Goal: Task Accomplishment & Management: Use online tool/utility

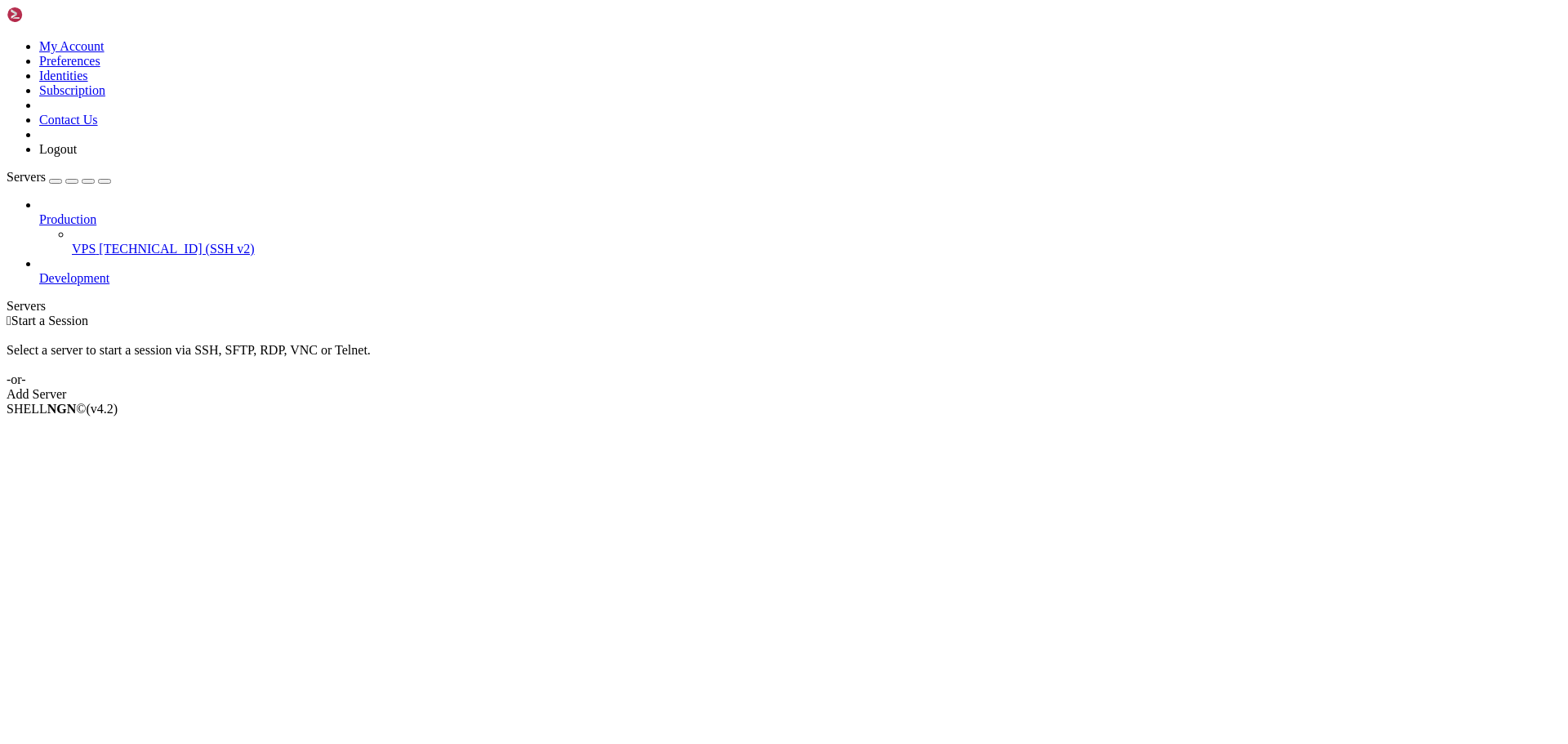
click at [122, 242] on span "[TECHNICAL_ID] (SSH v2)" at bounding box center [176, 248] width 156 height 13
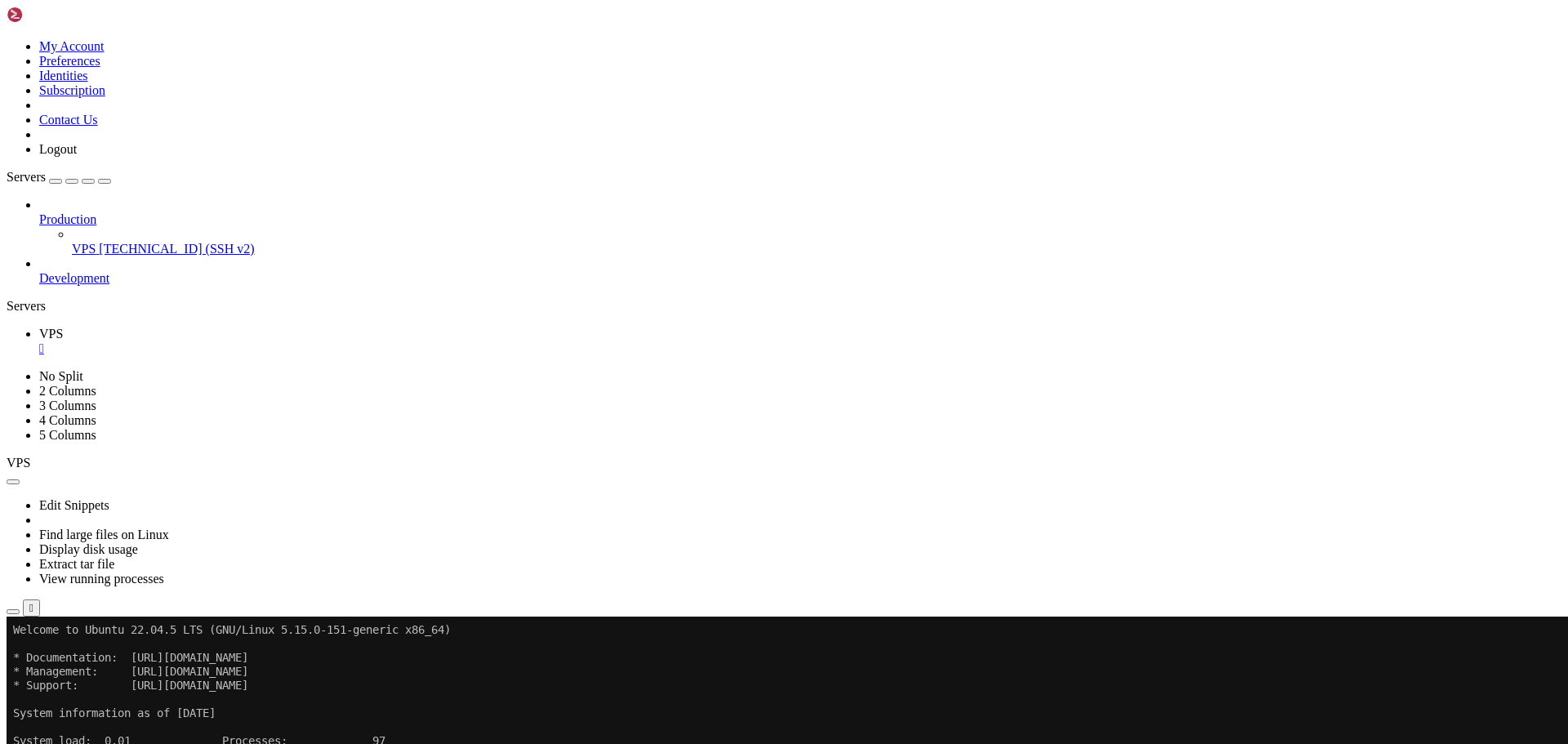
click at [99, 242] on span "[TECHNICAL_ID] (SSH v2)" at bounding box center [176, 248] width 156 height 13
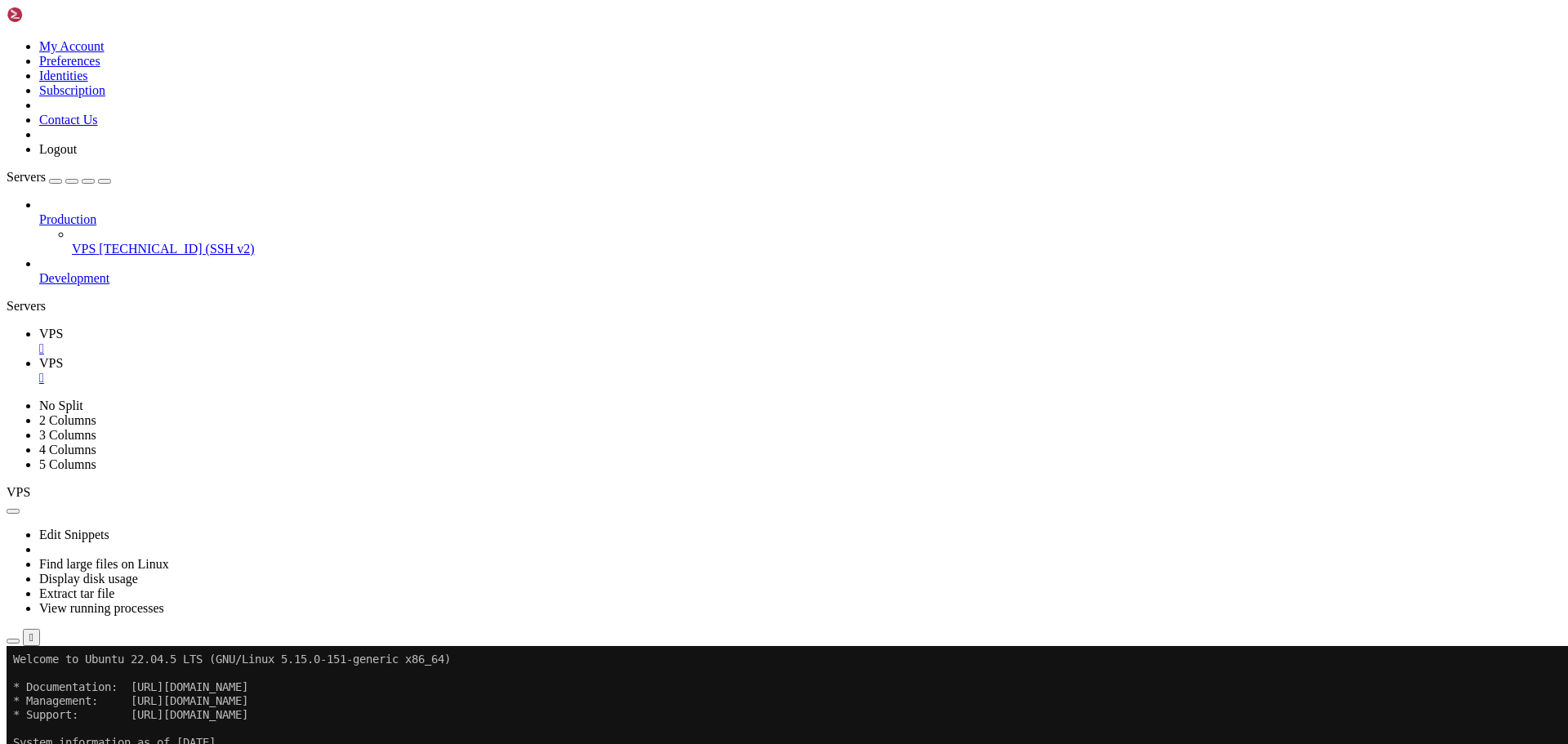
click at [63, 327] on span "VPS" at bounding box center [51, 333] width 23 height 13
click at [13, 641] on icon "button" at bounding box center [13, 641] width 0 height 0
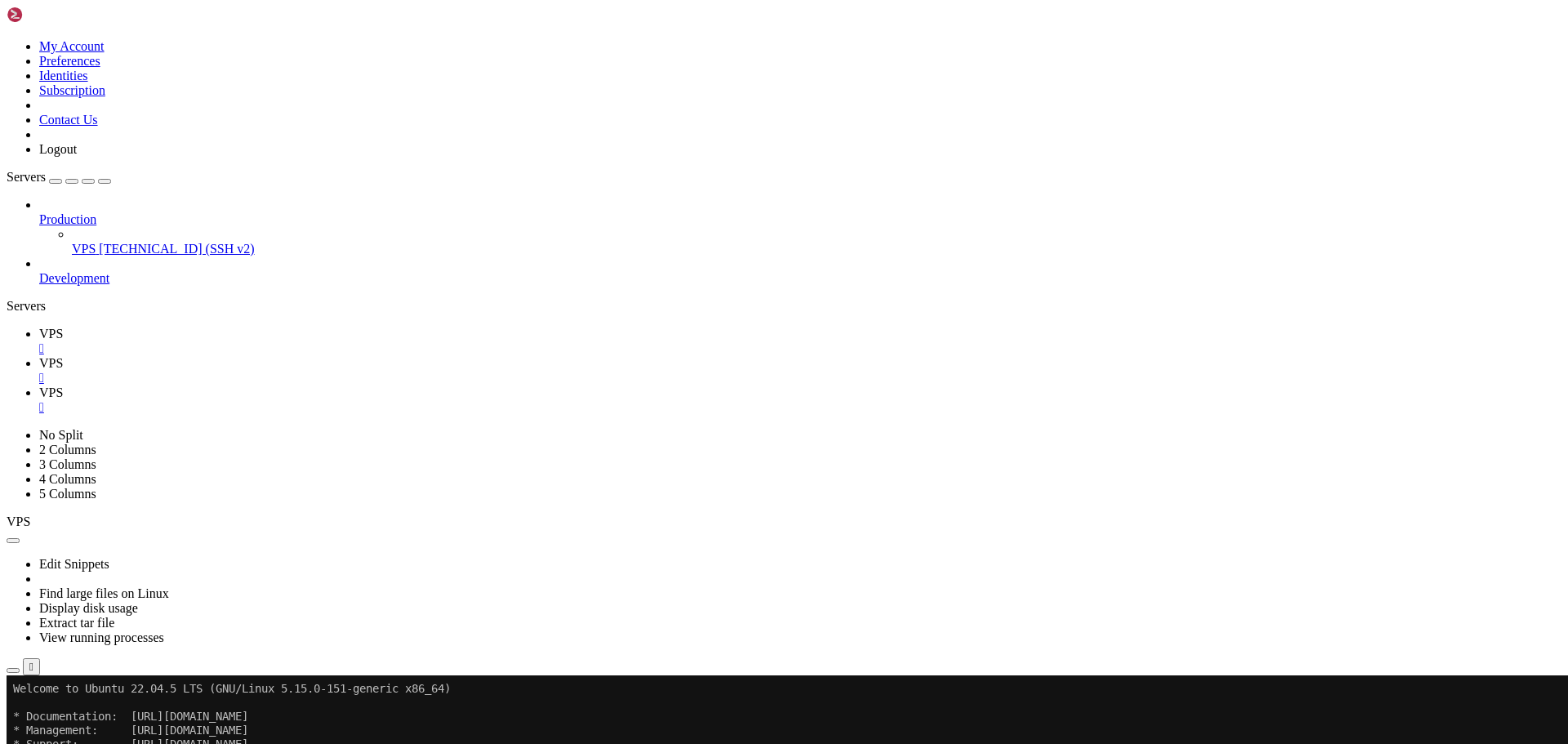
type input "/home/savenotsend/src/main/java/com/savenotsend/servlets"
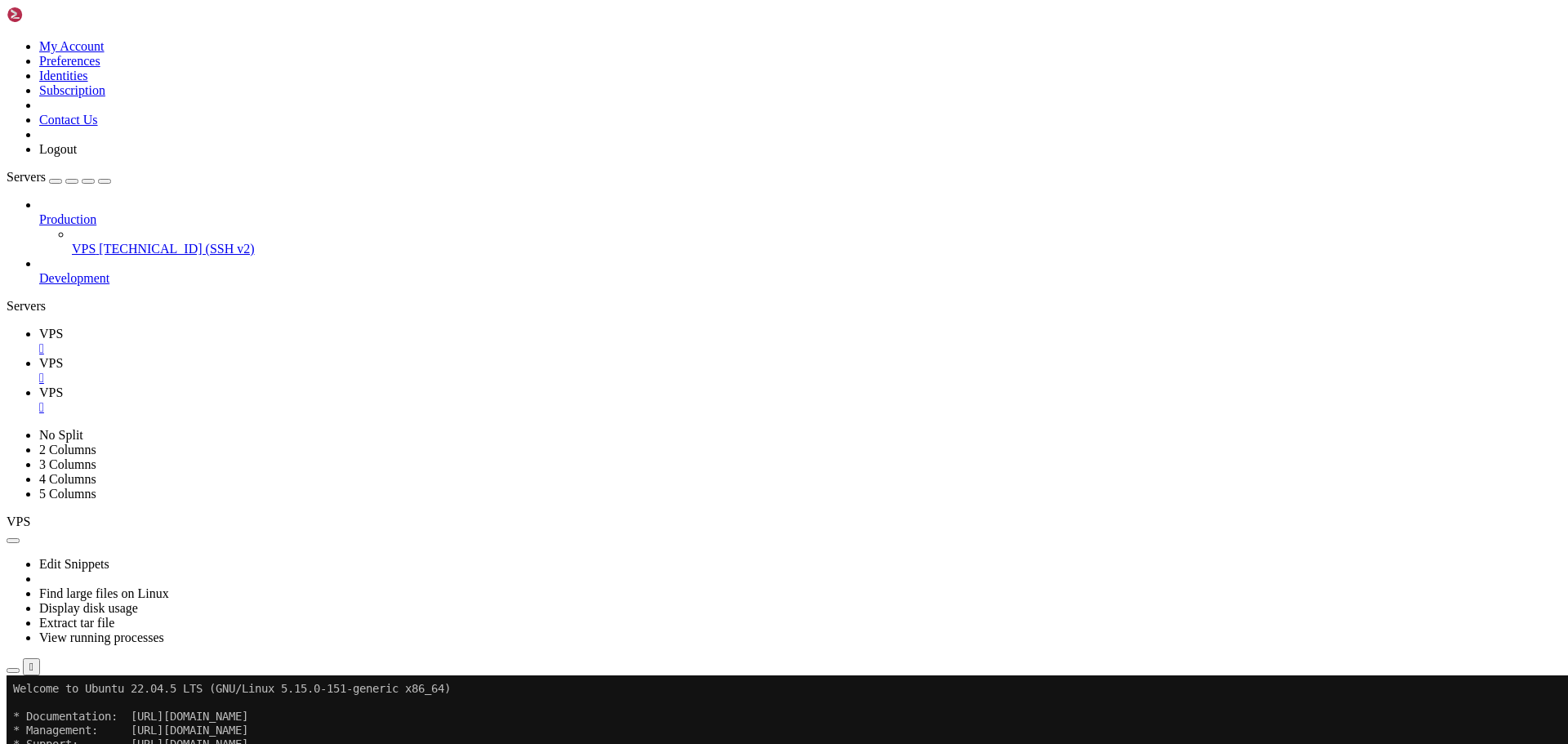
type textarea "private LetterDAO letterDAO;"
type input "handleMyLetters"
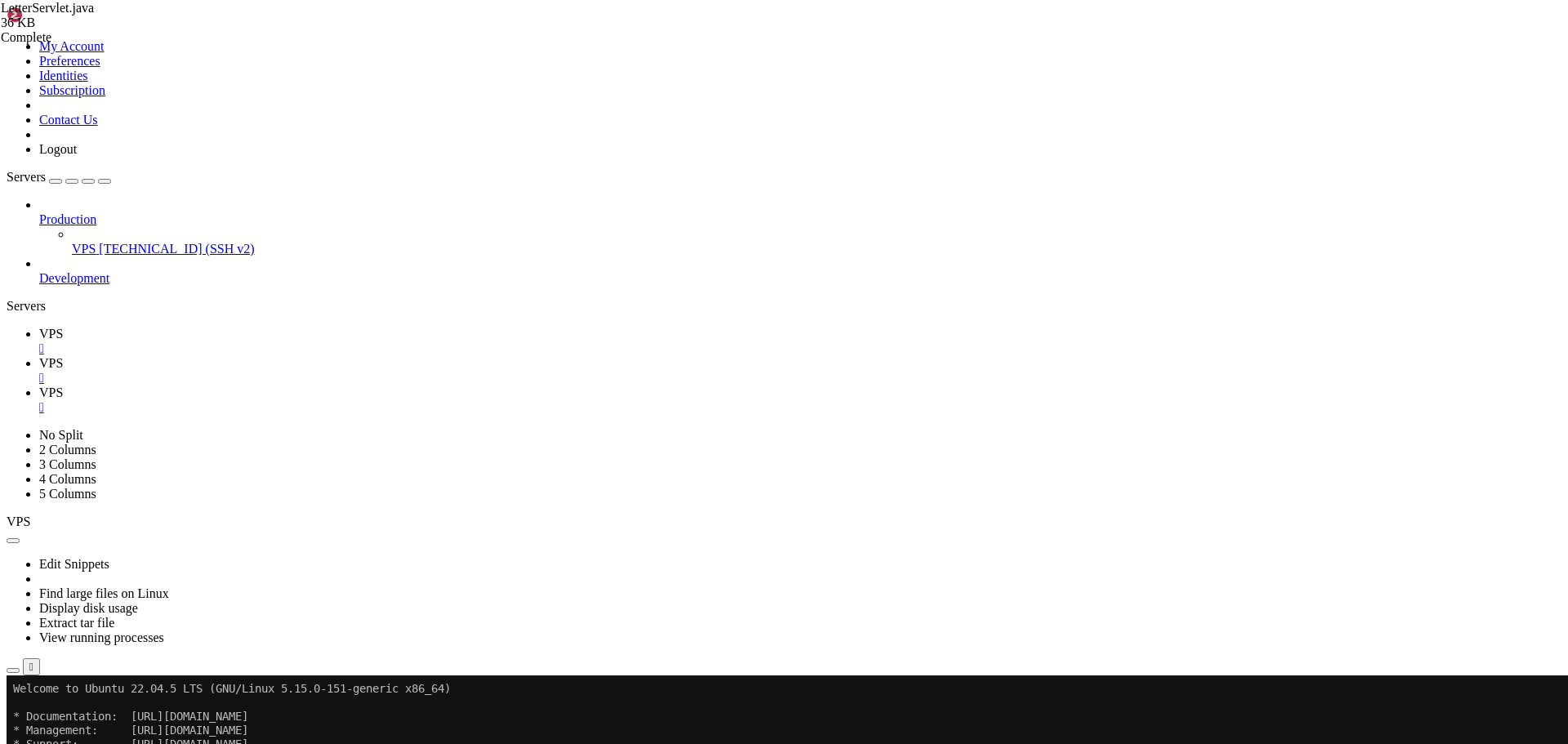
scroll to position [6490, 0]
paste textarea
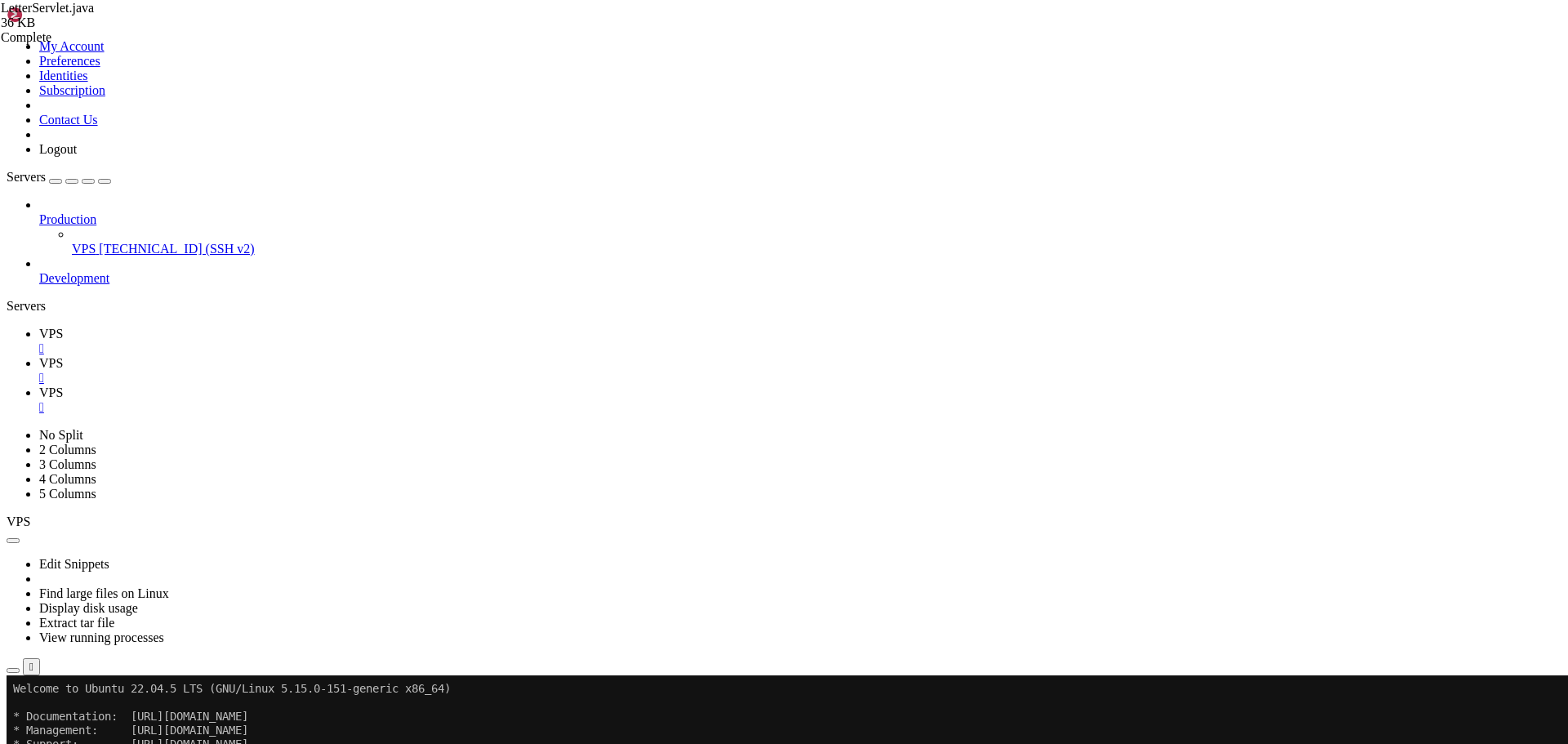
scroll to position [6274, 0]
type textarea "// Check if user is logged in HttpSession session = request.getSession(false);"
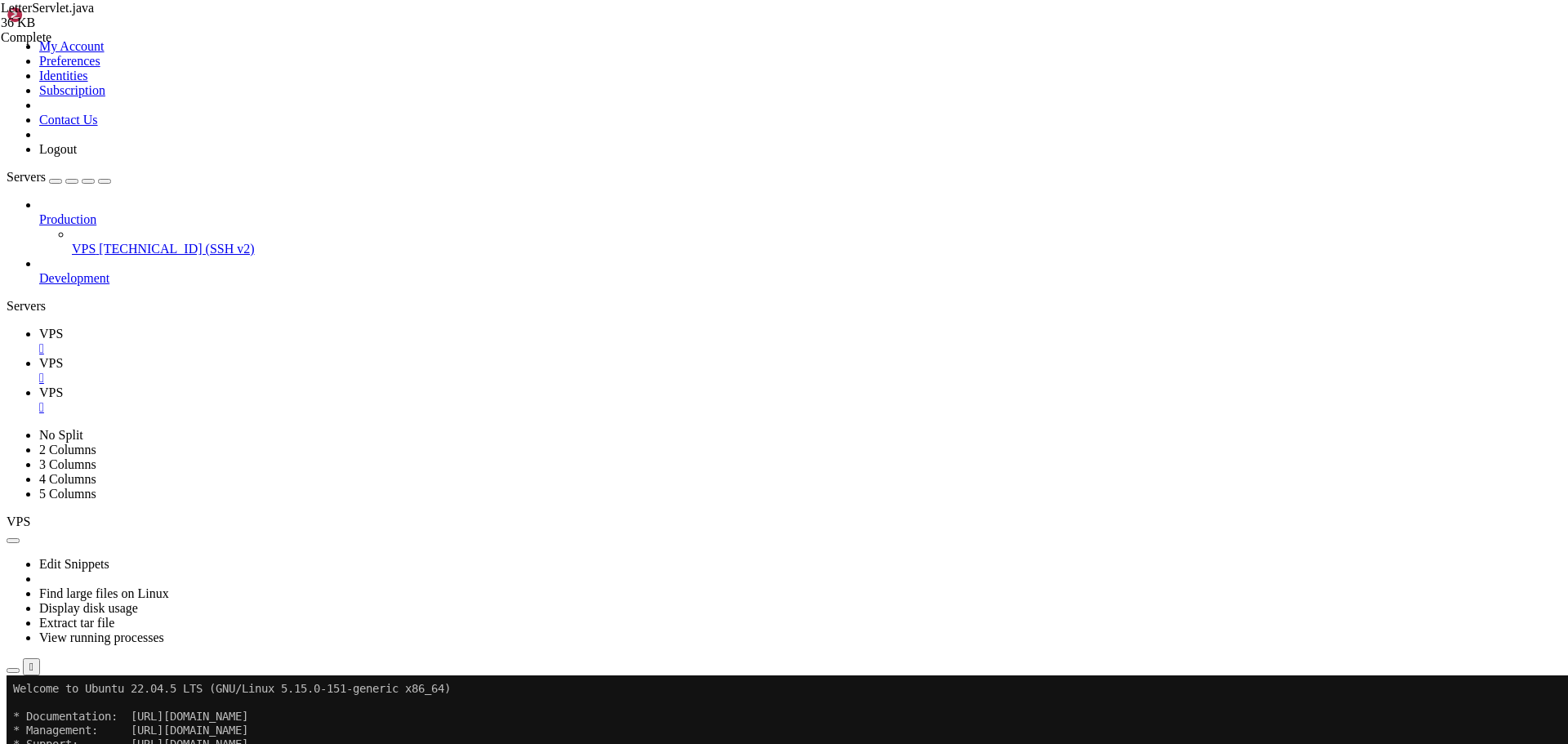
type input "/home/savenotsend/src/main/java/com/savenotsend/dao"
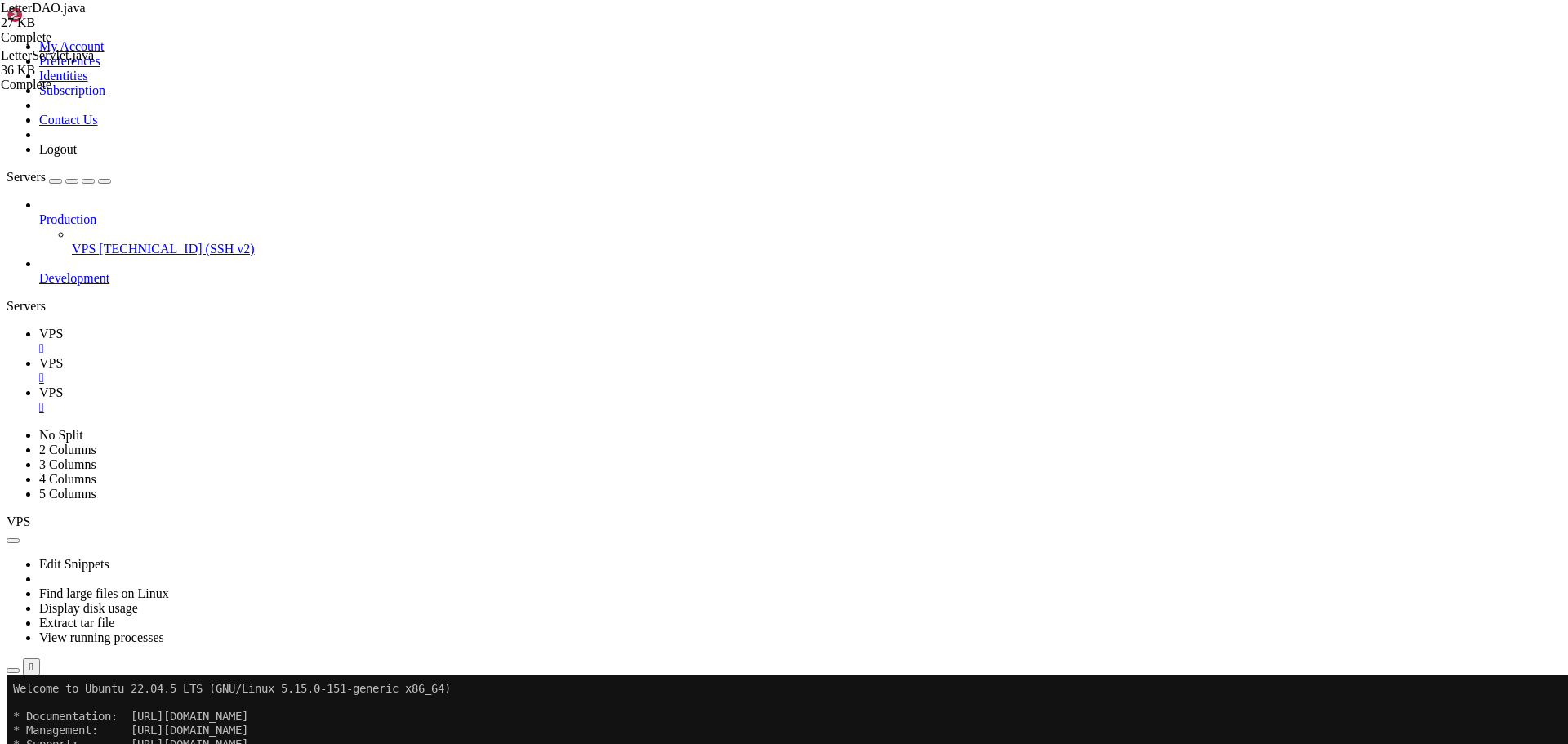
type textarea "import java.util.HashMap;"
drag, startPoint x: 1418, startPoint y: 89, endPoint x: 1218, endPoint y: 90, distance: 200.0
paste input "Count"
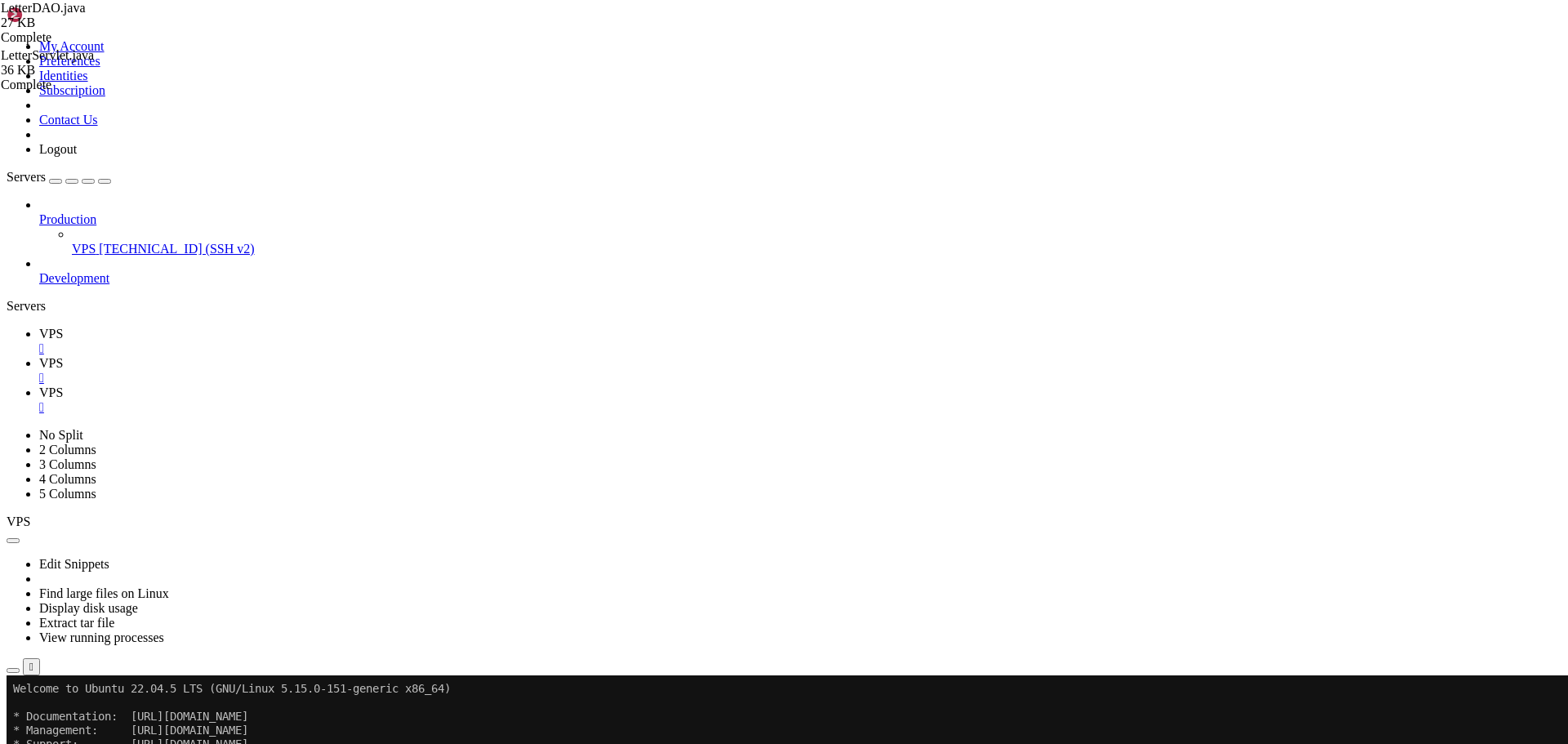
drag, startPoint x: 1413, startPoint y: 85, endPoint x: 1213, endPoint y: 96, distance: 200.3
paste input "Filtered"
drag, startPoint x: 1411, startPoint y: 90, endPoint x: 1159, endPoint y: 100, distance: 252.2
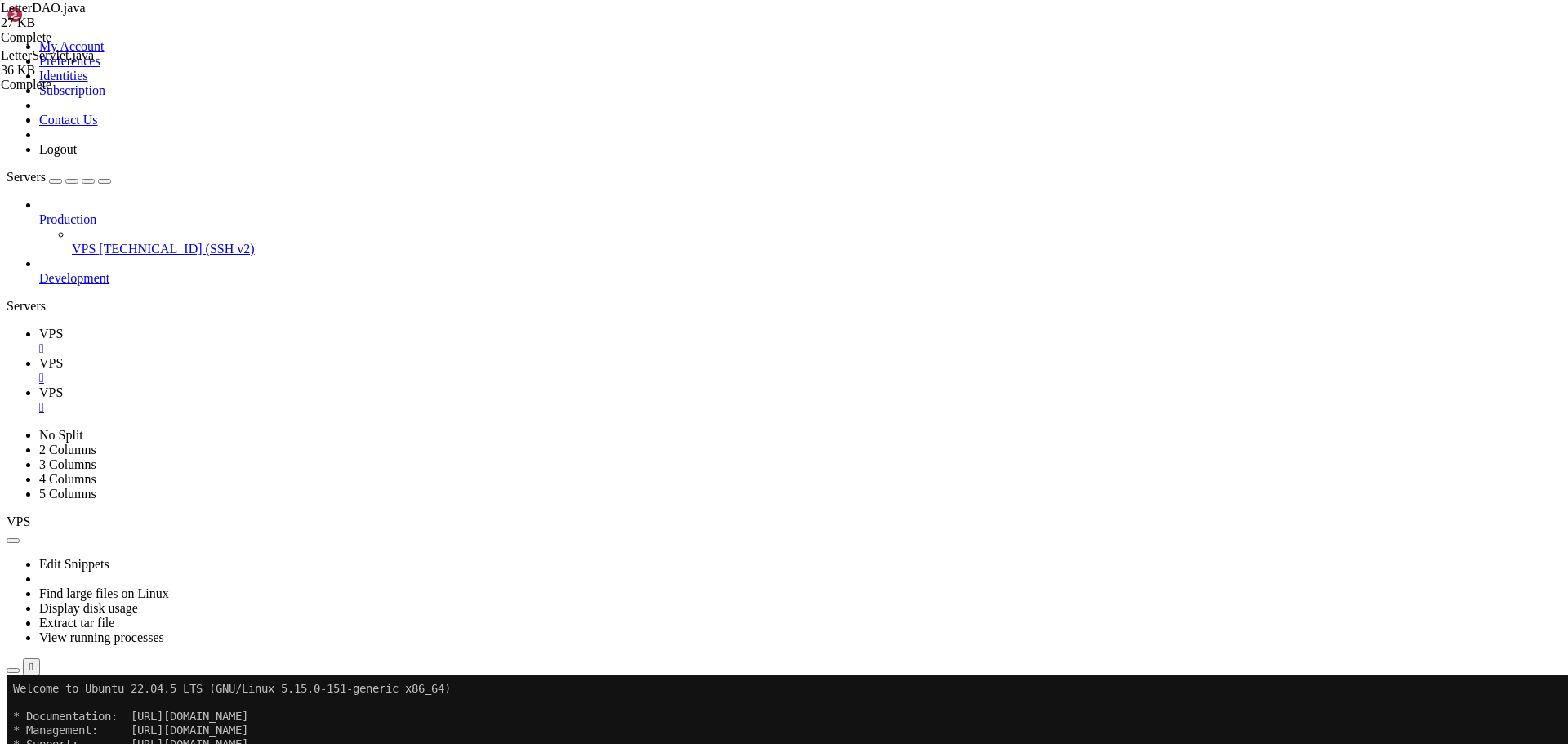
paste input "Count"
drag, startPoint x: 1438, startPoint y: 88, endPoint x: 1241, endPoint y: 86, distance: 197.0
paste input "ApprovedLetters"
drag, startPoint x: 1433, startPoint y: 82, endPoint x: 1132, endPoint y: 97, distance: 301.4
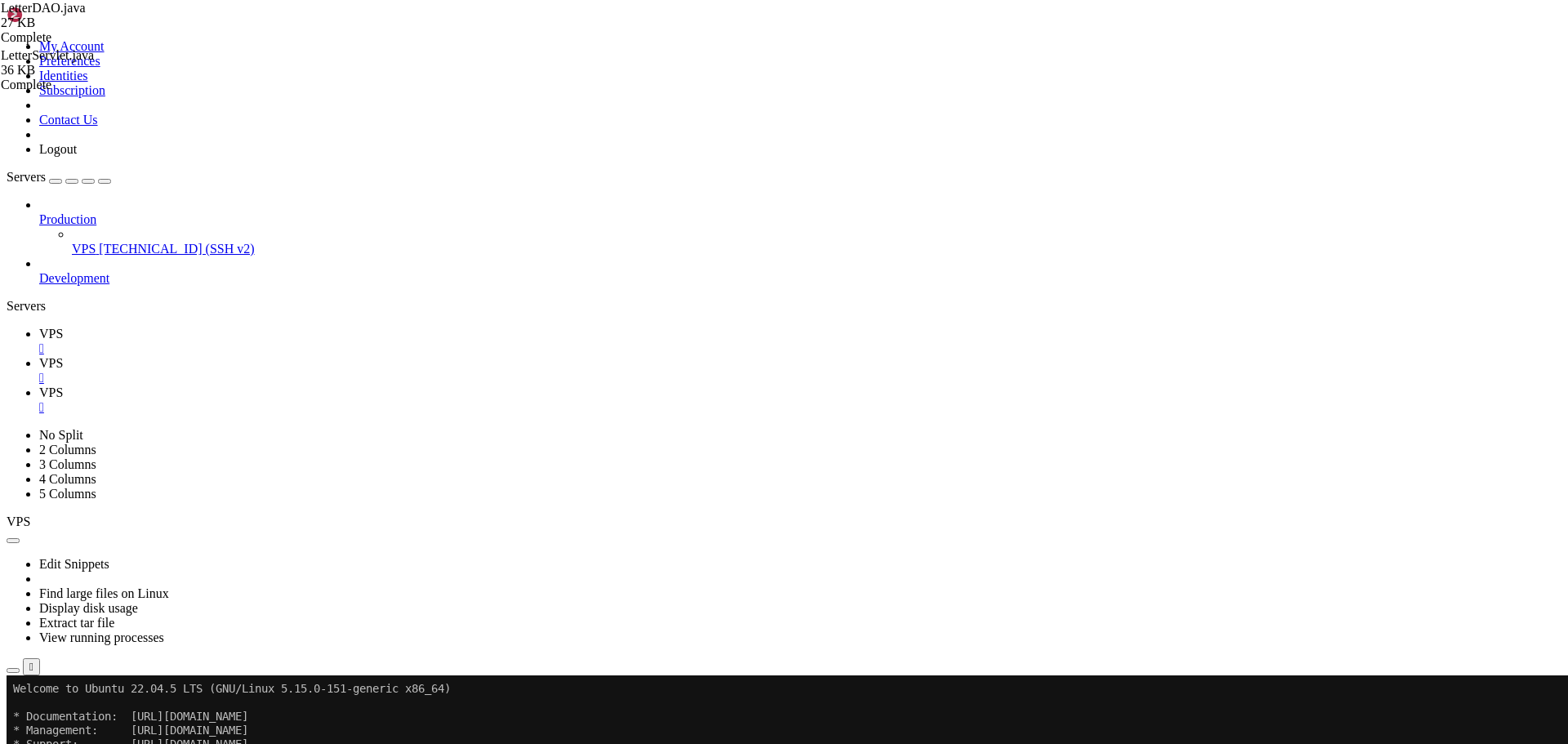
paste input "Pending"
drag, startPoint x: 1430, startPoint y: 87, endPoint x: 1221, endPoint y: 87, distance: 209.0
paste input "TotalViews"
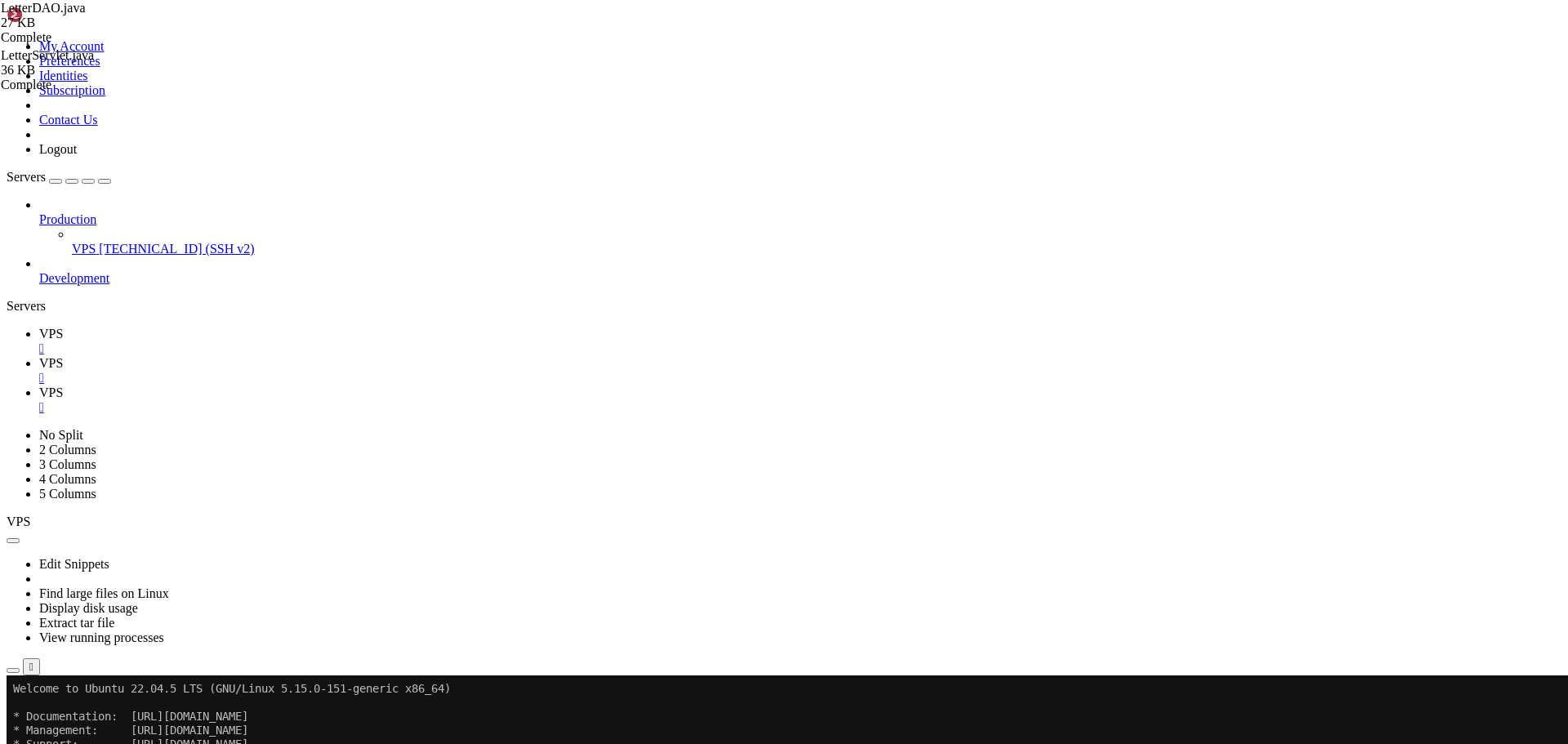
scroll to position [6196, 0]
type input "getUserTotalViews"
type textarea "}"
drag, startPoint x: 275, startPoint y: 697, endPoint x: 306, endPoint y: 714, distance: 35.4
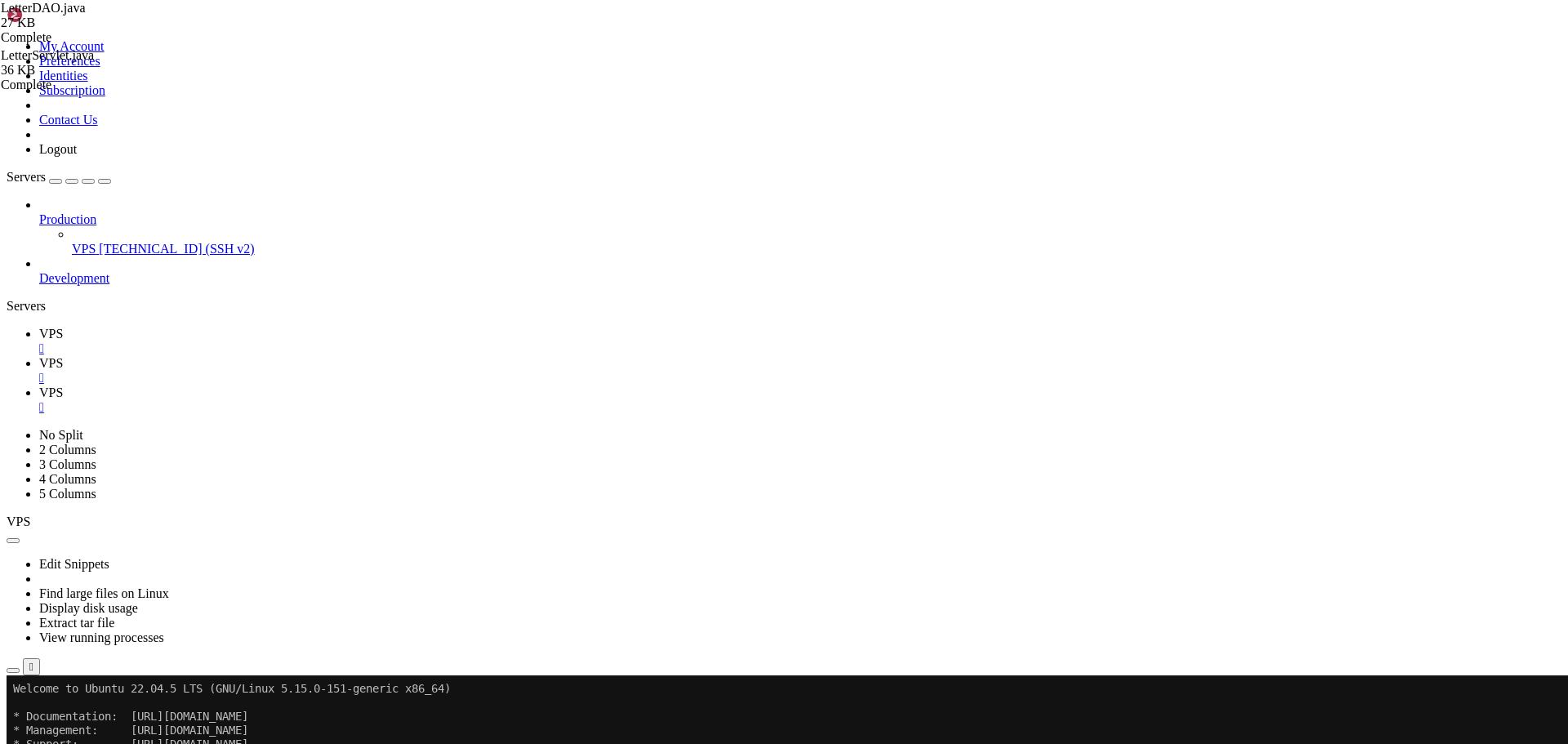
scroll to position [0, 1]
paste textarea "}"
type textarea "* Get user letters with pagination */"
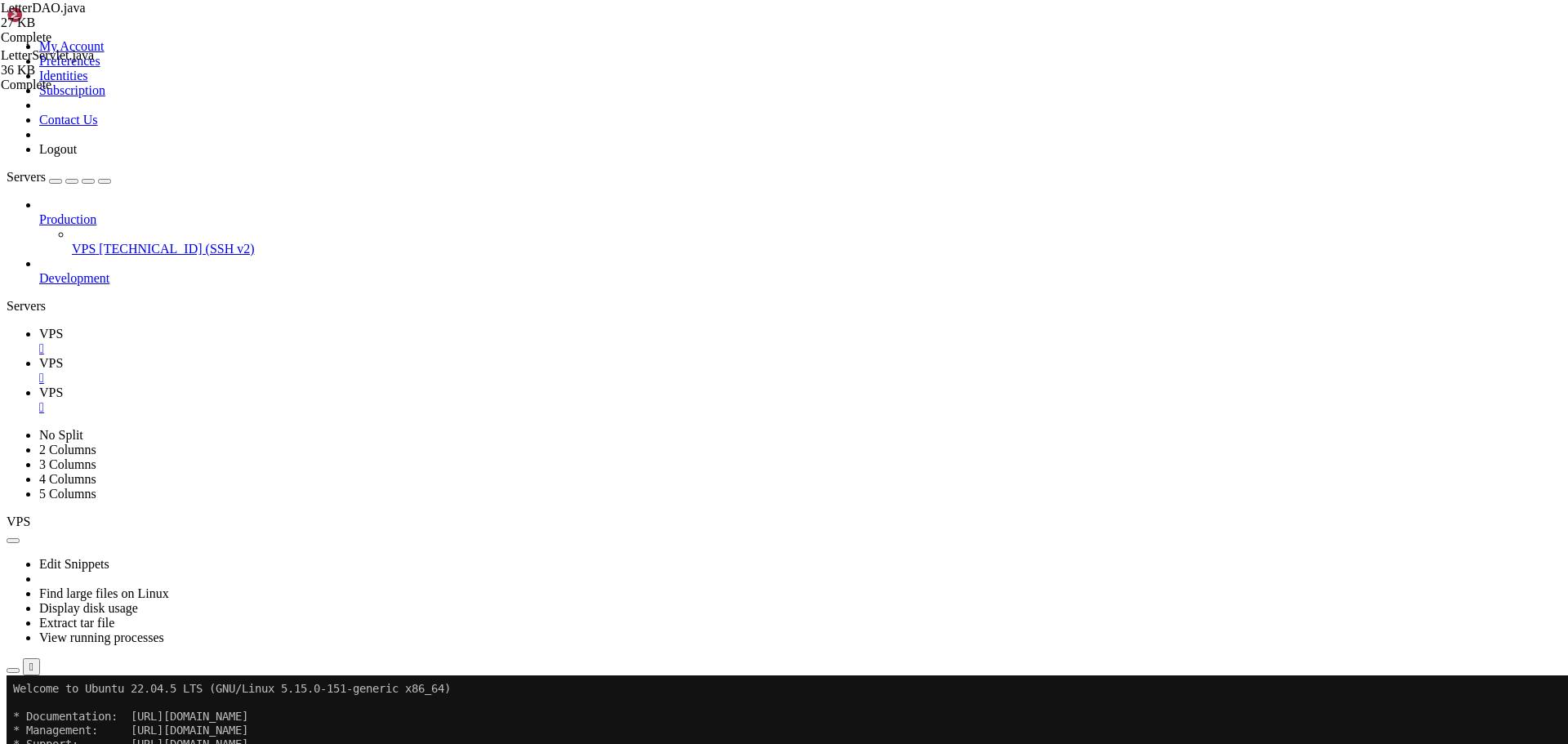
click at [232, 327] on link "VPS " at bounding box center [801, 341] width 1522 height 30
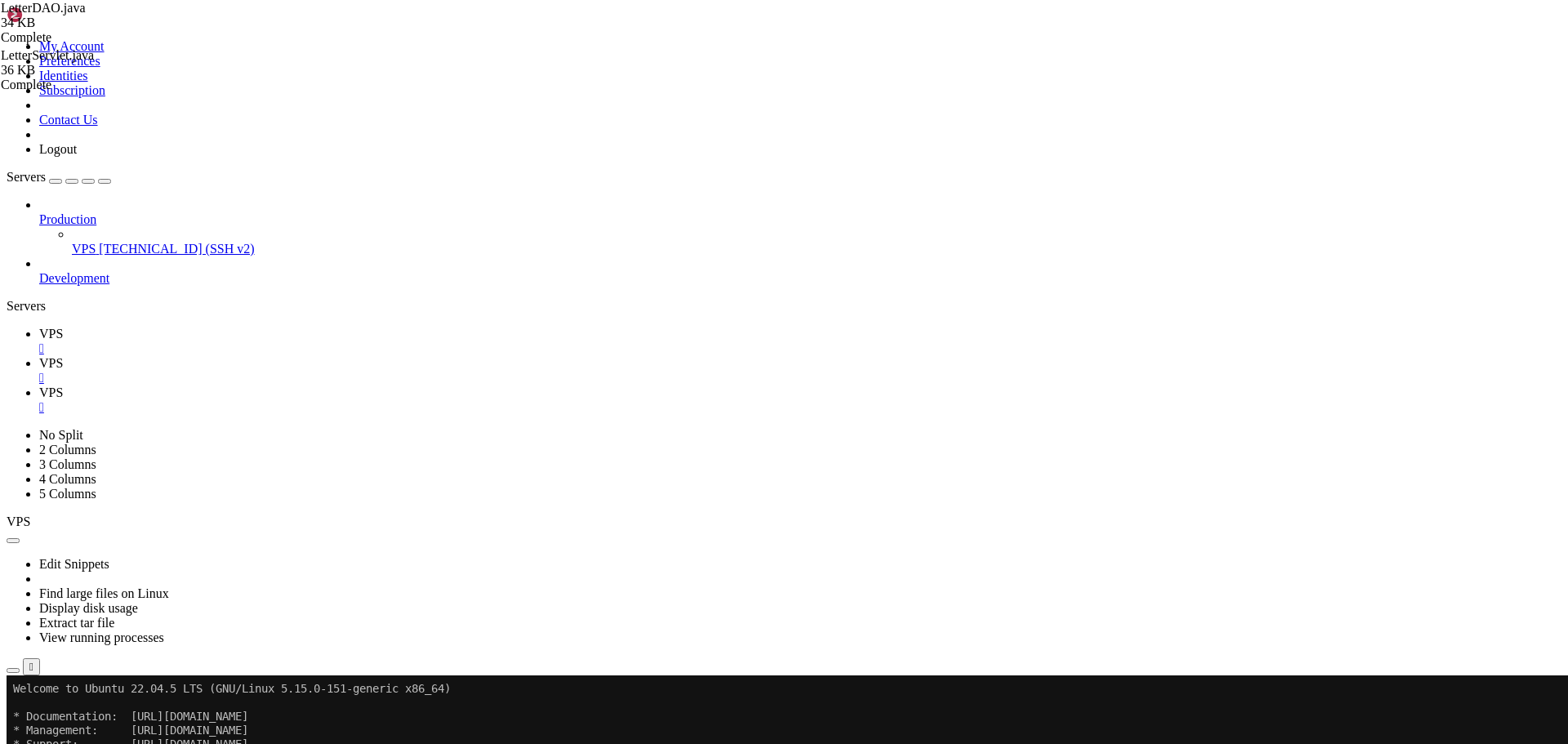
scroll to position [166, 0]
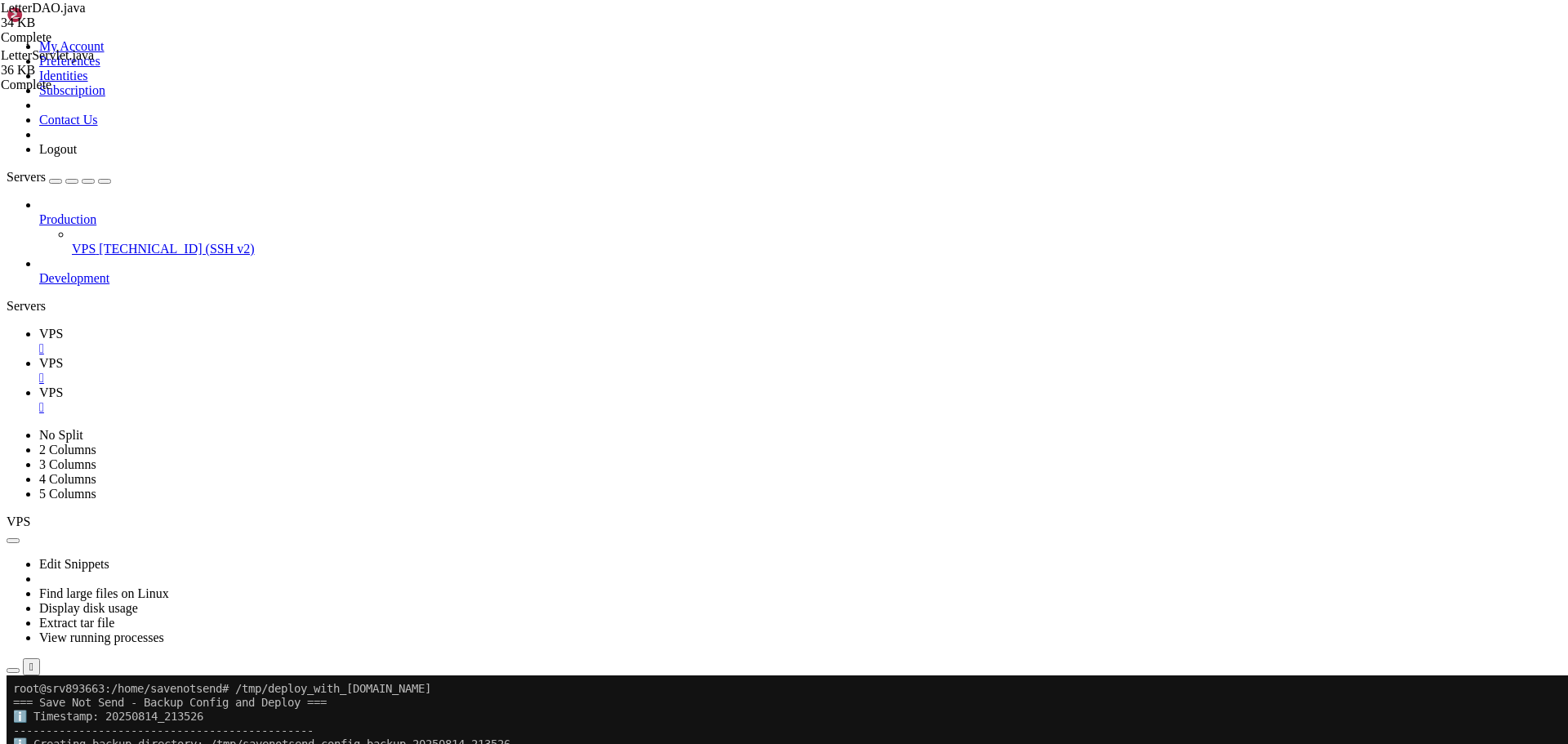
scroll to position [458, 0]
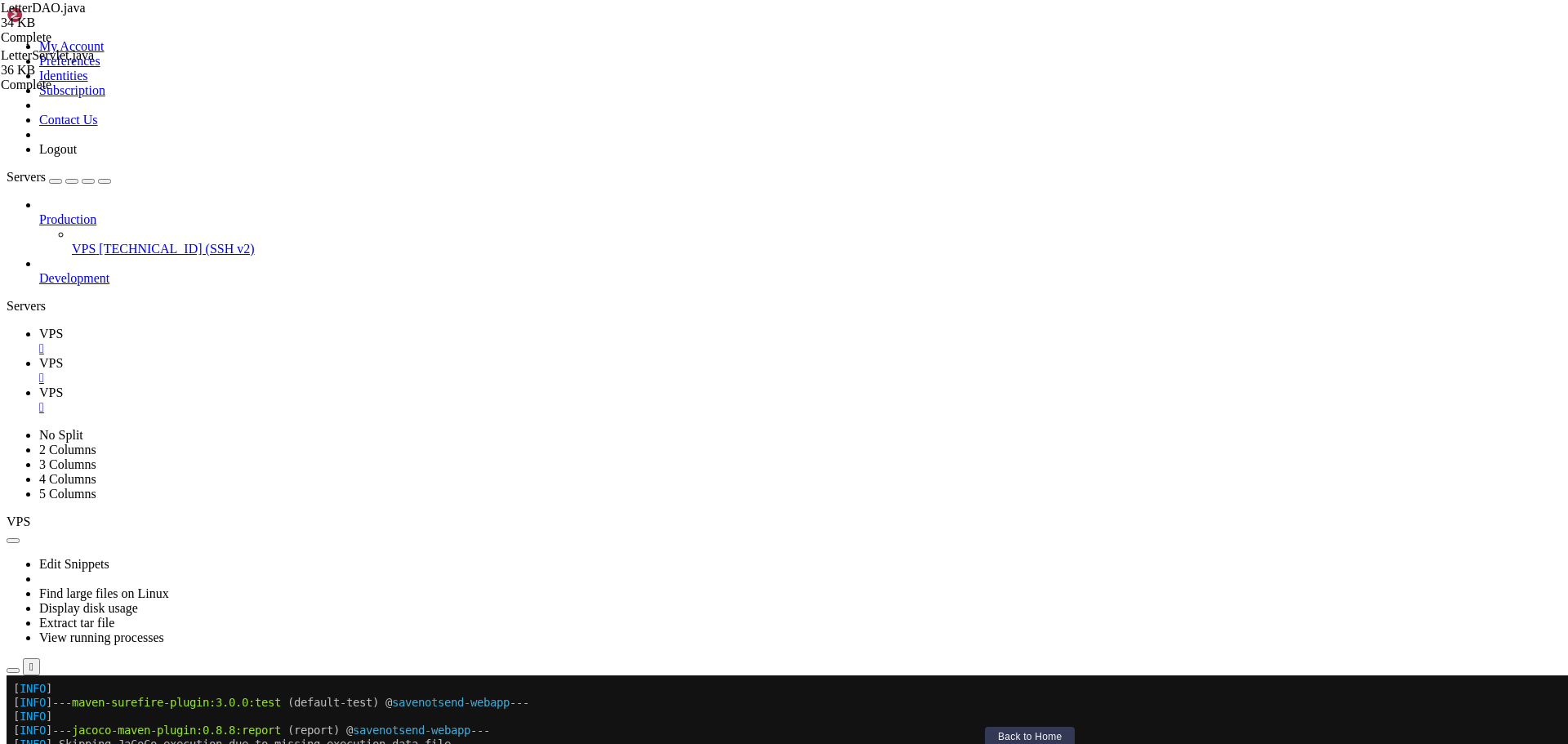
drag, startPoint x: 1336, startPoint y: 1304, endPoint x: 1348, endPoint y: 1313, distance: 15.0
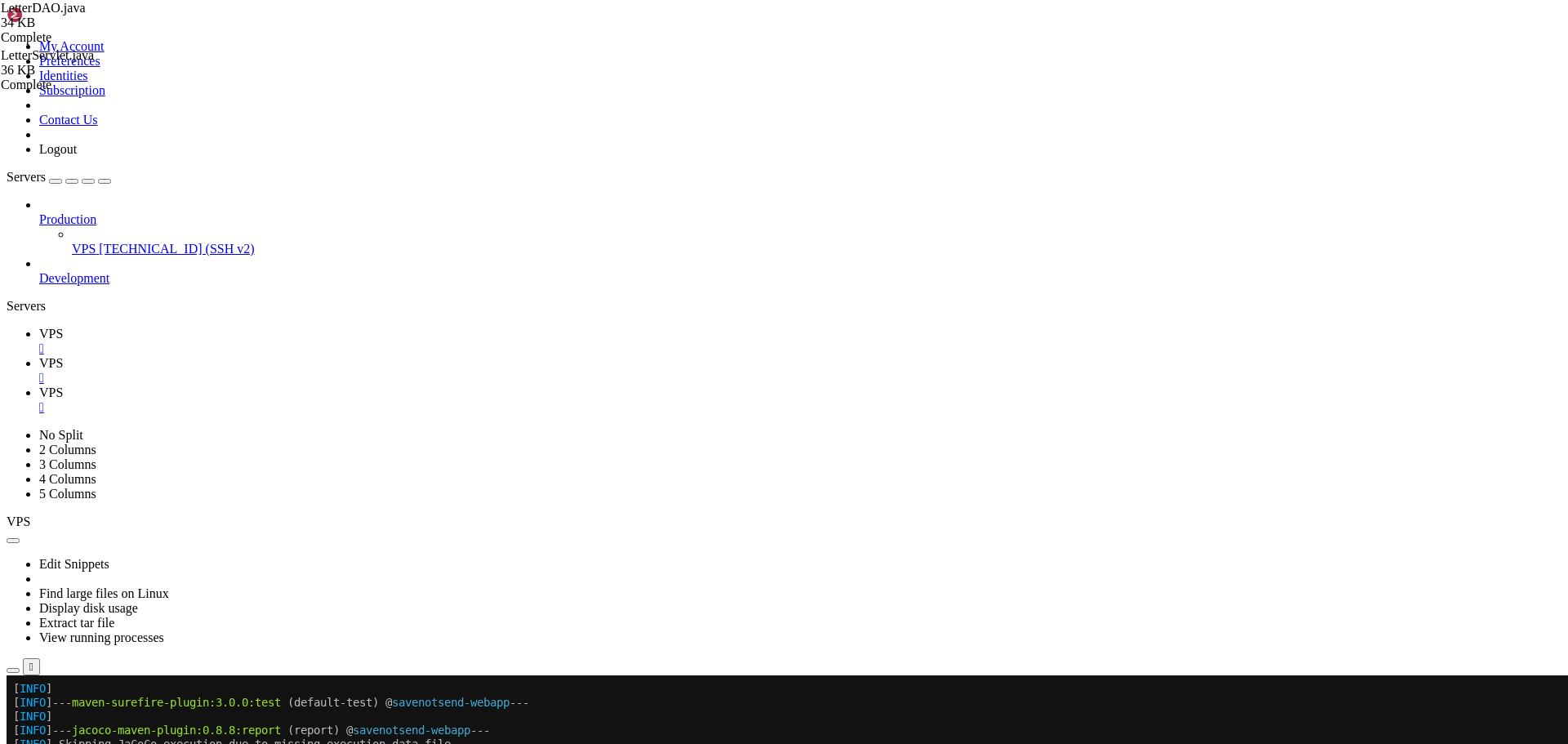
click at [63, 356] on span "VPS" at bounding box center [51, 363] width 23 height 13
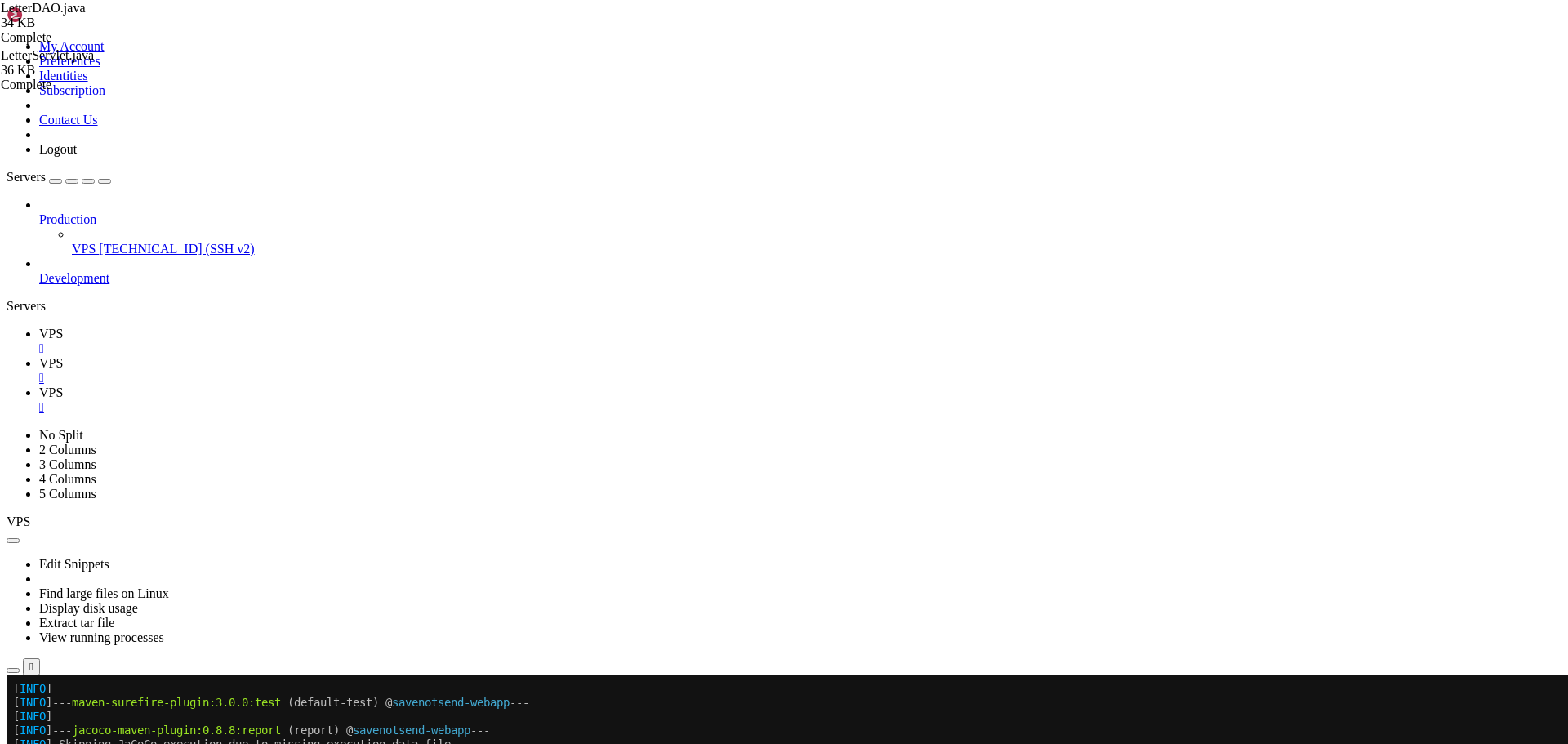
drag, startPoint x: 11, startPoint y: 988, endPoint x: 563, endPoint y: 1243, distance: 608.1
drag, startPoint x: 12, startPoint y: 991, endPoint x: 614, endPoint y: 1351, distance: 701.4
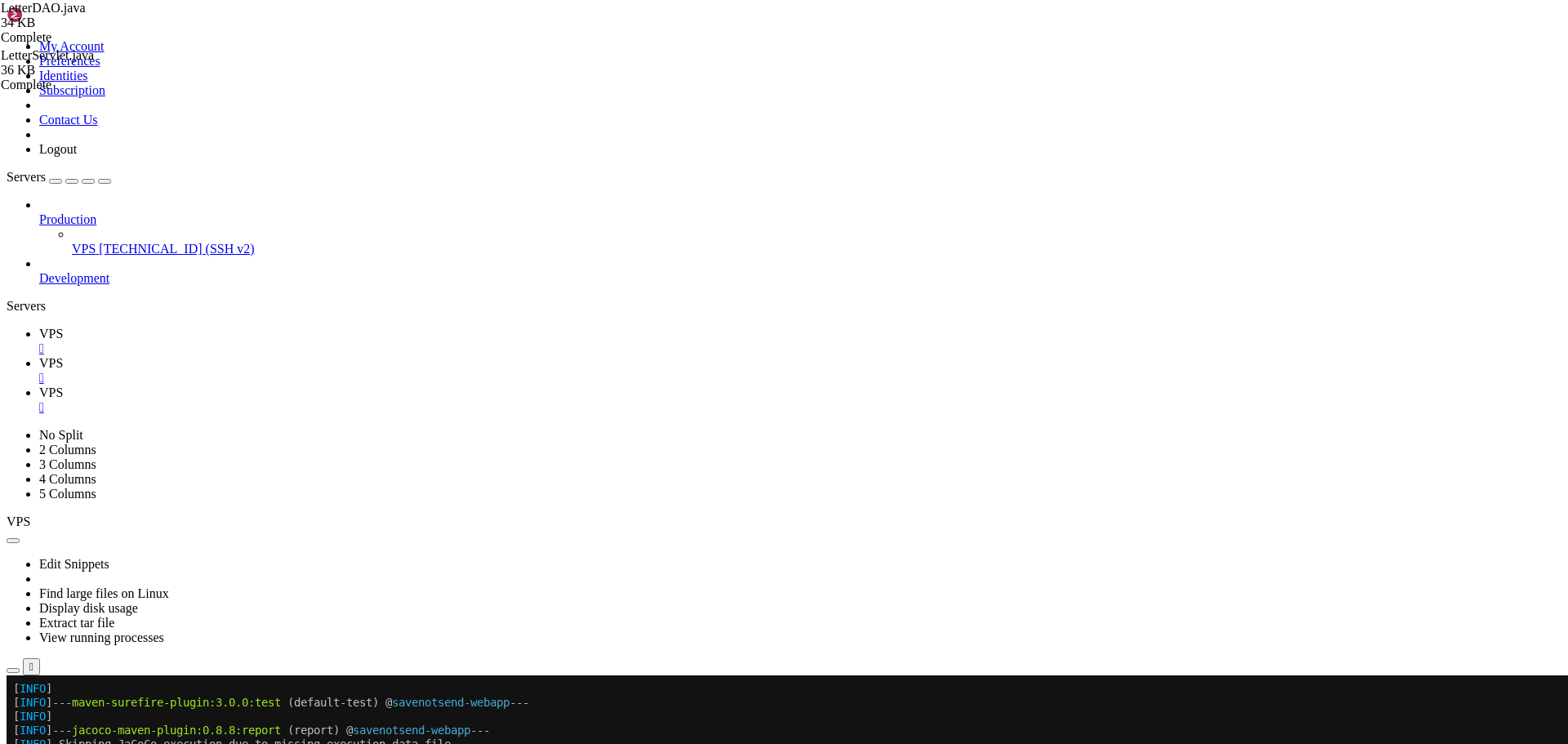
drag, startPoint x: 666, startPoint y: 1480, endPoint x: 14, endPoint y: 990, distance: 815.6
click at [63, 386] on span "VPS" at bounding box center [51, 392] width 23 height 13
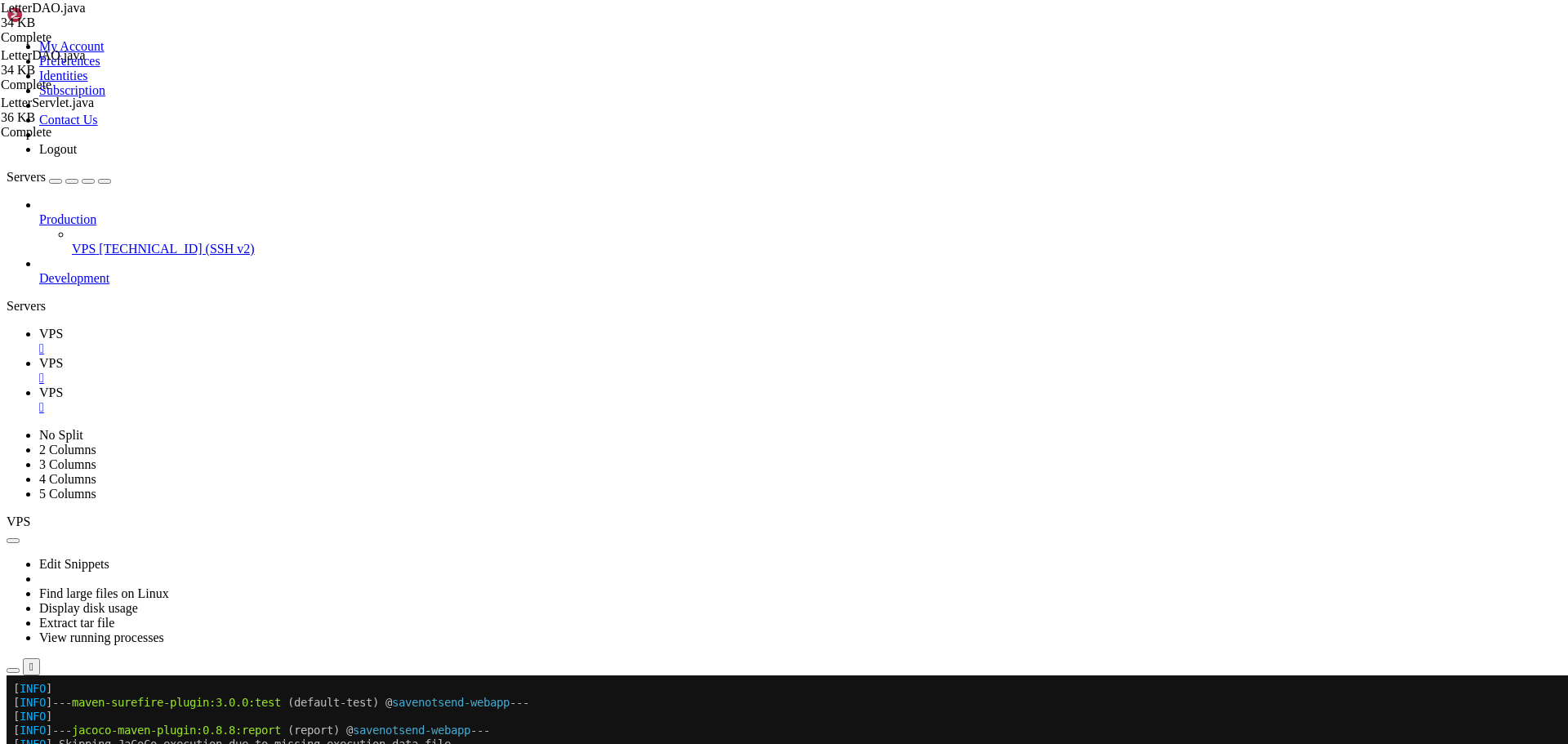
type textarea "try (Connection conn = dbConfig.getConnection();"
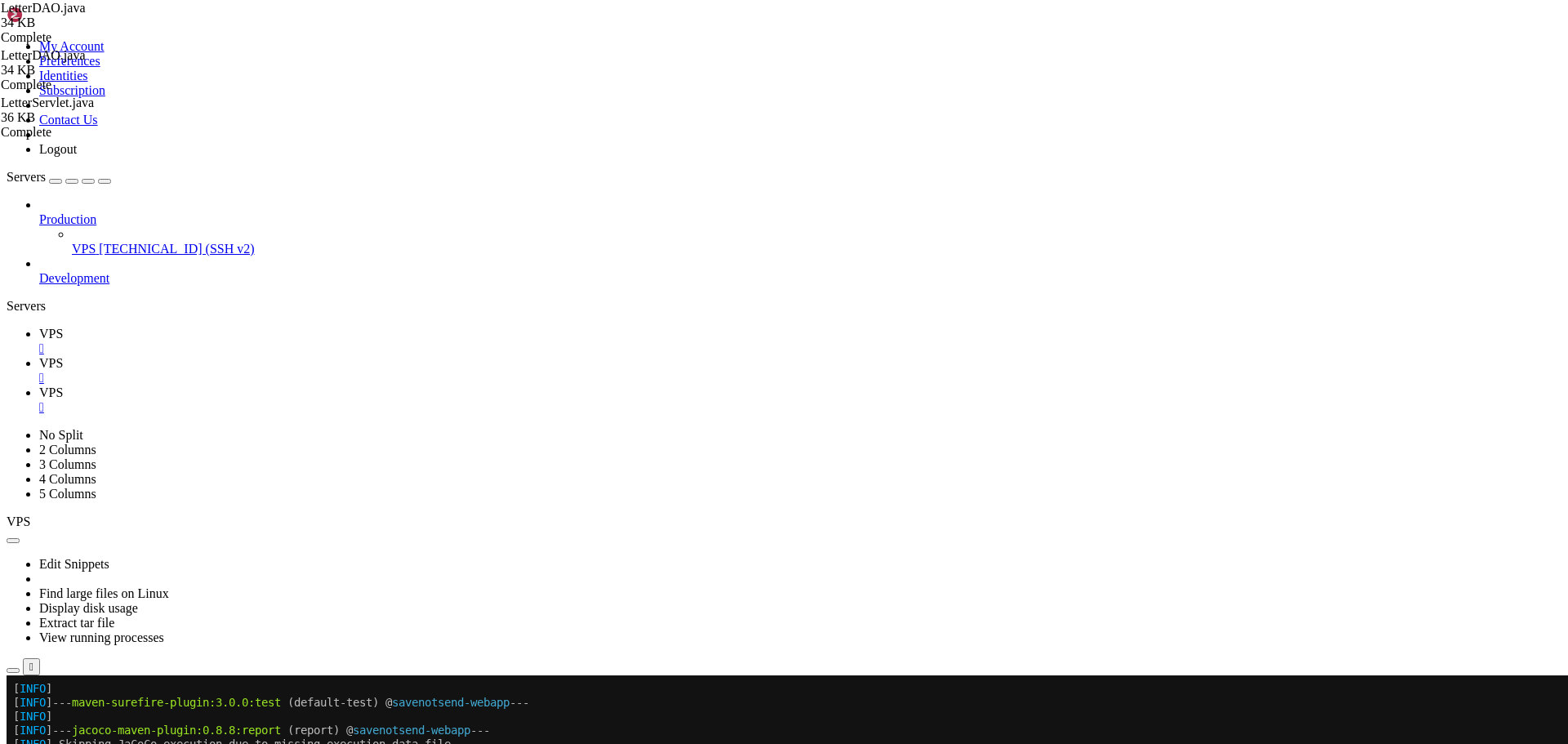
type input "getUserLettersPaginated"
drag, startPoint x: 272, startPoint y: 405, endPoint x: 282, endPoint y: 669, distance: 264.2
paste textarea
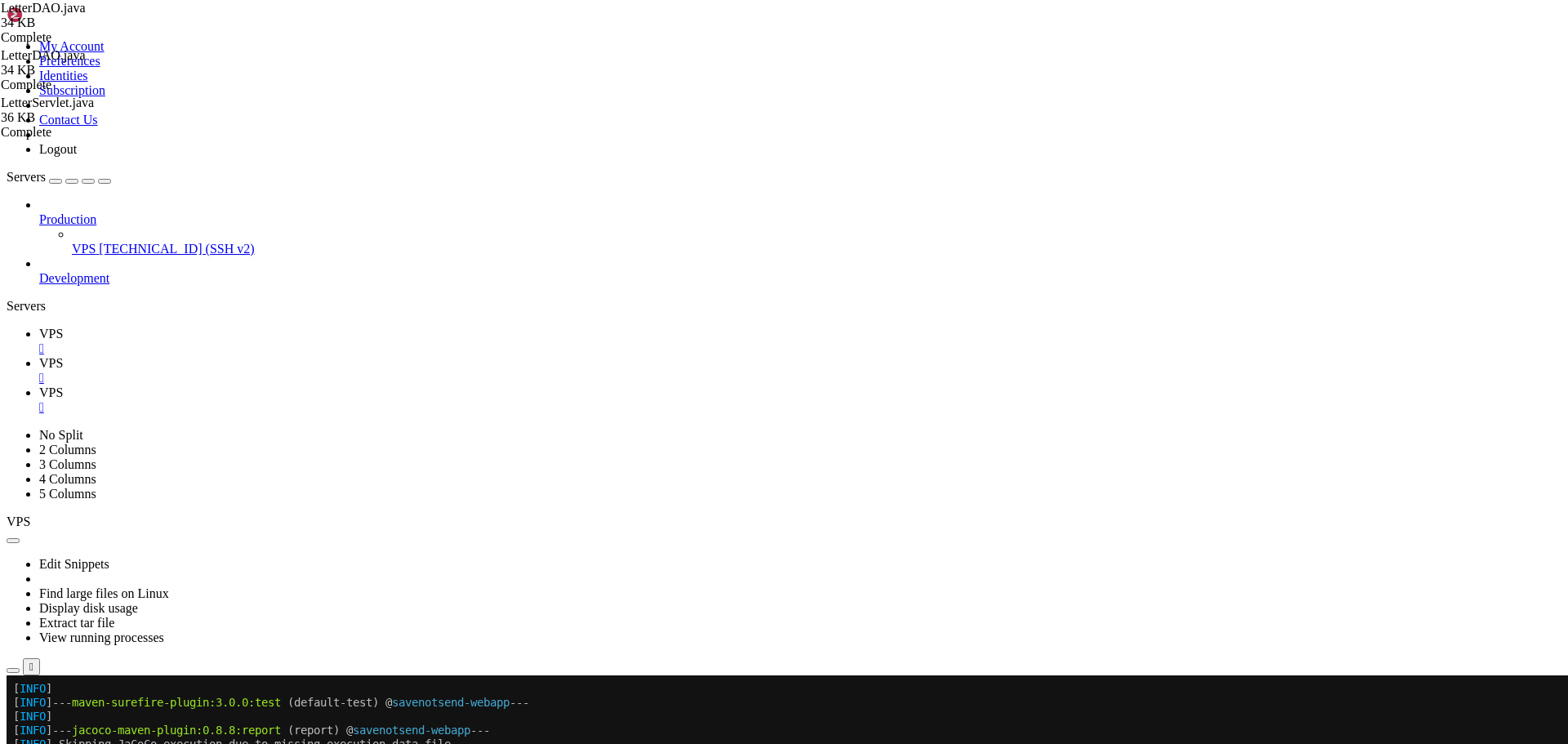
type textarea "List<Letter> letters = new ArrayList<>(); int offset = (page - 1) * pageSize;"
drag, startPoint x: 1423, startPoint y: 90, endPoint x: 1221, endPoint y: 73, distance: 202.7
paste input "approved_by_name"
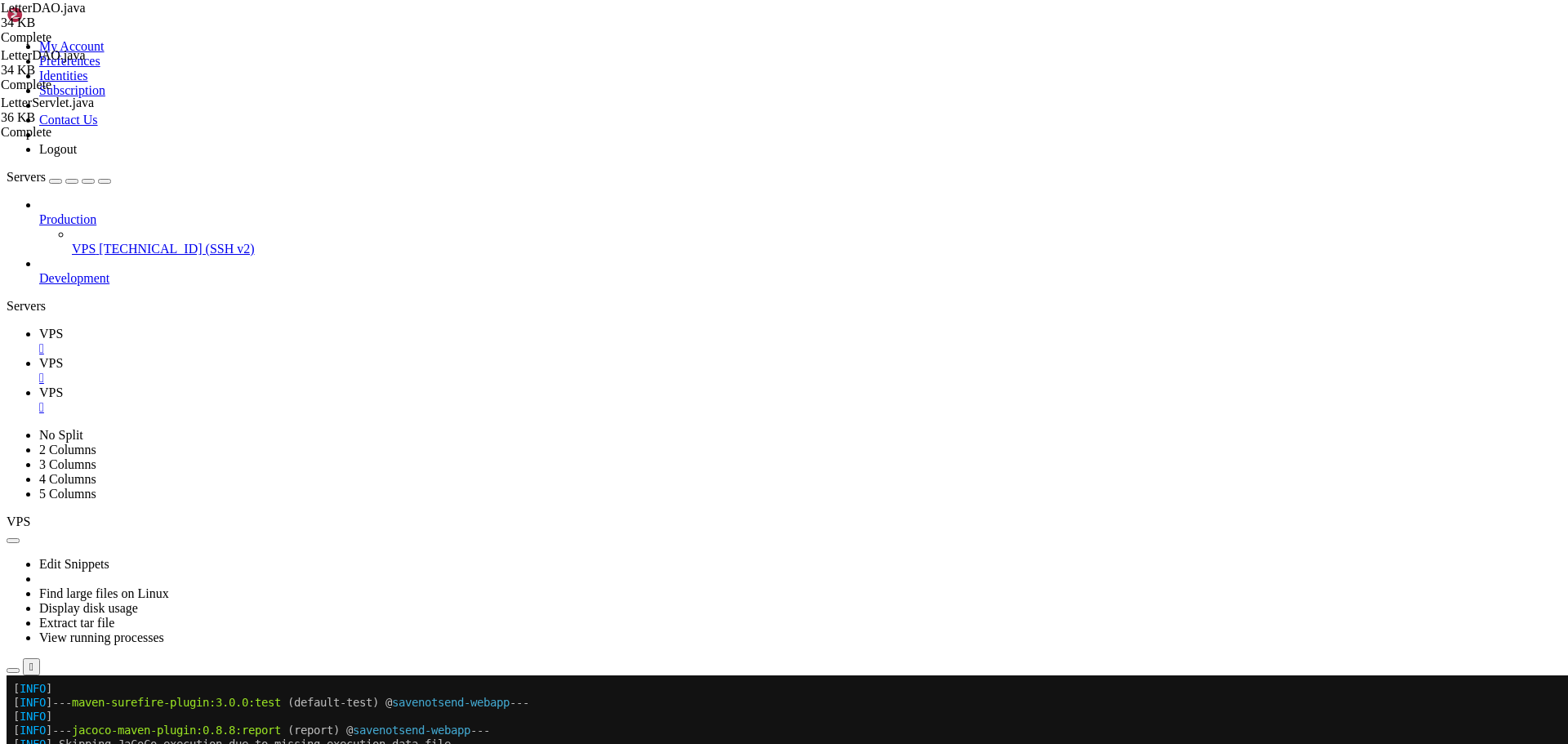
scroll to position [6588, 0]
drag, startPoint x: 1391, startPoint y: 87, endPoint x: 1231, endPoint y: 93, distance: 160.1
paste input "getUserLettersCount"
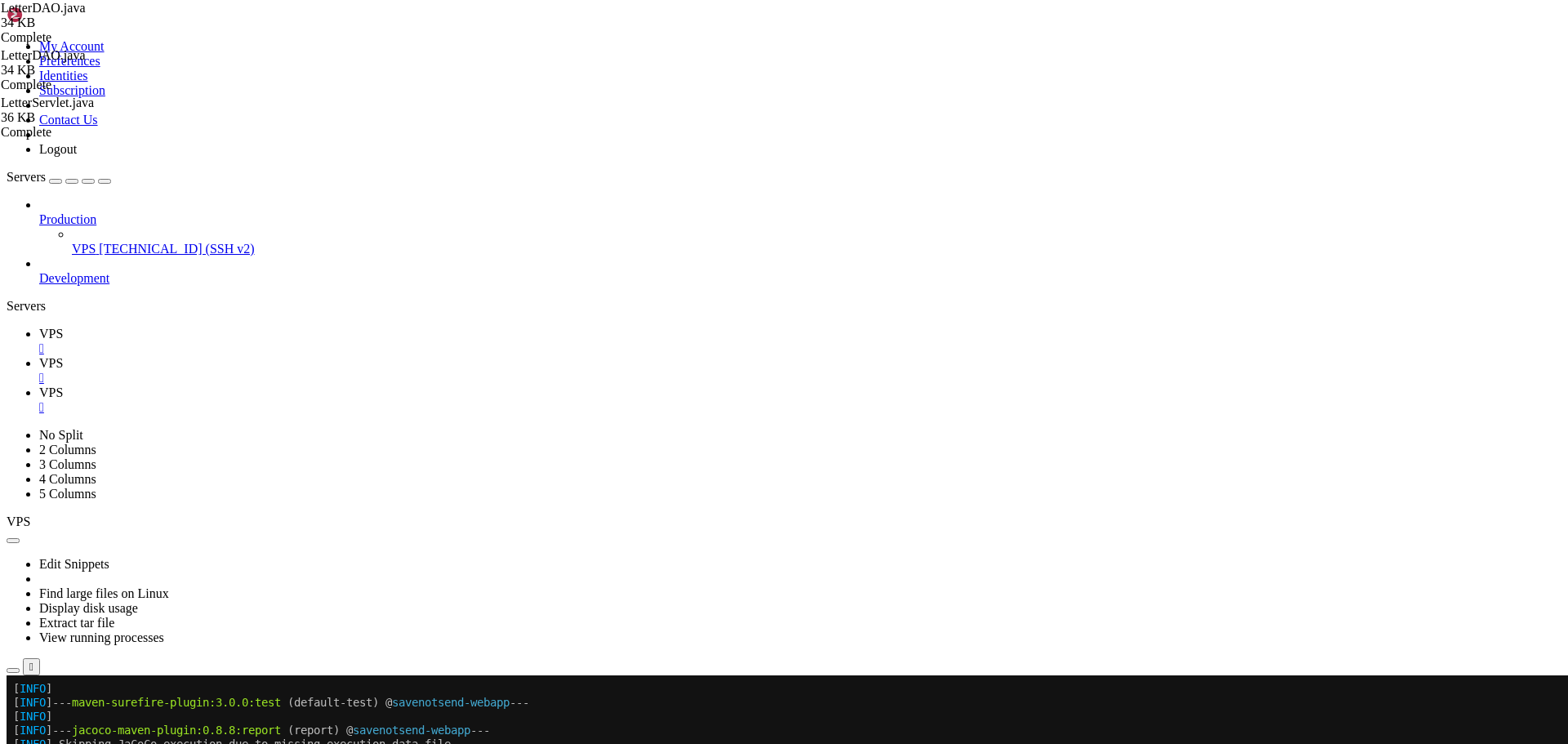
scroll to position [6833, 0]
drag, startPoint x: 1399, startPoint y: 87, endPoint x: 1218, endPoint y: 89, distance: 181.0
paste input "Filtered"
type input "getUserLettersFiltered"
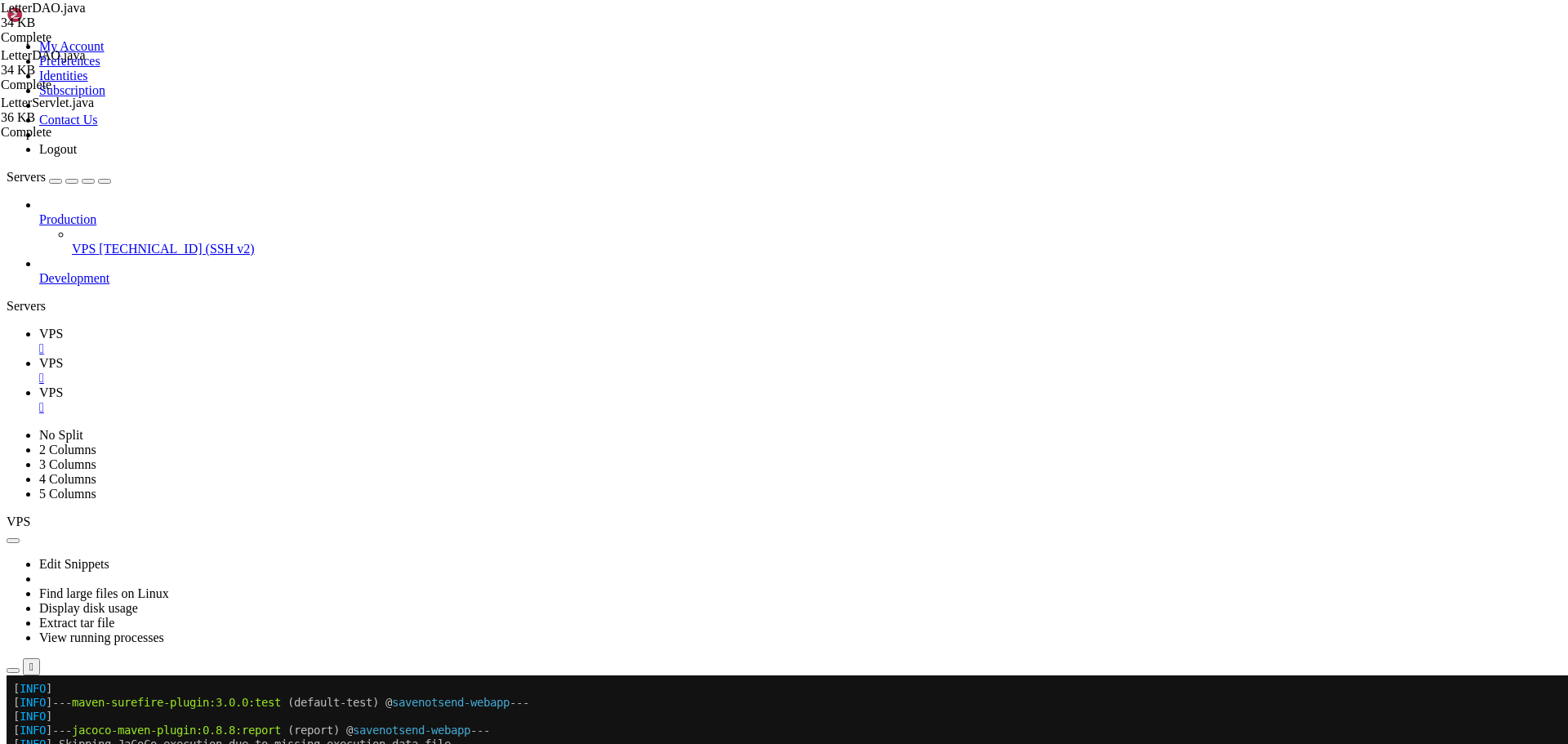
drag, startPoint x: 269, startPoint y: 357, endPoint x: 384, endPoint y: 394, distance: 120.8
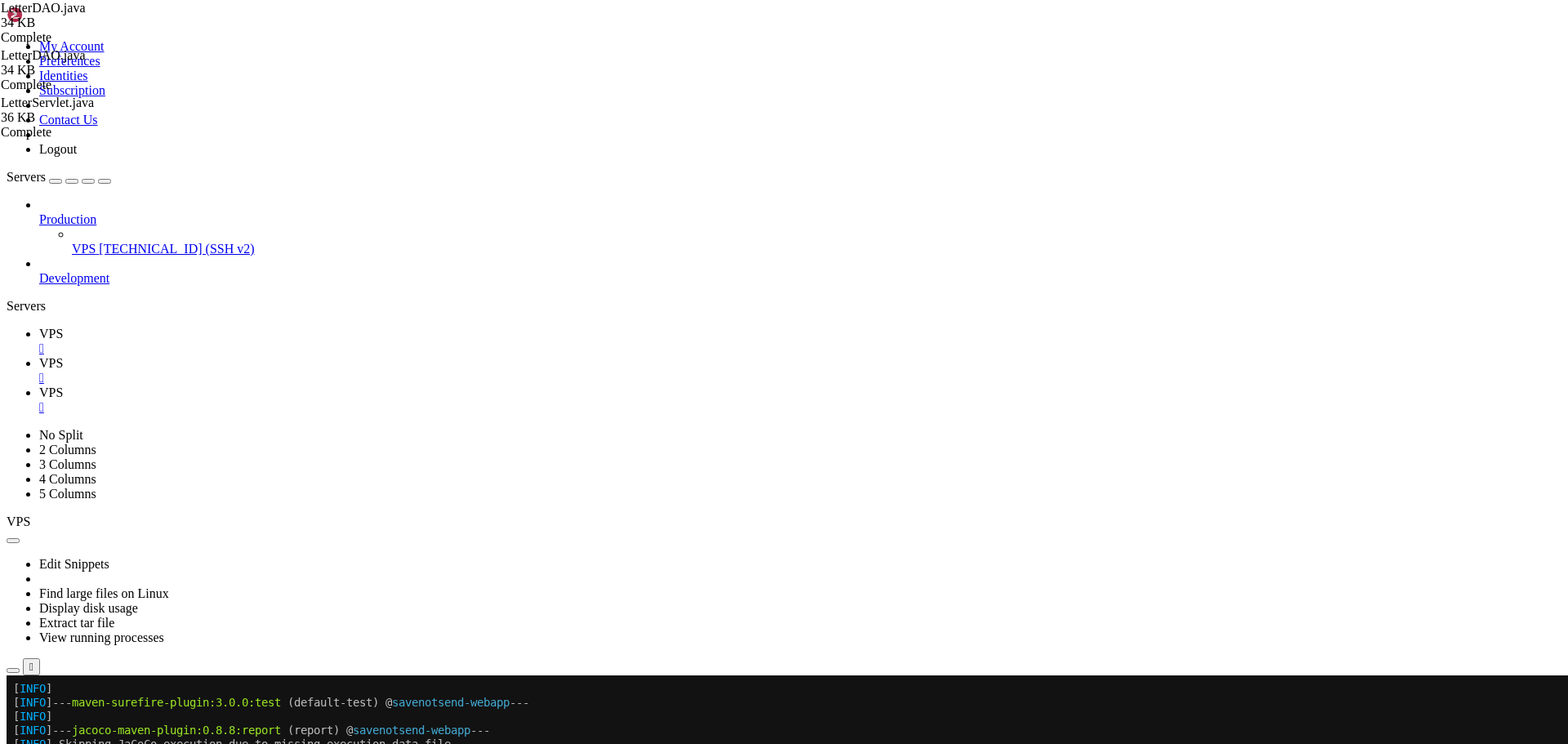
paste textarea
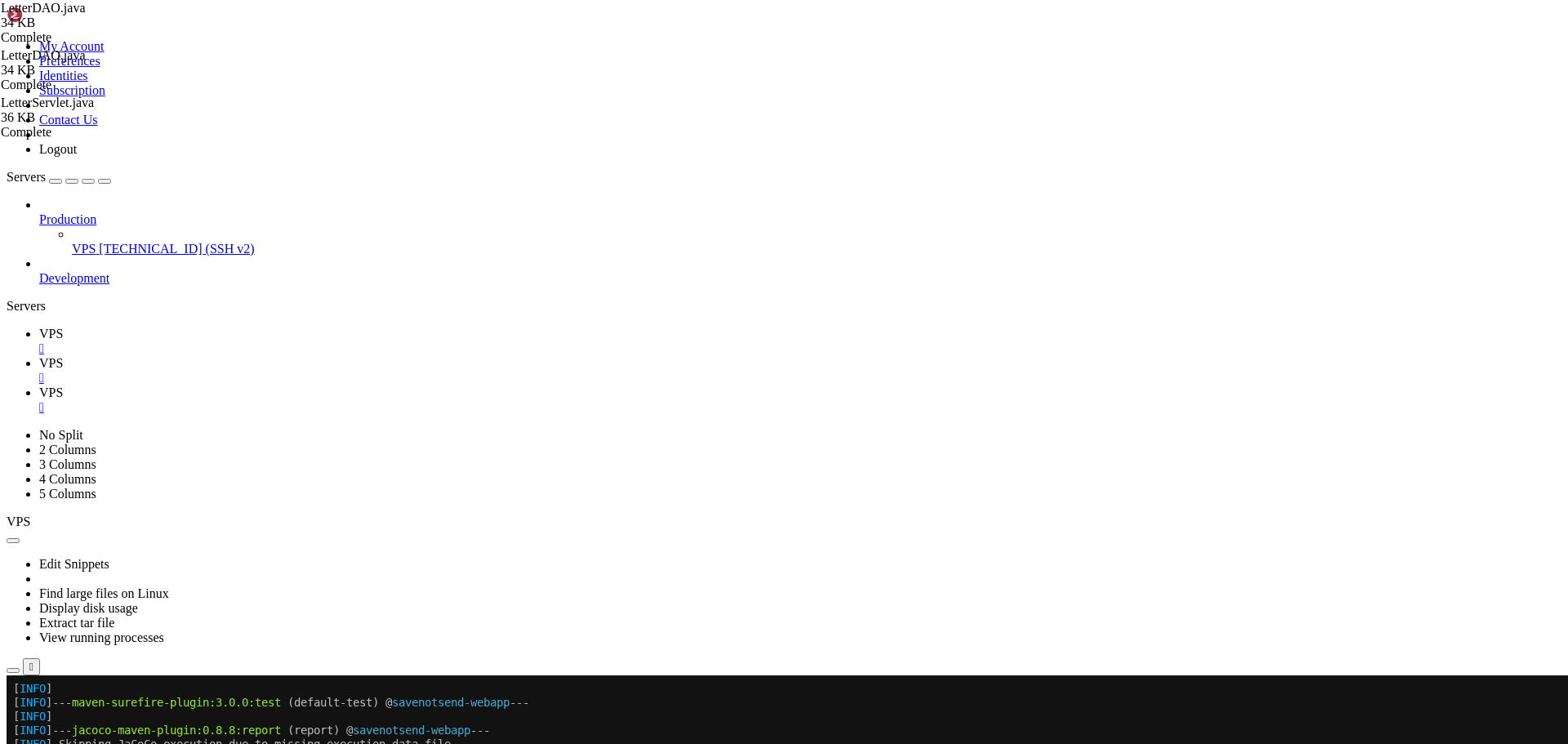
type textarea "/**"
drag, startPoint x: 1424, startPoint y: 91, endPoint x: 1177, endPoint y: 85, distance: 247.1
paste input "Count"
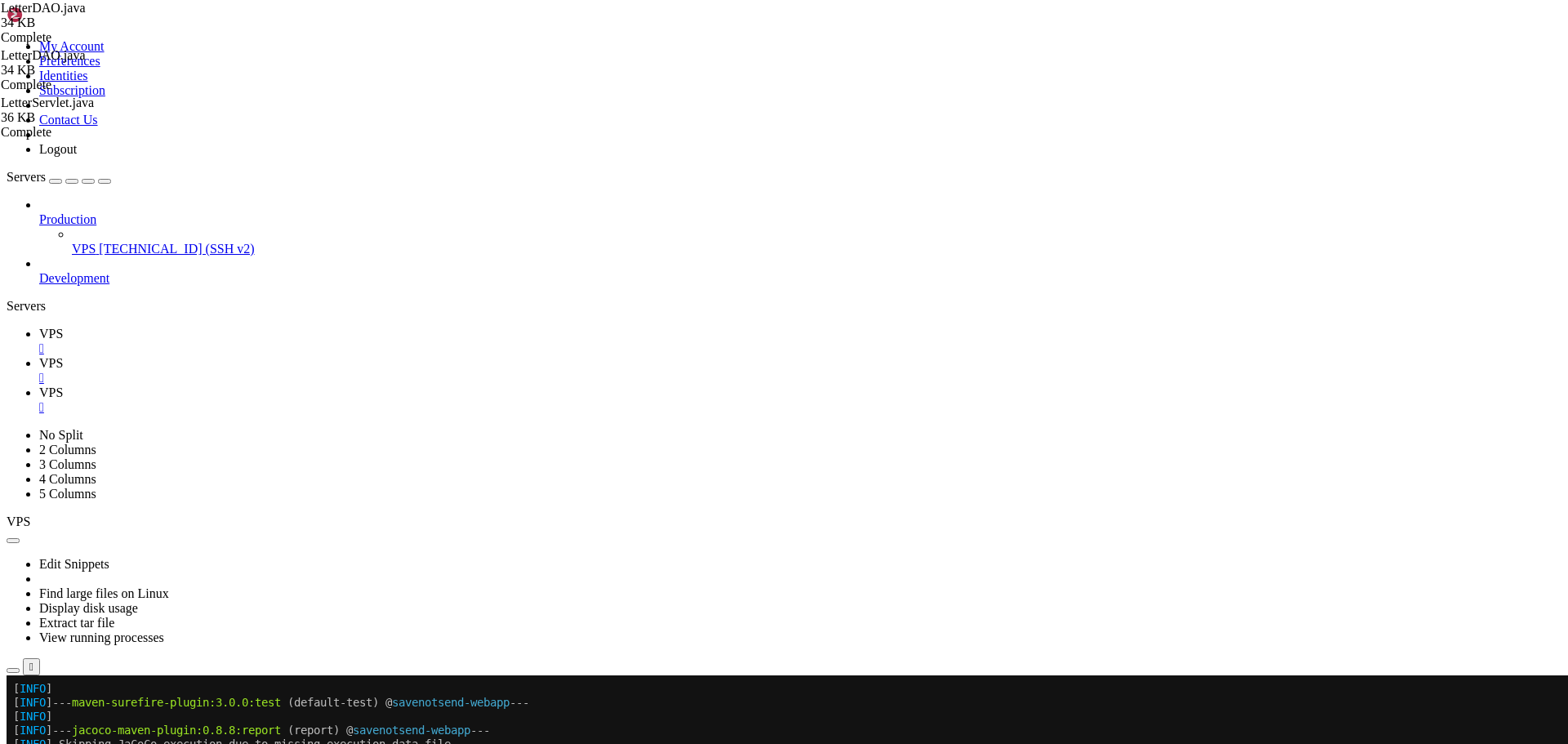
type input "getUserLettersFilteredCount"
drag, startPoint x: 273, startPoint y: 620, endPoint x: 272, endPoint y: 279, distance: 341.0
paste textarea "}"
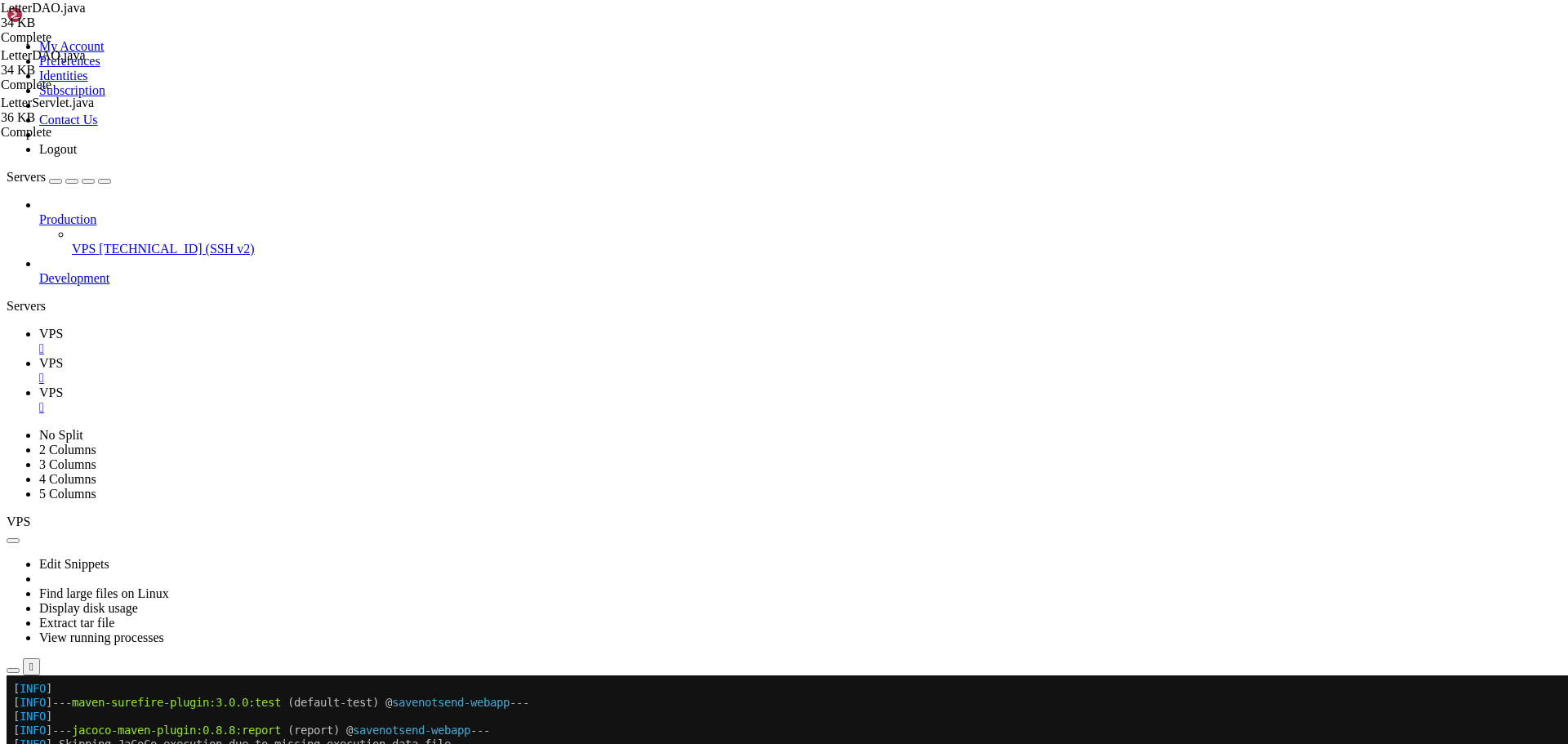
drag, startPoint x: 282, startPoint y: 547, endPoint x: 271, endPoint y: 426, distance: 121.5
paste textarea "}"
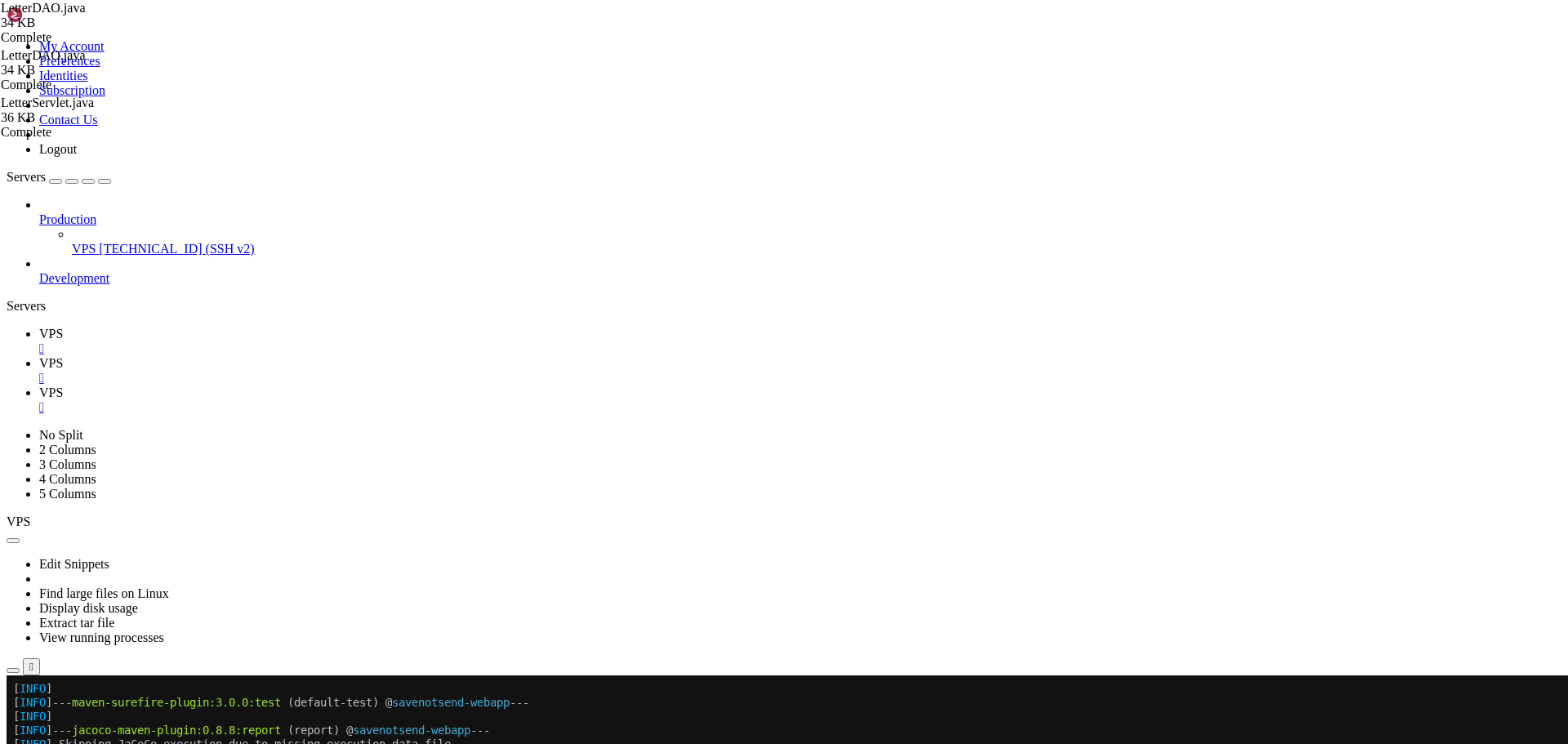
drag, startPoint x: 281, startPoint y: 532, endPoint x: 269, endPoint y: 417, distance: 115.6
paste textarea "}"
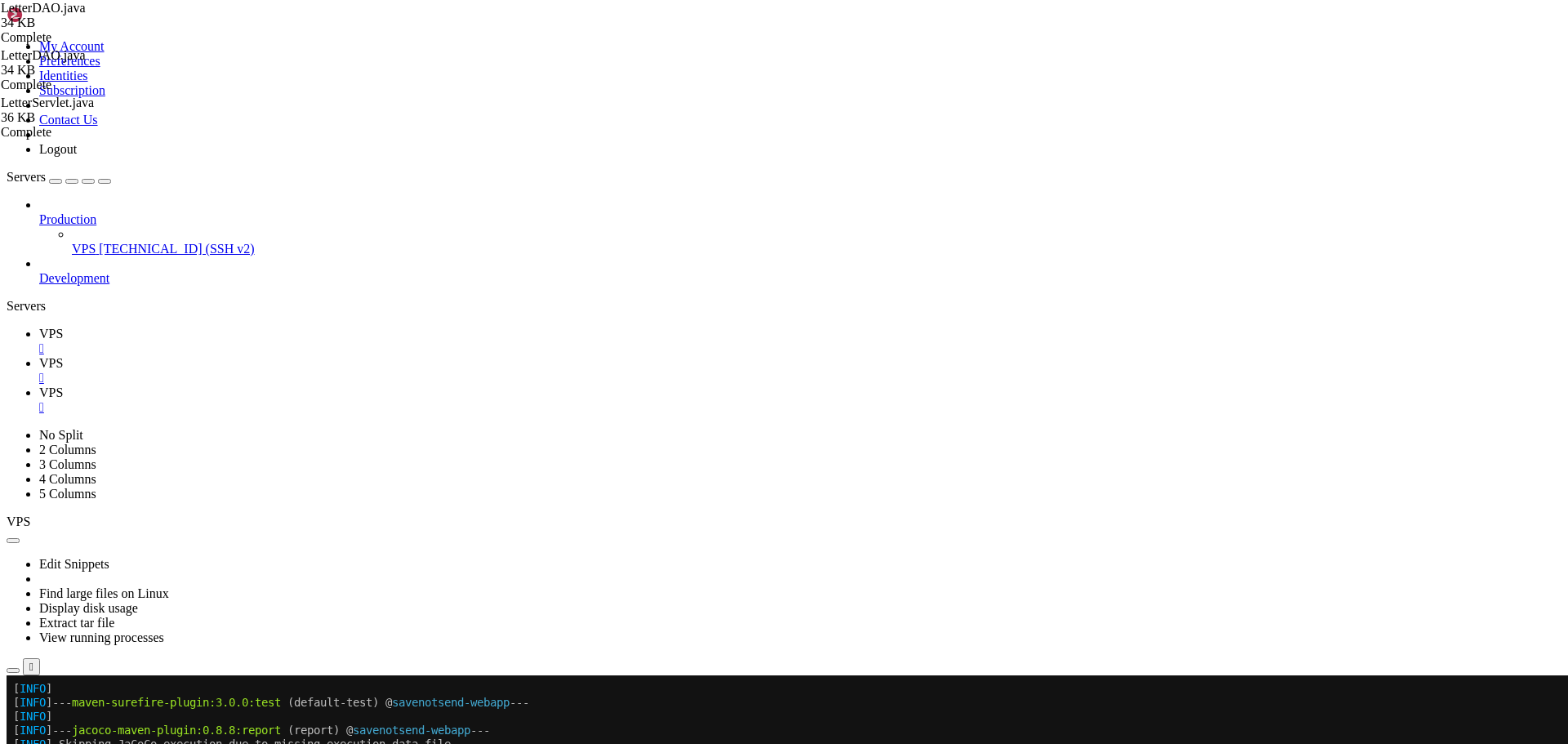
scroll to position [8000, 0]
drag, startPoint x: 253, startPoint y: 707, endPoint x: 287, endPoint y: 607, distance: 105.6
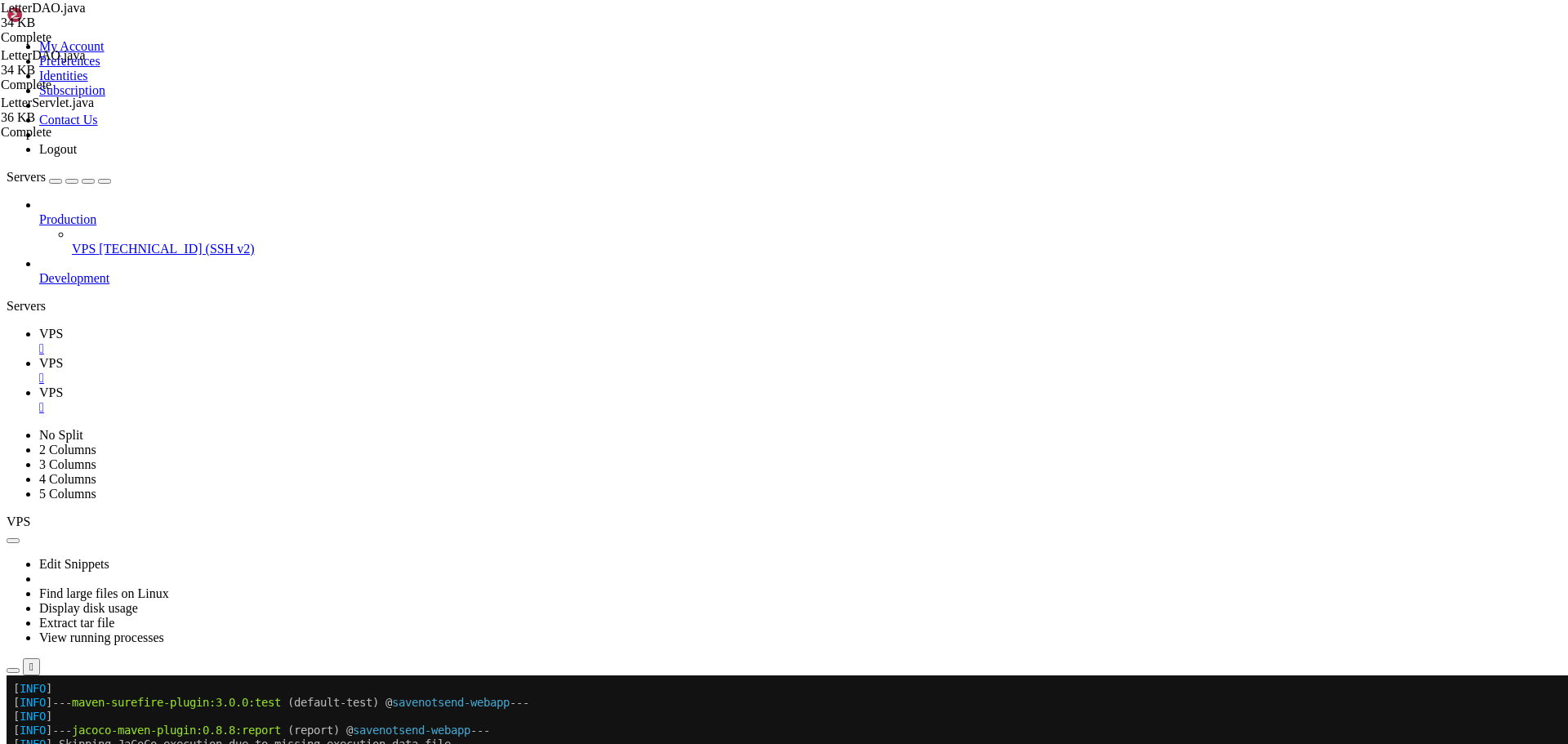
drag, startPoint x: 282, startPoint y: 698, endPoint x: 270, endPoint y: 584, distance: 114.6
paste textarea "}"
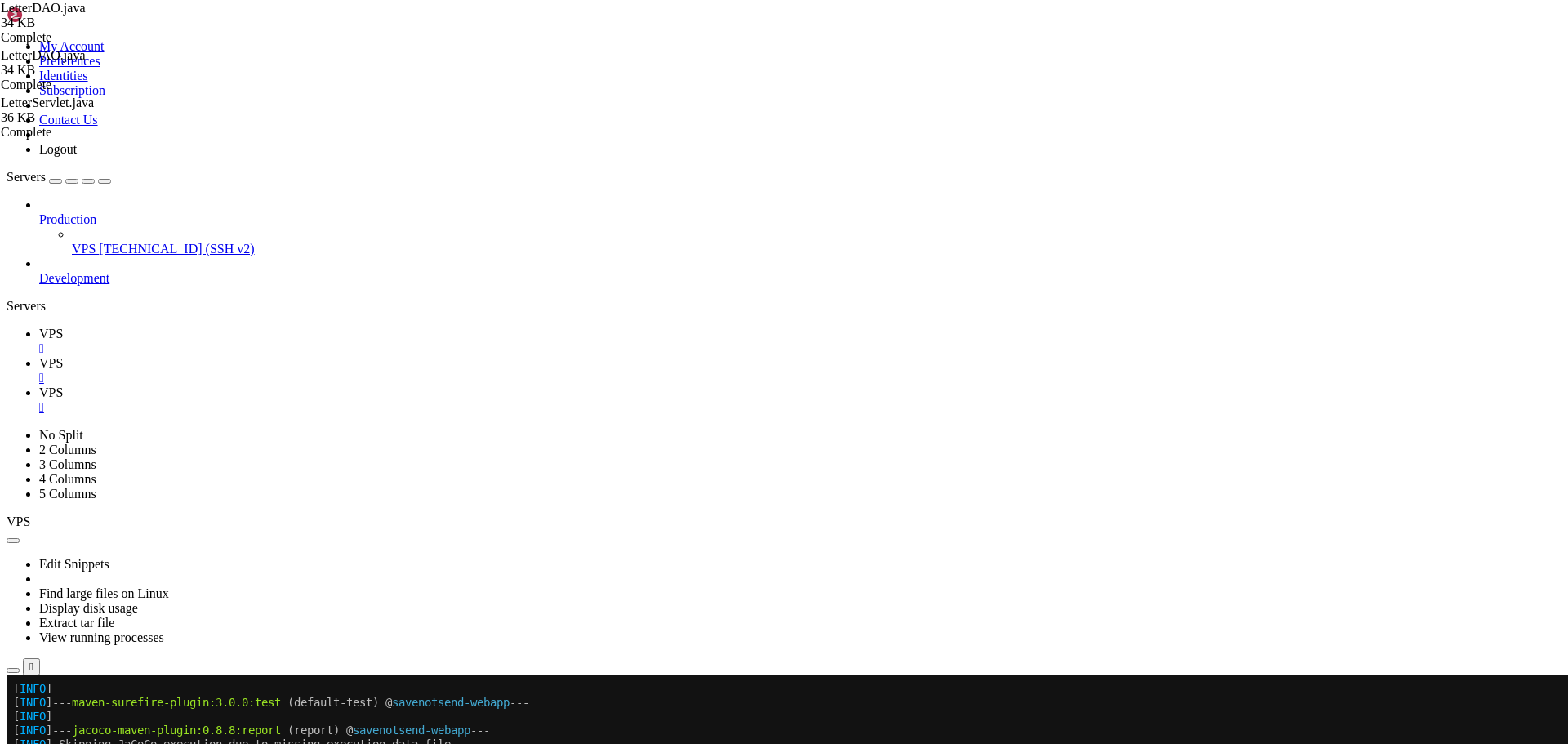
type textarea "String sql = "SELECT COALESCE(SUM(number_of_views), 0) FROM letters WHERE user_…"
click at [63, 327] on span "VPS" at bounding box center [51, 333] width 23 height 13
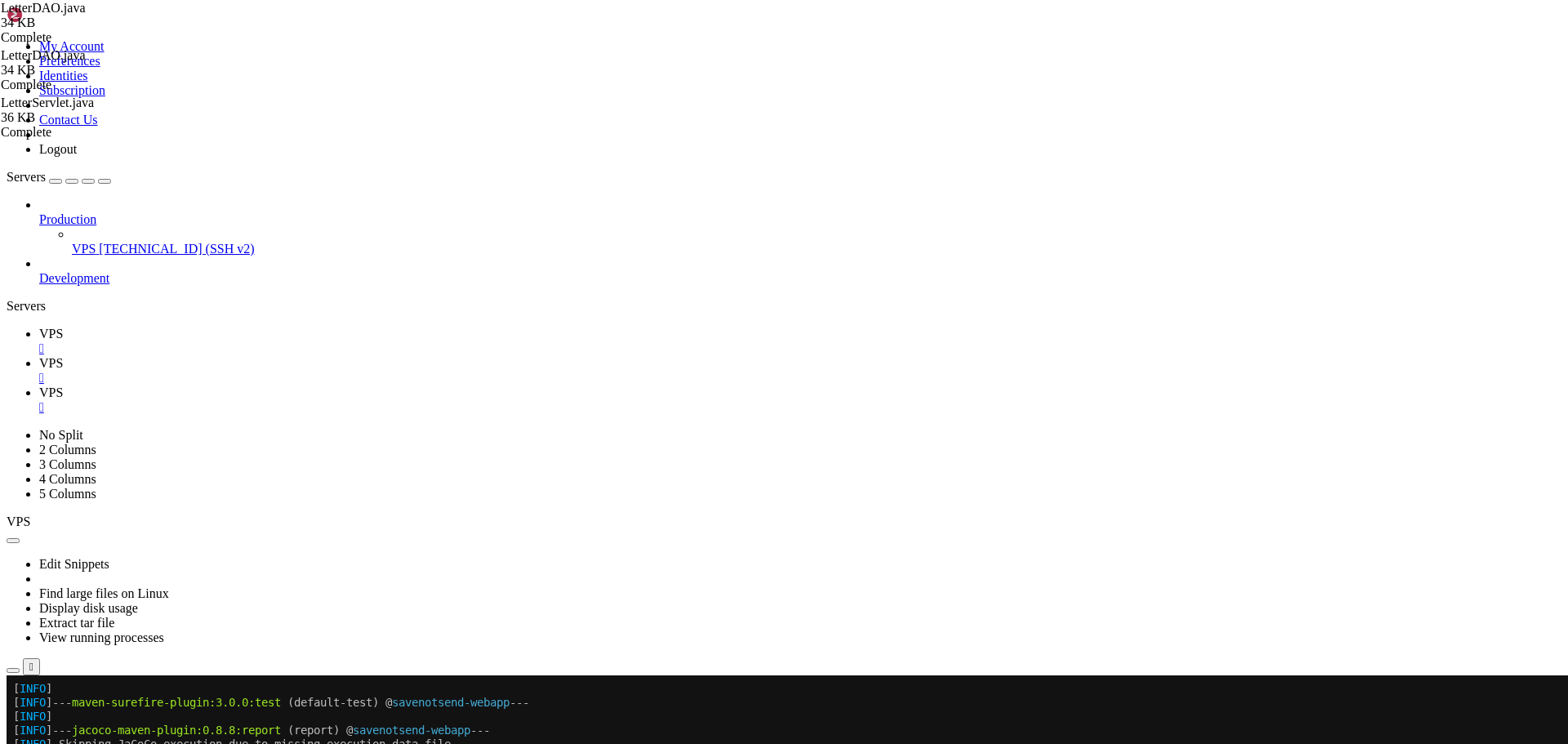
scroll to position [3208, 0]
click at [63, 356] on span "VPS" at bounding box center [51, 363] width 23 height 13
drag, startPoint x: 420, startPoint y: 1445, endPoint x: 15, endPoint y: 930, distance: 655.2
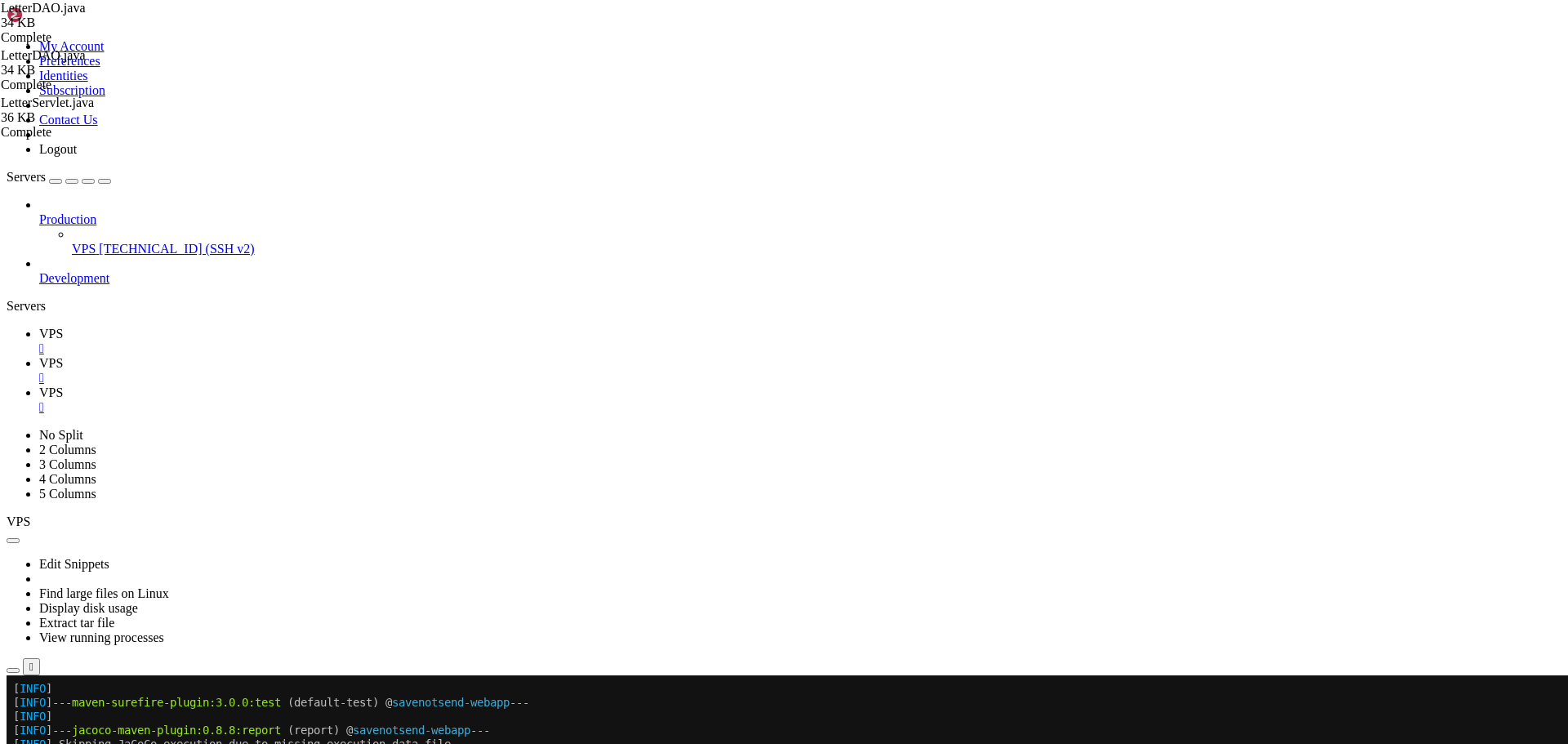
click at [63, 327] on span "VPS" at bounding box center [51, 333] width 23 height 13
click at [63, 356] on span "VPS" at bounding box center [51, 363] width 23 height 13
click at [40, 386] on icon at bounding box center [40, 392] width 0 height 13
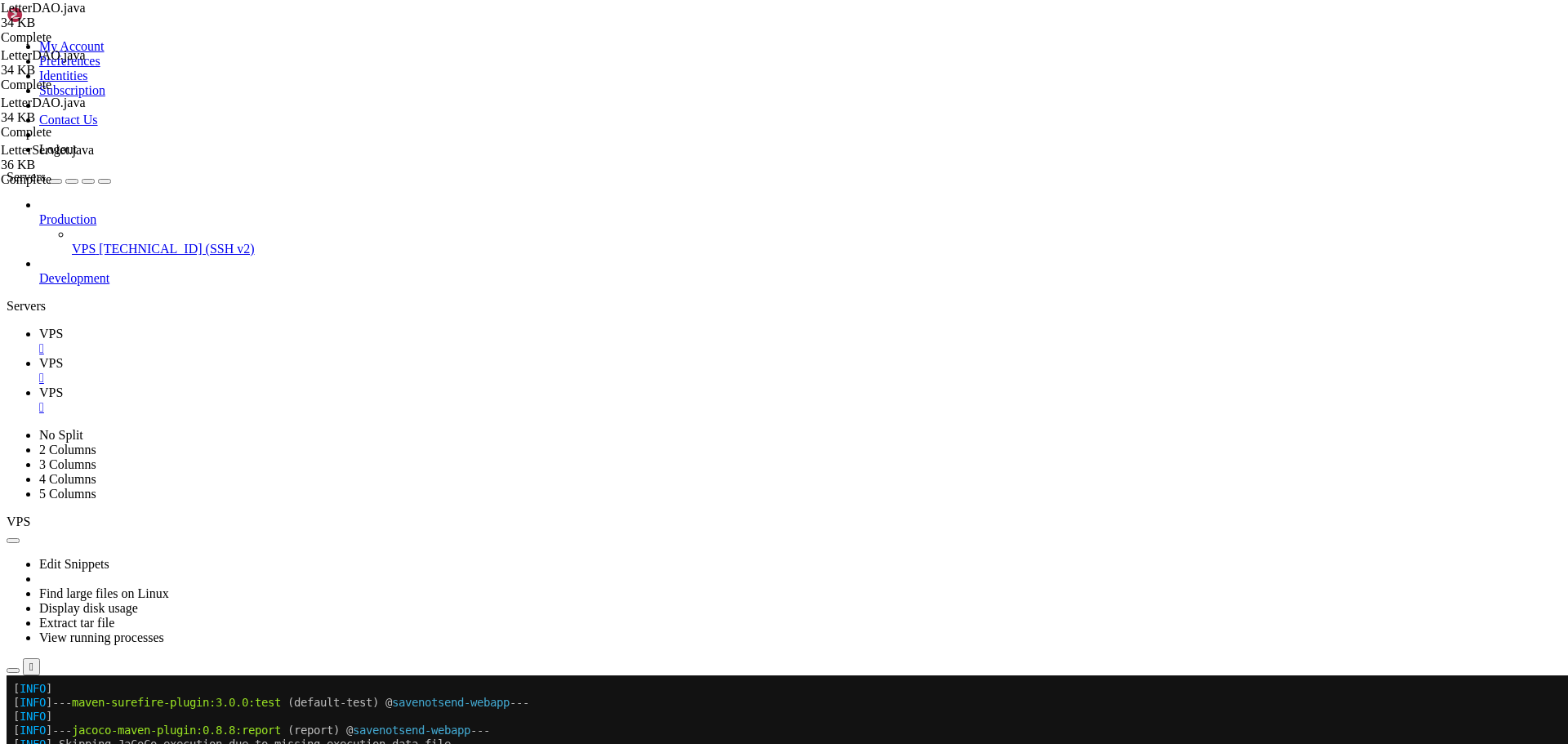
scroll to position [8117, 0]
type input "number_of_views"
drag, startPoint x: 457, startPoint y: 590, endPoint x: 528, endPoint y: 590, distance: 71.0
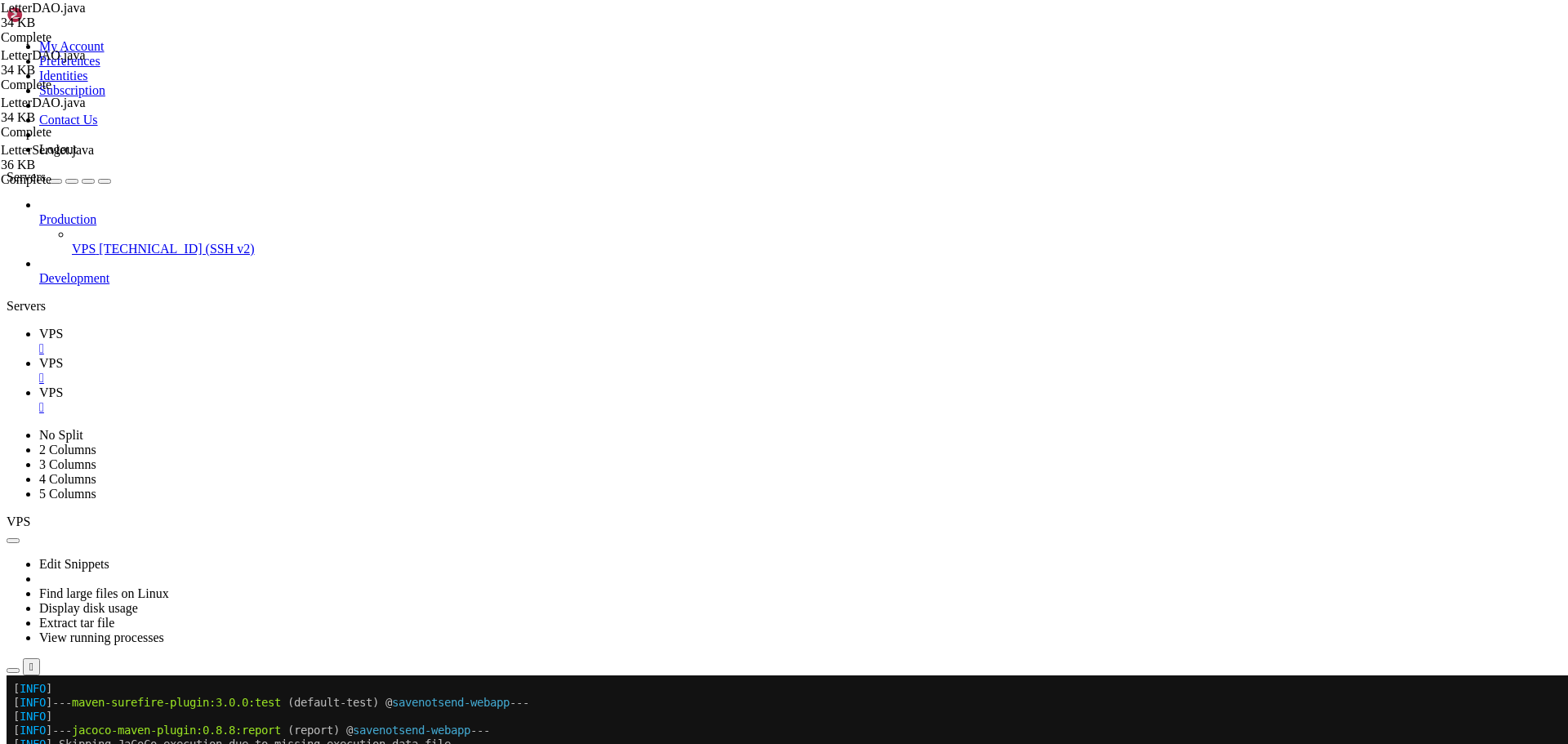
paste textarea "view_count"
type textarea "String sql = "SELECT COALESCE(SUM(view_count), 0) FROM letters WHERE user_id = …"
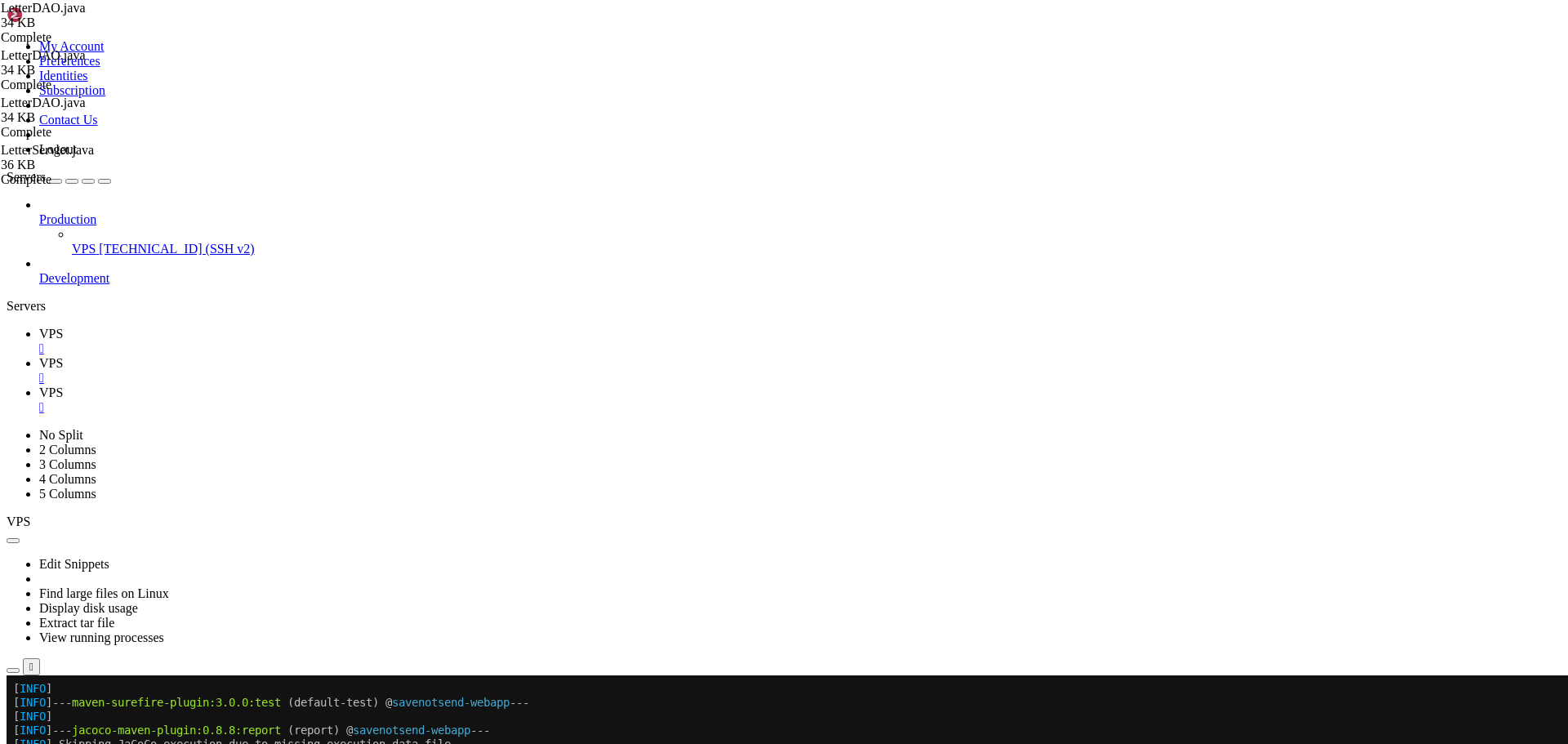
type input "/home/savenotsend/src/main/java/com/savenotsend/servlets"
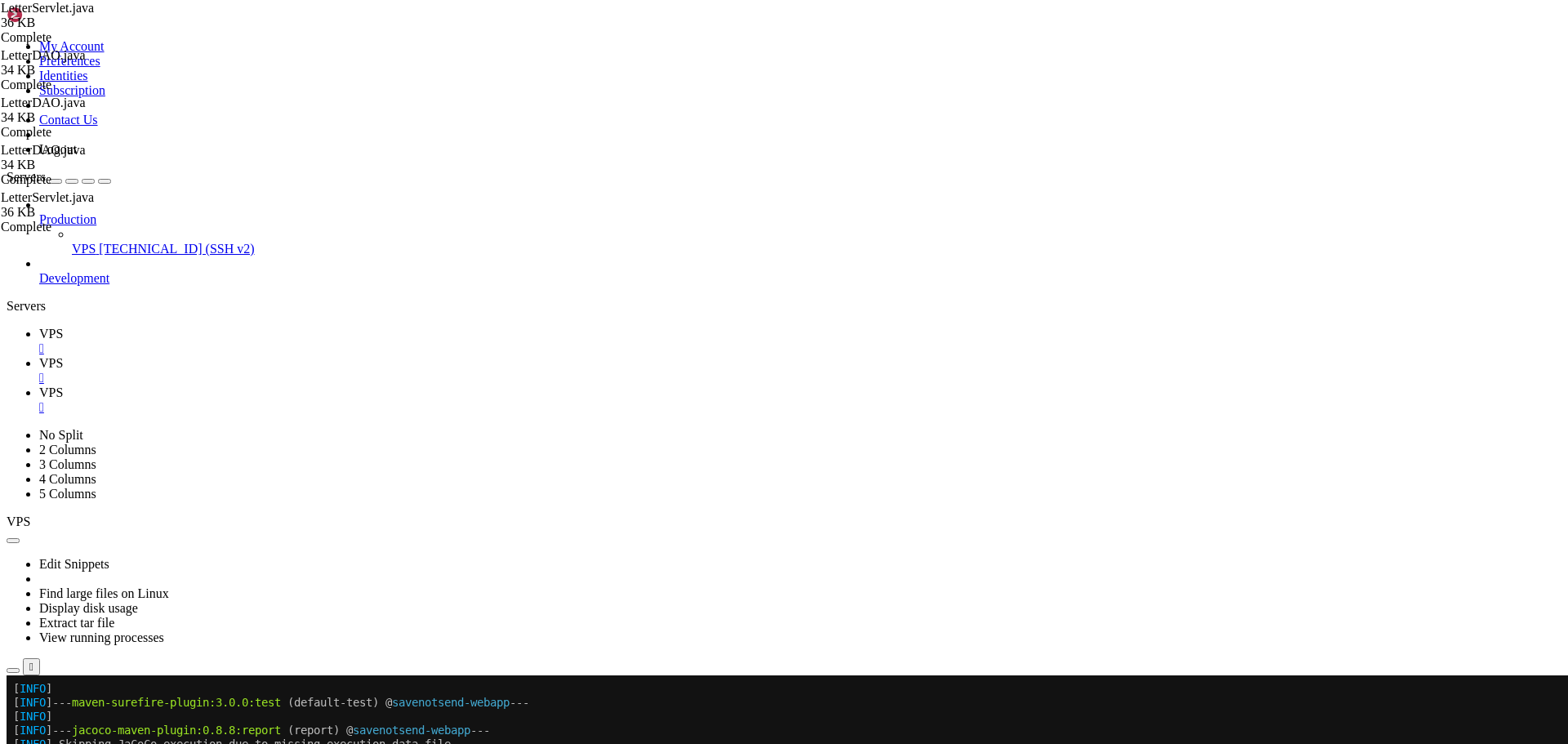
type textarea "public class LetterServlet extends HttpServlet {"
drag, startPoint x: 1433, startPoint y: 89, endPoint x: 1232, endPoint y: 92, distance: 201.0
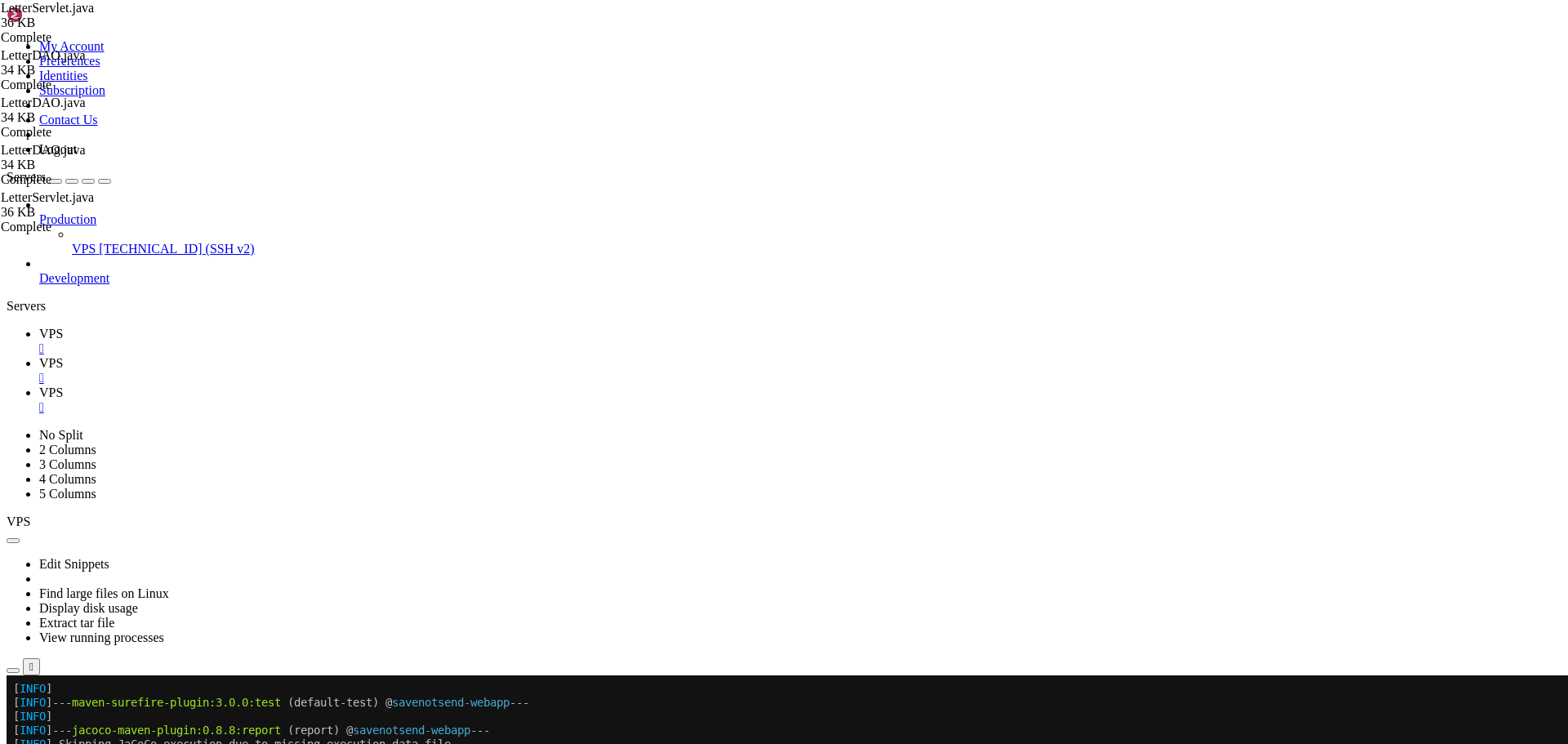
type input "m"
type input "<"
paste input "mapResultSetToLetter"
type input "mapResultSetToLetter"
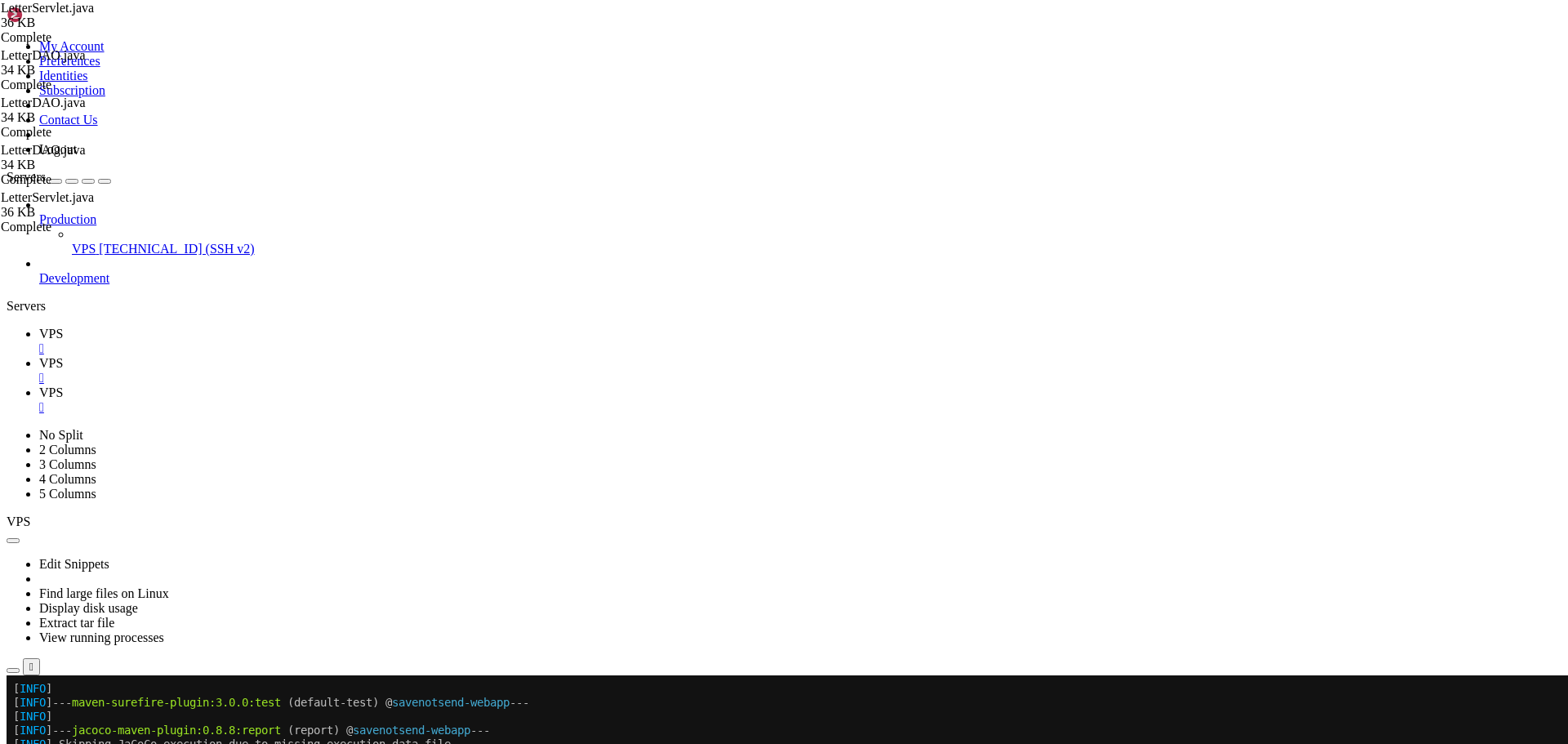
drag, startPoint x: 1552, startPoint y: 58, endPoint x: 1540, endPoint y: 61, distance: 12.4
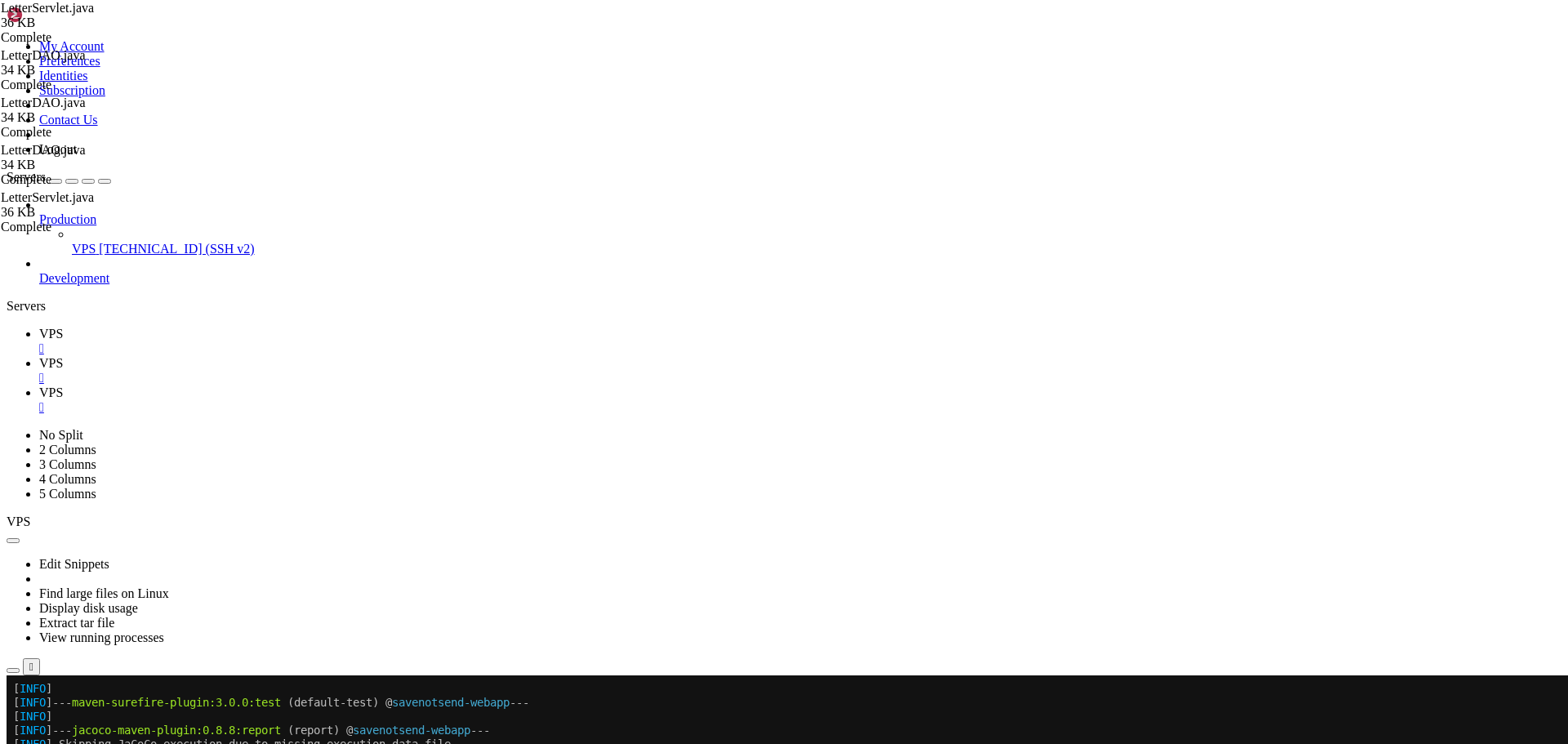
type input "/home/savenotsend/src/main/java/com/savenotsend/dao"
type textarea "*/"
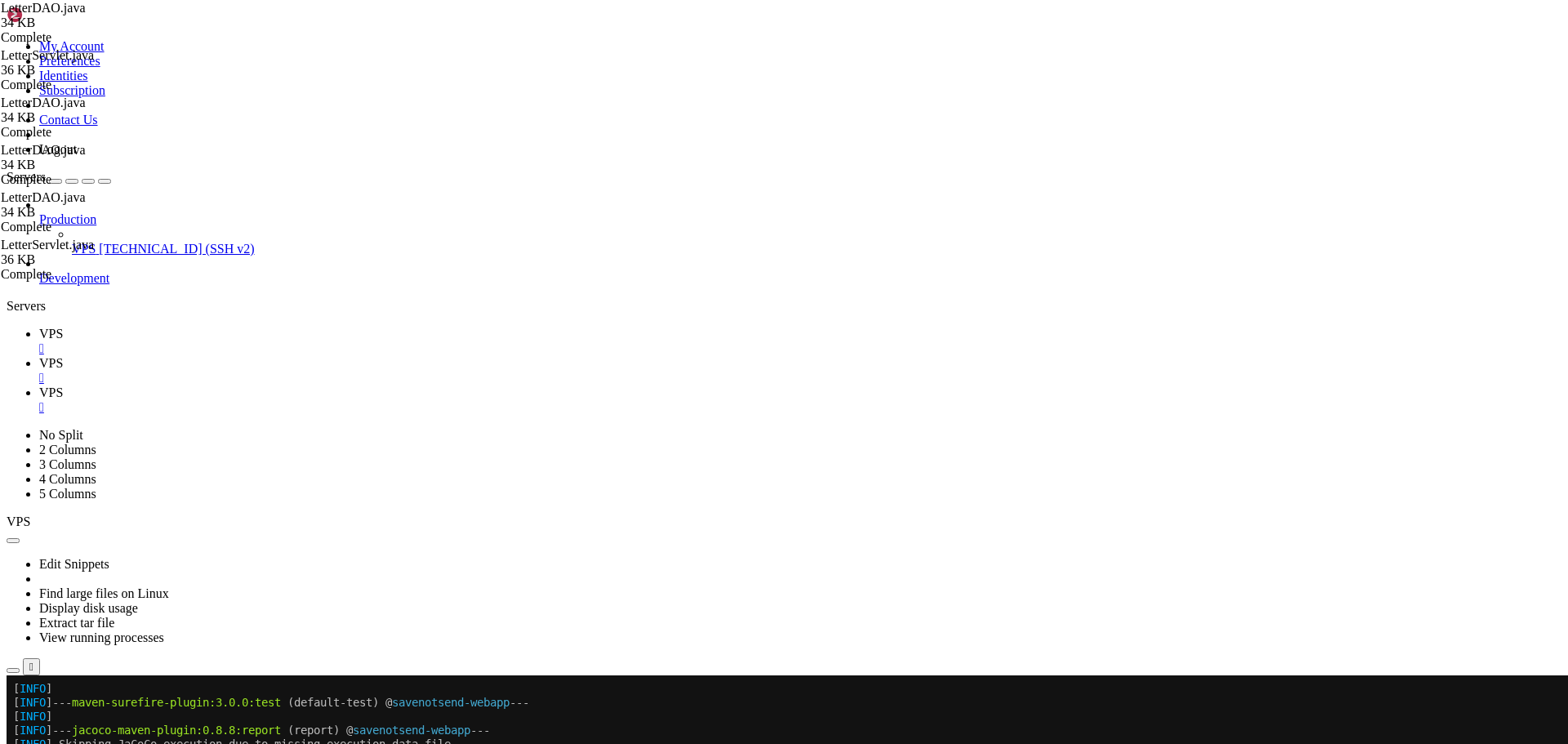
scroll to position [344, 0]
type input "mapResultSetToLetter"
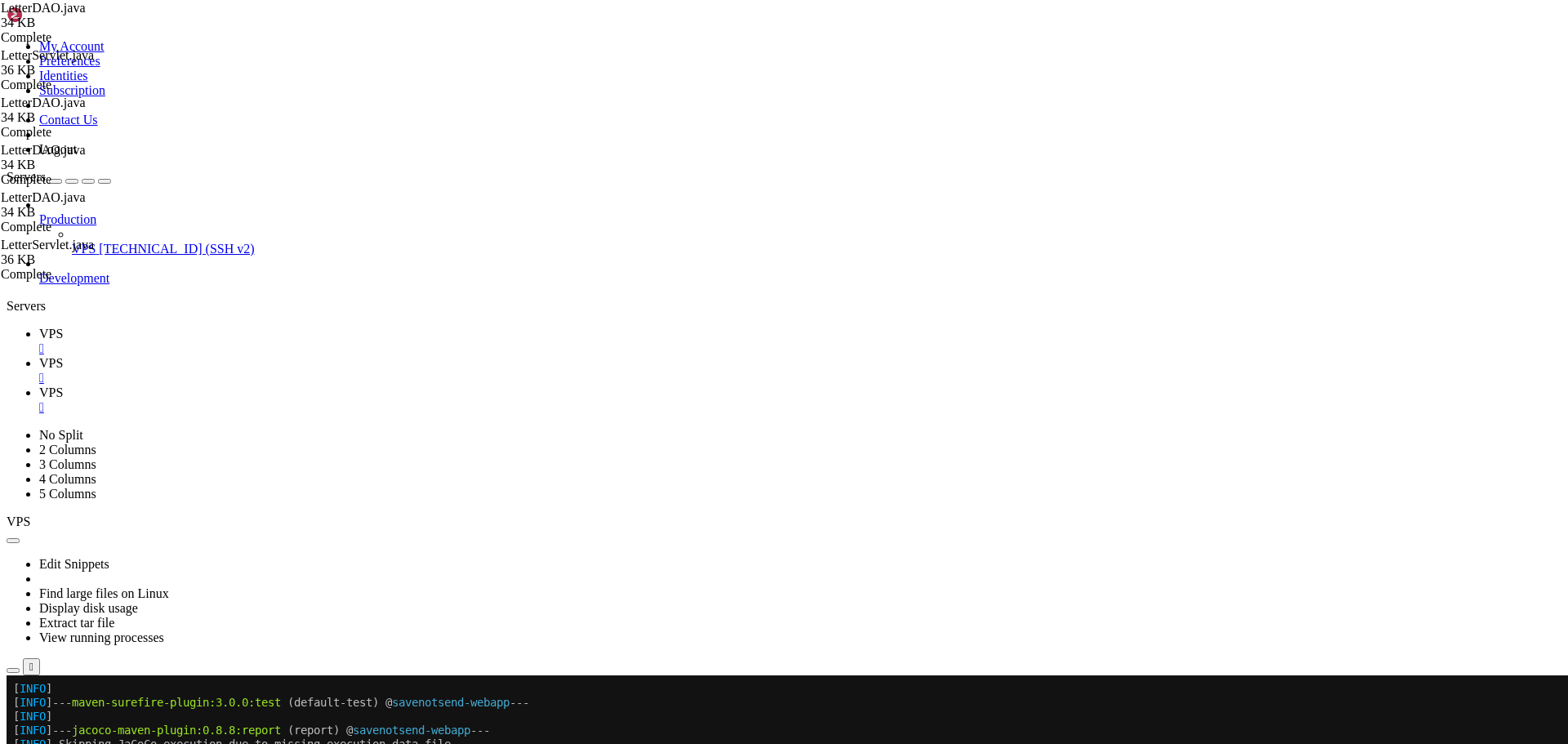
drag, startPoint x: 282, startPoint y: 501, endPoint x: 268, endPoint y: 295, distance: 206.5
paste textarea "}"
type textarea "Letter letter = new Letter(); letter.setLetterId(rs.getInt("letter_id"));"
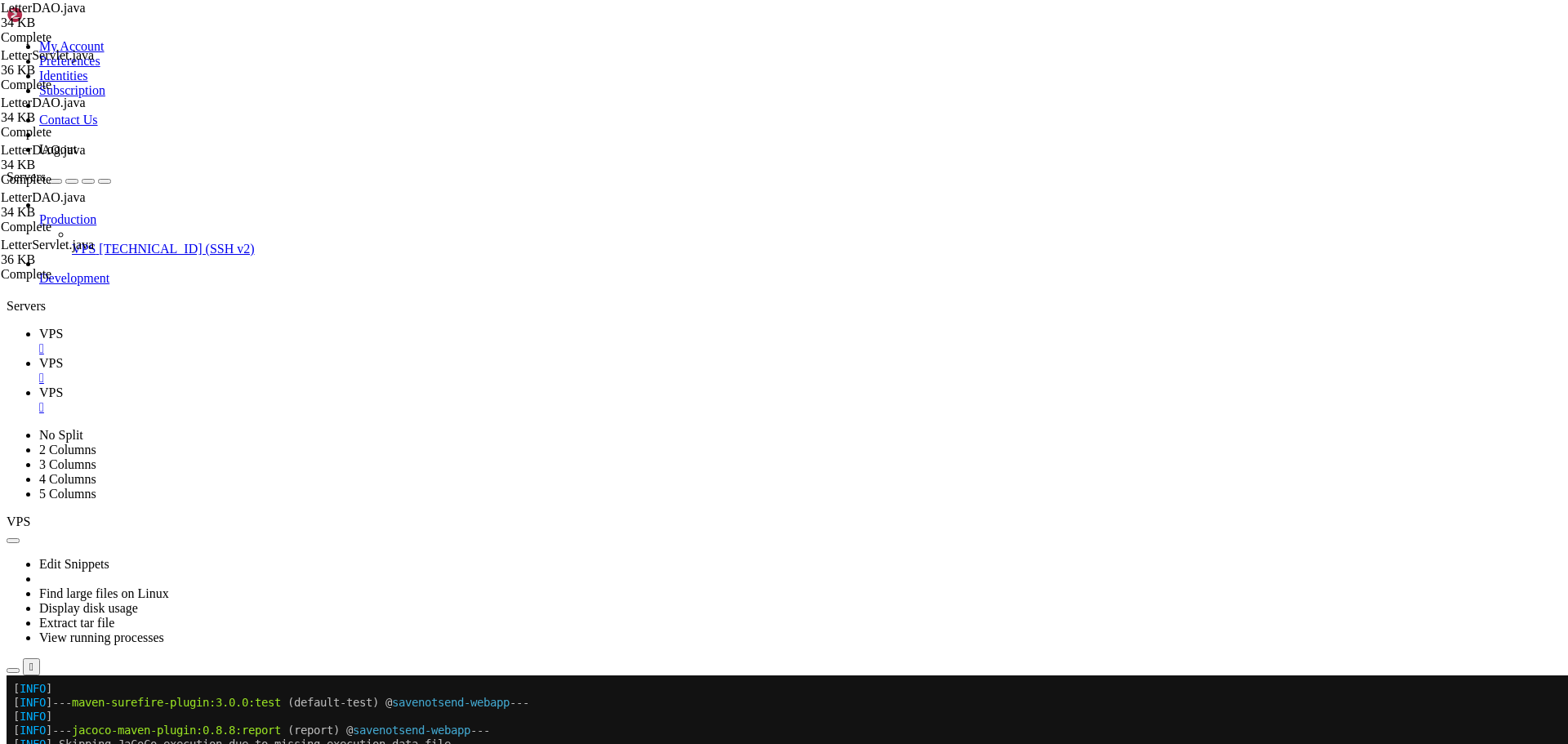
click at [63, 356] on span "VPS" at bounding box center [51, 363] width 23 height 13
click at [63, 327] on span "VPS" at bounding box center [51, 333] width 23 height 13
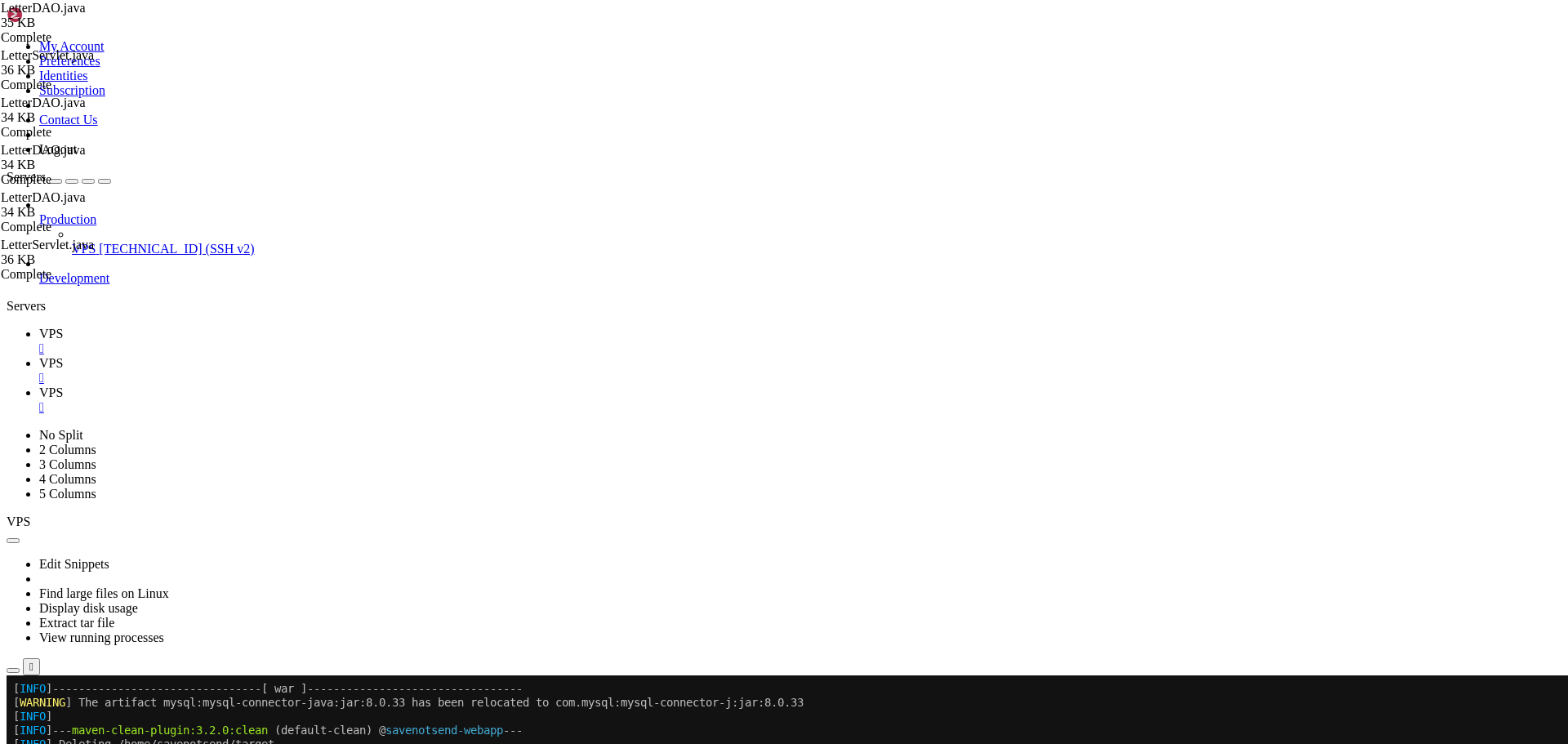
click at [63, 386] on span "VPS" at bounding box center [51, 392] width 23 height 13
type textarea "sql.append(" AND is_active = FALSE");"
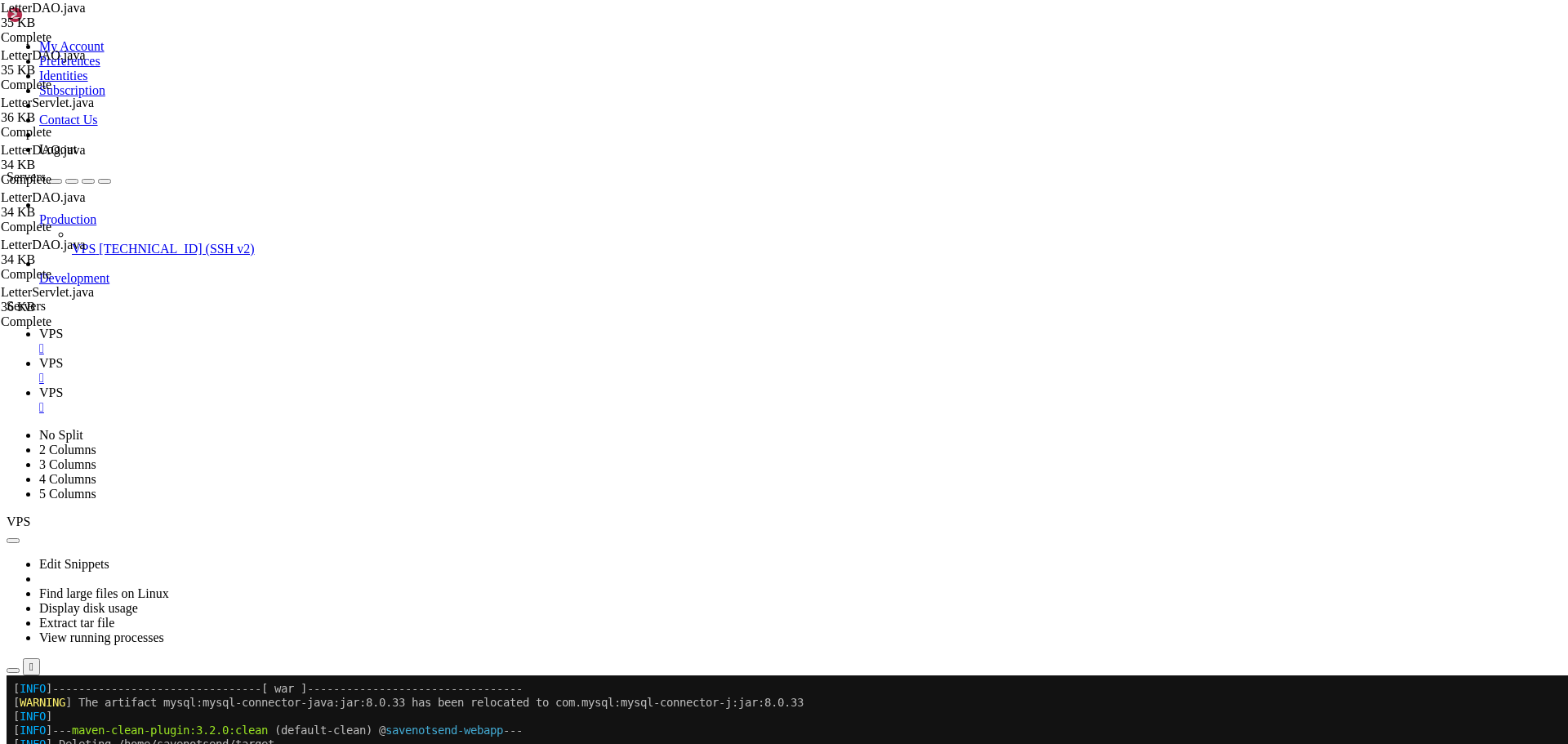
click at [307, 356] on link "VPS " at bounding box center [801, 371] width 1522 height 30
click at [40, 327] on icon at bounding box center [40, 333] width 0 height 13
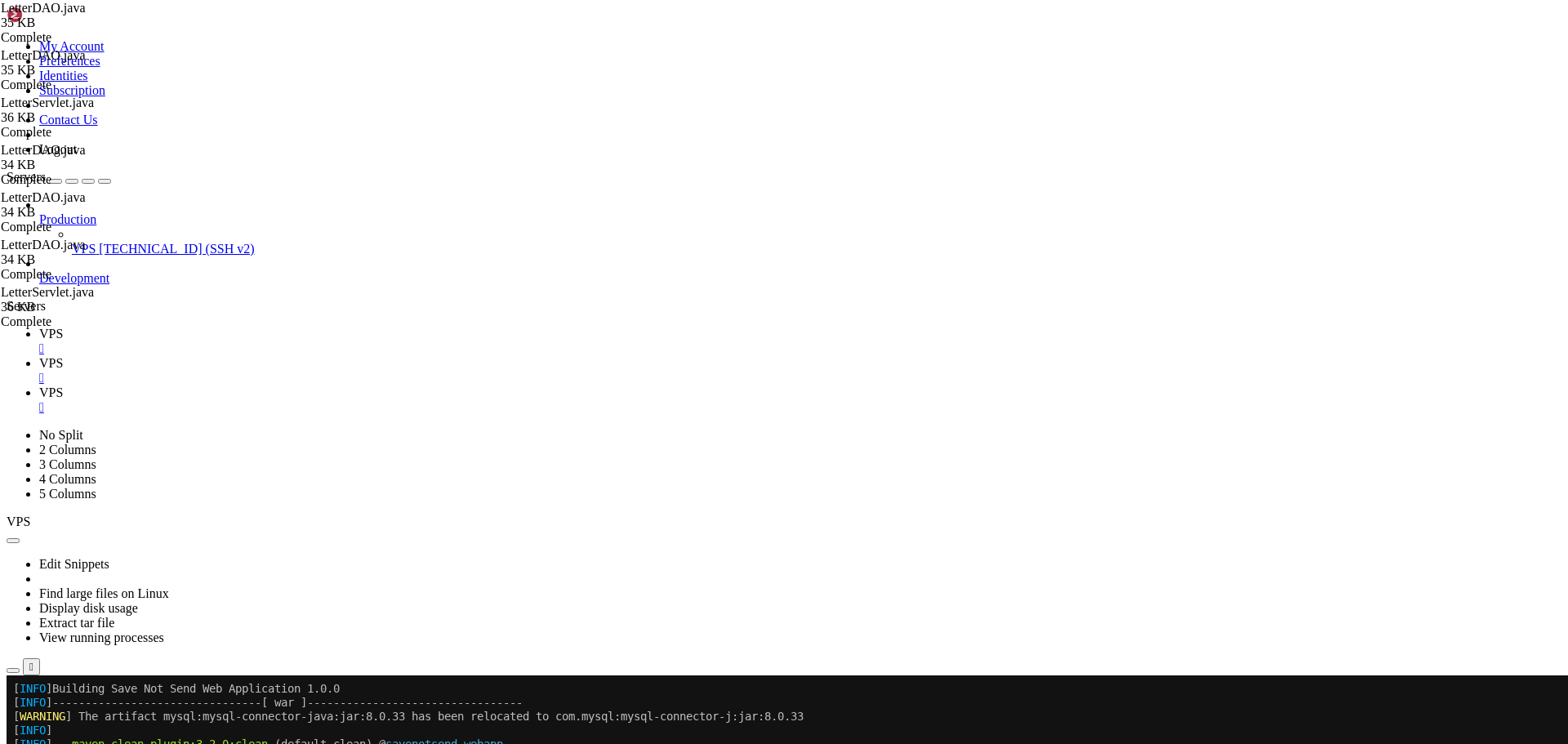
scroll to position [5096, 0]
click at [63, 386] on span "VPS" at bounding box center [51, 392] width 23 height 13
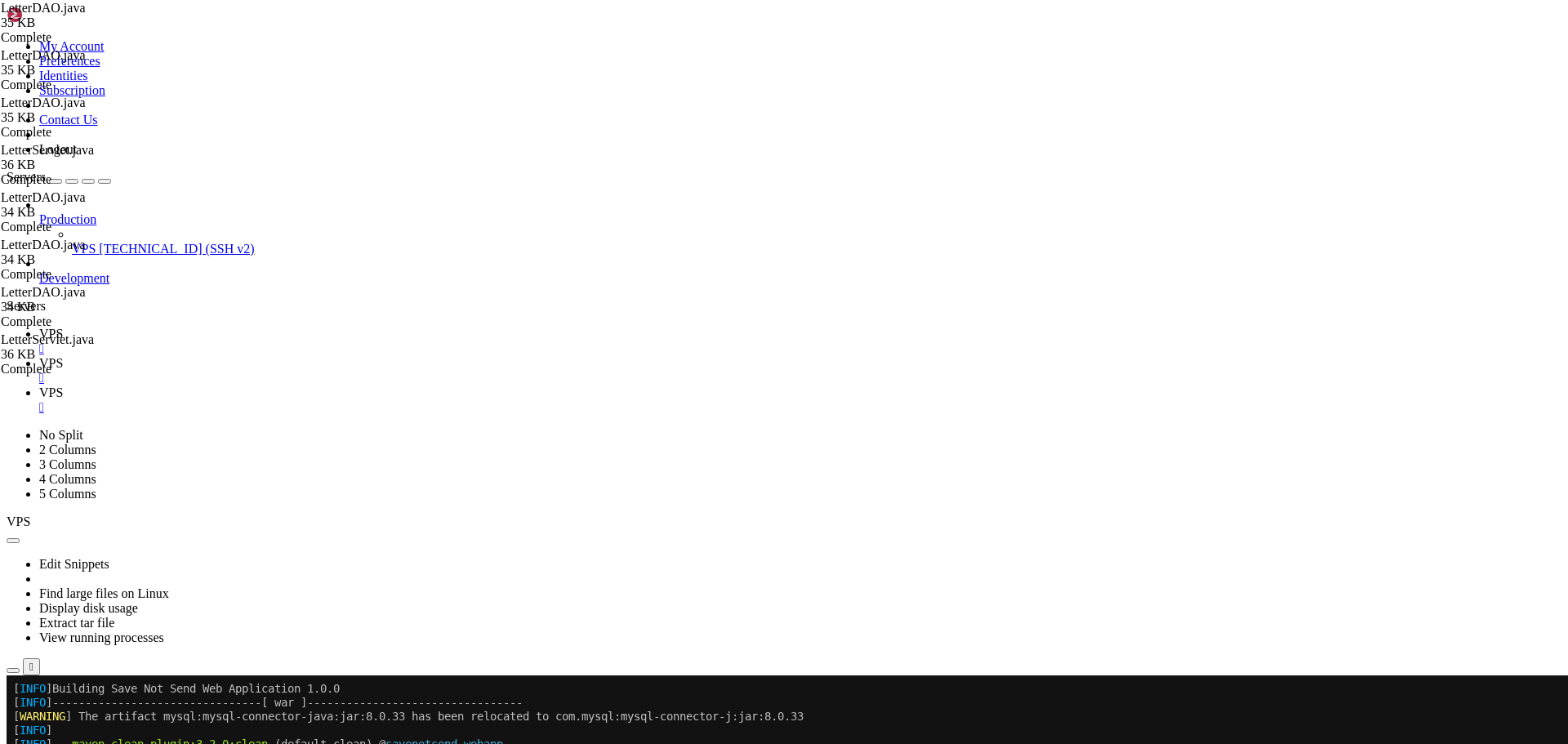
type textarea "}"
click at [306, 356] on link "VPS " at bounding box center [801, 371] width 1522 height 30
click at [63, 327] on span "VPS" at bounding box center [51, 333] width 23 height 13
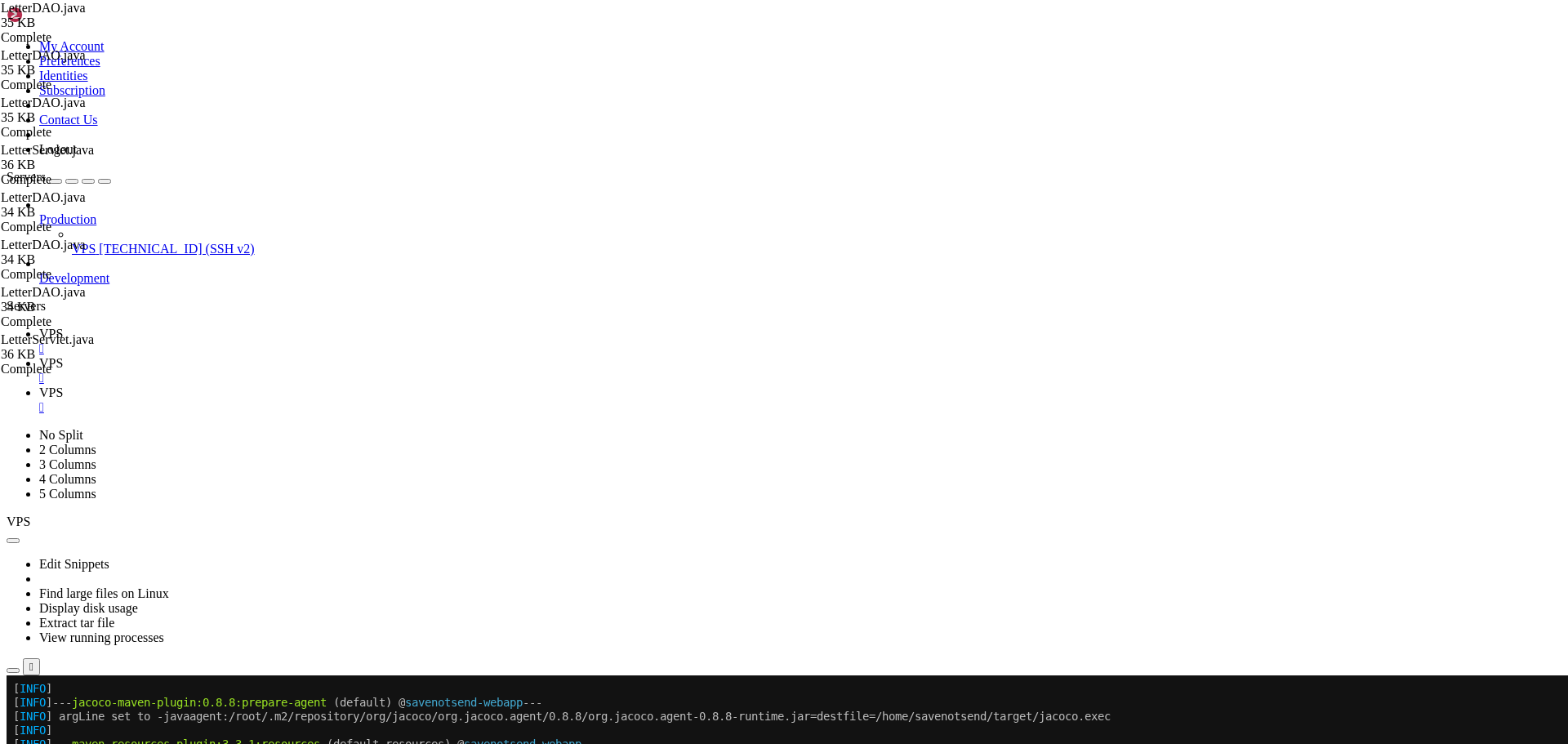
scroll to position [5166, 0]
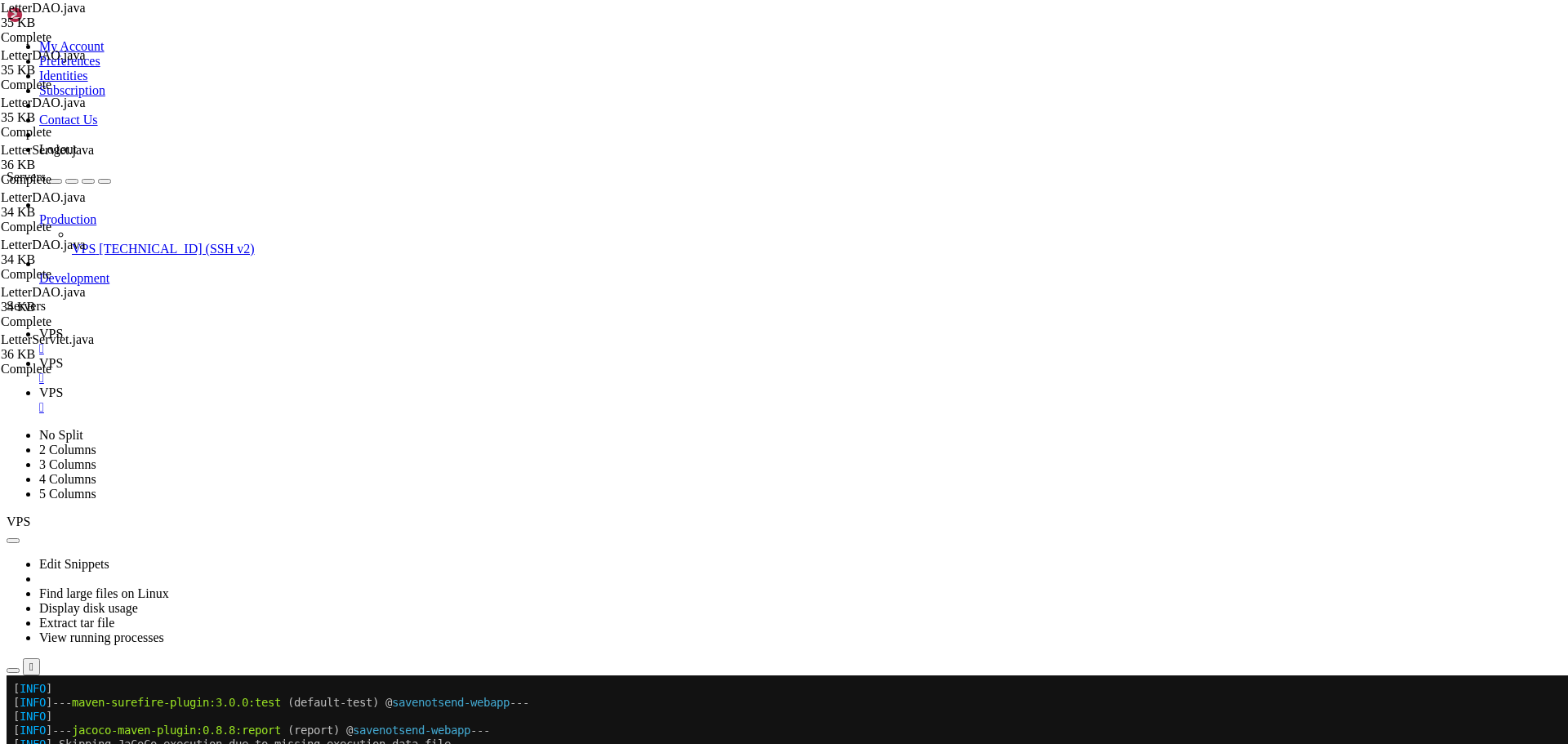
scroll to position [7179, 0]
drag, startPoint x: 249, startPoint y: 1300, endPoint x: 423, endPoint y: 1299, distance: 174.0
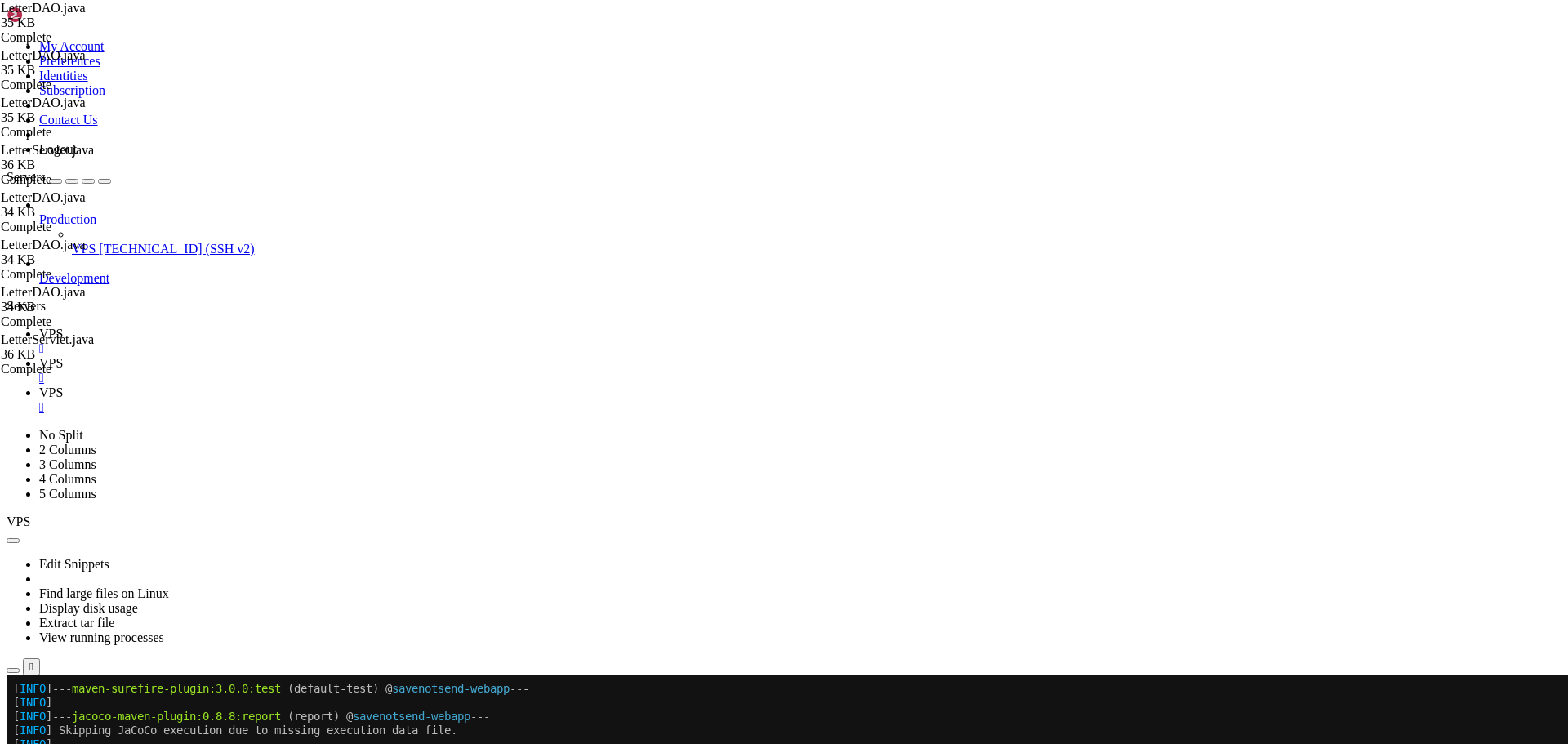
click at [386, 386] on link "VPS " at bounding box center [801, 400] width 1522 height 30
click at [63, 327] on span "VPS" at bounding box center [51, 333] width 23 height 13
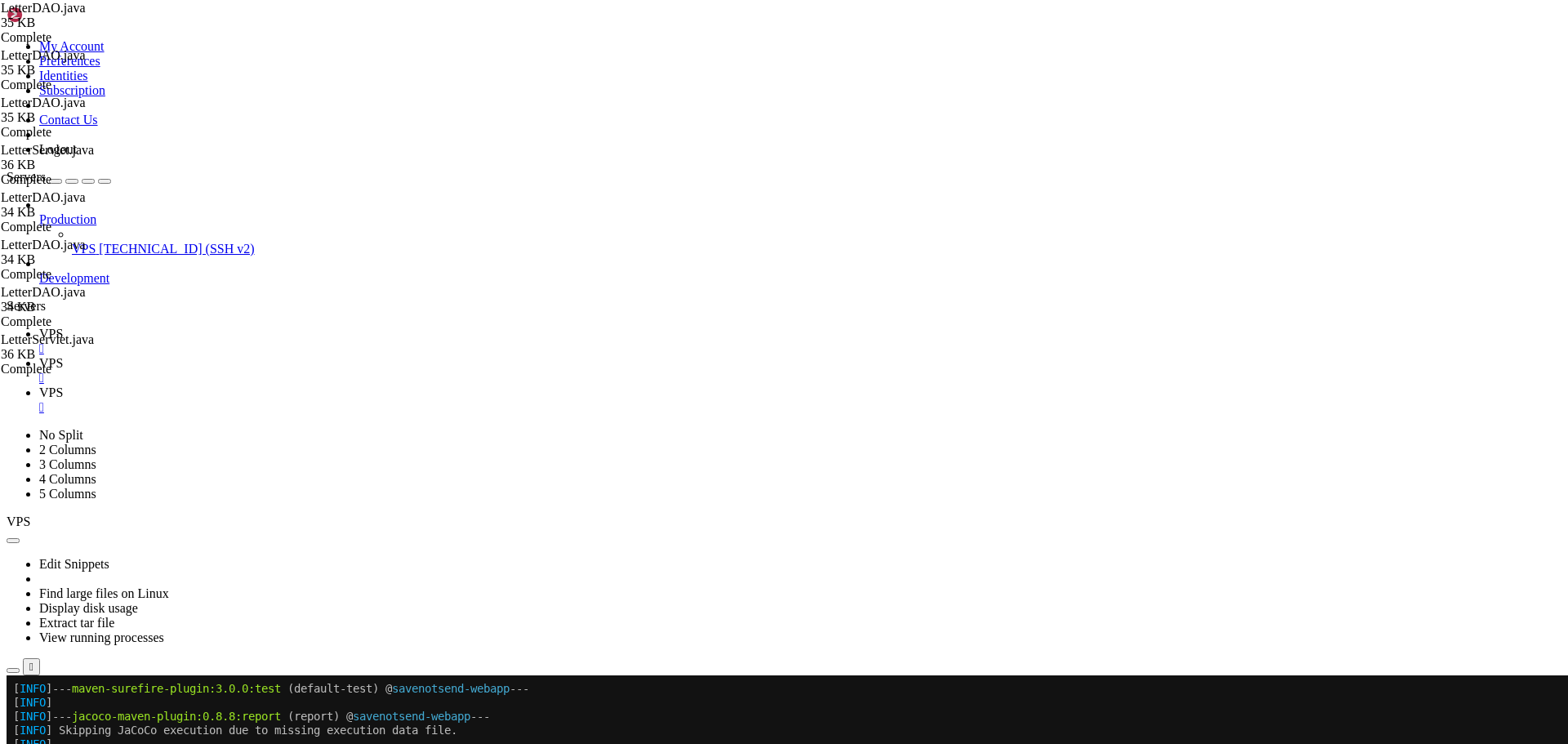
click at [63, 356] on span "VPS" at bounding box center [51, 363] width 23 height 13
click at [390, 386] on link "VPS " at bounding box center [801, 400] width 1522 height 30
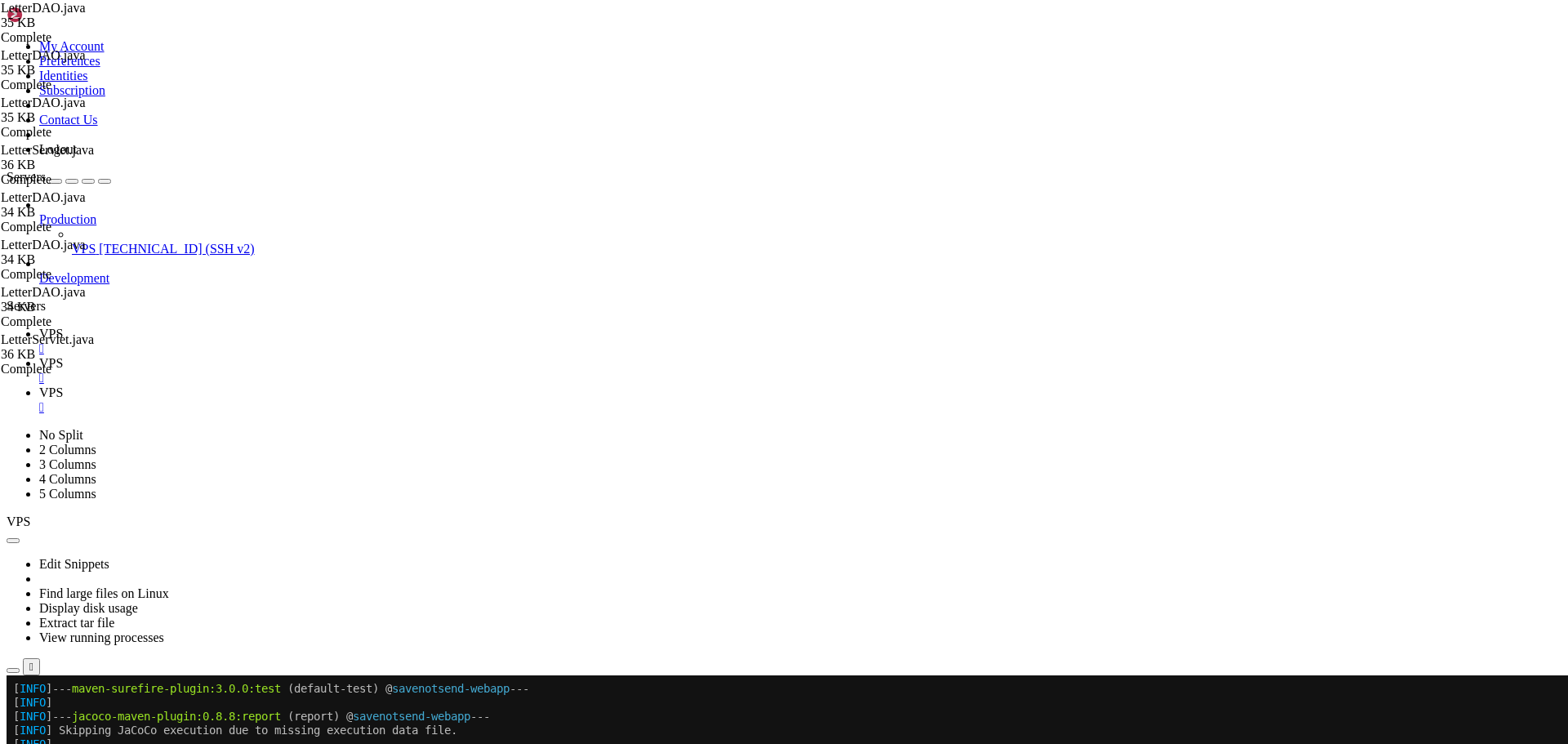
type input "/home/savenotsend/src/main/webapp/WEB-INF/jsp/letters"
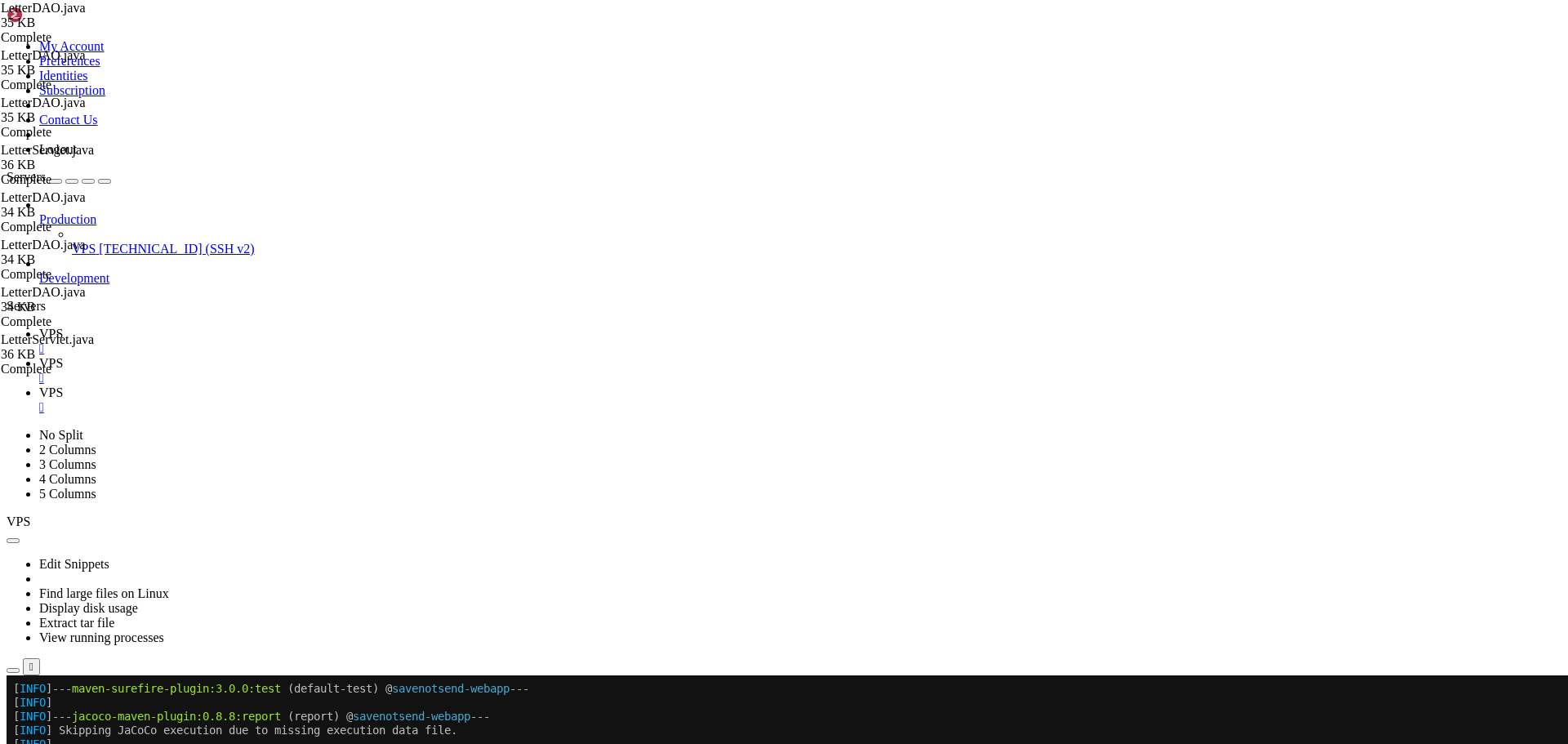
type textarea "<a href="letter?id=<%= letter.getLetterId() %>" class="text-decoration-none">"
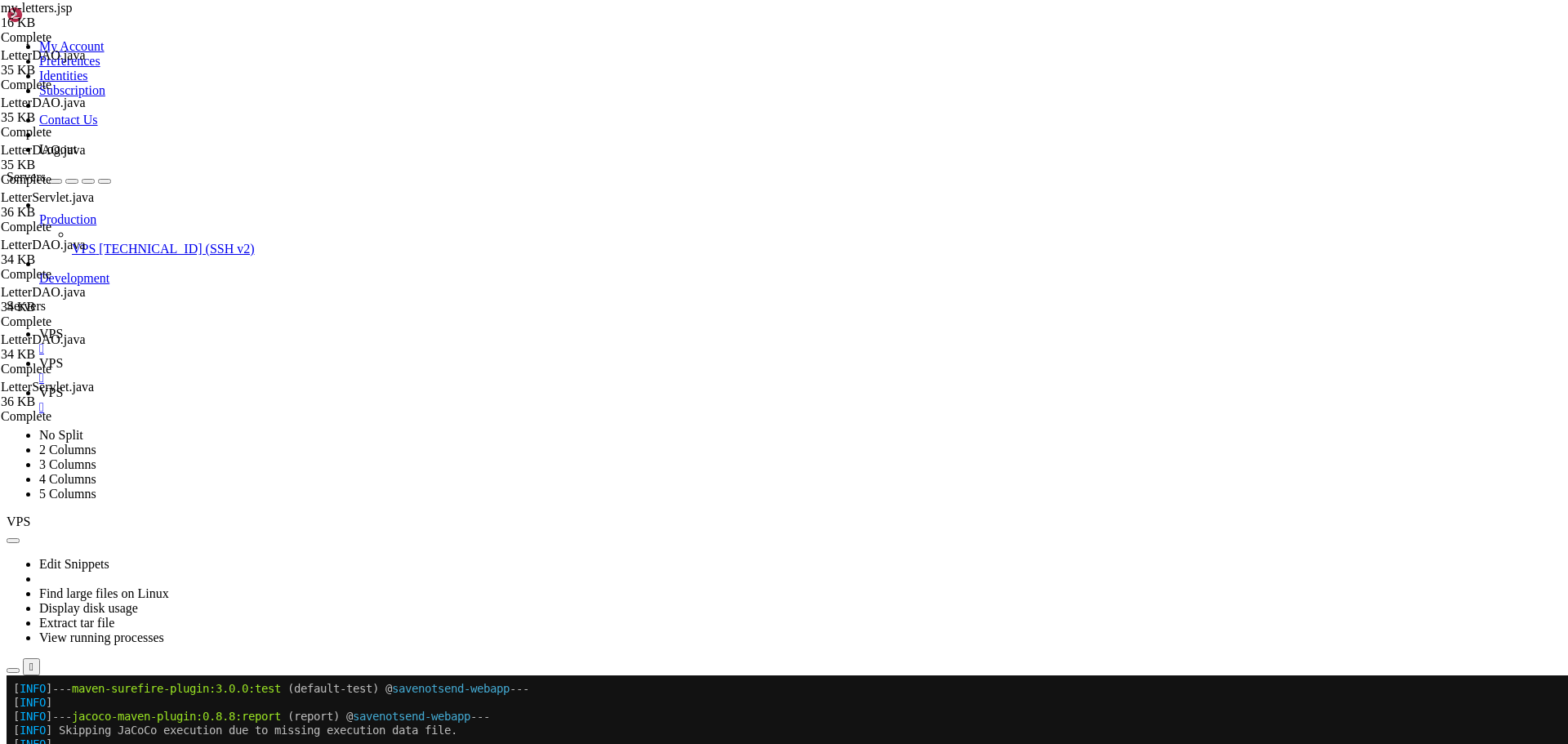
type input "% } else { %>"
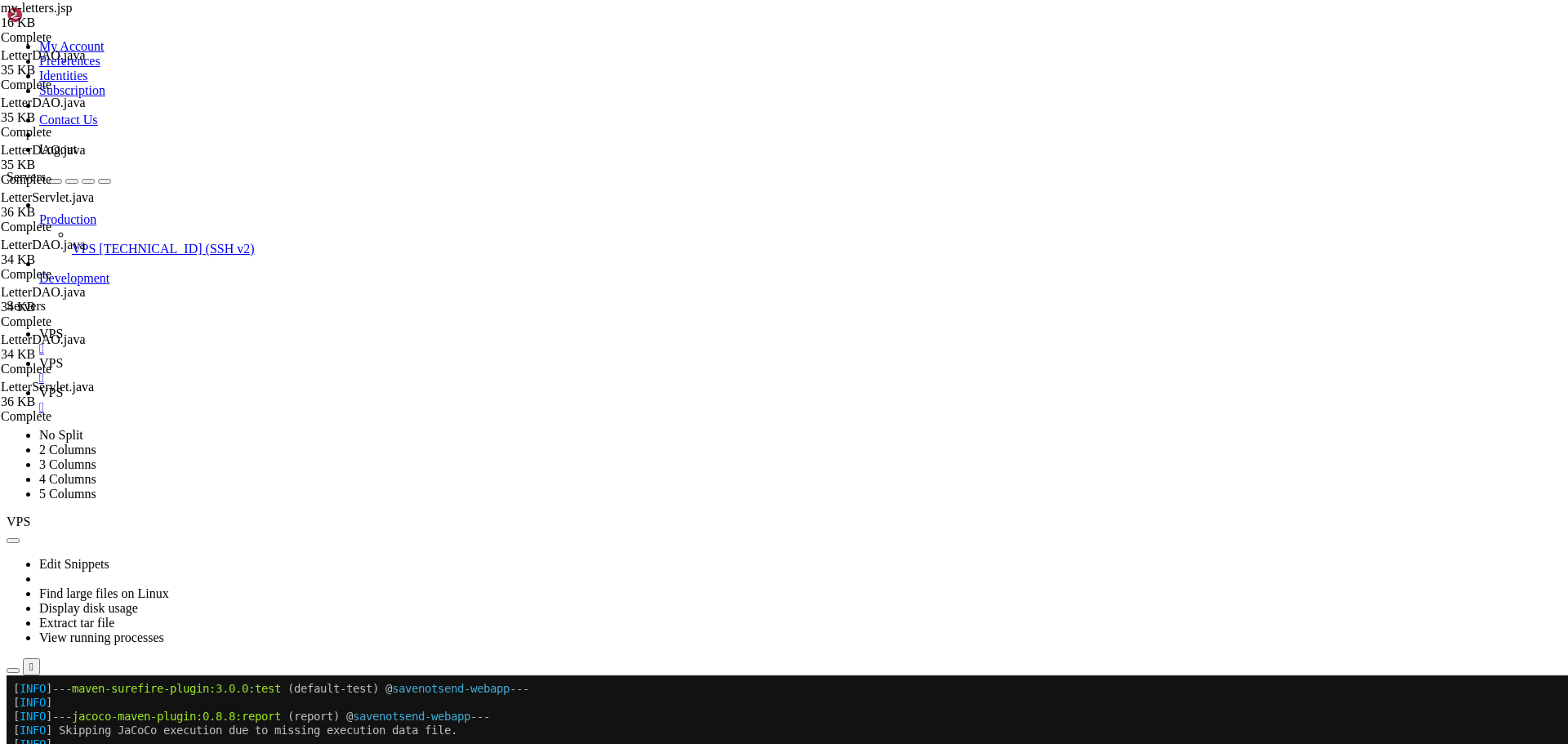
scroll to position [1304, 0]
drag, startPoint x: 368, startPoint y: 542, endPoint x: 327, endPoint y: 398, distance: 149.7
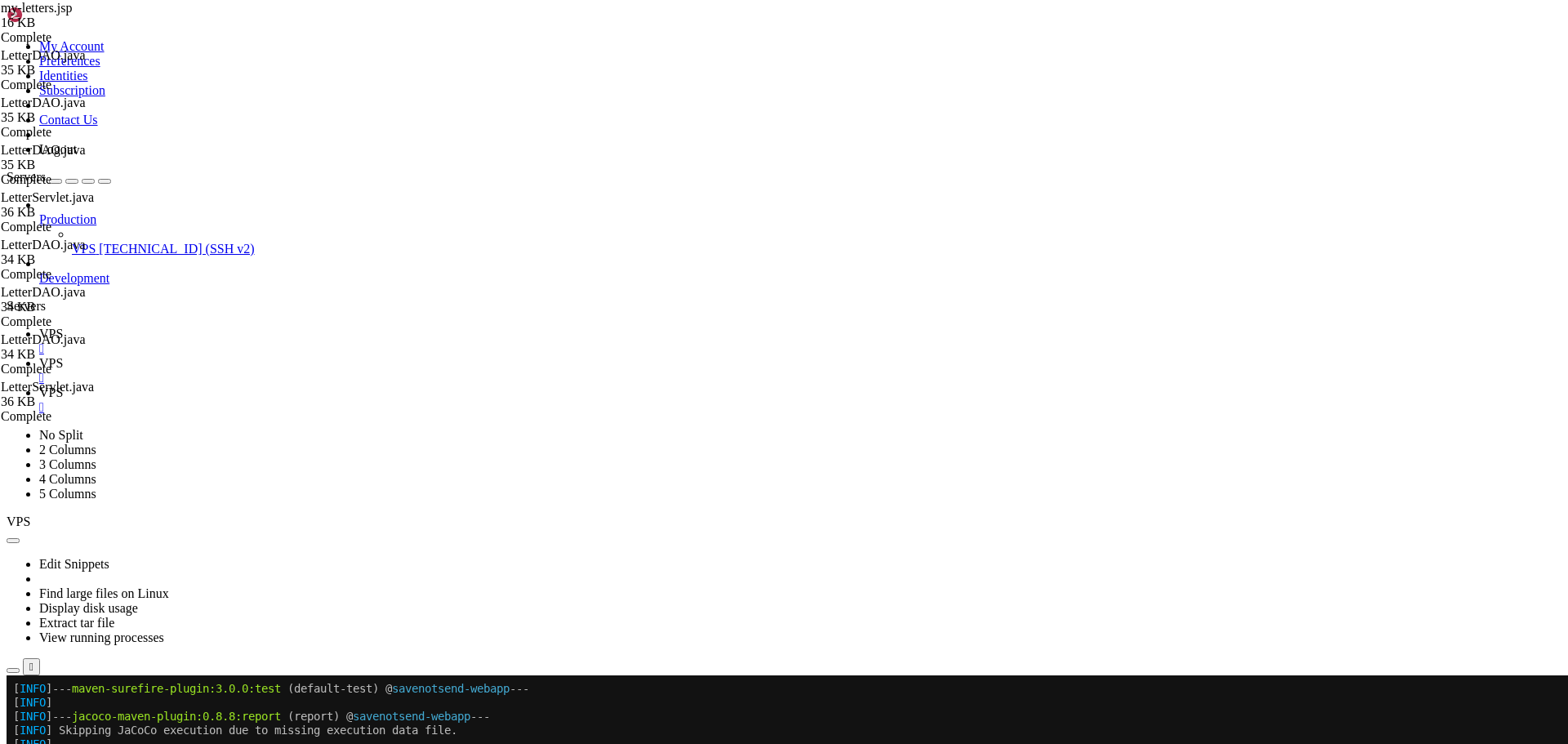
paste textarea "<% } %"
type textarea "}"
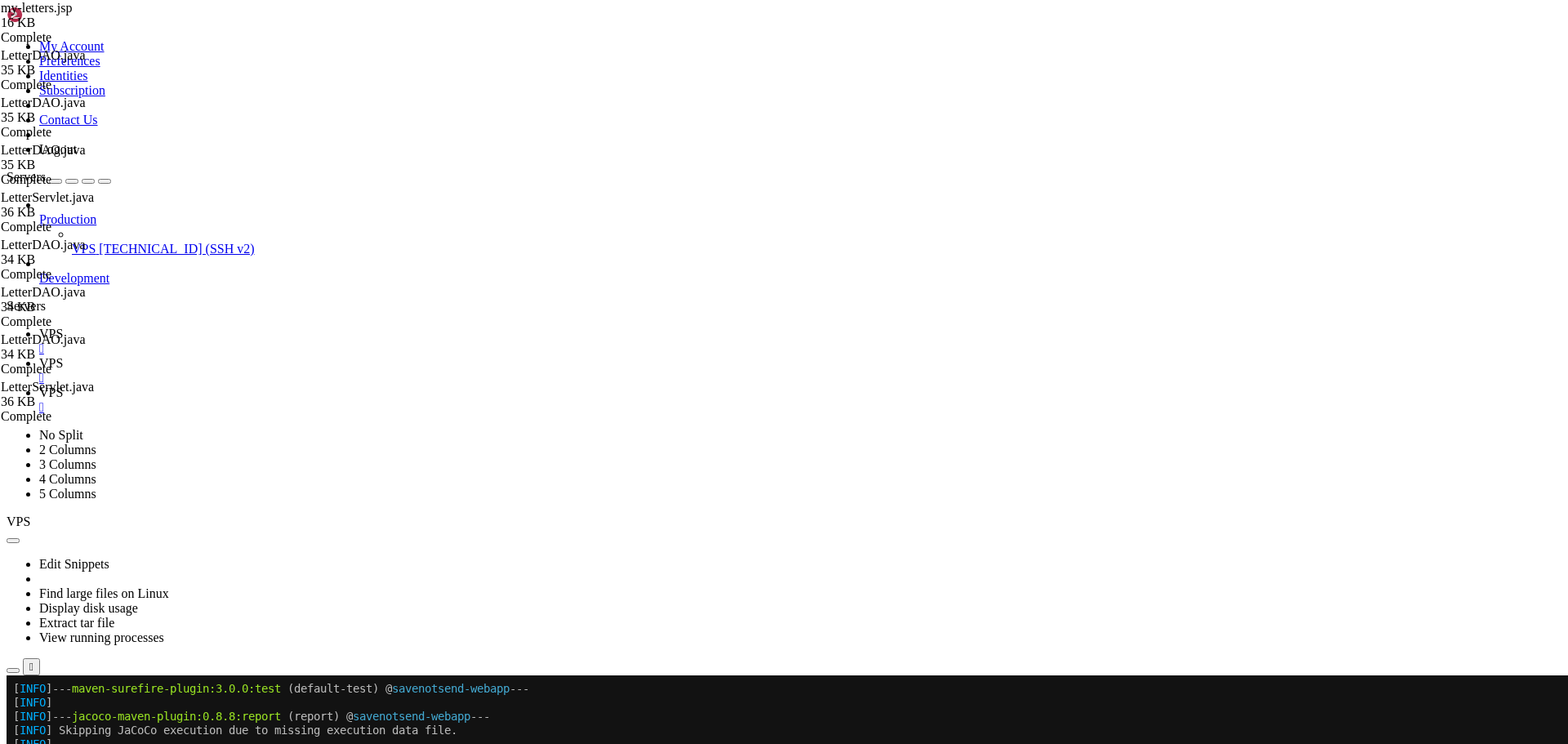
scroll to position [0, 3]
paste textarea "}"
type textarea ".empty-state-container { display: flex;"
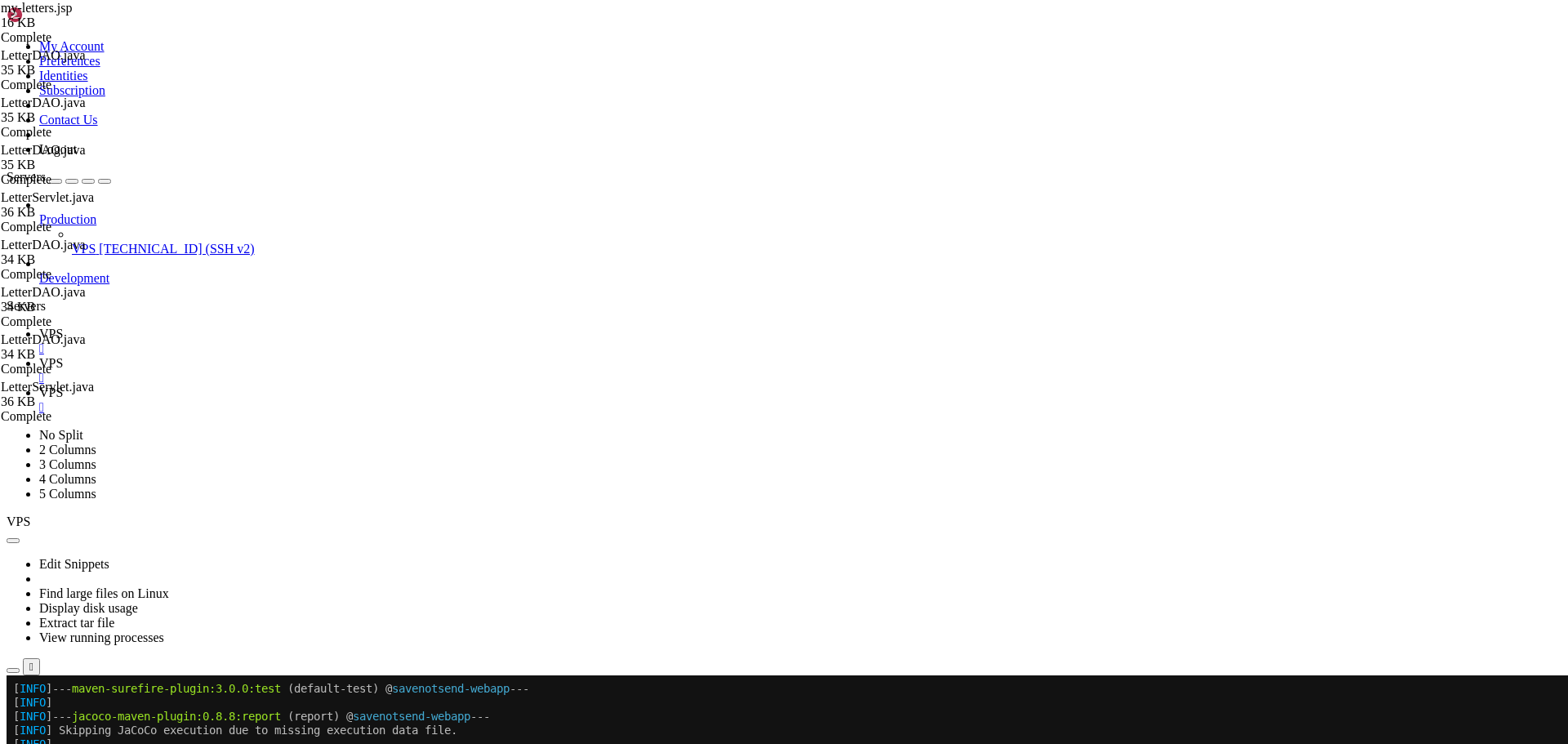
click at [63, 327] on span "VPS" at bounding box center [51, 333] width 23 height 13
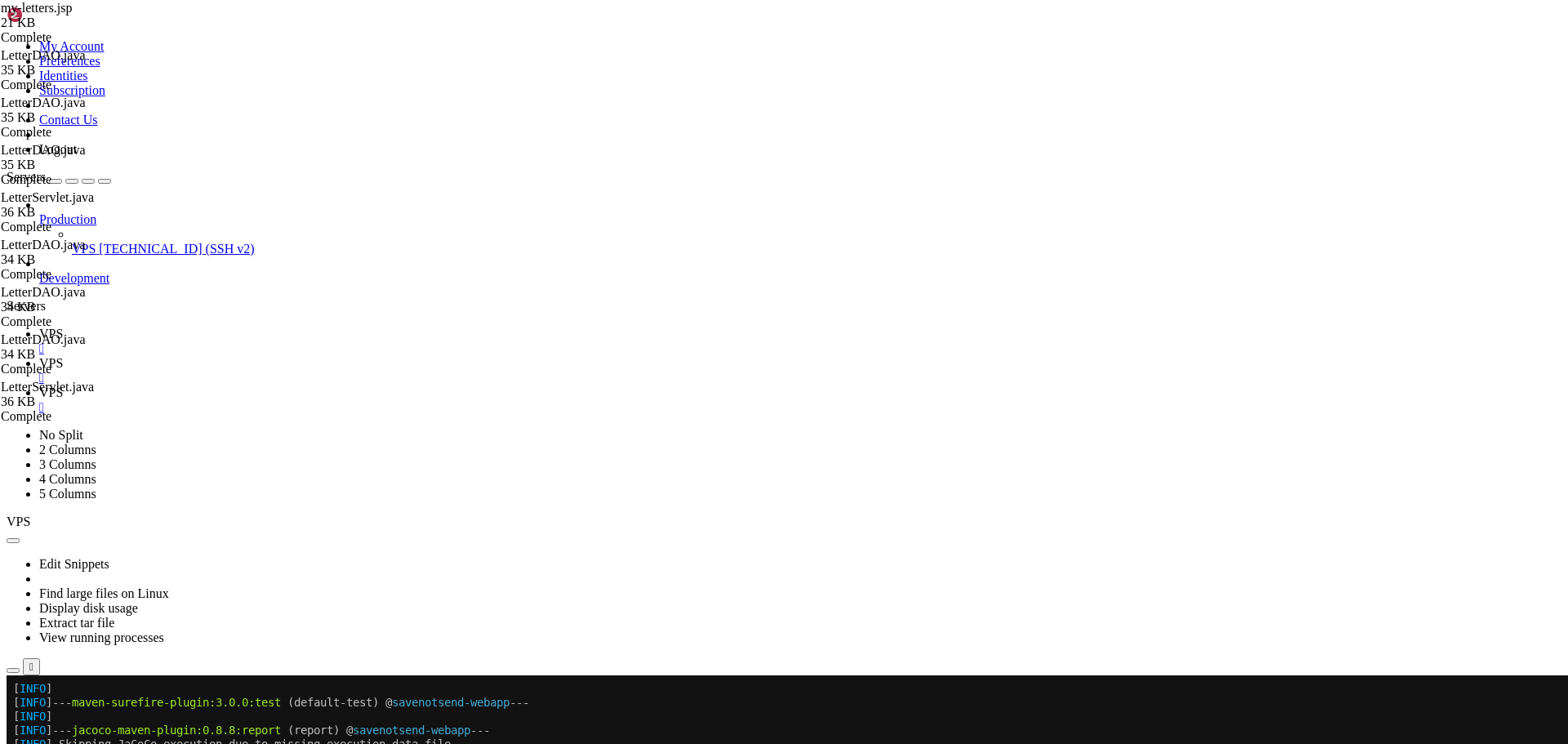
scroll to position [8832, 0]
click at [63, 386] on span "VPS" at bounding box center [51, 392] width 23 height 13
type textarea "List<Category> categories = (List<Category>) request.getAttribute("categories");"
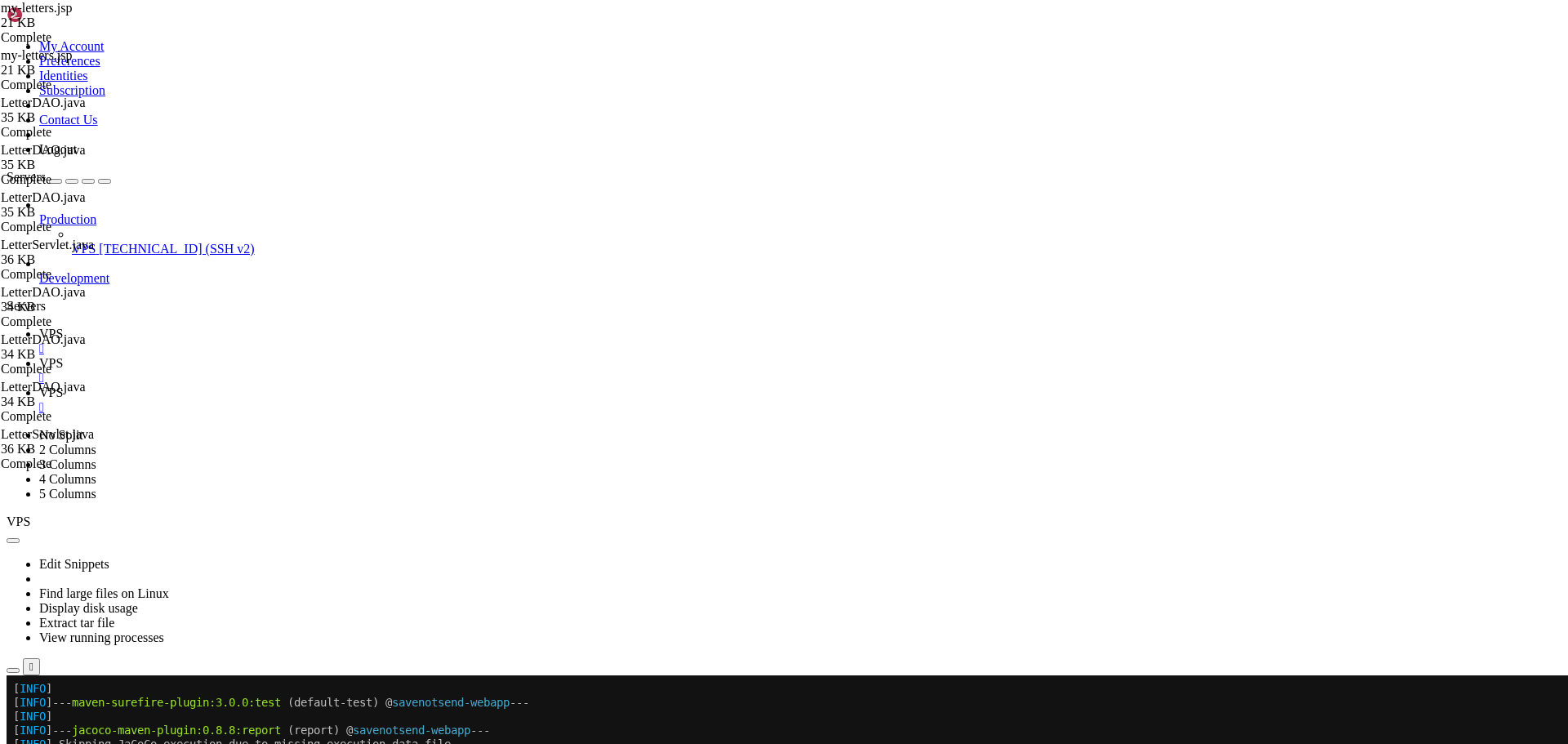
type input "Enhanced Emp"
drag, startPoint x: 357, startPoint y: 659, endPoint x: 328, endPoint y: 386, distance: 274.5
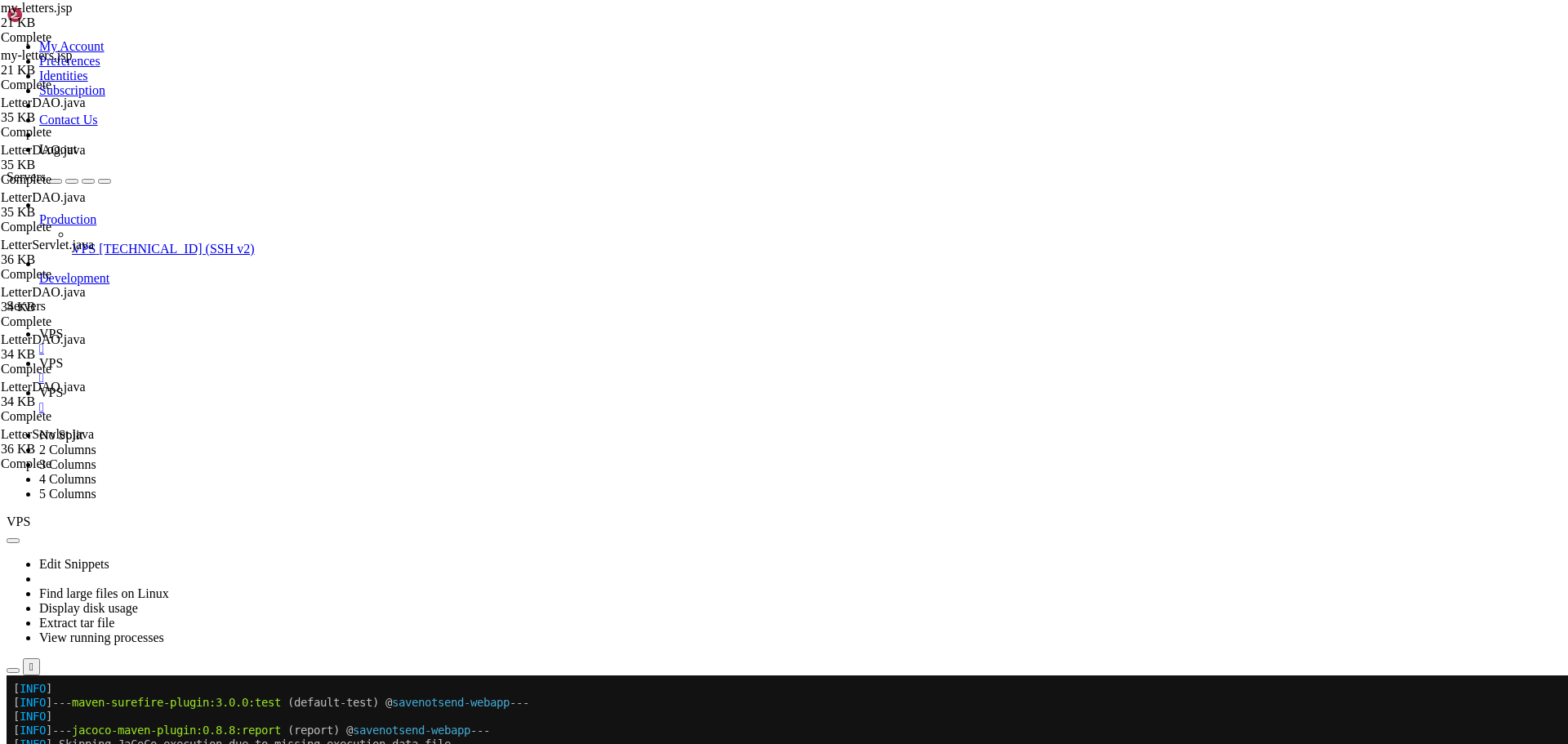
paste textarea "<% } %"
drag, startPoint x: 285, startPoint y: 444, endPoint x: 314, endPoint y: 575, distance: 134.2
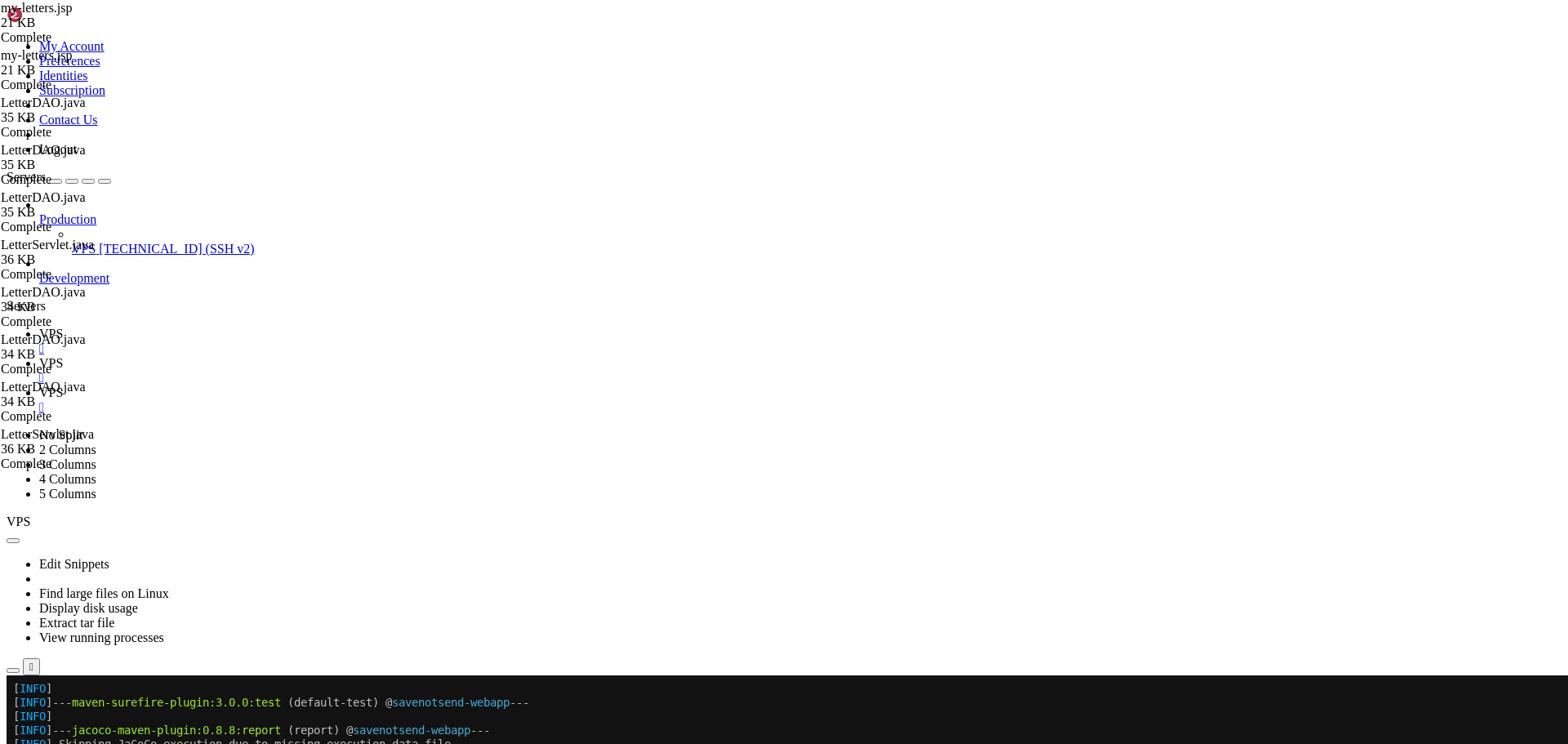
paste textarea
type textarea ".empty-state-section { background: rgba(255, 255, 255, 0.95);"
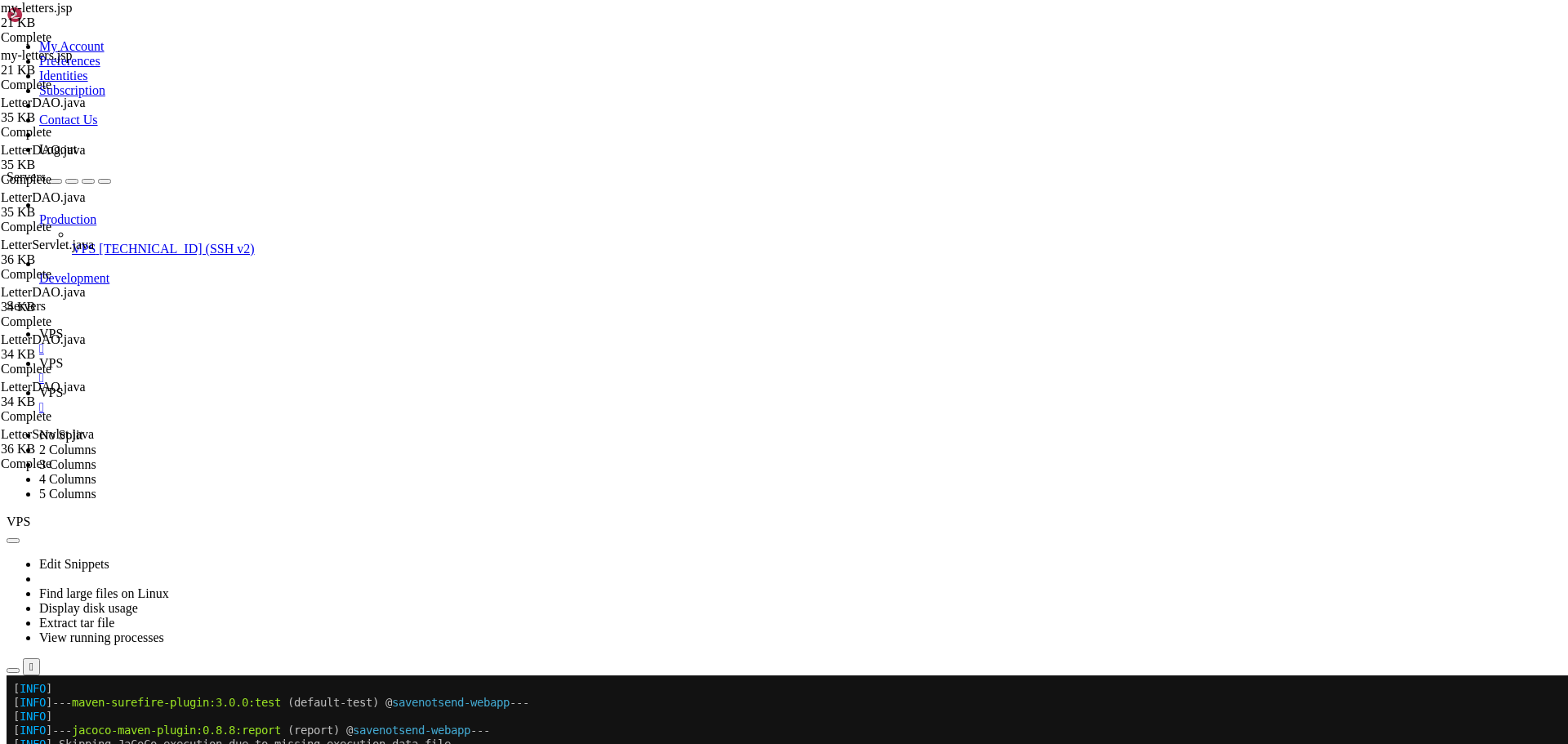
click at [304, 356] on link "VPS " at bounding box center [801, 371] width 1522 height 30
click at [63, 327] on span "VPS" at bounding box center [51, 333] width 23 height 13
click at [63, 386] on span "VPS" at bounding box center [51, 392] width 23 height 13
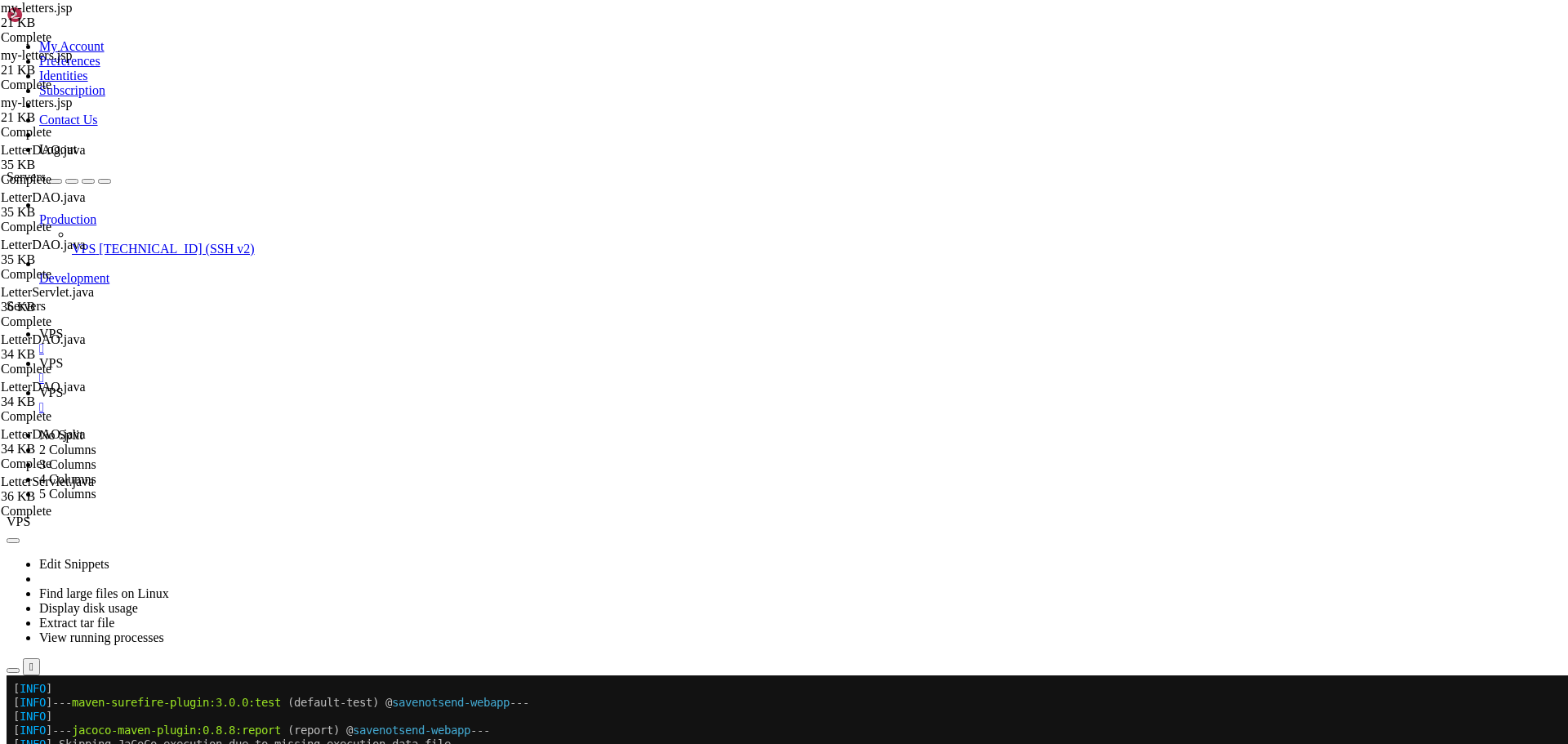
drag, startPoint x: 655, startPoint y: 238, endPoint x: 263, endPoint y: 239, distance: 392.0
paste textarea "l"
drag, startPoint x: 658, startPoint y: 250, endPoint x: 263, endPoint y: 248, distance: 395.0
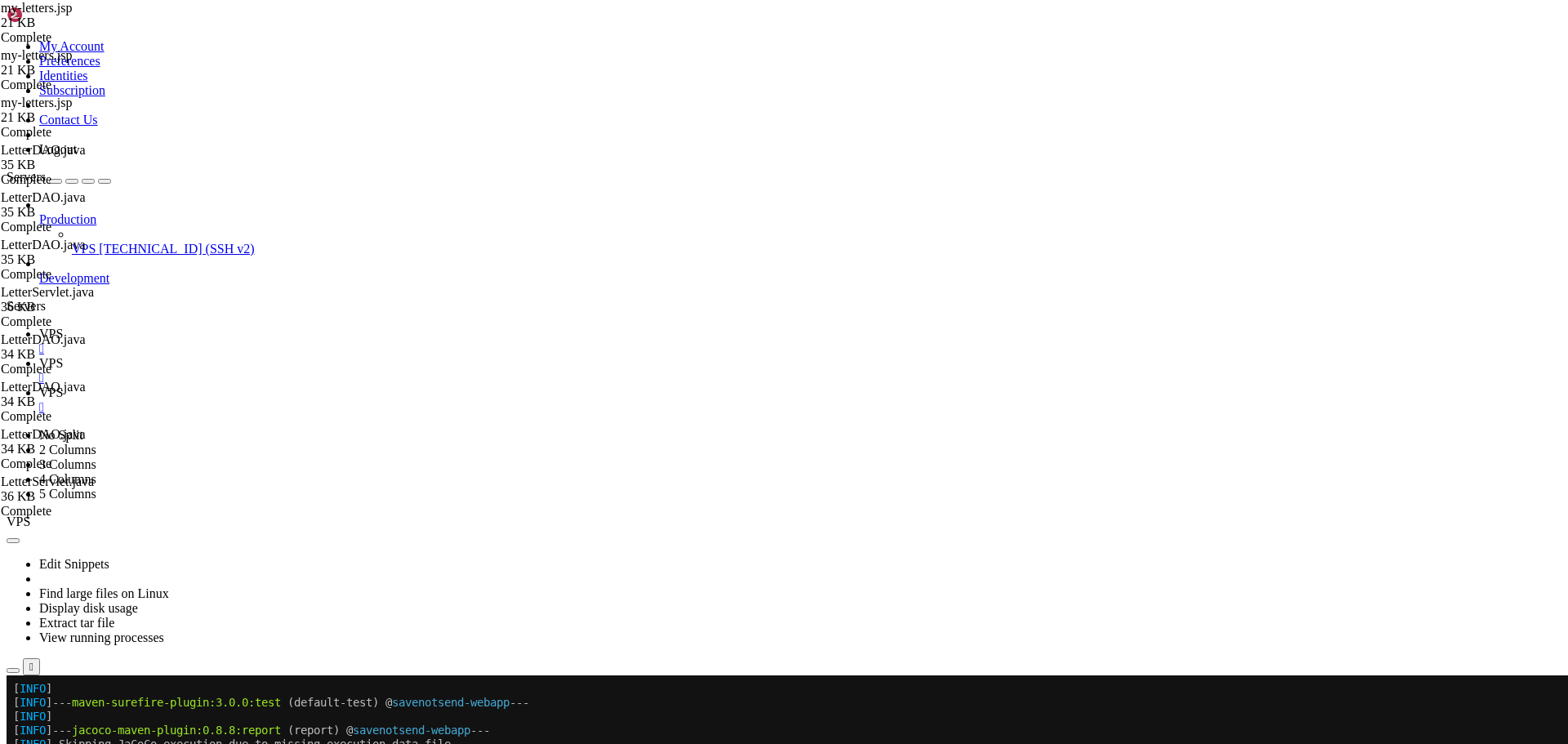
type textarea "List<Category> categories = (List<Category>) request.getAttribute("categories");"
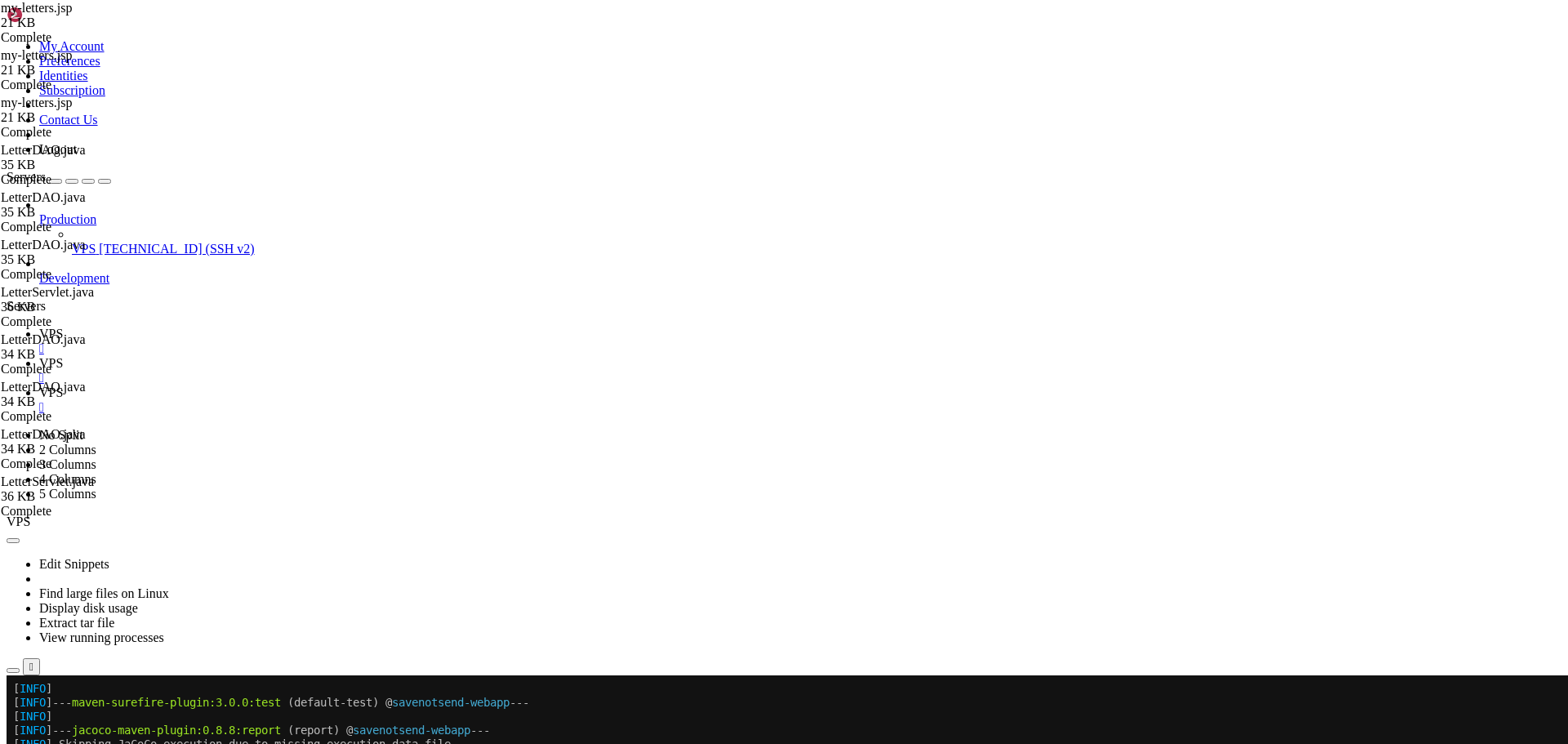
type input "/home/savenotsend/src/main/java/com/savenotsend/servlets"
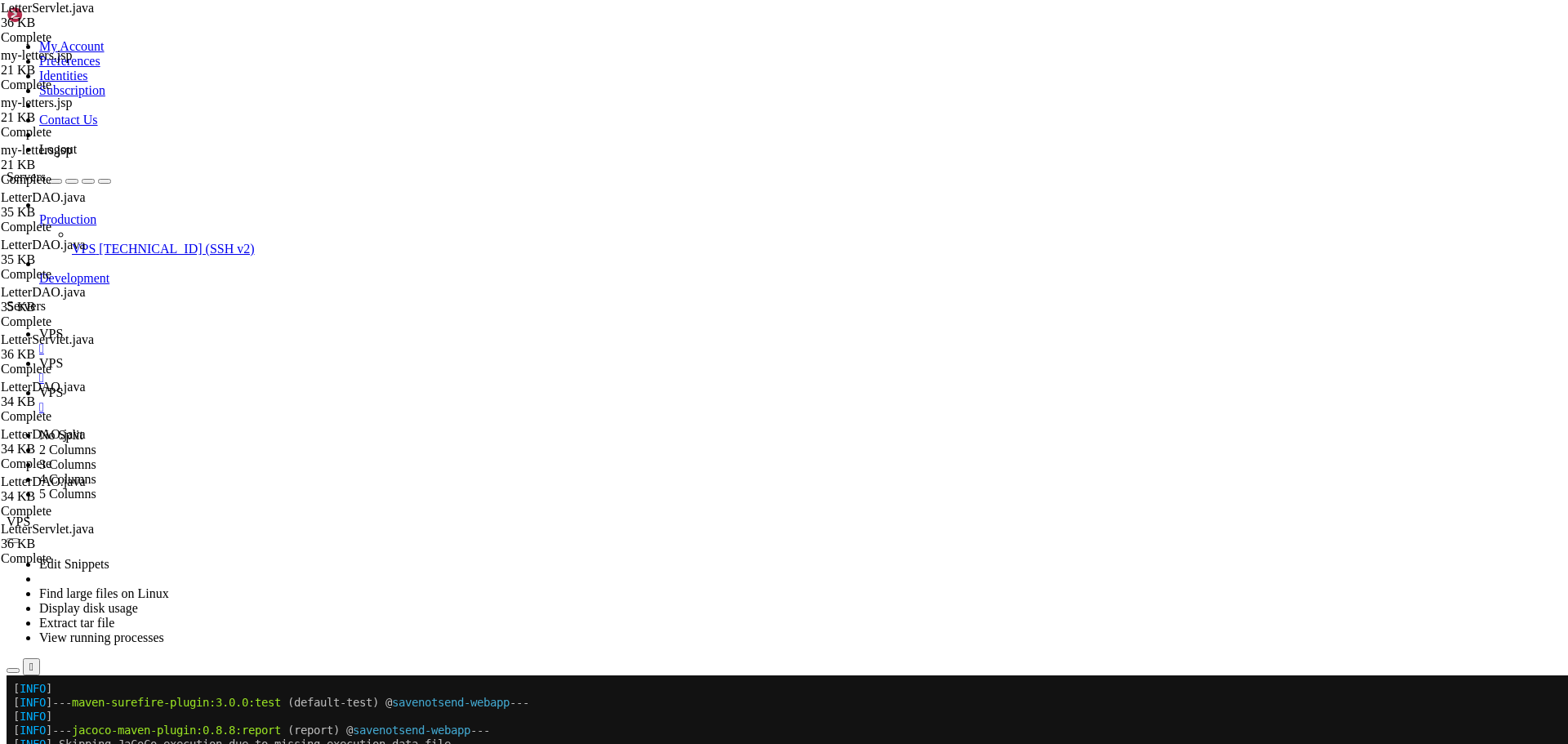
type textarea "private UserDAO userDAO;"
drag, startPoint x: 1393, startPoint y: 87, endPoint x: 1046, endPoint y: 92, distance: 347.0
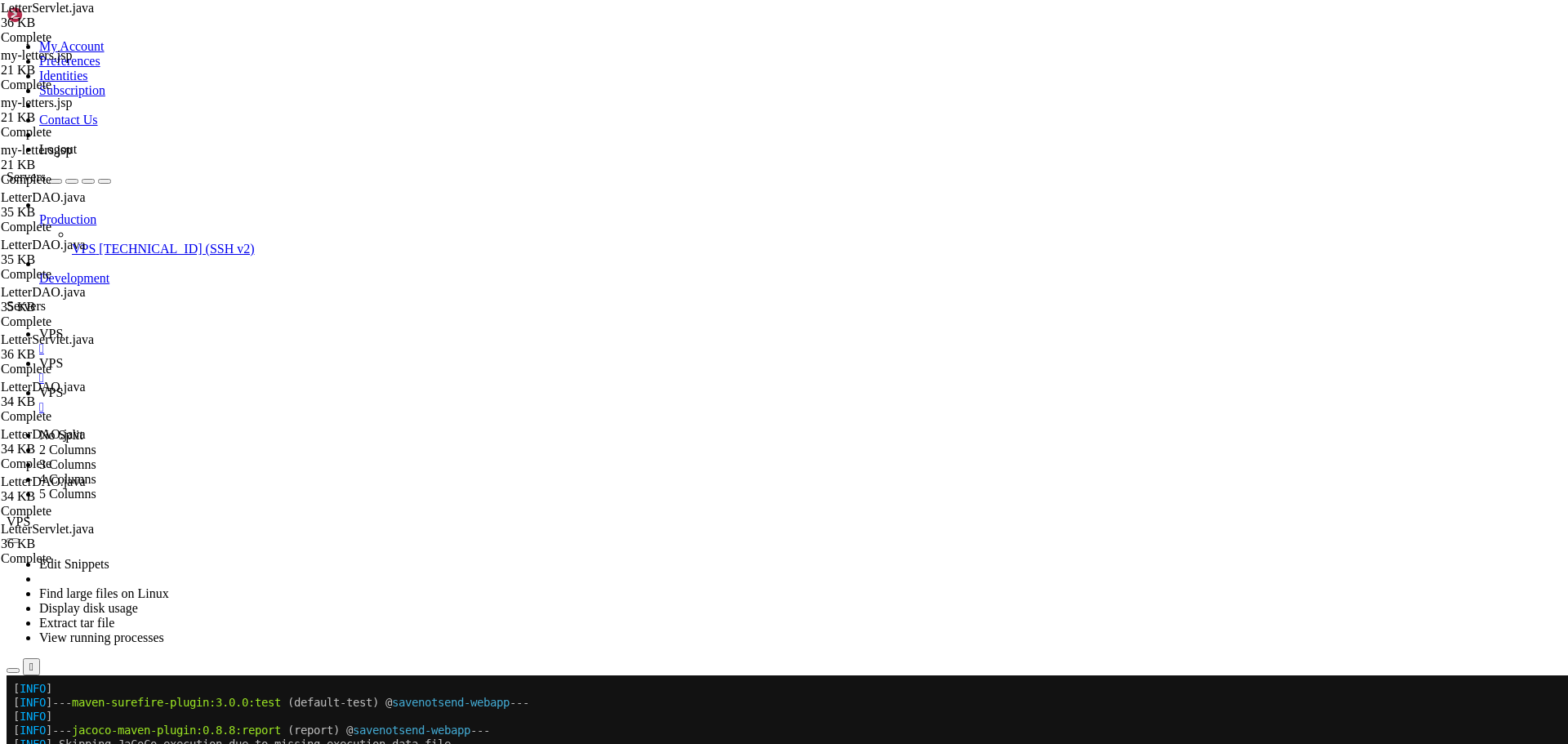
paste input "handleMyLetters"
drag, startPoint x: 1378, startPoint y: 82, endPoint x: 1256, endPoint y: 97, distance: 122.9
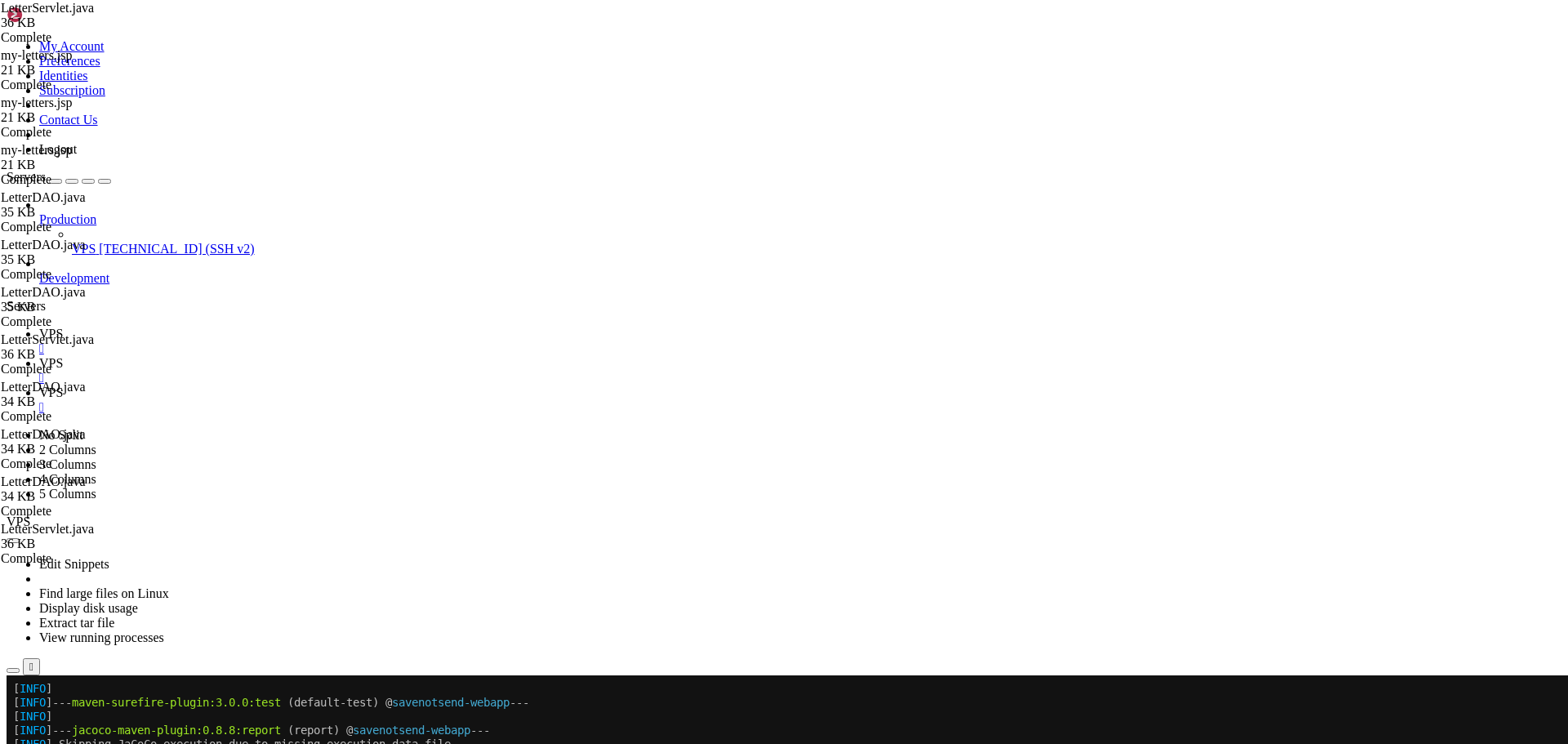
paste input "request.setAttribute("letters", userLetters);"
type input "request.setAttribute("letters", userLetters);"
drag, startPoint x: 276, startPoint y: 696, endPoint x: 269, endPoint y: 318, distance: 378.1
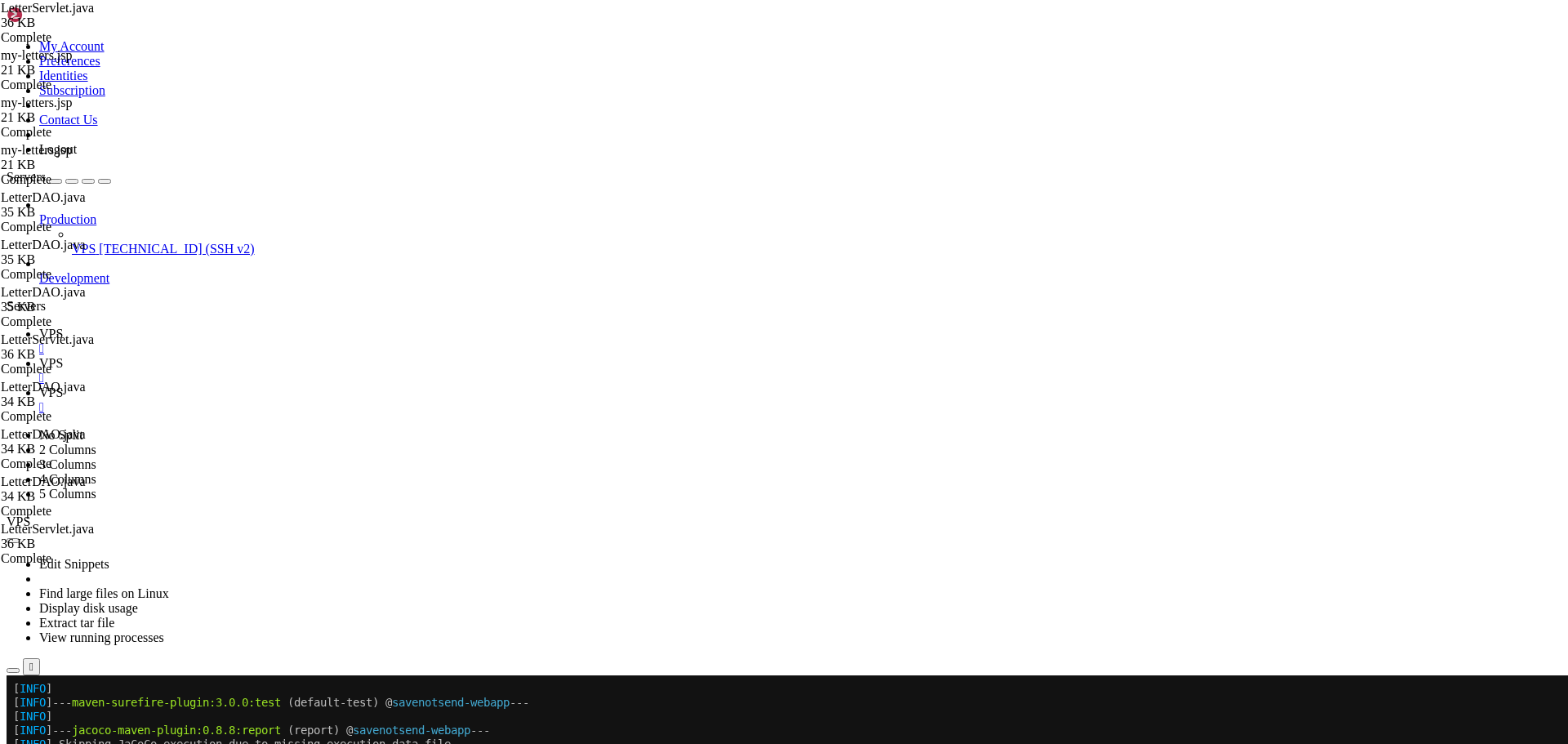
type textarea "private void handleMyLetters(HttpServletRequest request, HttpServletResponse re…"
click at [63, 356] on span "VPS" at bounding box center [51, 363] width 23 height 13
click at [63, 327] on span "VPS" at bounding box center [51, 333] width 23 height 13
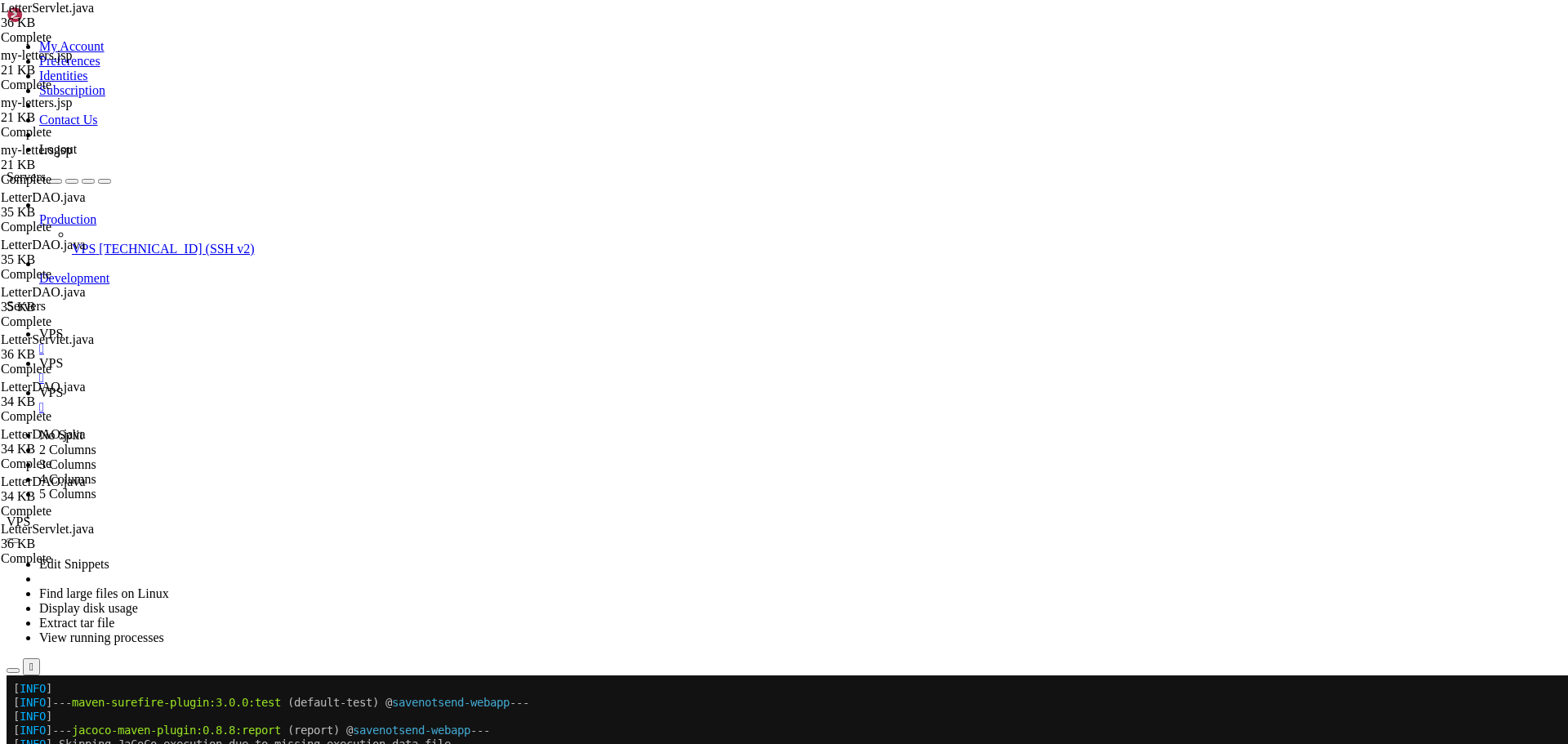
scroll to position [16789, 0]
click at [391, 386] on link "VPS " at bounding box center [801, 400] width 1522 height 30
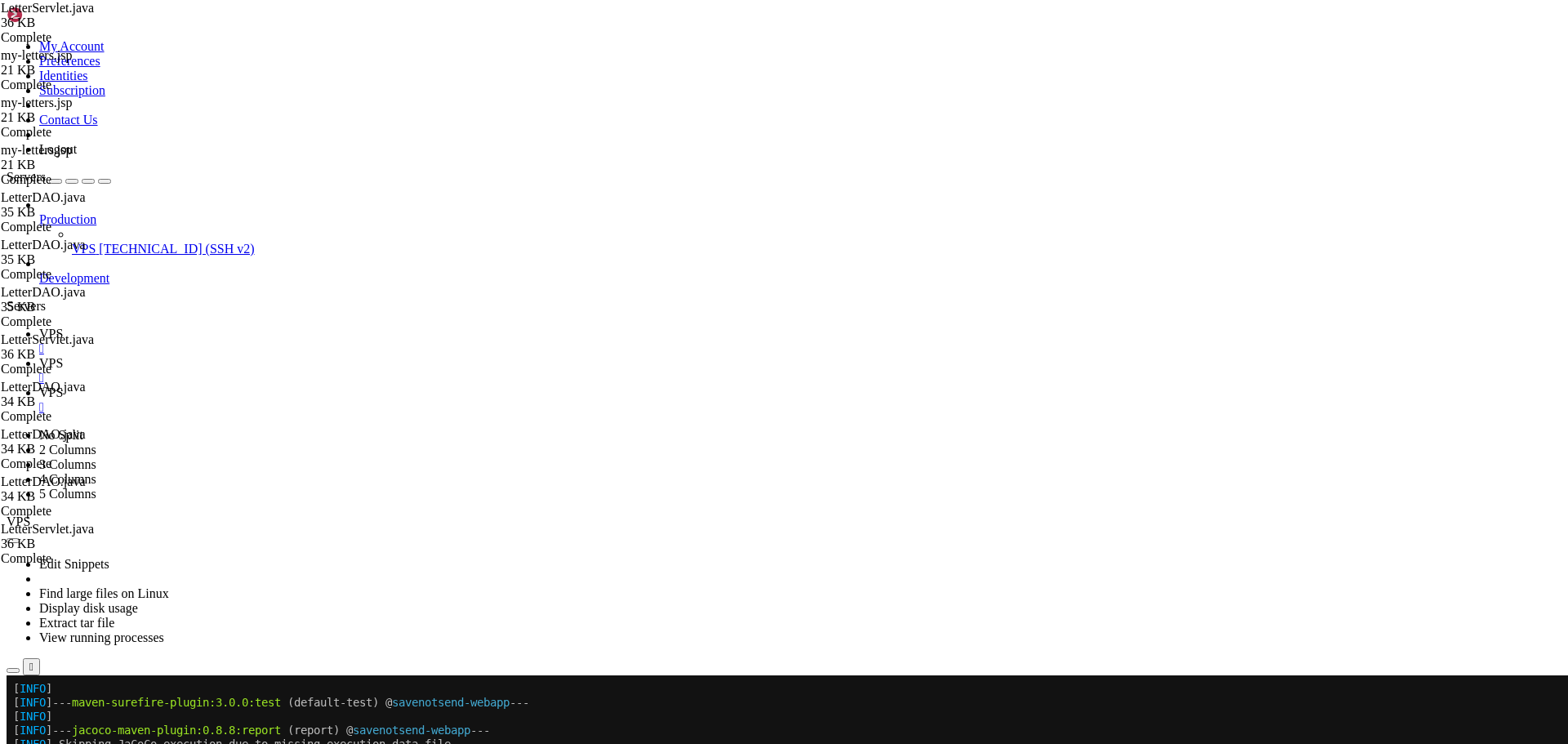
type input "/home/savenotsend/src/main/webapp/WEB-INF/jsp/letters"
type textarea "}"
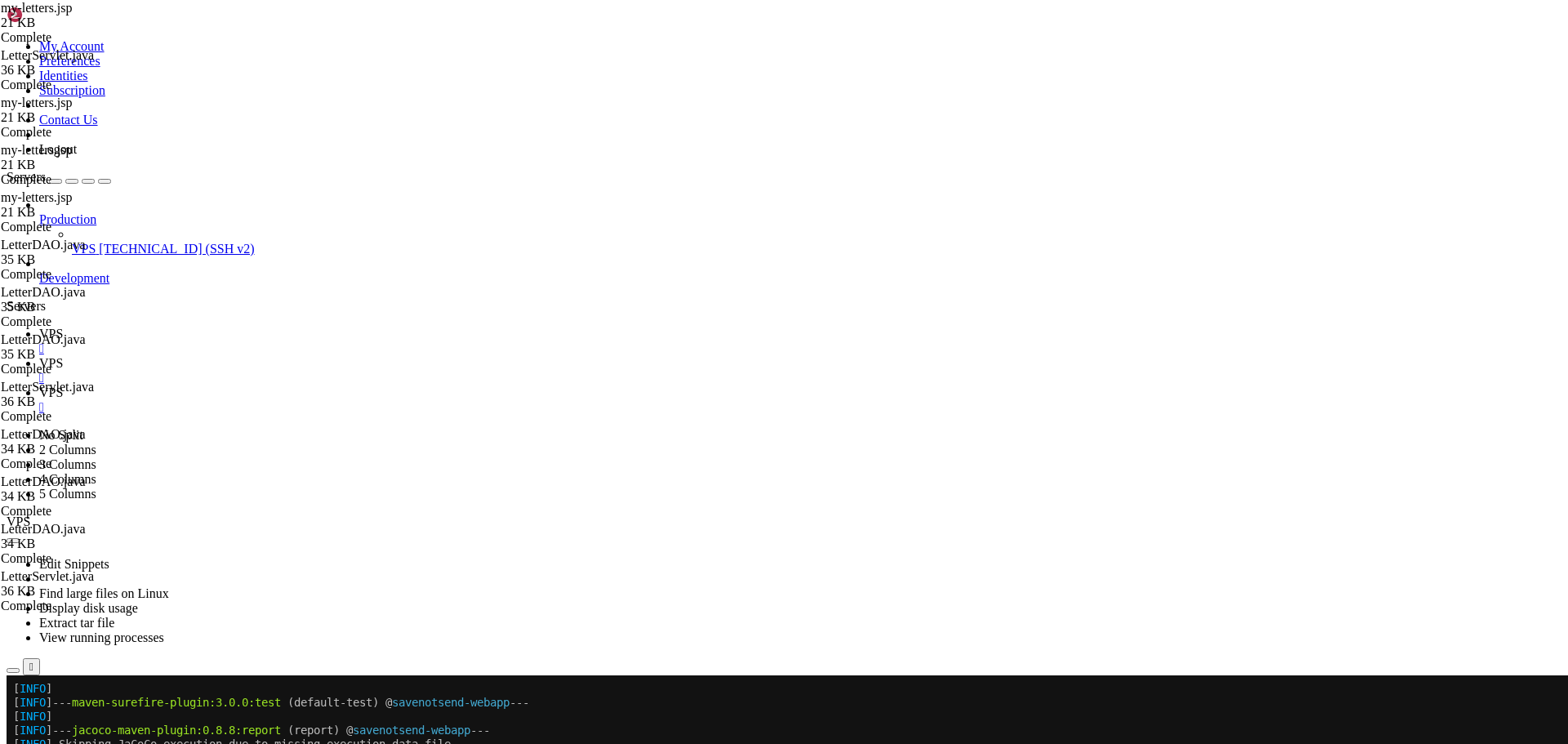
drag, startPoint x: 1311, startPoint y: 93, endPoint x: 1254, endPoint y: 103, distance: 57.9
type input "("
type input "letter.getis"
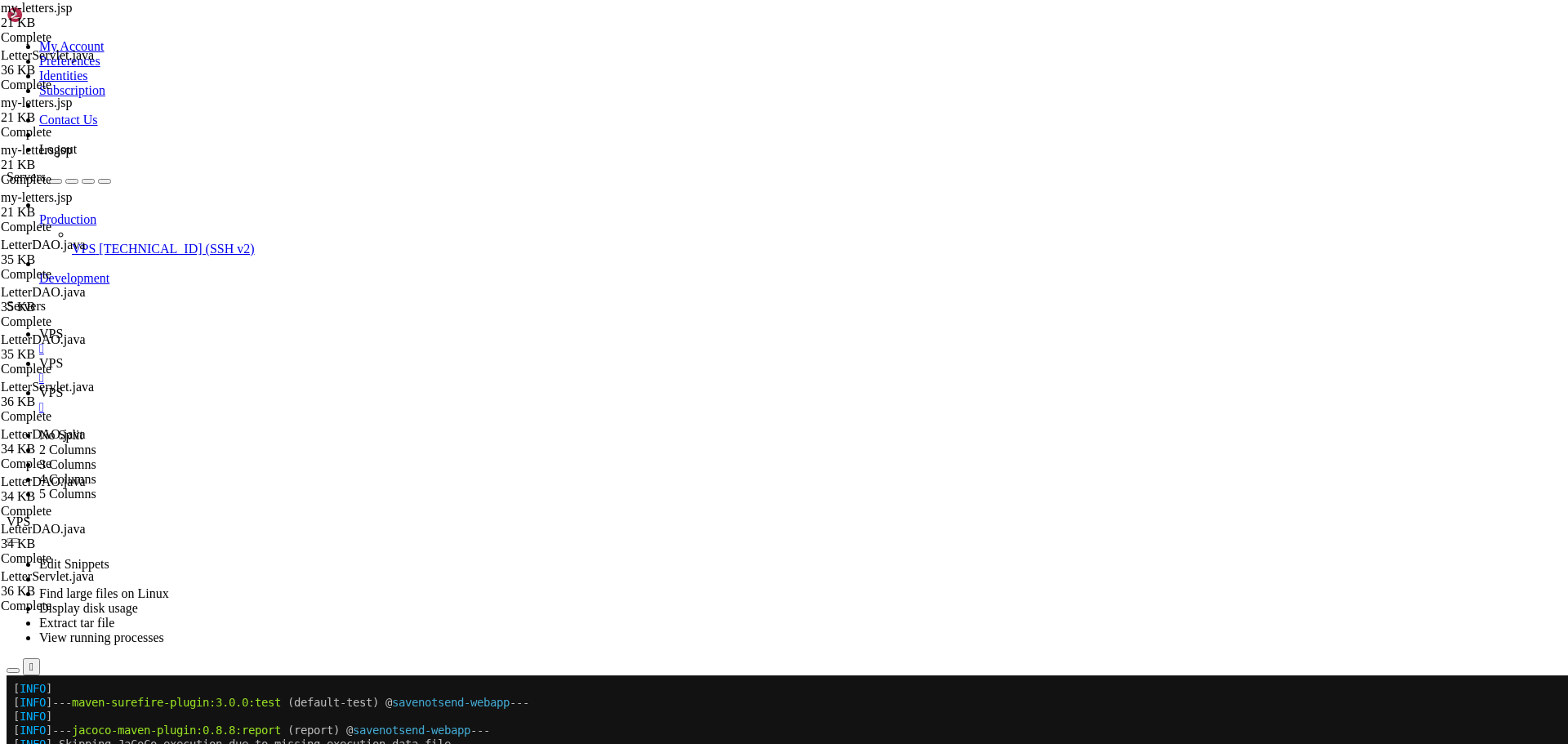
type textarea "<div class="card stats-card">"
paste input "Published"
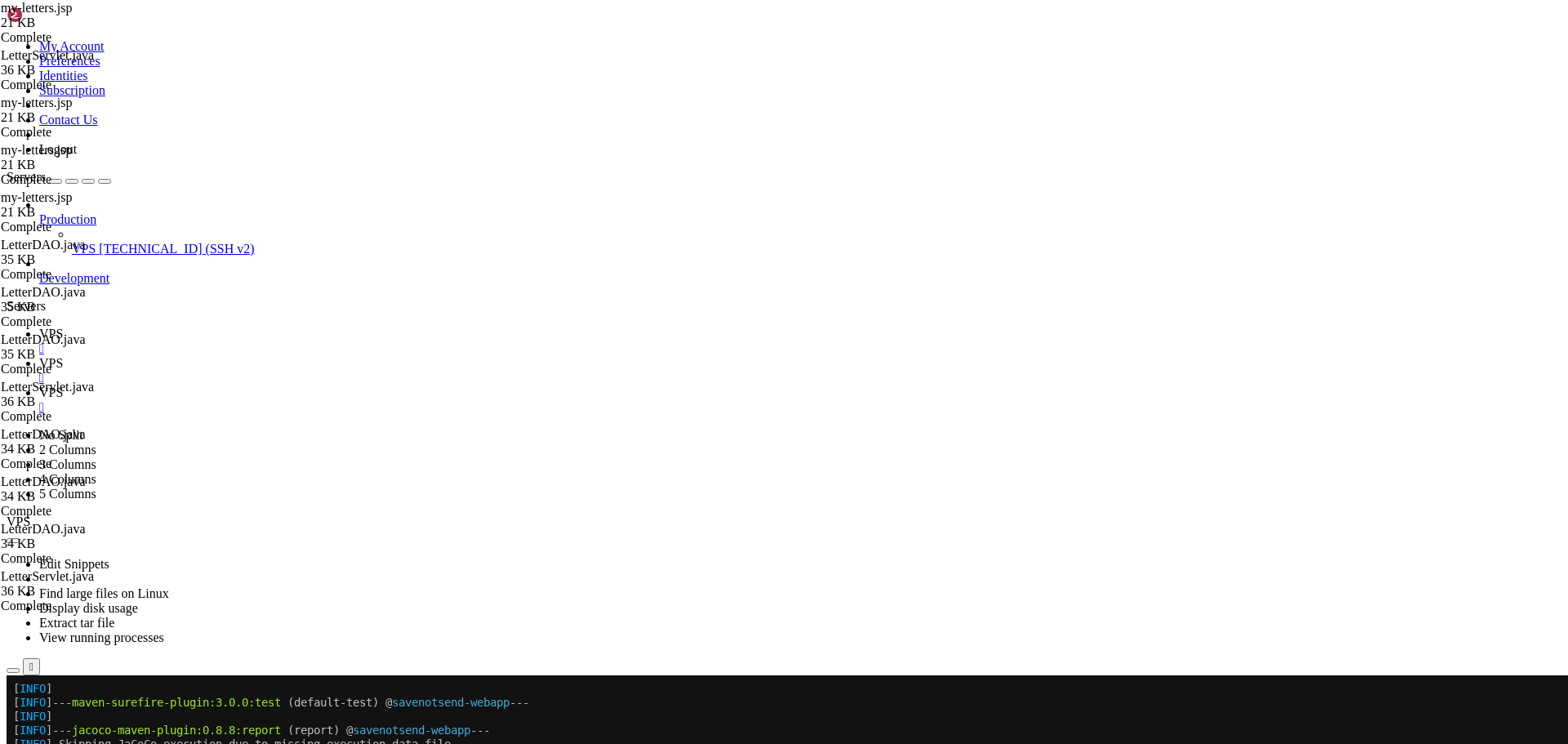
scroll to position [2197, 0]
type input "Published"
type textarea "<% if (userLetters != null && !userLetters.isEmpty()) { %>"
drag, startPoint x: 1371, startPoint y: 87, endPoint x: 1093, endPoint y: 92, distance: 278.0
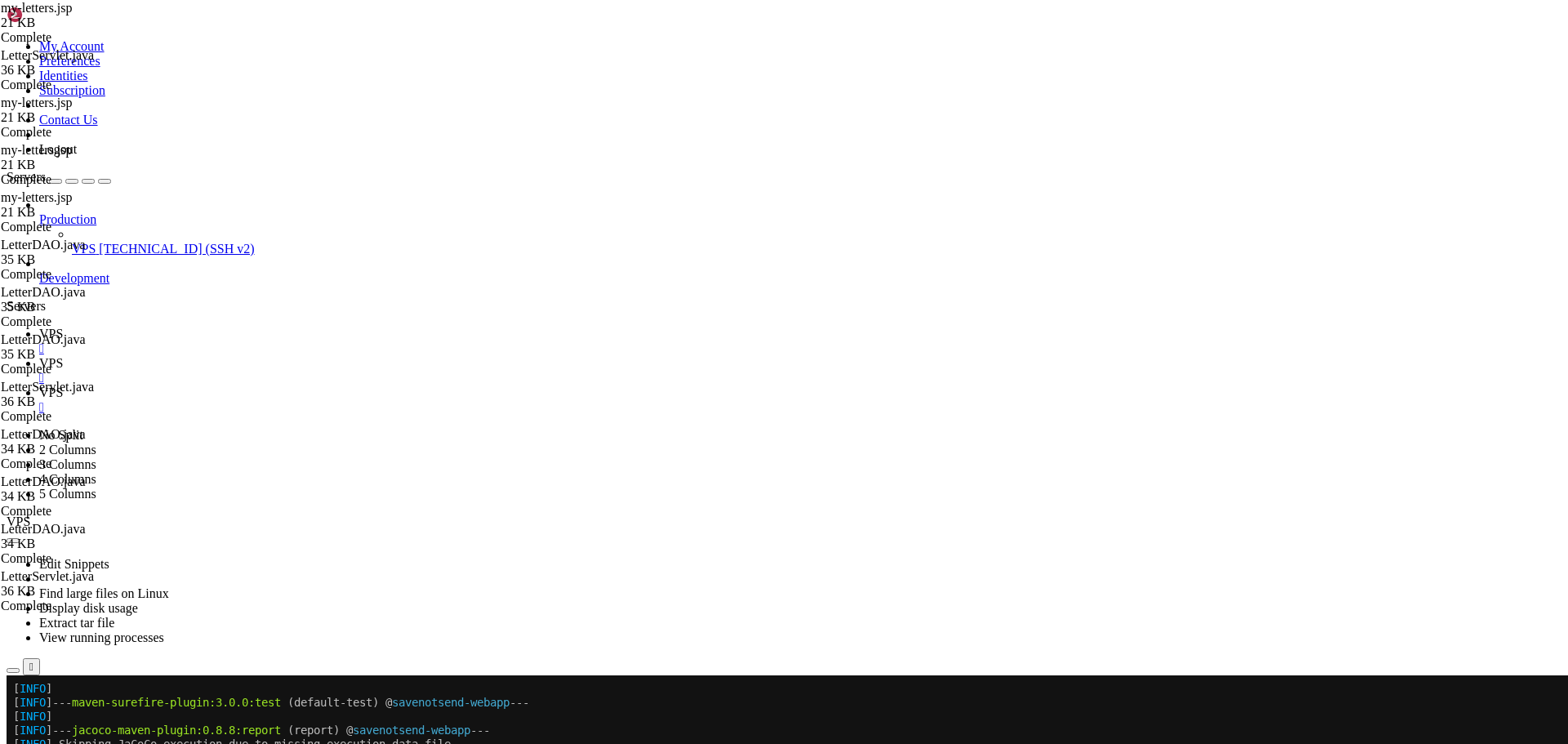
type input "isapproved"
drag, startPoint x: 485, startPoint y: 395, endPoint x: 542, endPoint y: 452, distance: 80.6
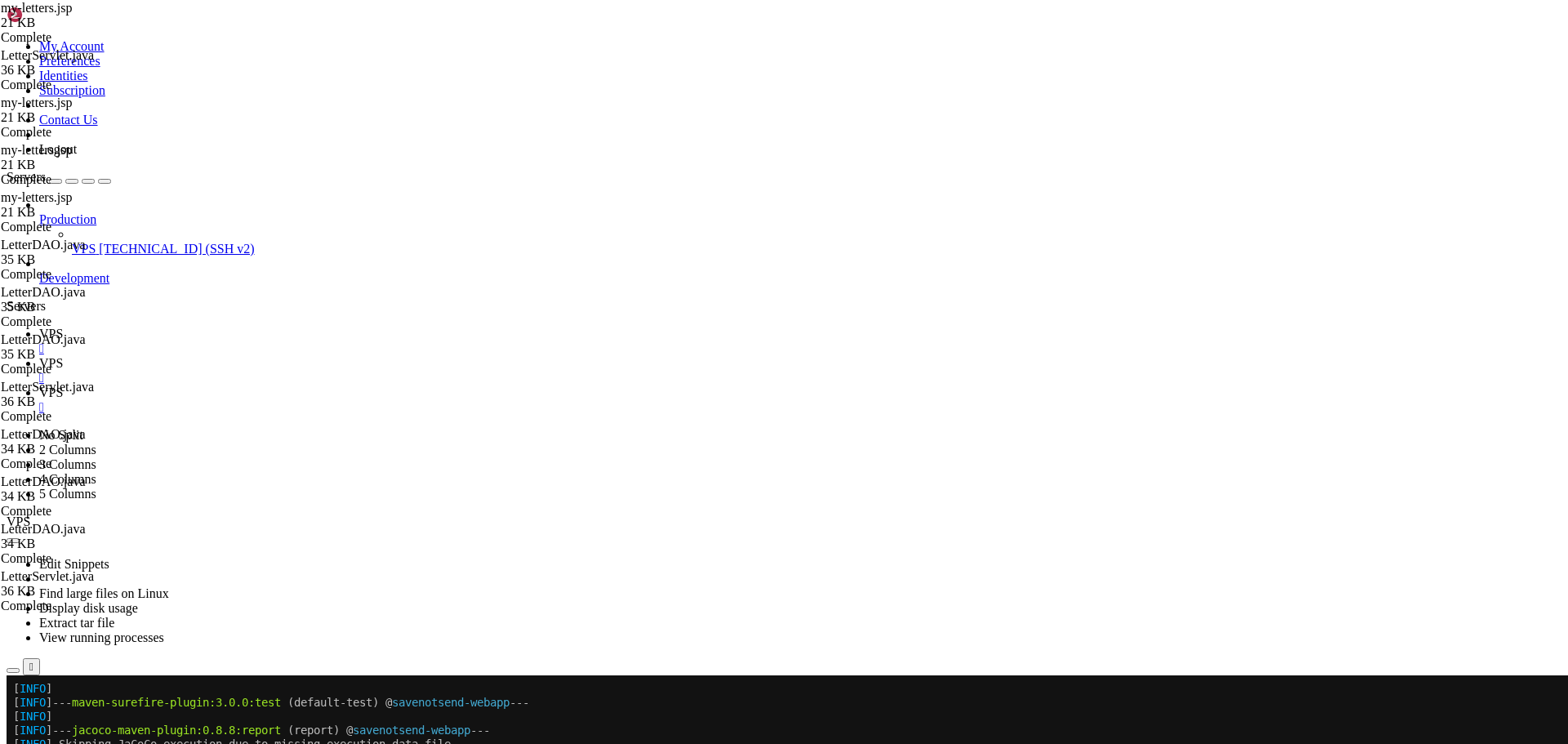
paste textarea
drag, startPoint x: 1359, startPoint y: 94, endPoint x: 1165, endPoint y: 85, distance: 194.2
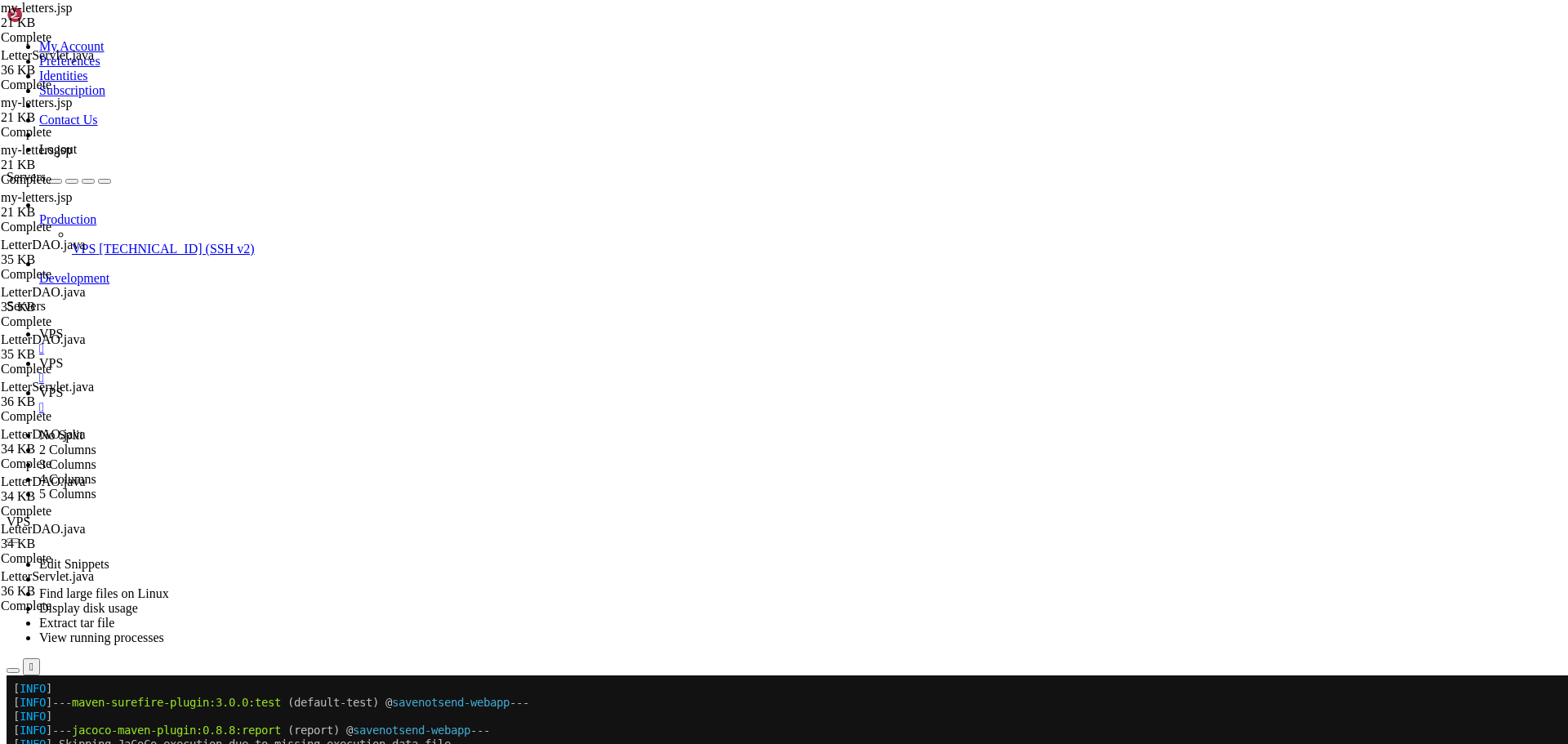
type textarea "<span class="badge bg-danger status-badge me-2">Inactive</span> <% } %>"
drag, startPoint x: 1383, startPoint y: 80, endPoint x: 1191, endPoint y: 86, distance: 192.1
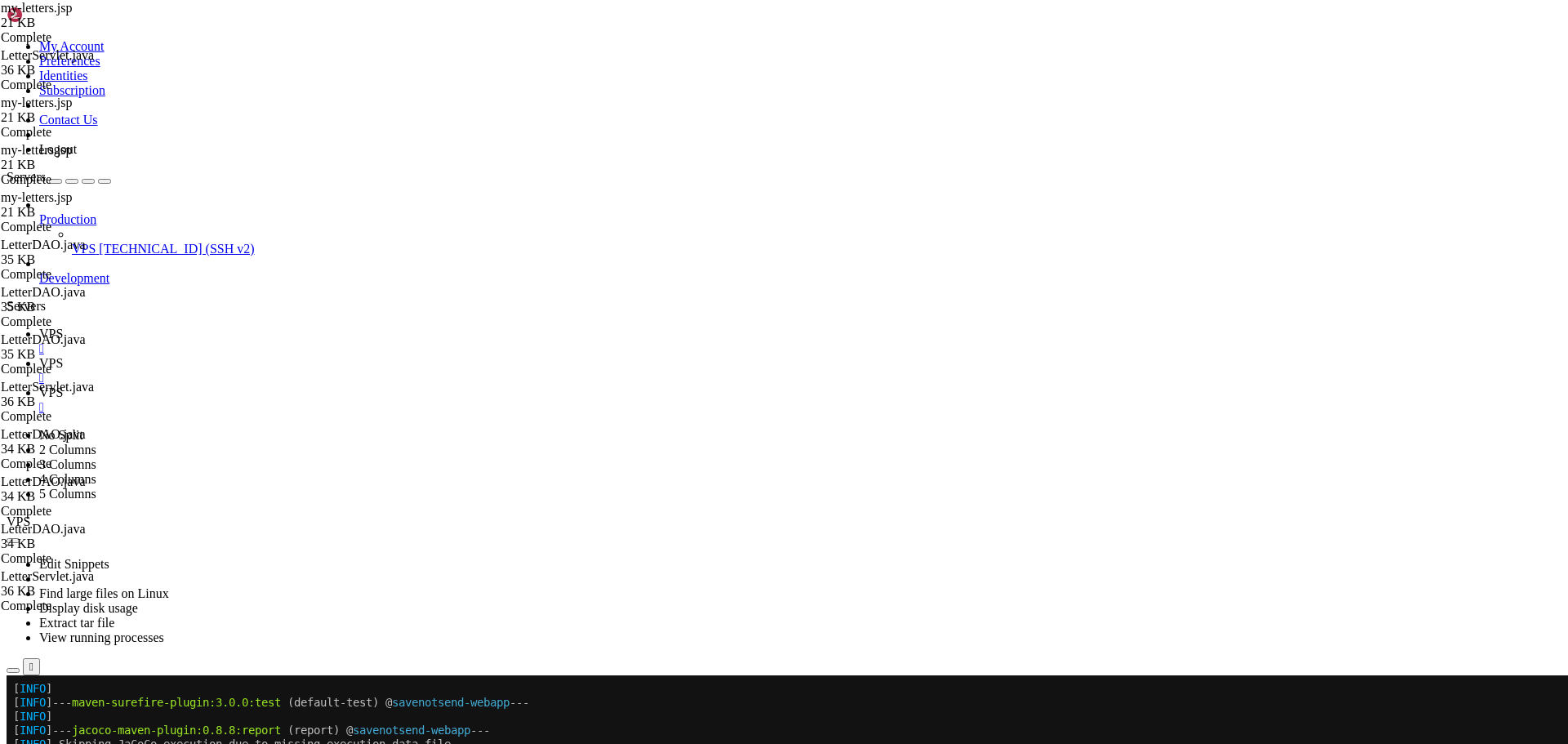
paste input "<option value="rejected" <%= "rejected".equals(statusFilter) ? "selec"
type input "<option value="rejected" <%= "rejected".equals(statusFilter) ? "selec"
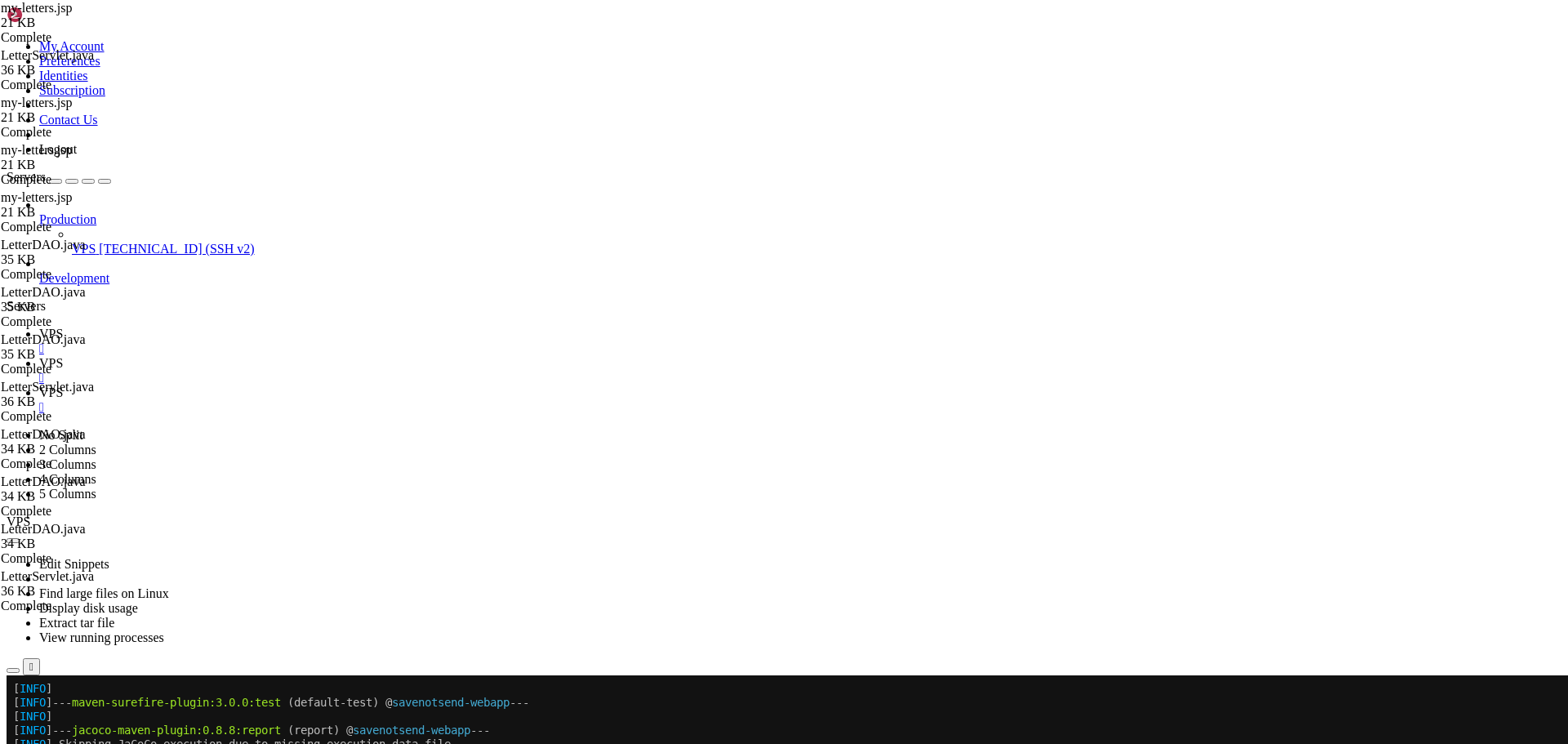
drag, startPoint x: 406, startPoint y: 414, endPoint x: 901, endPoint y: 418, distance: 495.0
paste textarea "inactive" <%= "inactive".equals(statusFilter) ? "selected" : "" %>>Inactive"
type textarea "<option value="inactive" <%= "inactive".equals(statusFilter) ? "selected" : "" …"
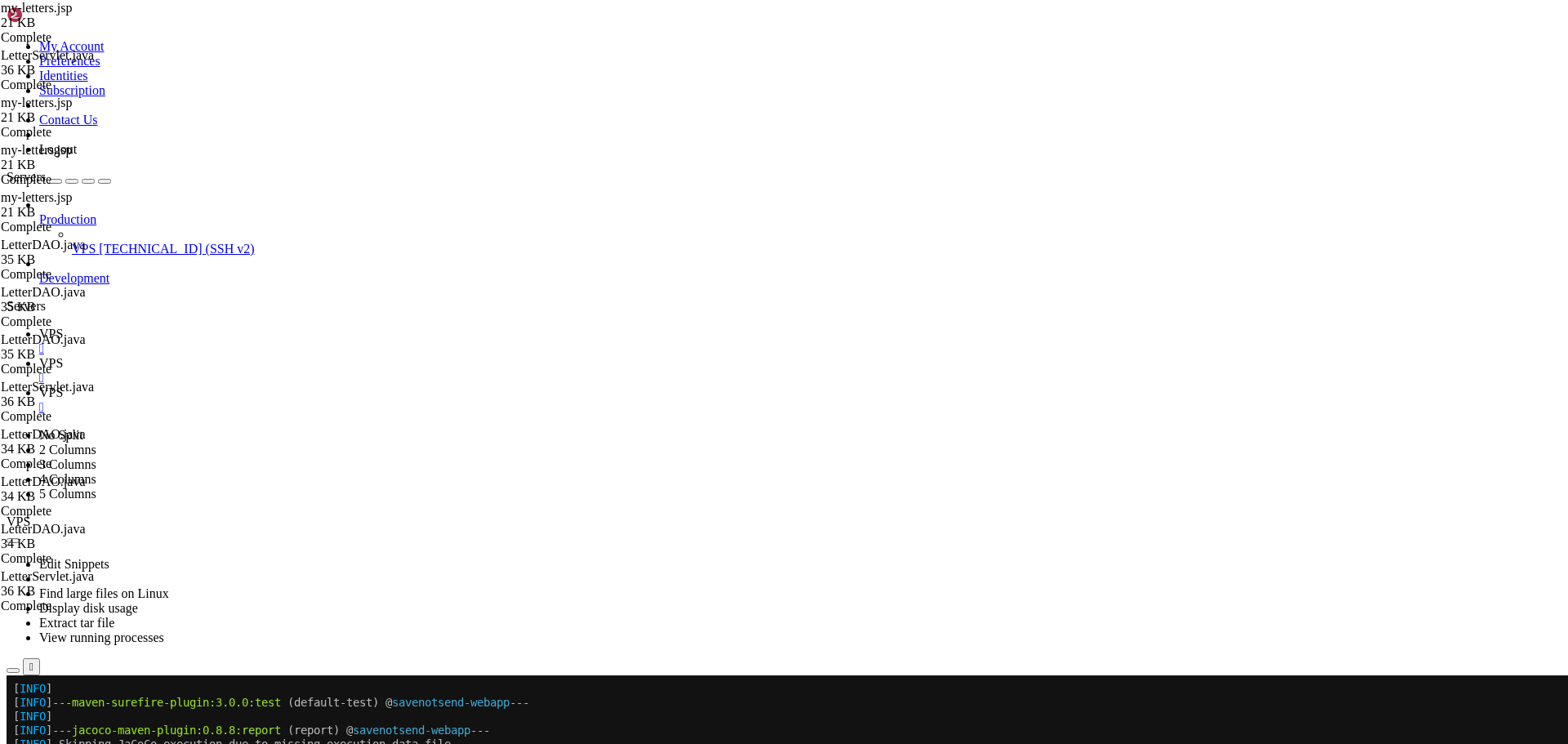
click at [256, 327] on link "VPS " at bounding box center [801, 341] width 1522 height 30
click at [40, 386] on icon at bounding box center [40, 392] width 0 height 13
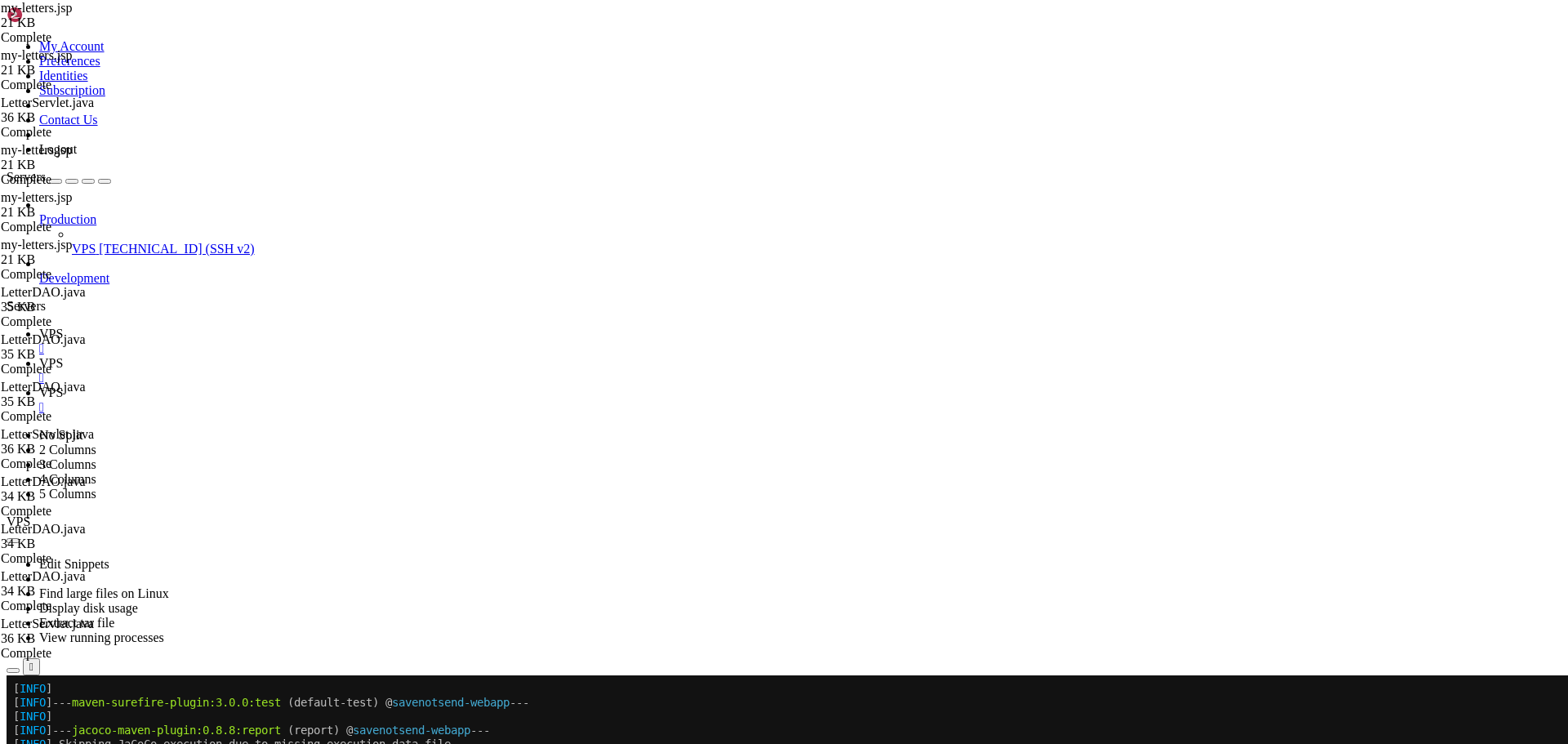
scroll to position [1853, 0]
type input "Pending Review"
type textarea "<p class="mb-0">Published</p>"
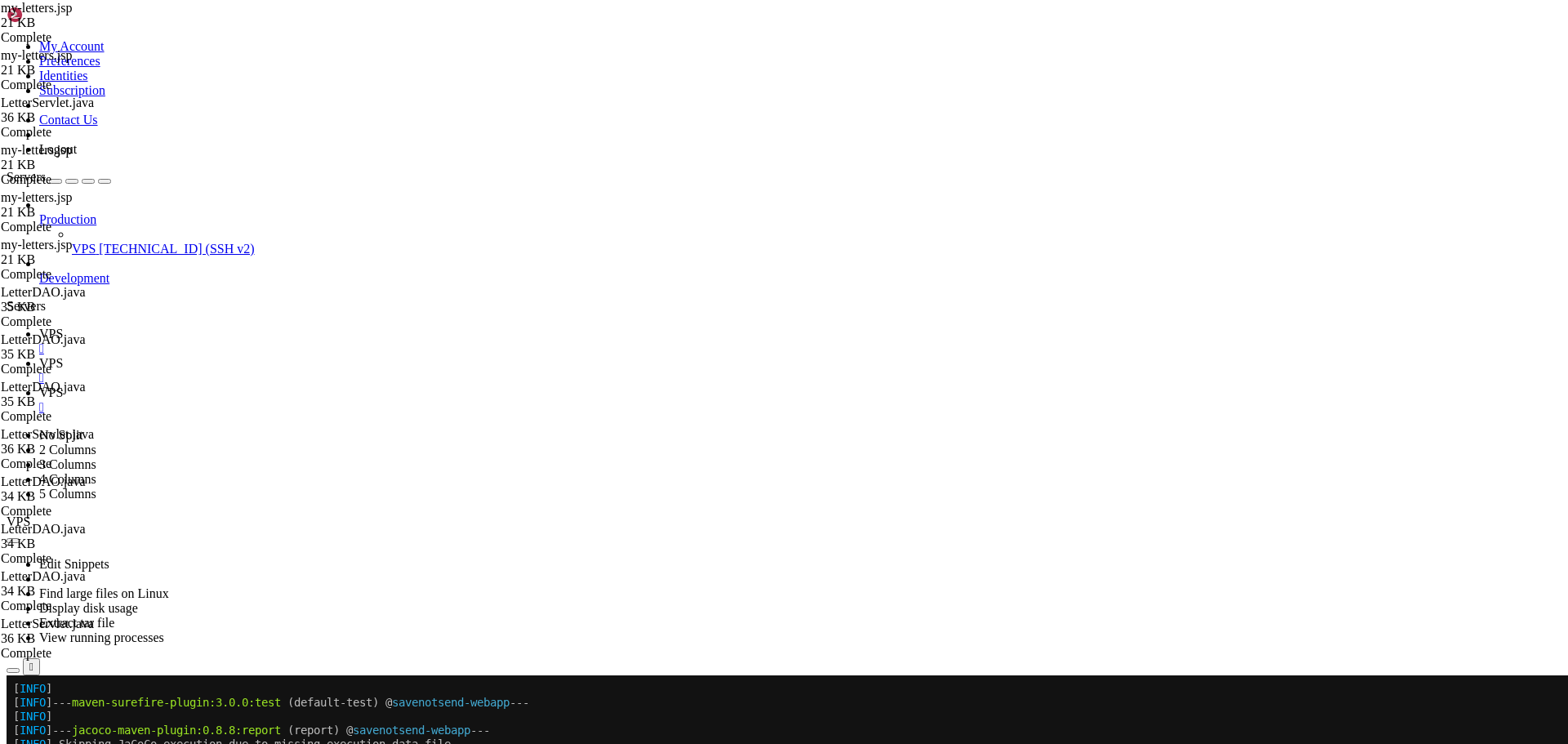
type textarea "box-shadow: 0 4px 15px rgba(0, 0, 0, 0.1);"
paste textarea "<%@ include file="/WEB-INF/jsp/common/footer.jsp" %>"
type textarea "<%@ include file="/WEB-INF/jsp/common/footer.jsp" %>"
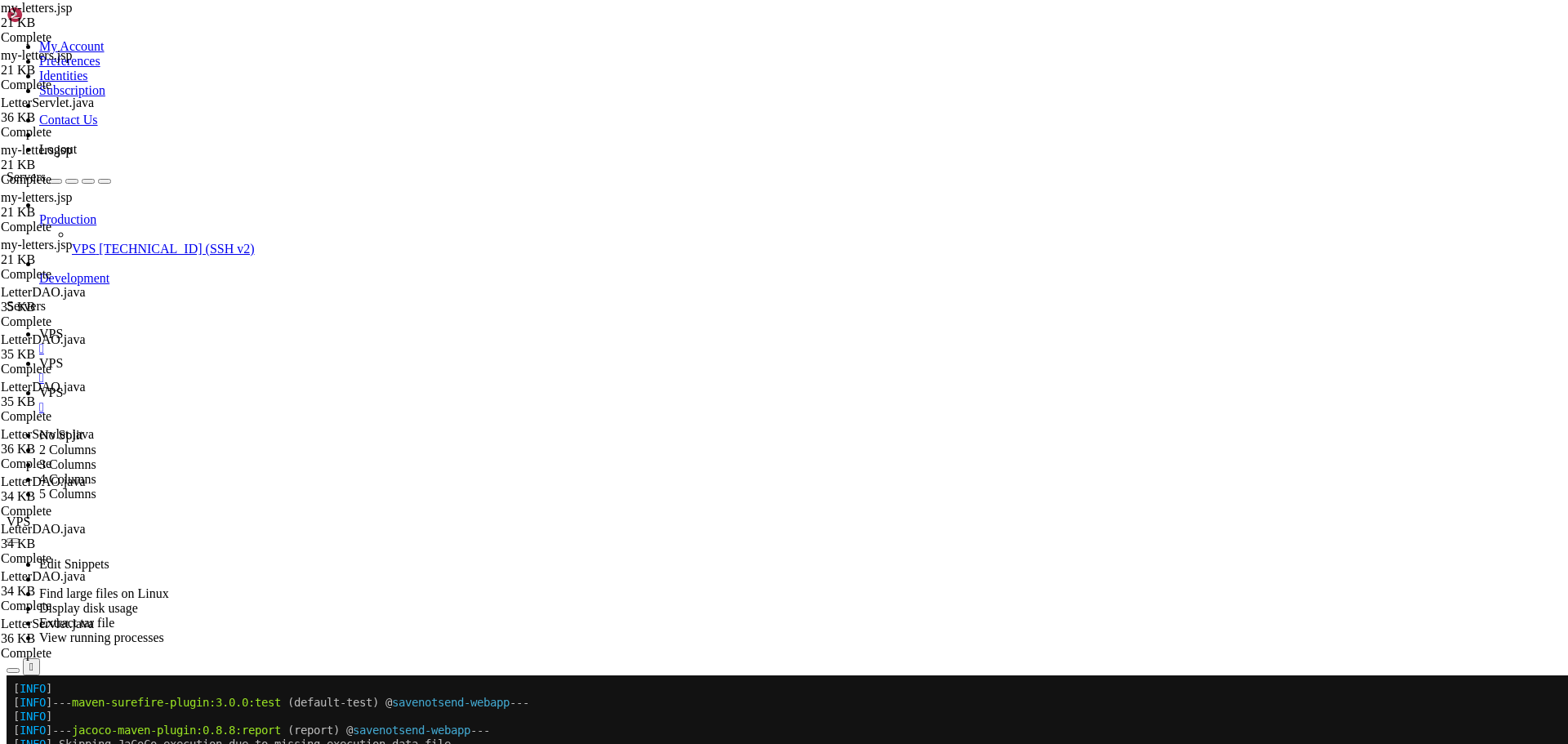
scroll to position [3657, 0]
click at [40, 356] on icon at bounding box center [40, 363] width 0 height 13
click at [63, 327] on span "VPS" at bounding box center [51, 333] width 23 height 13
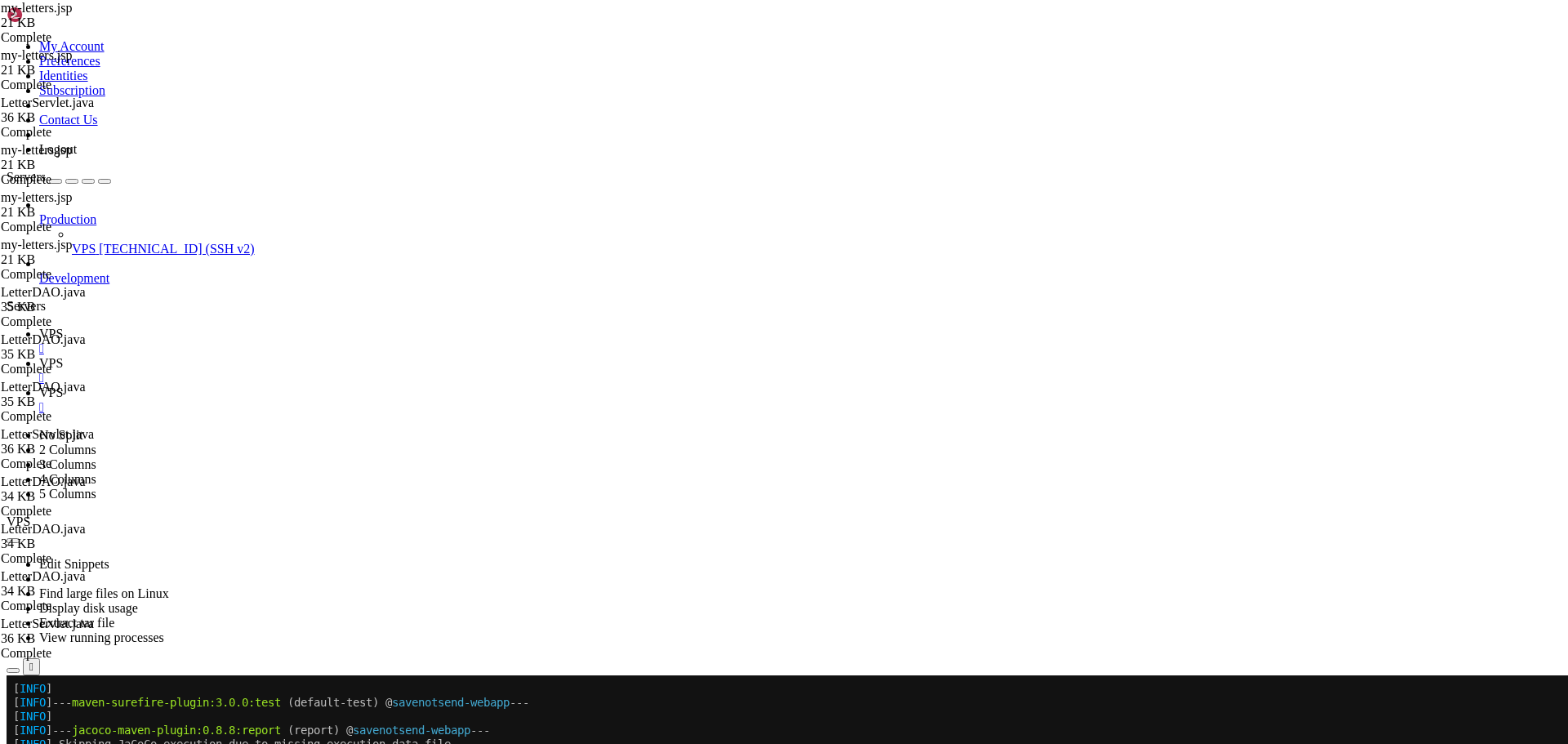
click at [312, 356] on link "VPS " at bounding box center [801, 371] width 1522 height 30
click at [63, 386] on span "VPS" at bounding box center [51, 392] width 23 height 13
type textarea "}"
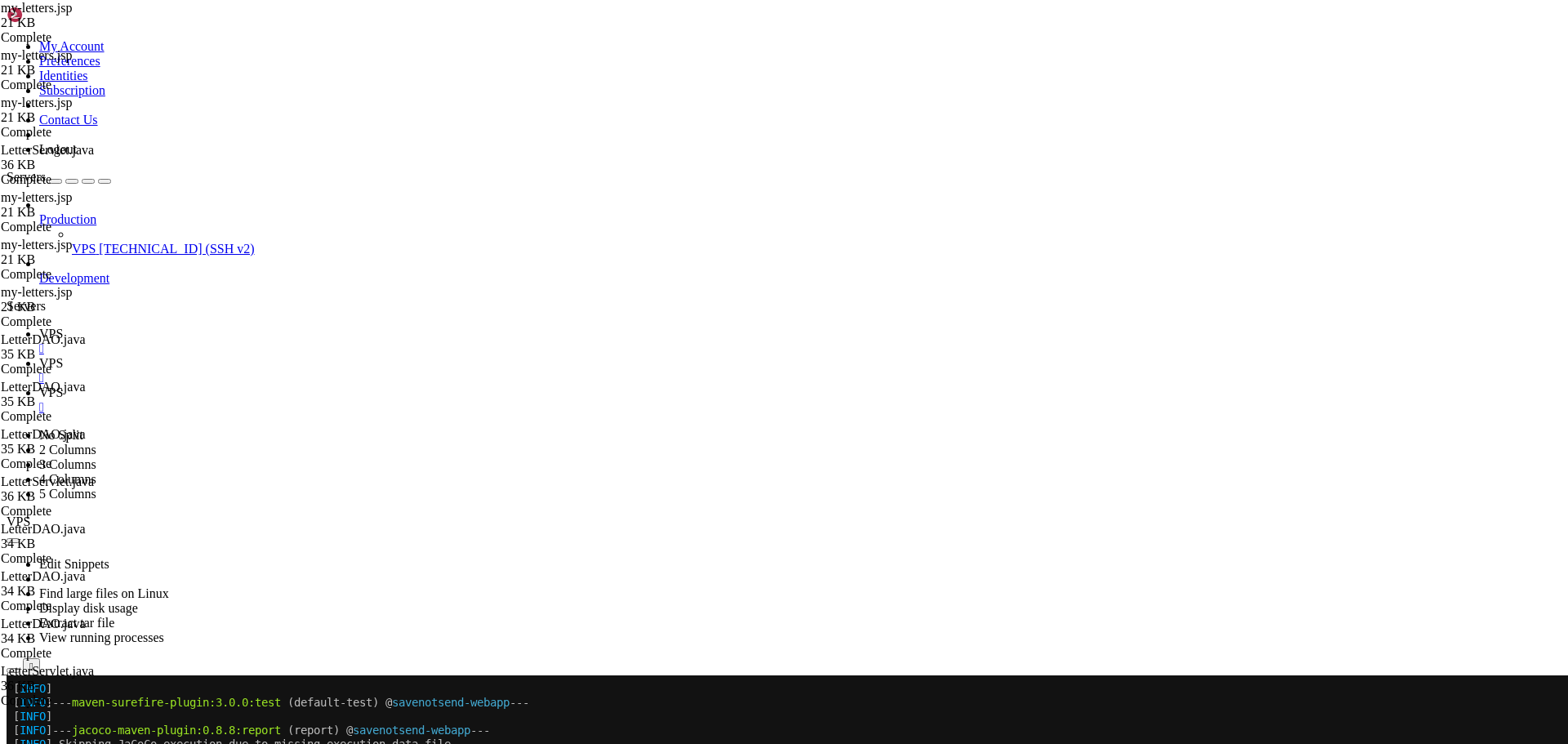
scroll to position [2216, 0]
type input "<option value="Inactive" <%= "Inacti"
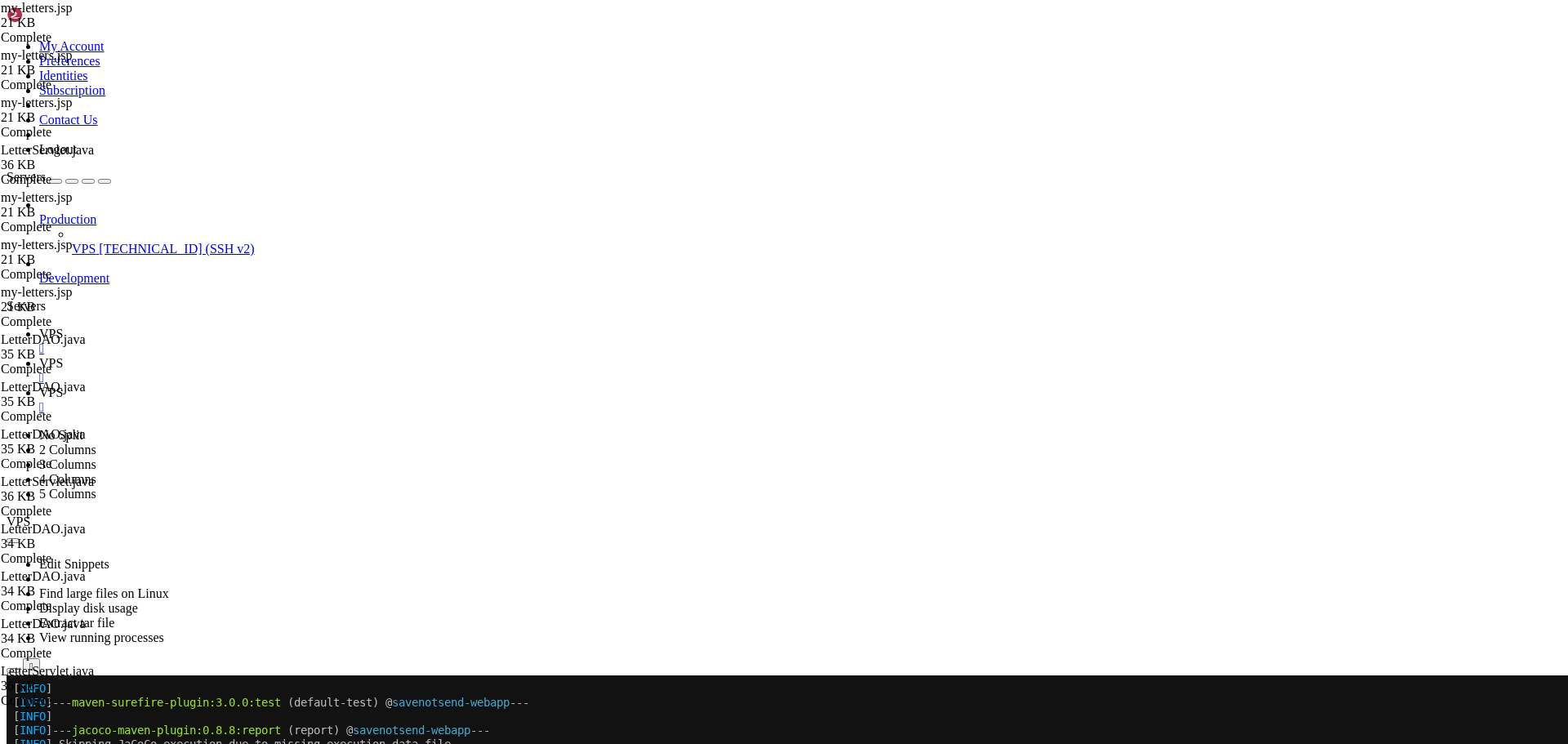
type textarea "<option value="Inactive" <%= "Inactive".equals(statusFilter) ? "selected" : "" …"
click at [40, 327] on icon at bounding box center [40, 333] width 0 height 13
click at [72, 722] on button "Reconnect" at bounding box center [39, 730] width 66 height 17
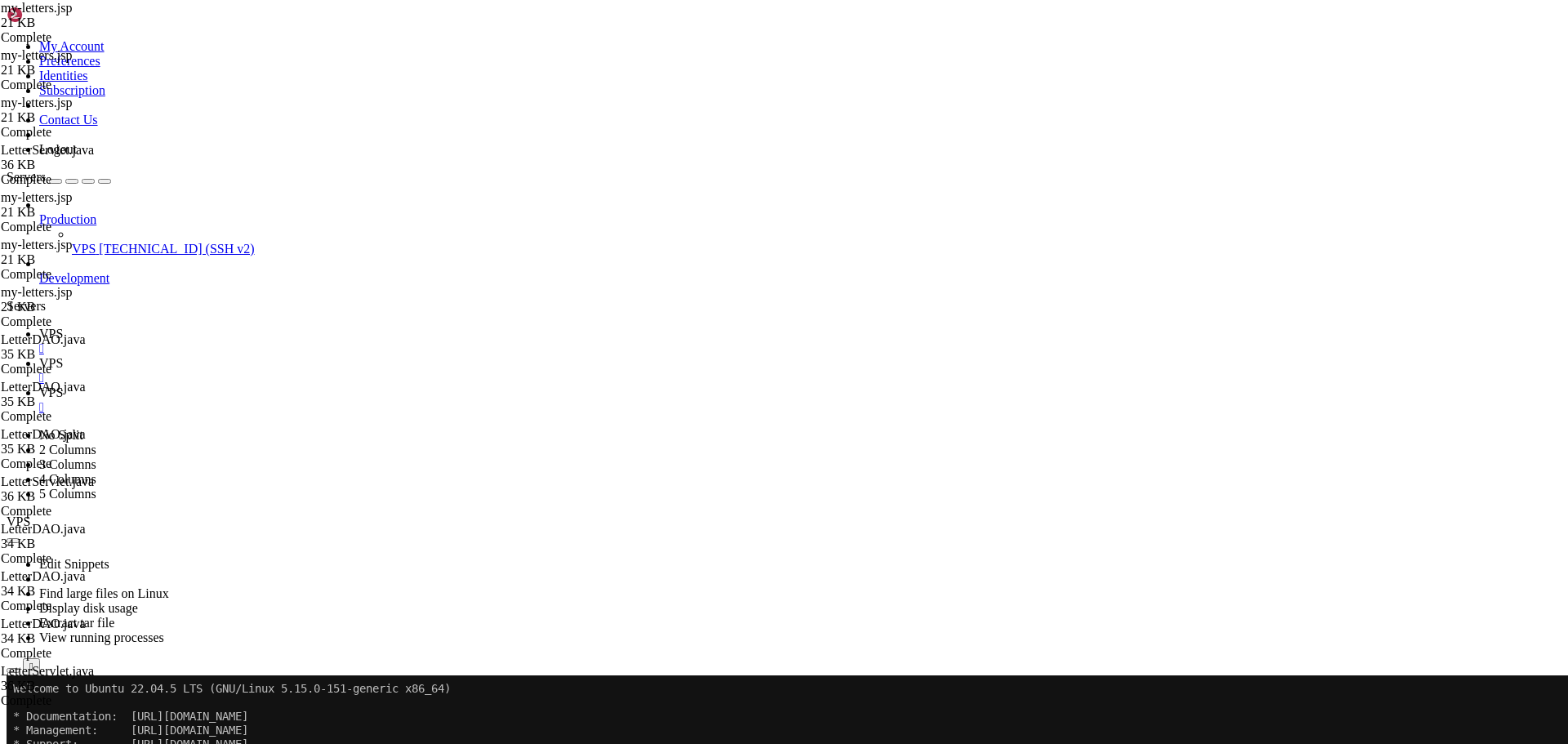
click at [63, 386] on span "VPS" at bounding box center [51, 392] width 23 height 13
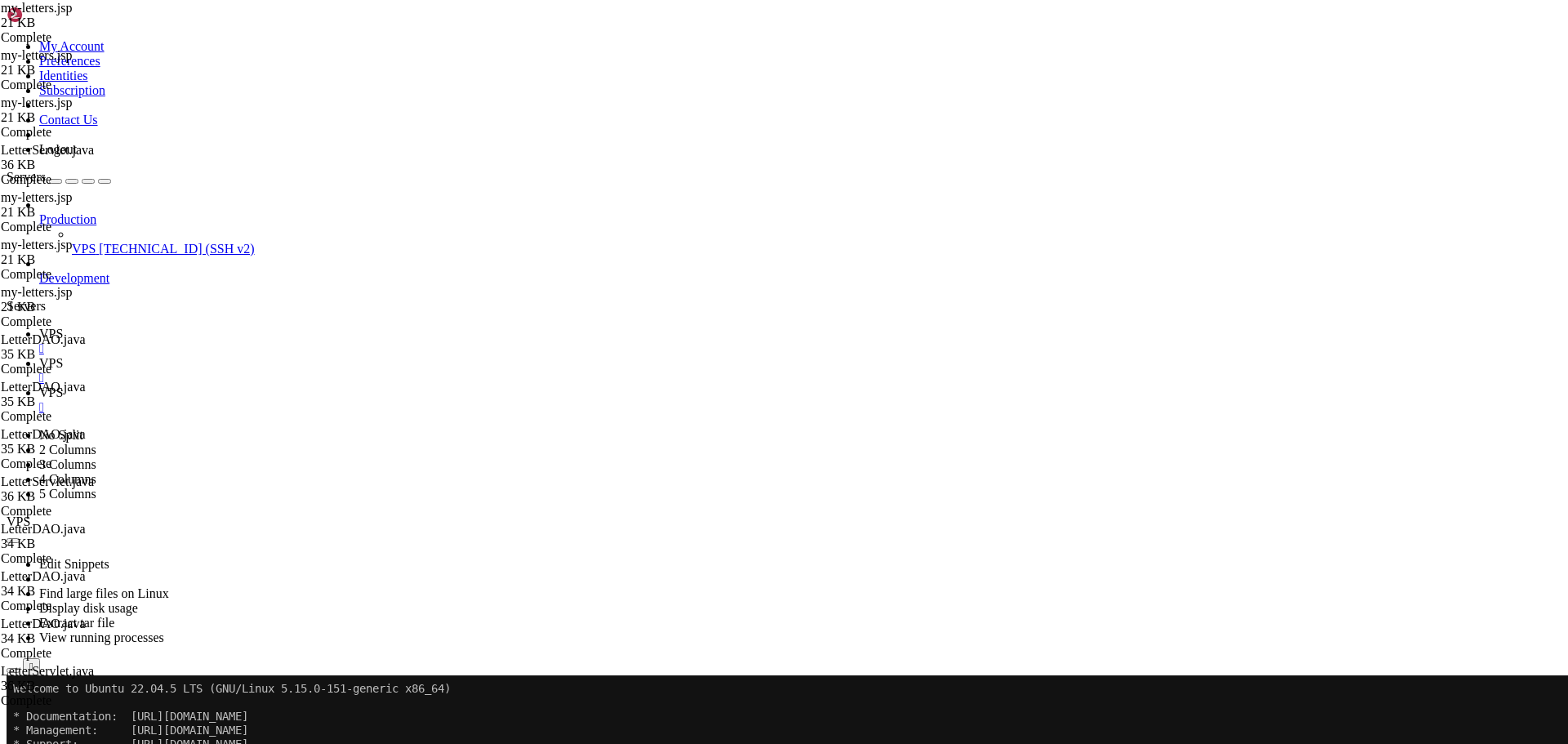
type input "/home/savenotsend/src/main/java/com/savenotsend/servlets"
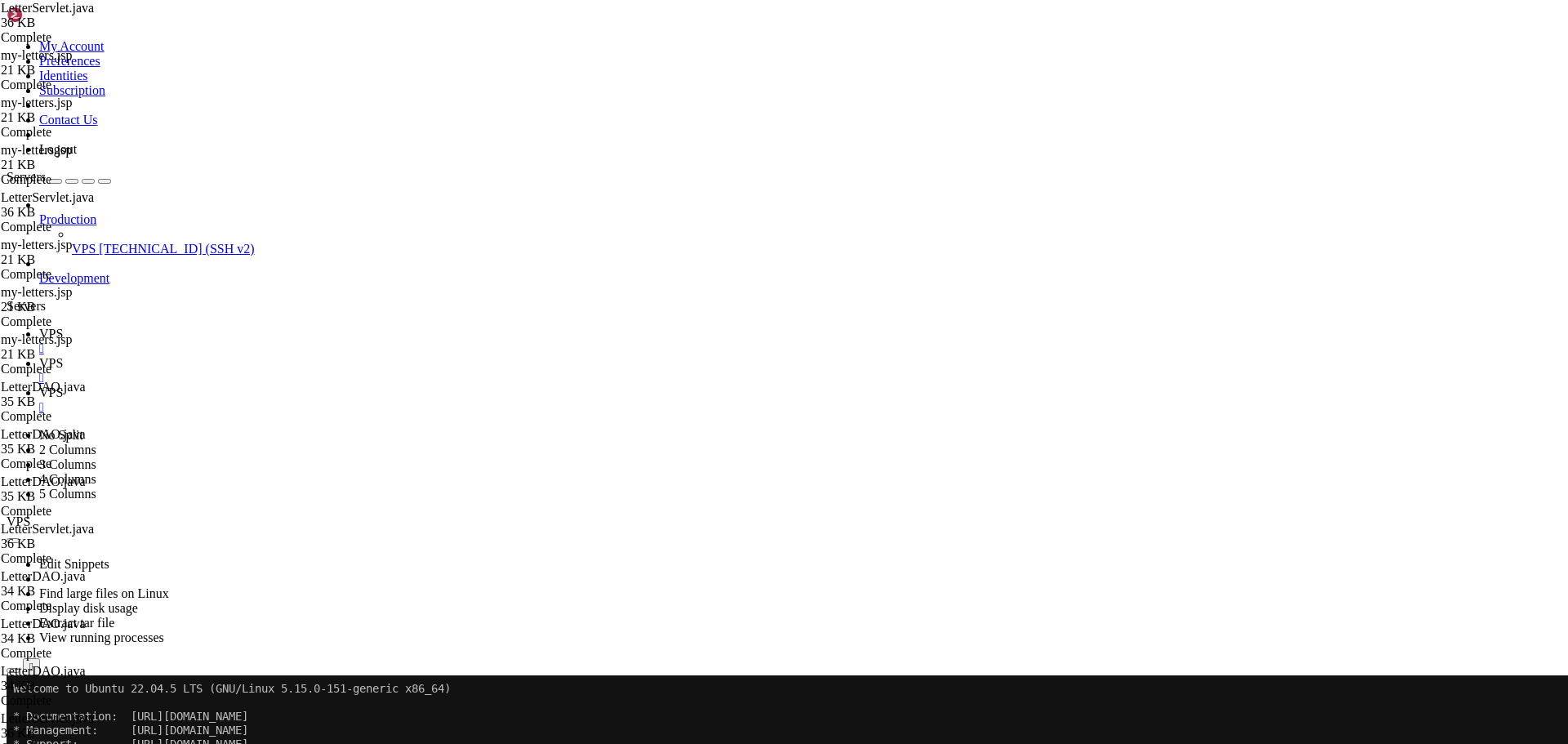
type input "int approvedLetters = letterDAO.getUser"
type textarea "int totalViews = letterDAO.getUserTotalViews(userId);"
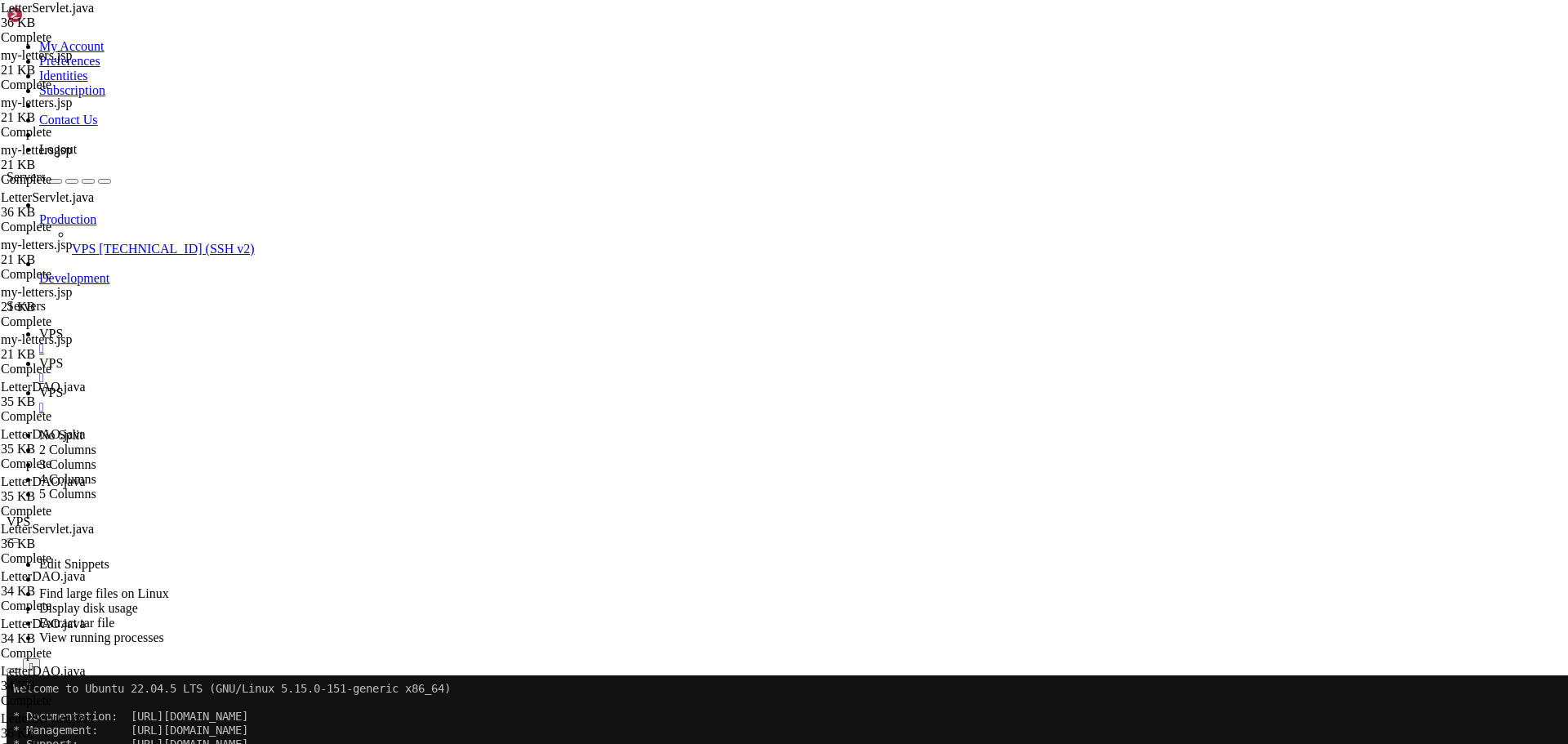
paste textarea "int inactiveLetters = letterDAO.getUserLettersFilteredCount(userId, "Inactive",…"
drag, startPoint x: 637, startPoint y: 457, endPoint x: 681, endPoint y: 466, distance: 44.9
type textarea "List<Category> categories = categoryDAO.getAllActiveCategories();"
paste textarea "List<Category> categories = categoryDAO.getAllActiveCategories();"
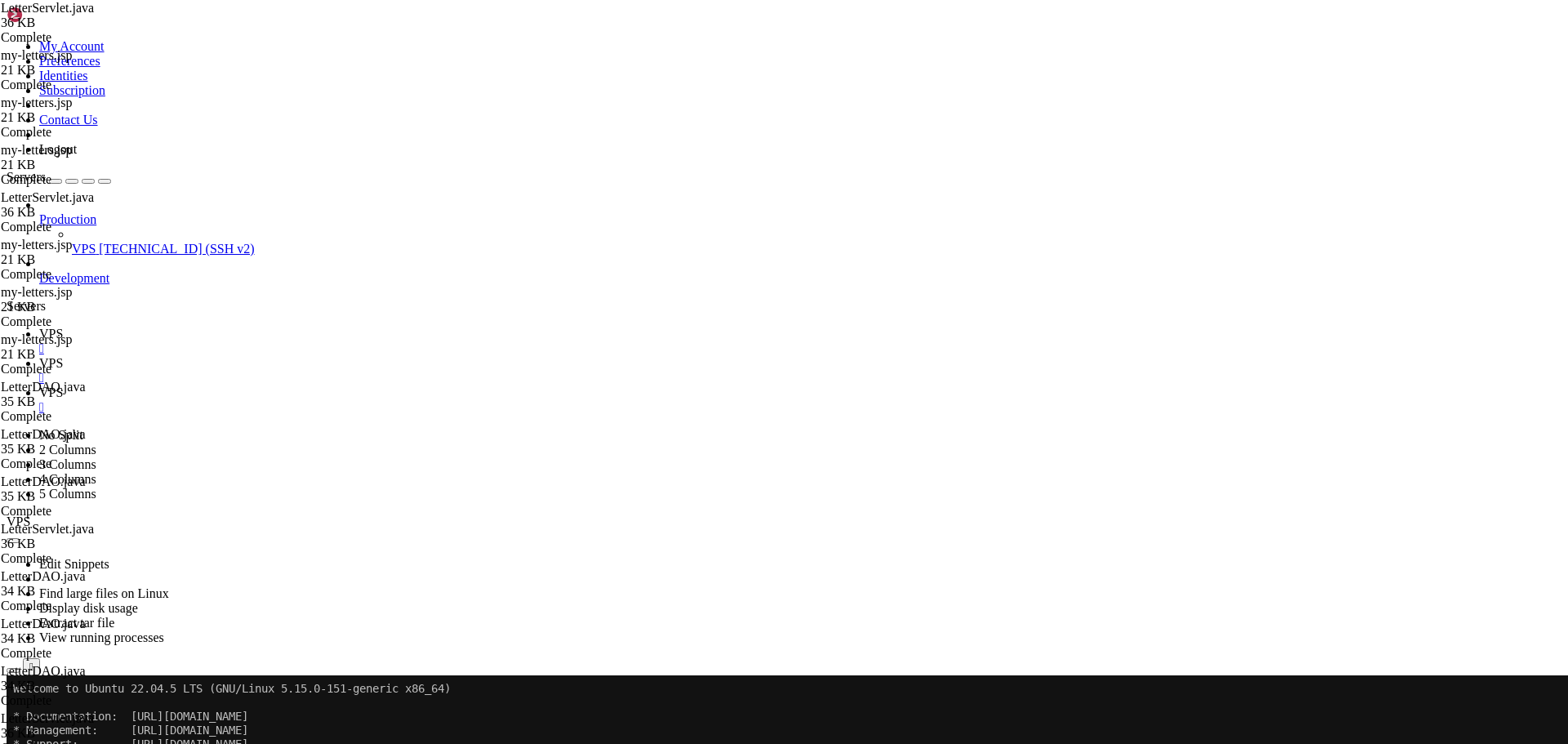
type textarea "List<Category> categories = categoryDAO.getAllActiveCategories();"
type textarea "request.setAttribute("totalViews", totalViews);"
paste textarea "request.setAttribute("inactiveLetters", inactiveLetters);"
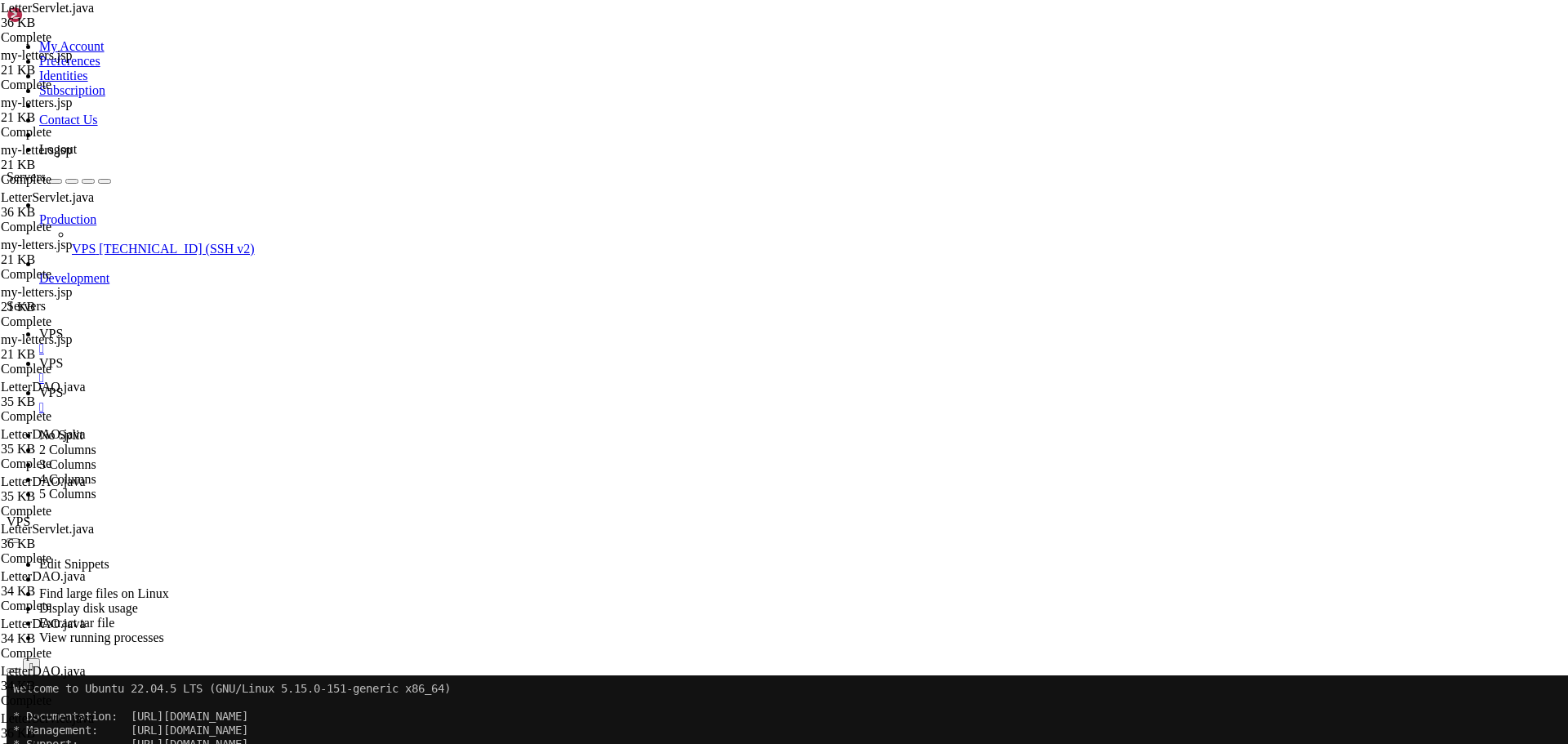
scroll to position [0, 6]
type textarea "//request.setAttribute("totalViews", totalViews);"
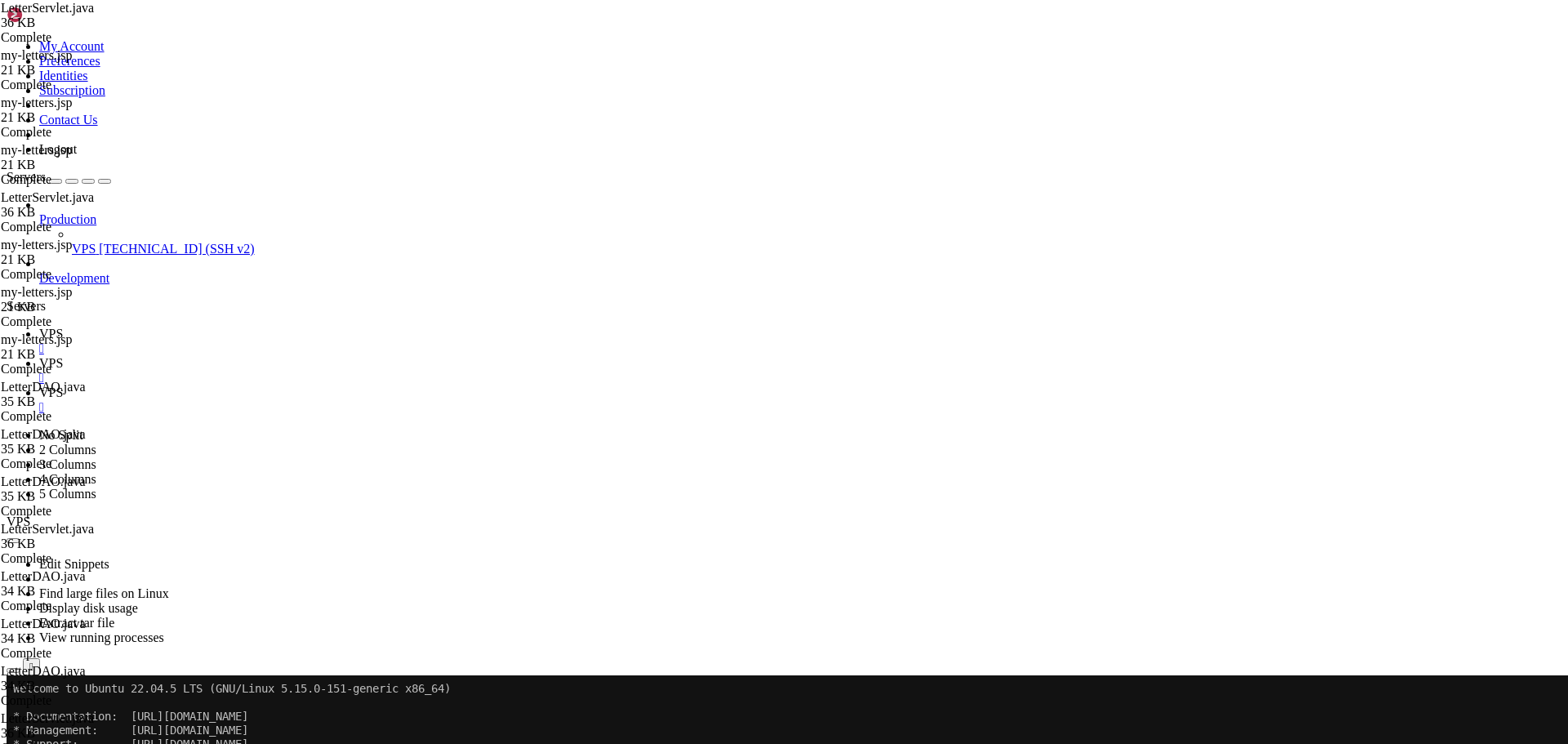
type input "/home/savenotsend/src/main/webapp/WEB-INF/jsp/letters"
type textarea "String selectedCategory = request.getParameter("category");"
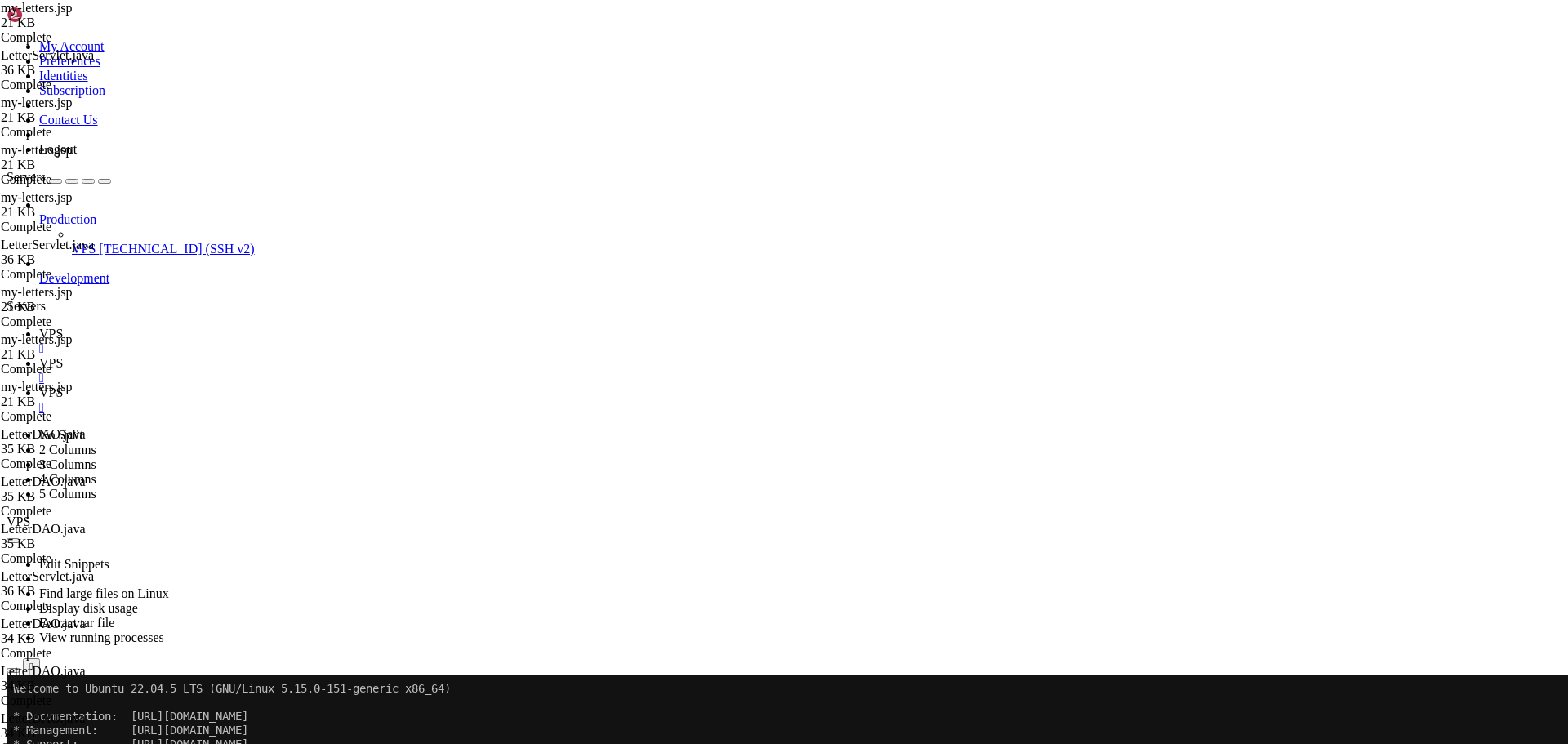
type input "total view"
drag, startPoint x: 349, startPoint y: 503, endPoint x: 385, endPoint y: 572, distance: 77.8
paste textarea
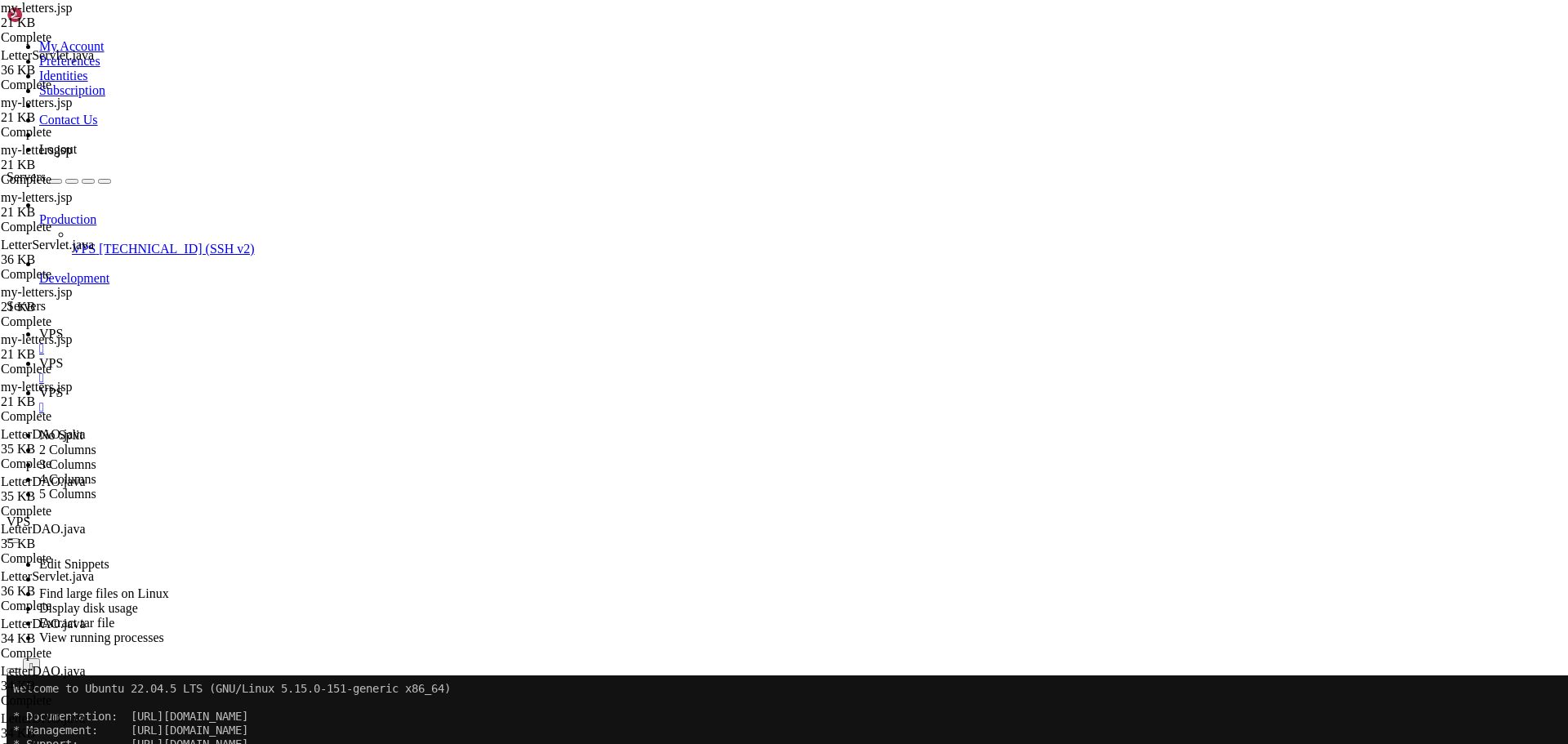
type textarea "</div>"
click at [63, 327] on span "VPS" at bounding box center [51, 333] width 23 height 13
click at [63, 356] on span "VPS" at bounding box center [51, 363] width 23 height 13
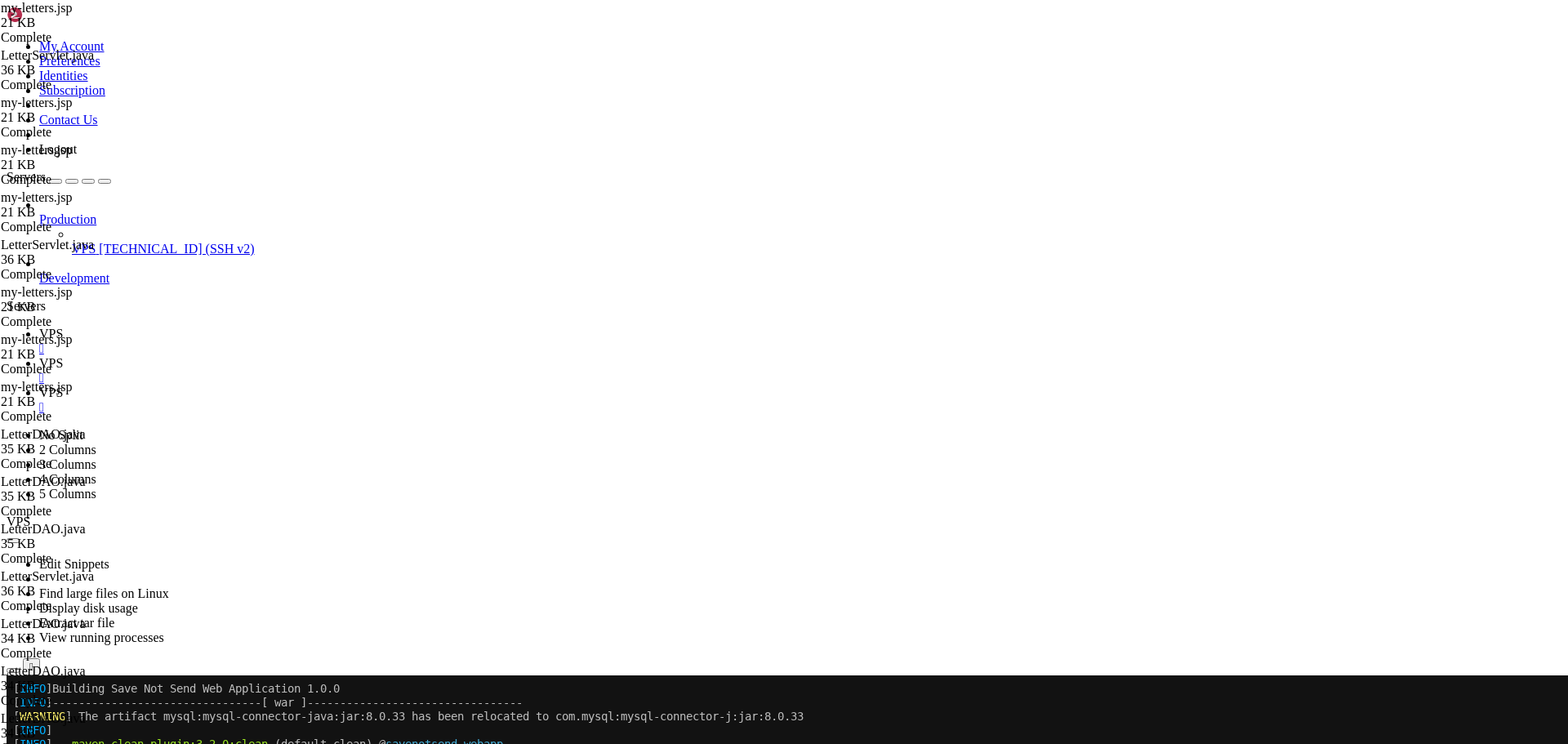
scroll to position [29453, 0]
click at [63, 327] on span "VPS" at bounding box center [51, 333] width 23 height 13
click at [63, 386] on span "VPS" at bounding box center [51, 392] width 23 height 13
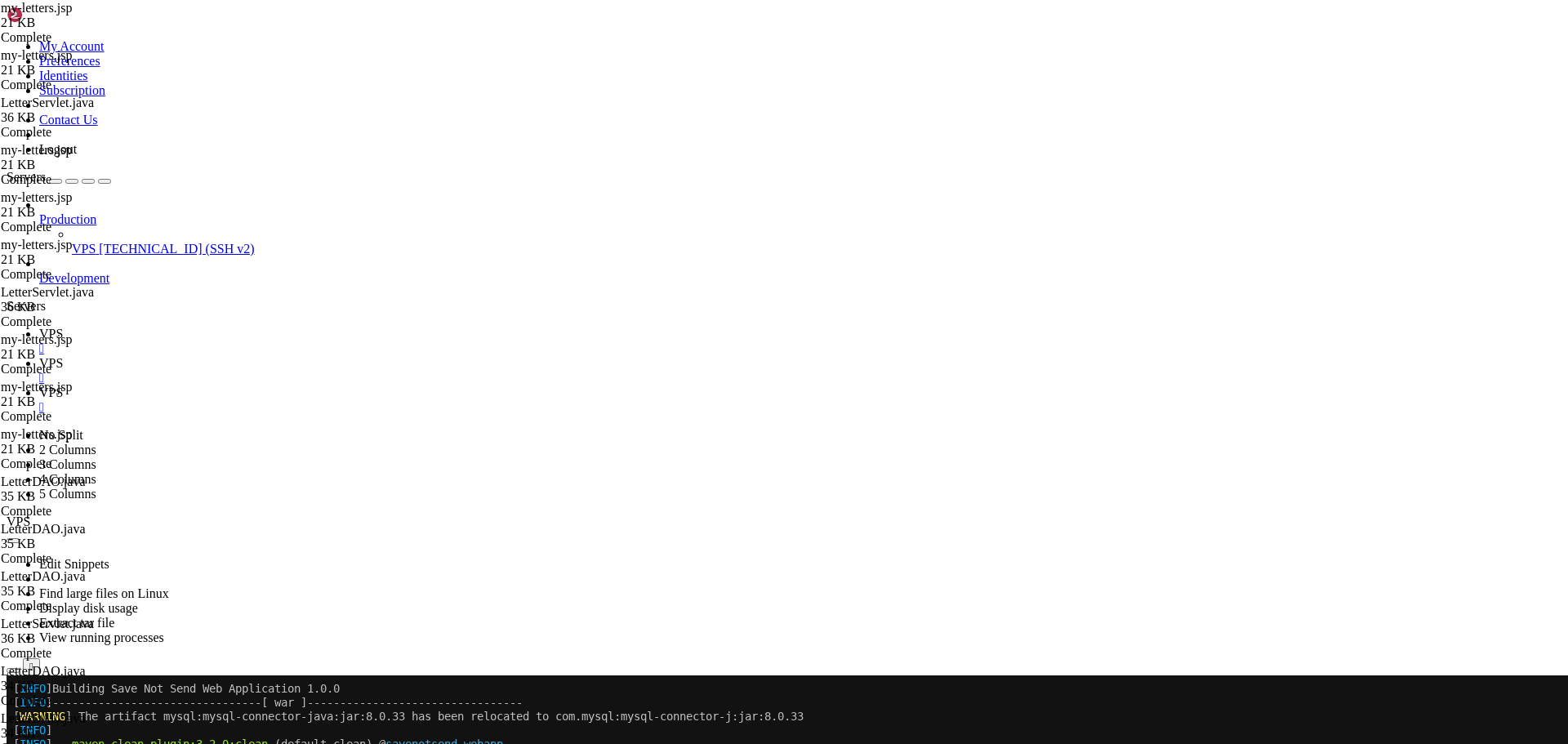
type textarea "if (message != null) {"
click at [234, 327] on link "VPS " at bounding box center [801, 341] width 1522 height 30
click at [381, 386] on link "VPS " at bounding box center [801, 400] width 1522 height 30
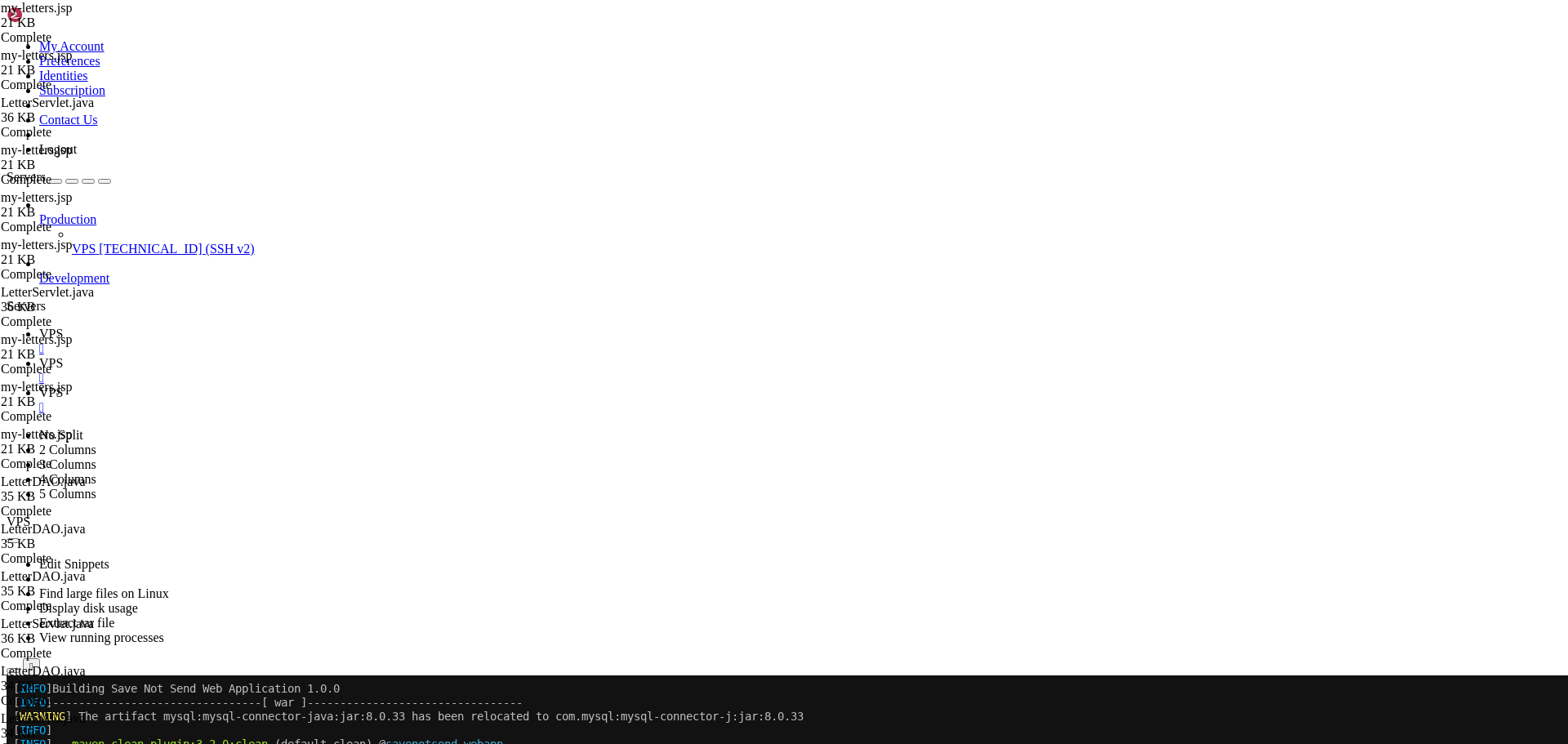
type input "/home/savenotsend/src/main/java/com/savenotsend/servlets"
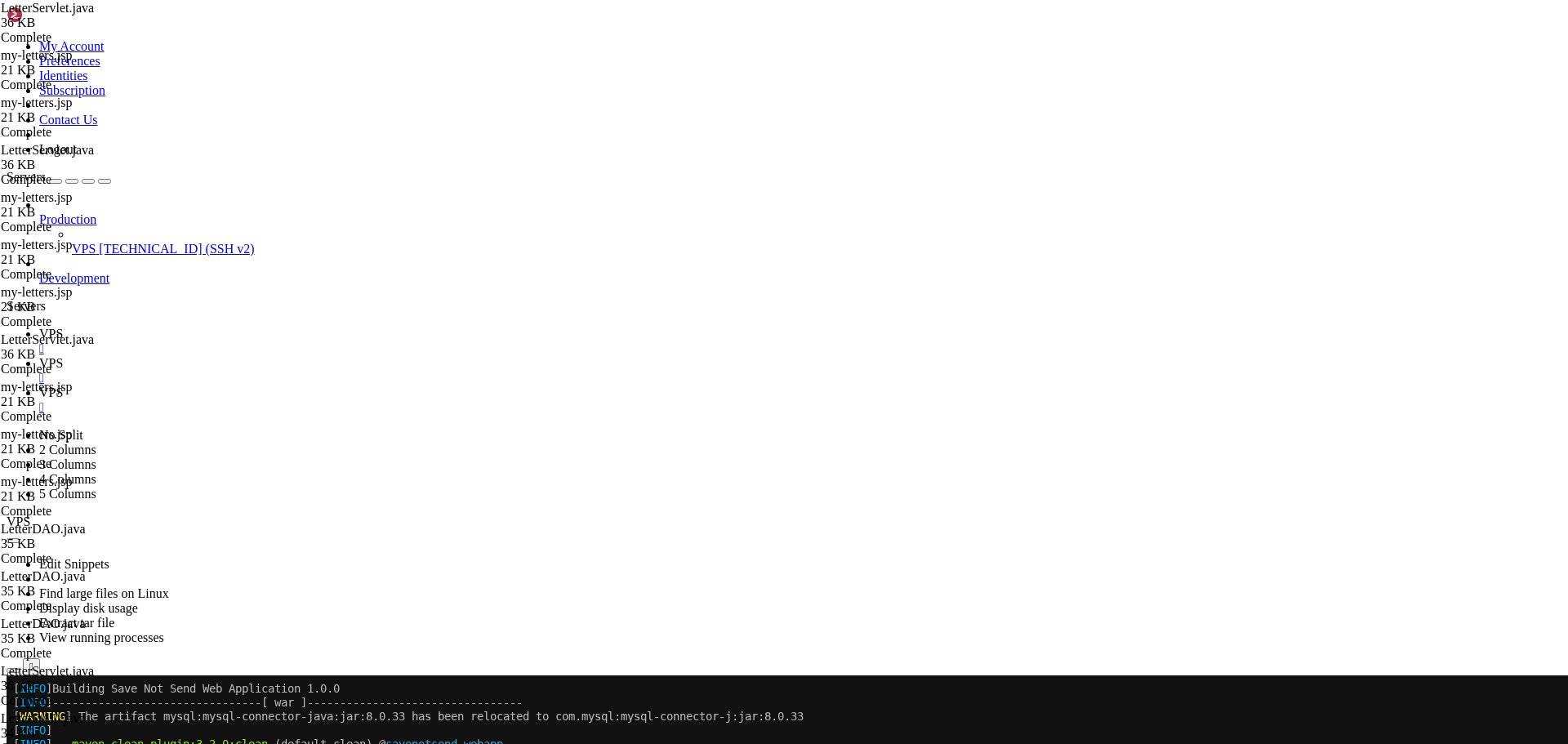
type textarea ","
click at [63, 327] on span "VPS" at bounding box center [51, 333] width 23 height 13
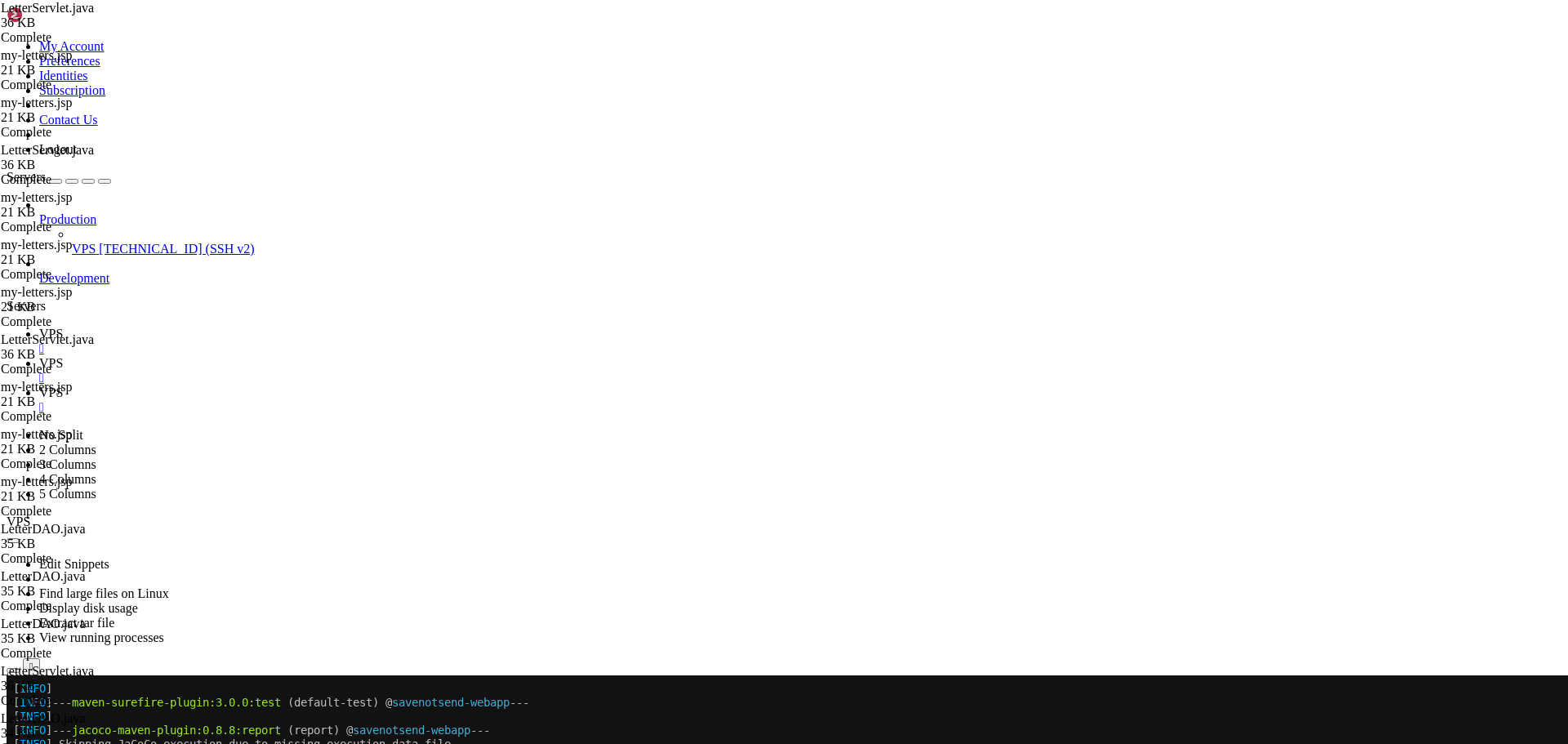
scroll to position [30966, 0]
click at [383, 386] on link "VPS " at bounding box center [801, 400] width 1522 height 30
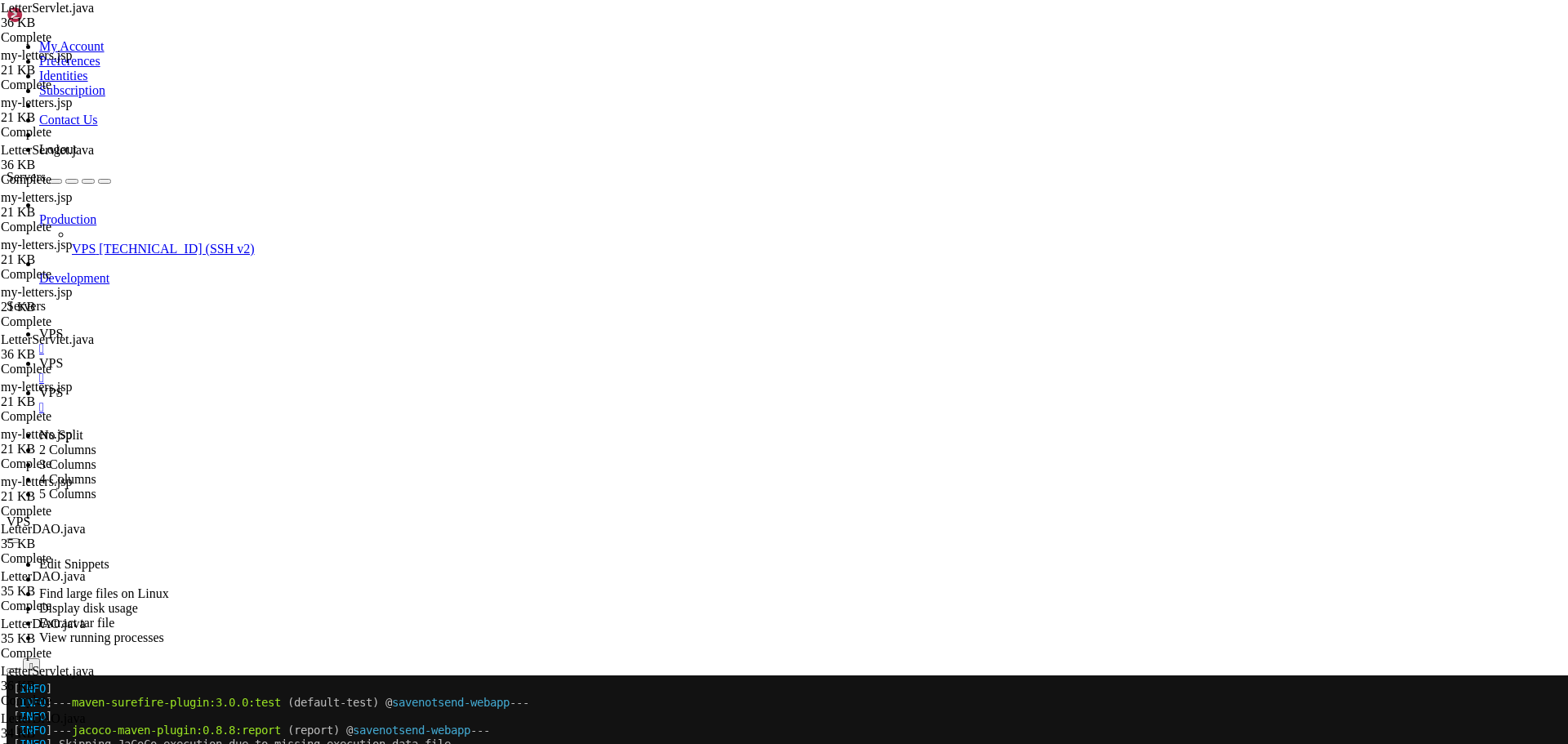
type input "/opt/tomcat/latest/webapps/ROOT/WEB-INF/jsp/letters"
paste textarea
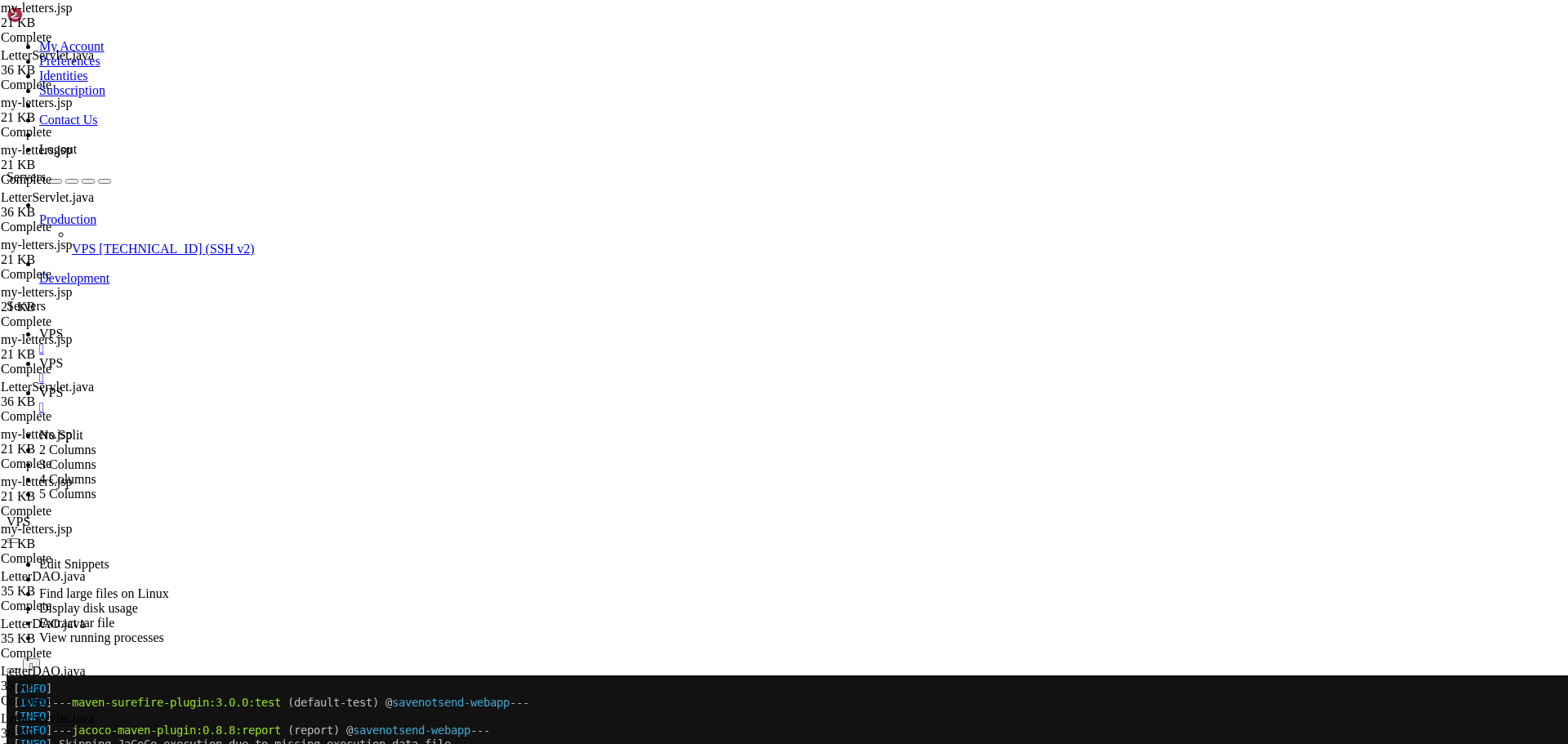
type textarea "<%@ include file="/WEB-INF/jsp/common/footer.jsp" %>"
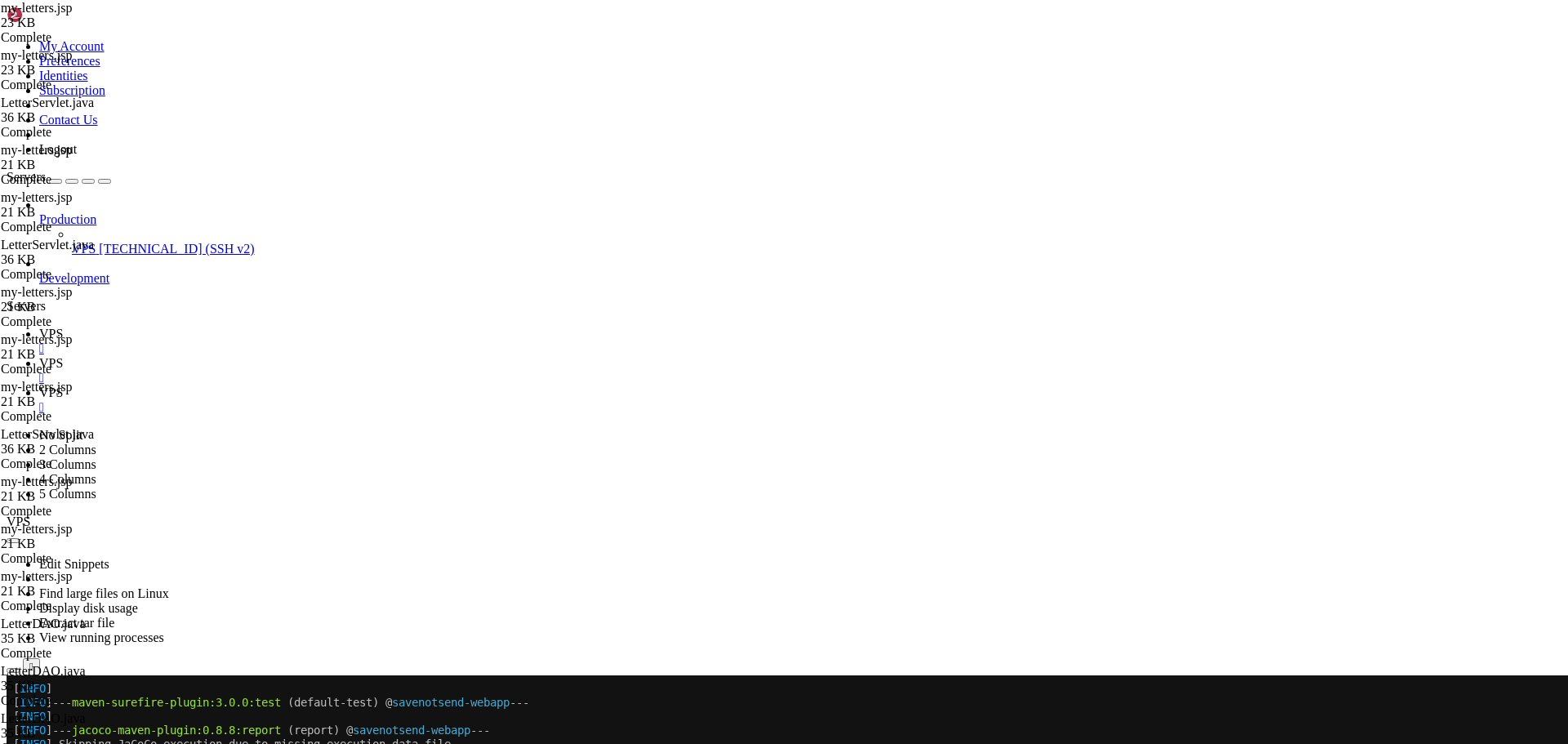
paste textarea
type textarea "<%@ include file="/WEB-INF/jsp/common/footer.jsp" %>"
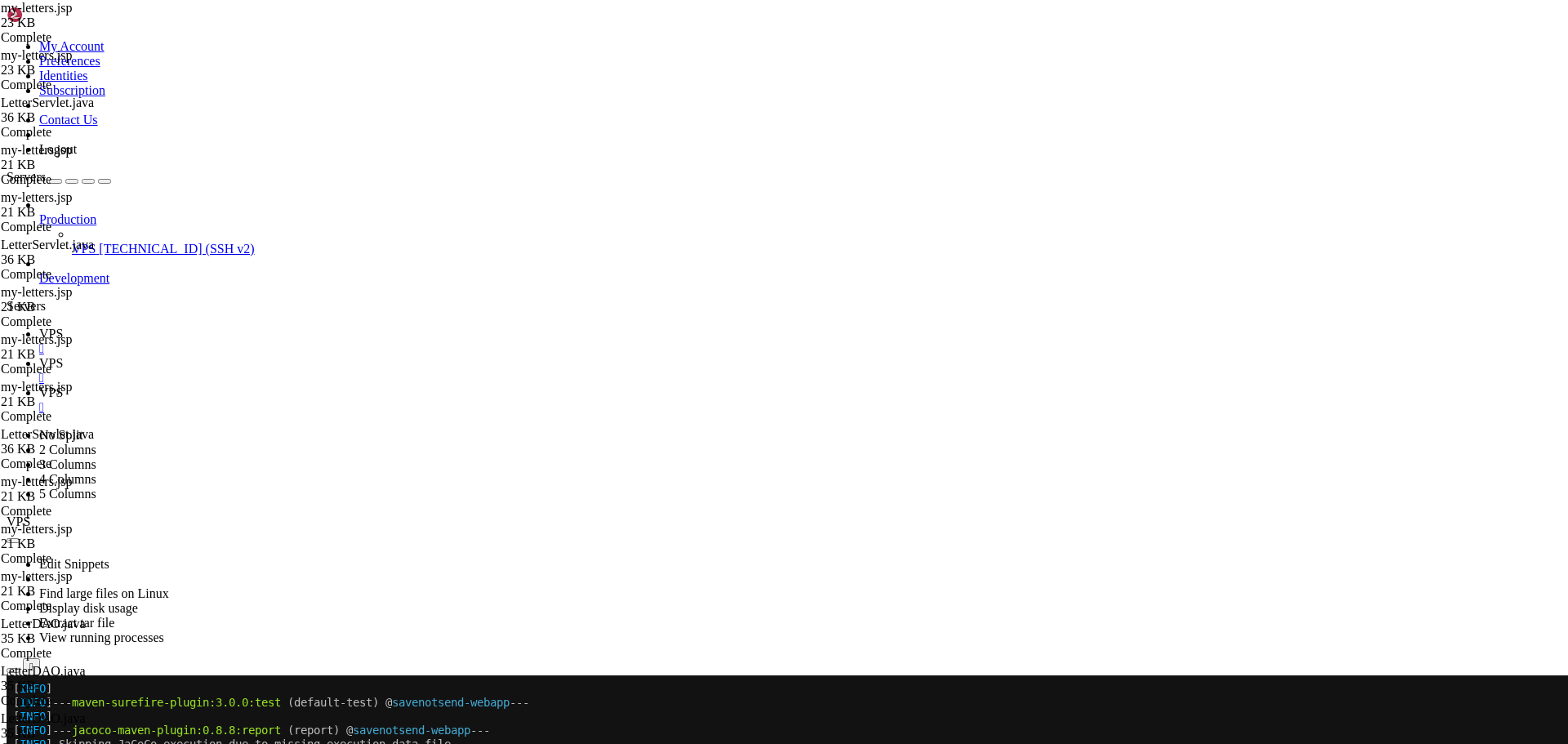
scroll to position [33813, 0]
paste textarea
type textarea "<%@ include file="/WEB-INF/jsp/common/footer.jsp" %>"
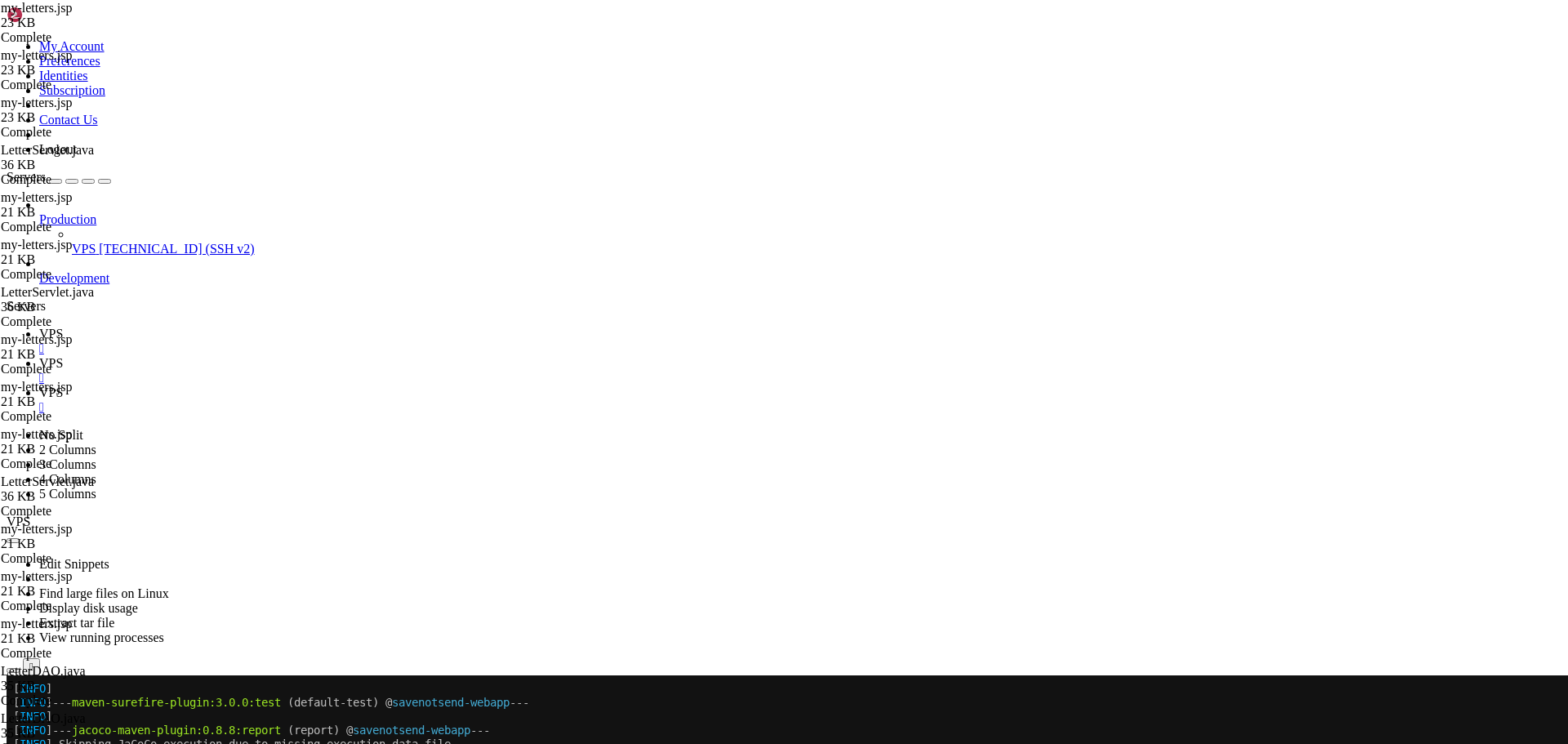
scroll to position [4137, 0]
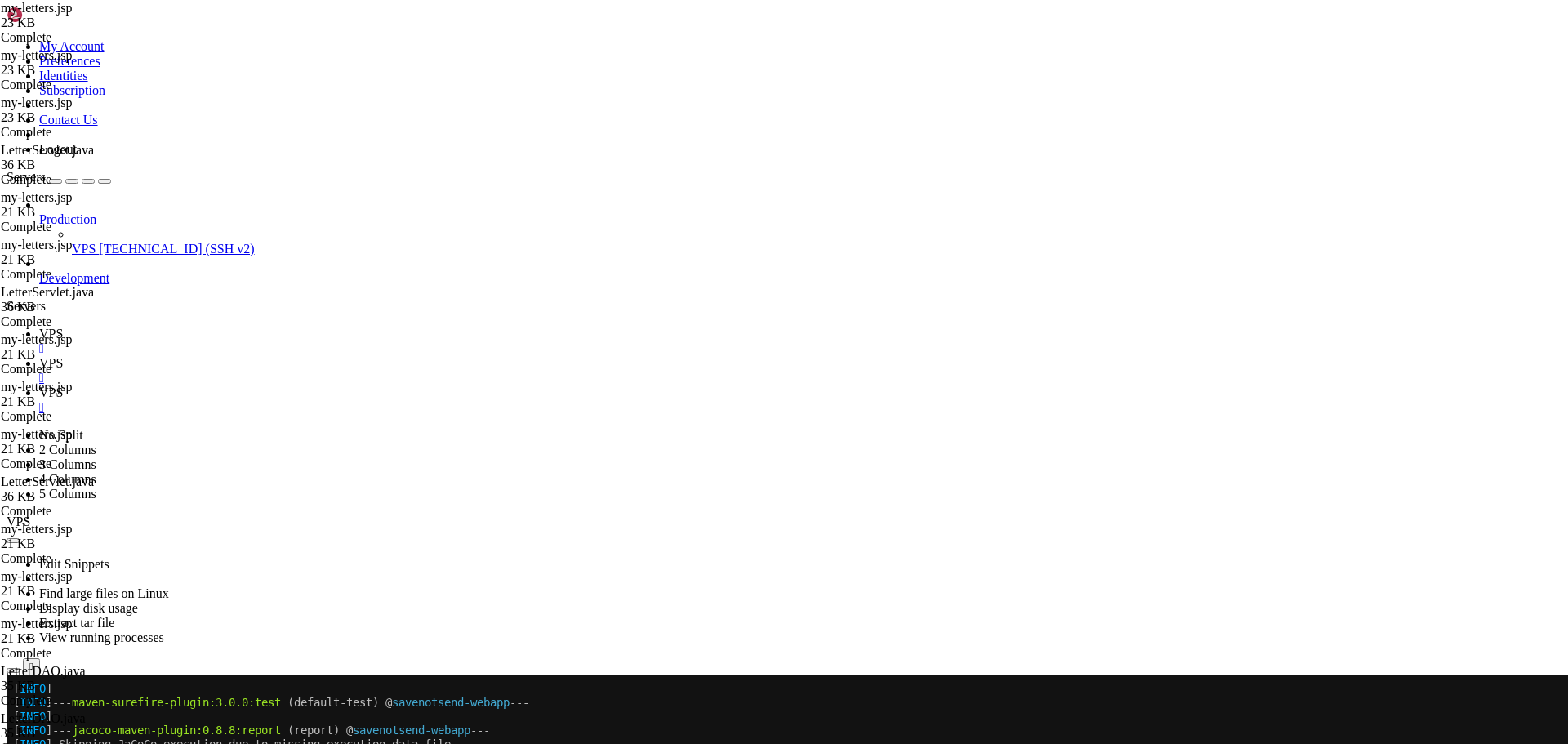
type input "/opt/tomcat/latest/webapps/ROOT/WEB-INF/jsp/letters"
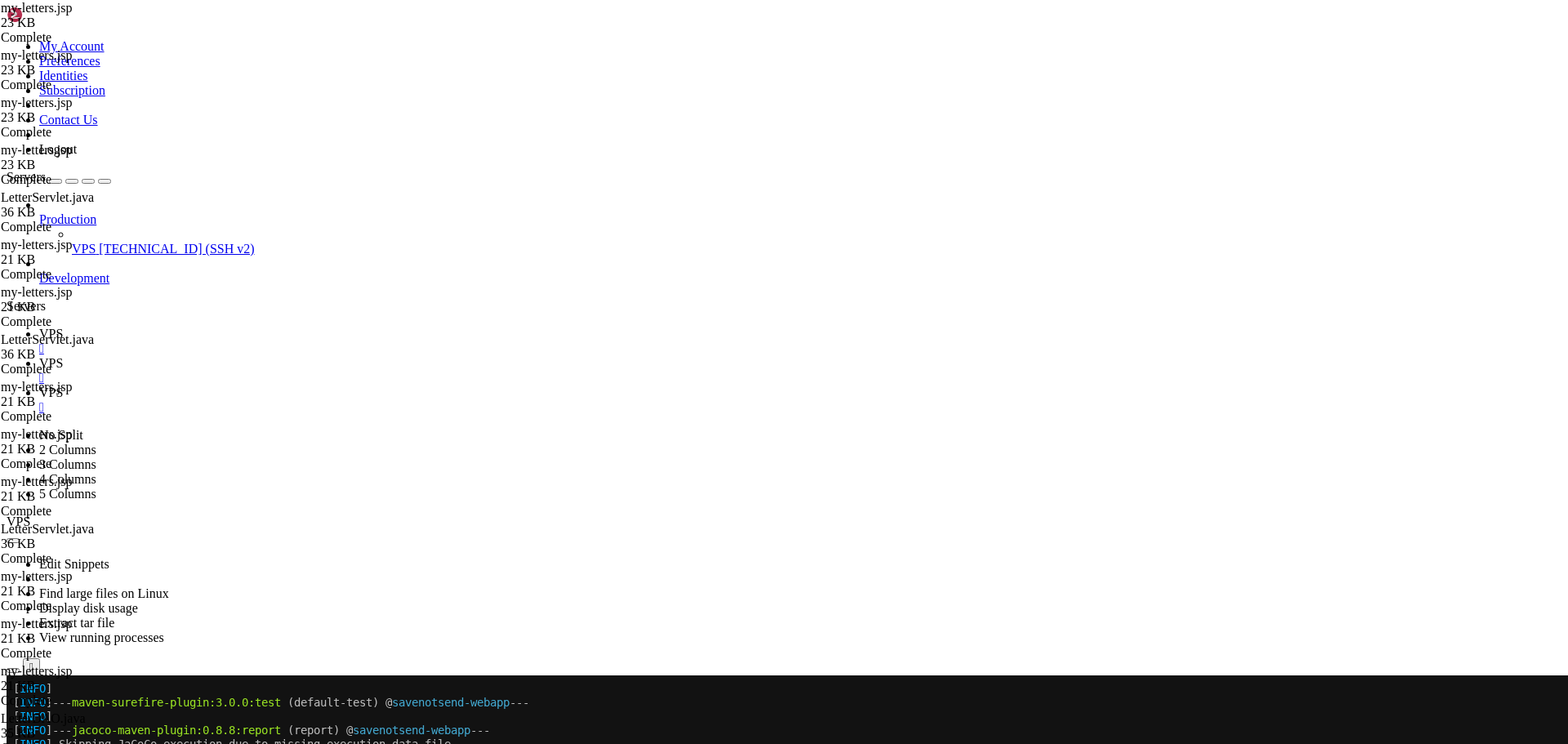
type textarea "<% } %> <%@ include file="/WEB-INF/jsp/common/footer.jsp" %>"
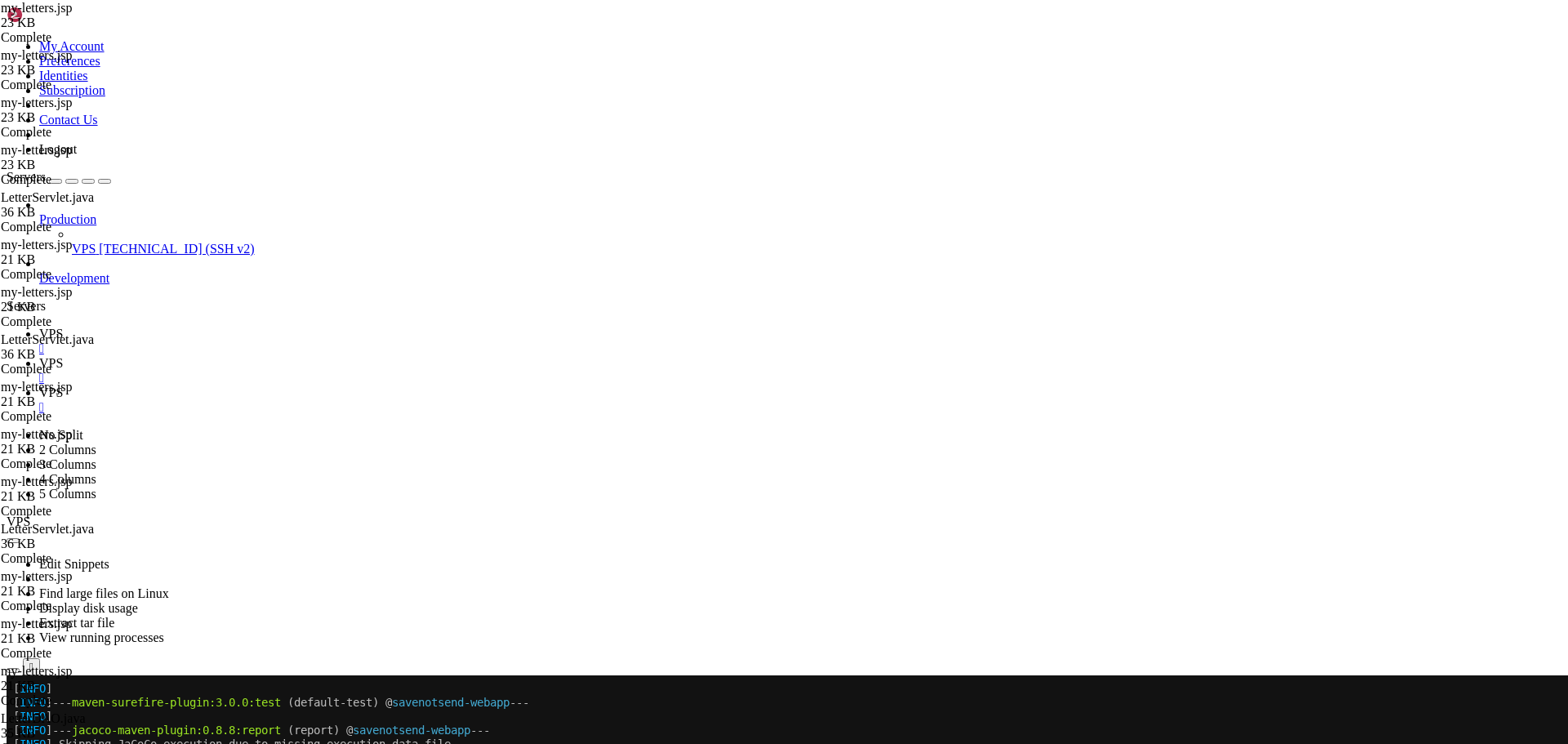
type input "/home/savenotsend/src/main/webapp/WEB-INF/jsp/letters"
type textarea "<%@ include file="/WEB-INF/jsp/common/footer.jsp" %>"
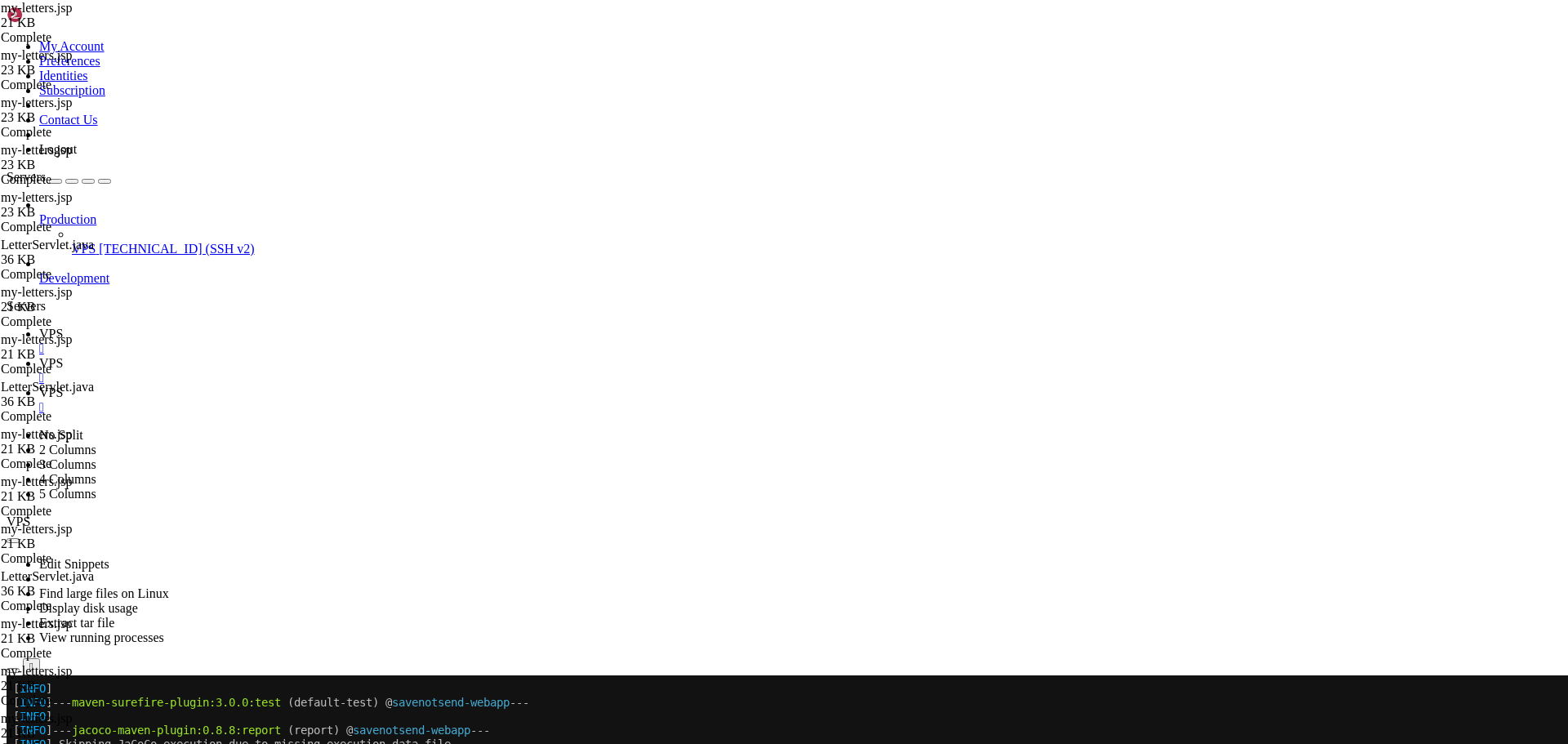
click at [63, 327] on span "VPS" at bounding box center [51, 333] width 23 height 13
click at [13, 676] on div at bounding box center [9, 676] width 6 height 0
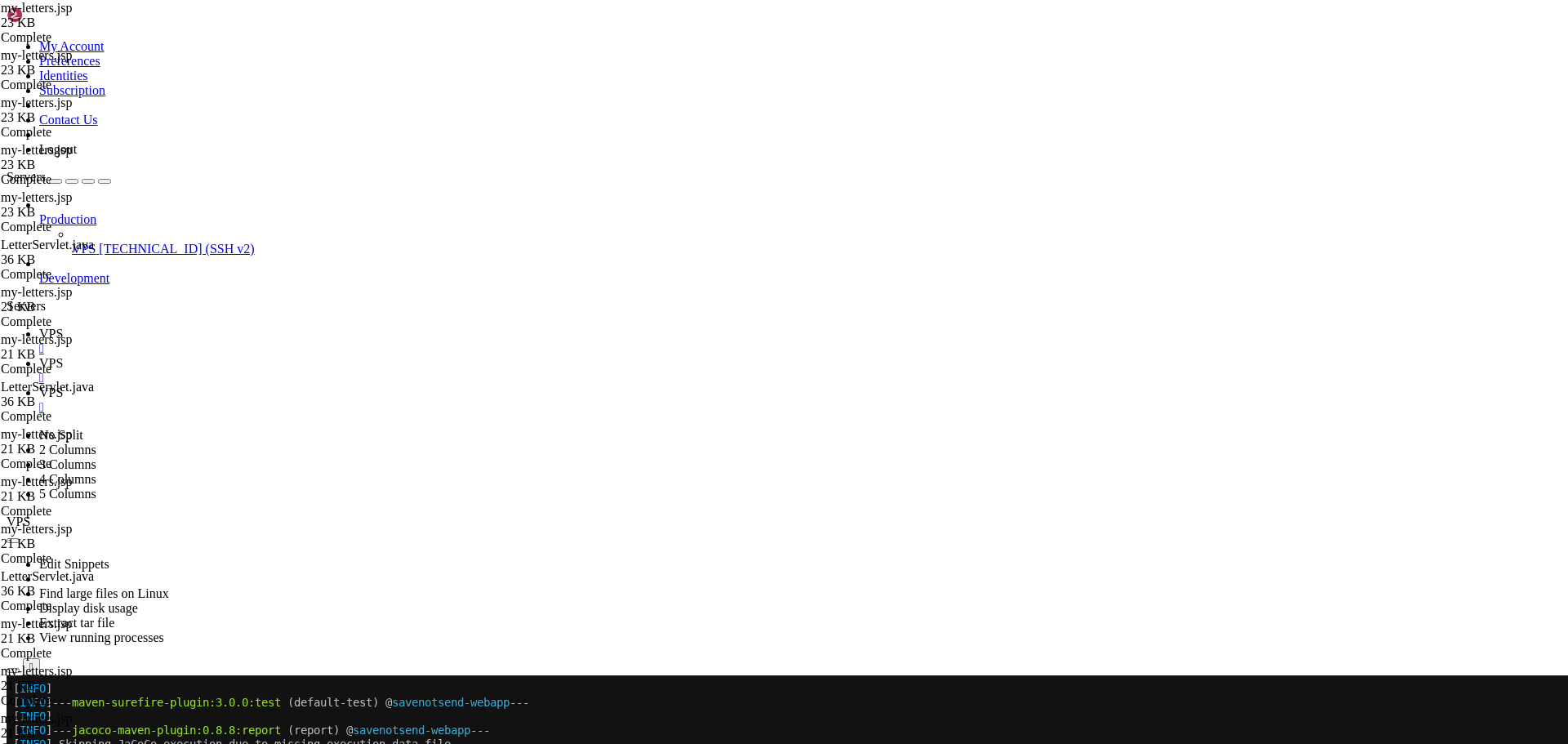
scroll to position [17636, 0]
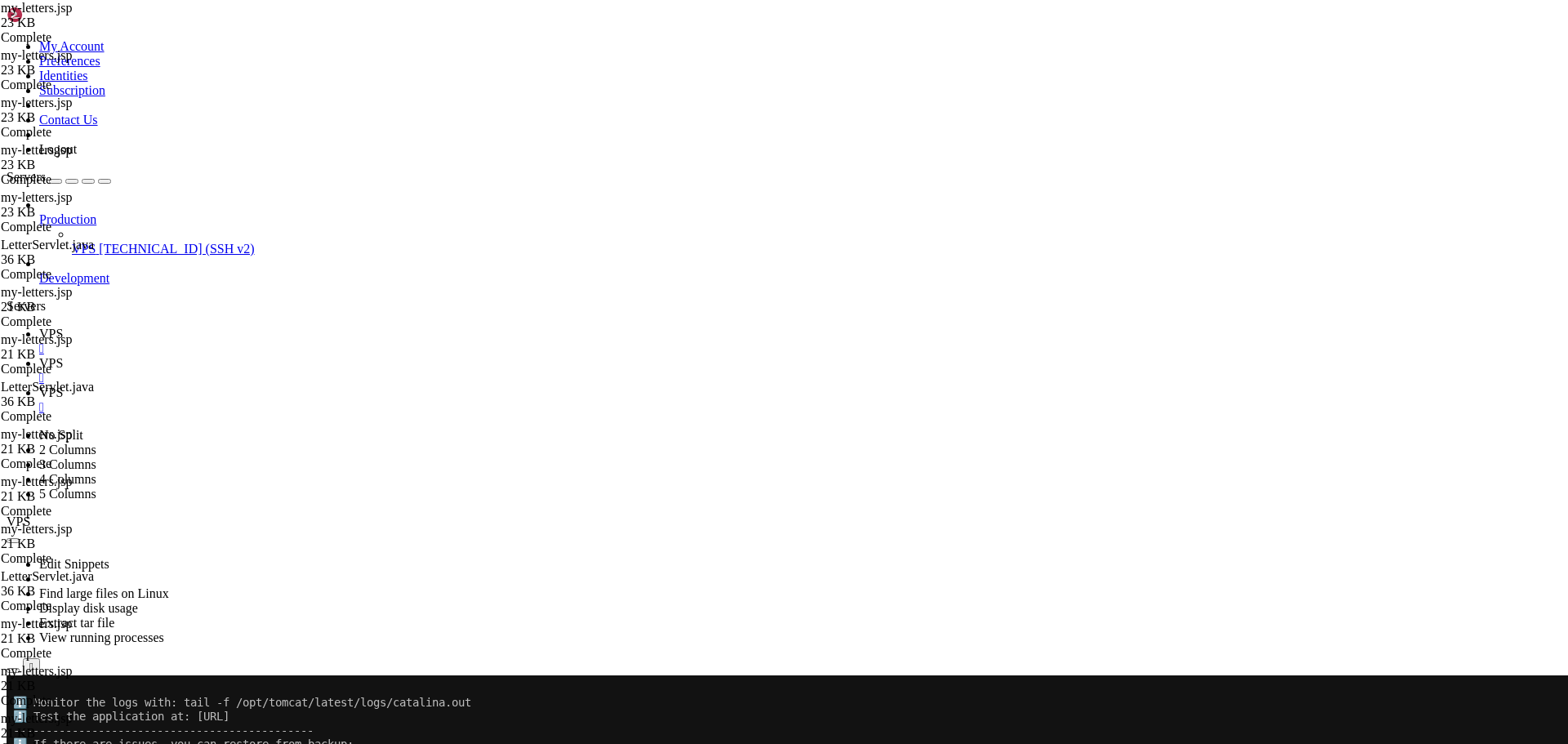
scroll to position [17955, 0]
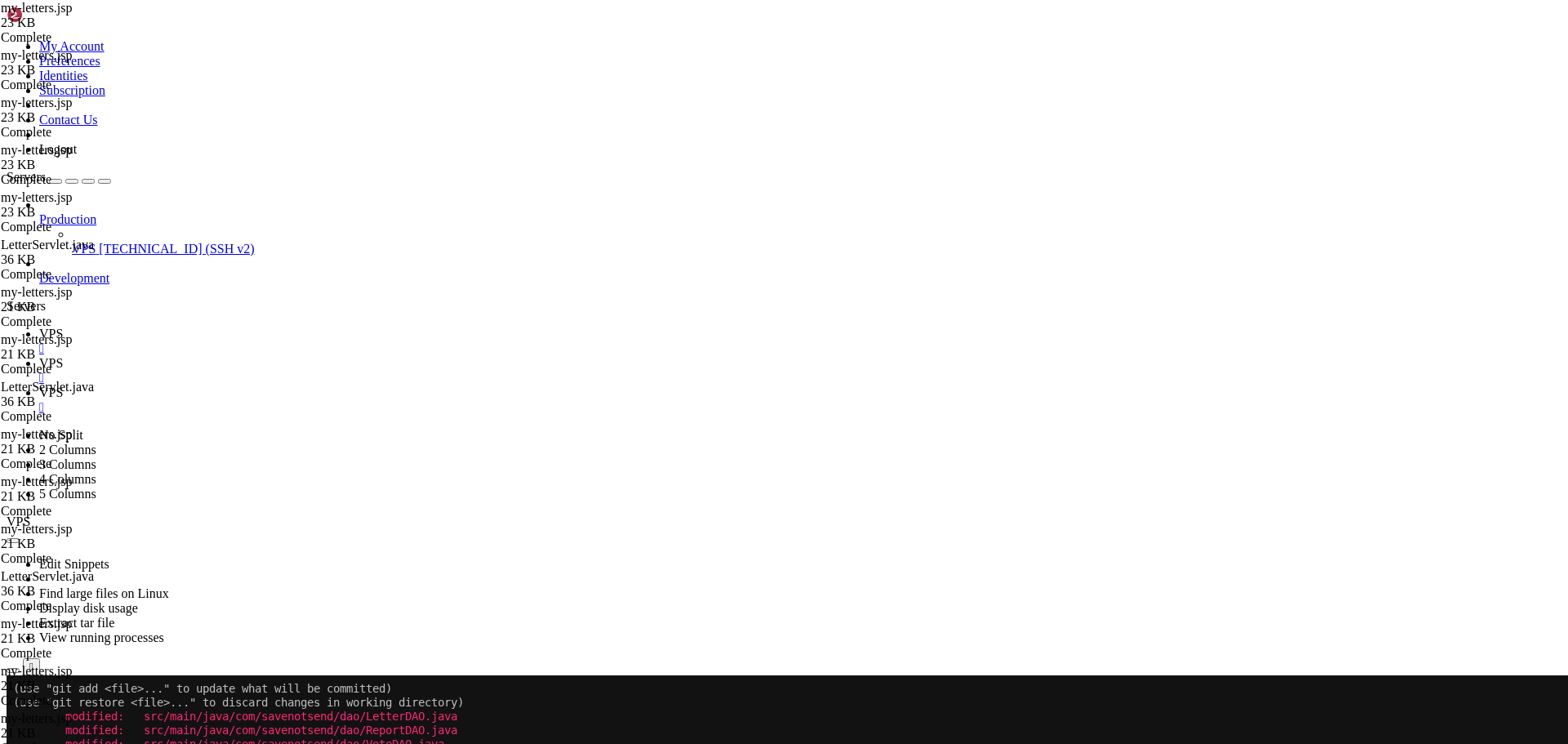
scroll to position [17996, 0]
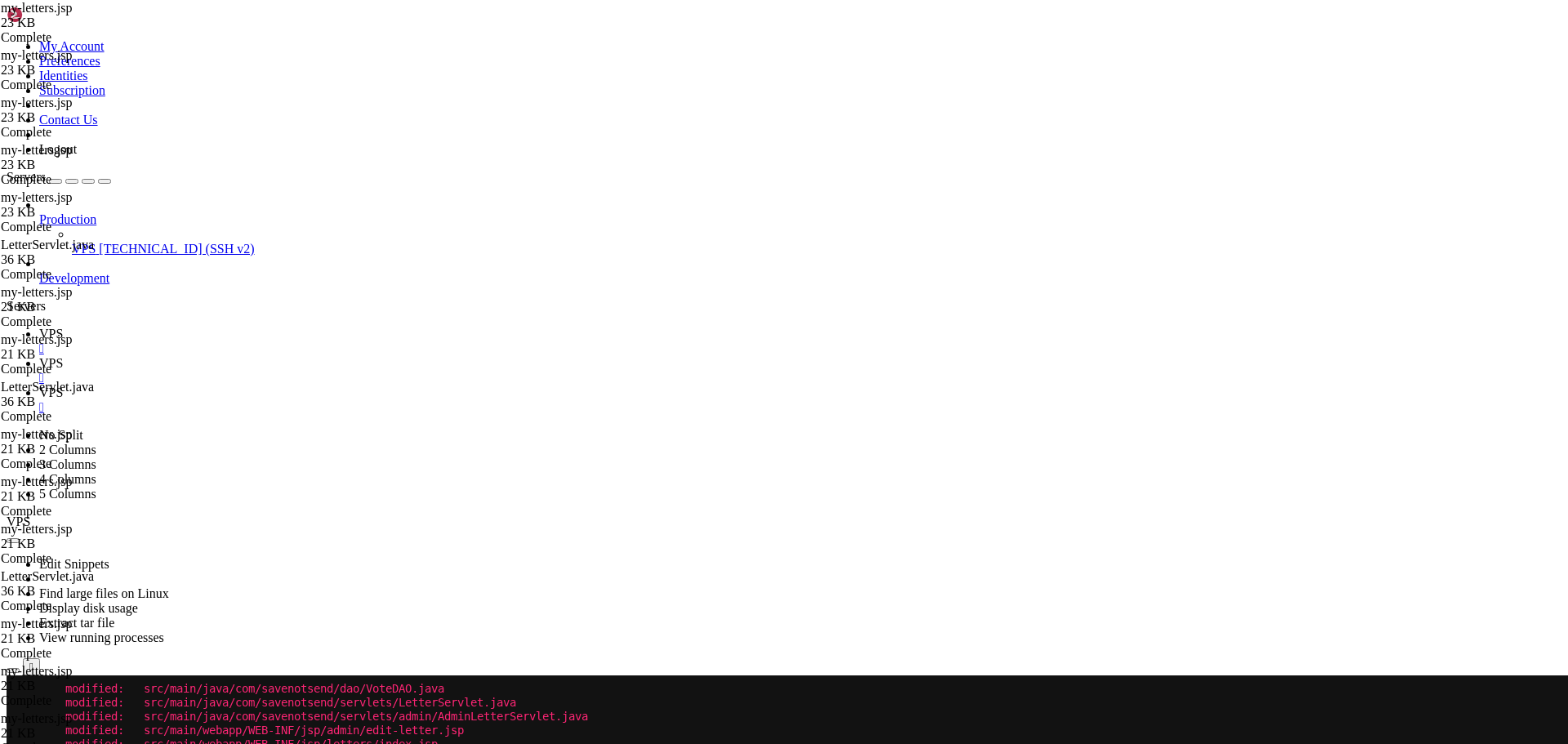
scroll to position [18052, 0]
drag, startPoint x: 253, startPoint y: 1298, endPoint x: 301, endPoint y: 1319, distance: 52.4
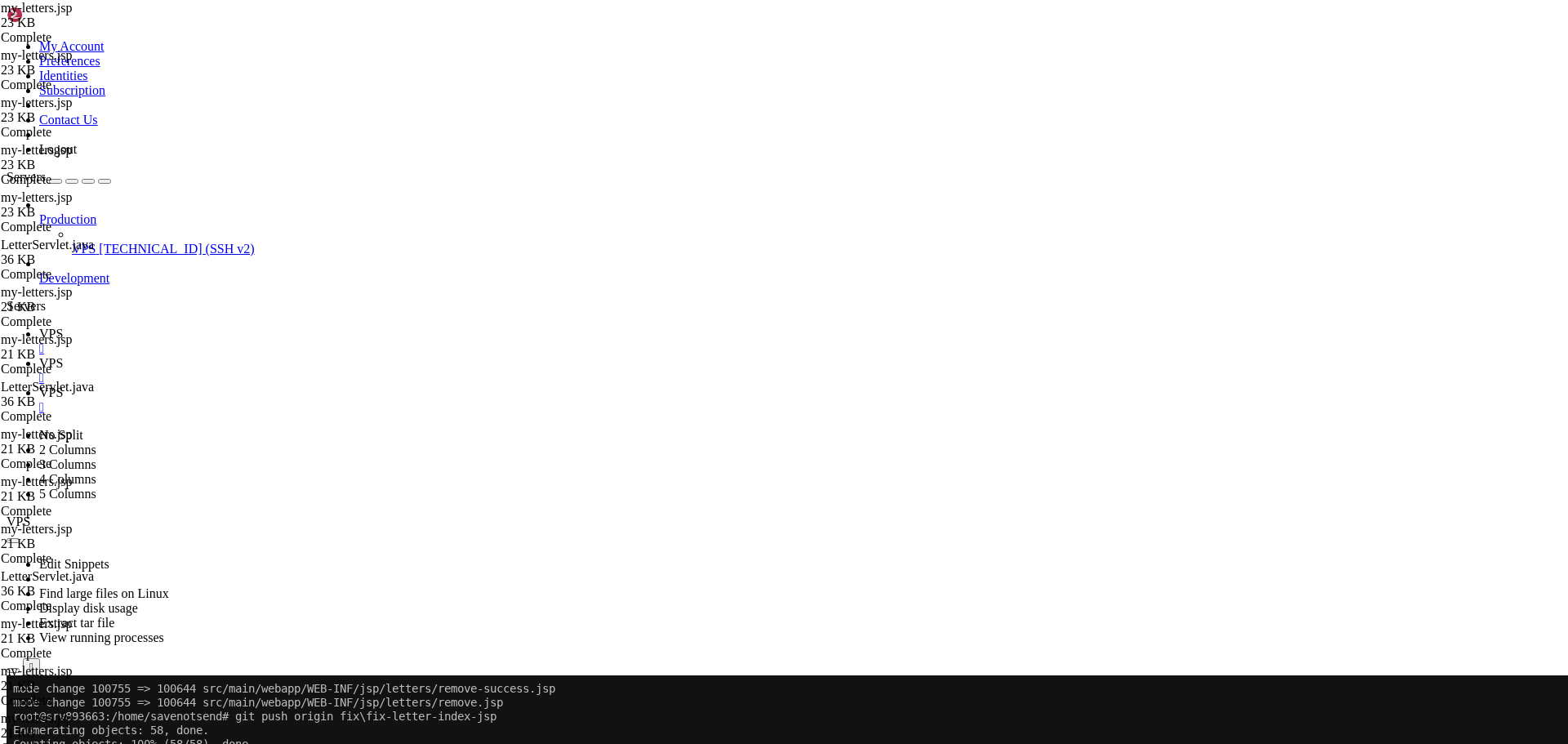
drag, startPoint x: 460, startPoint y: 1377, endPoint x: 291, endPoint y: 1306, distance: 183.3
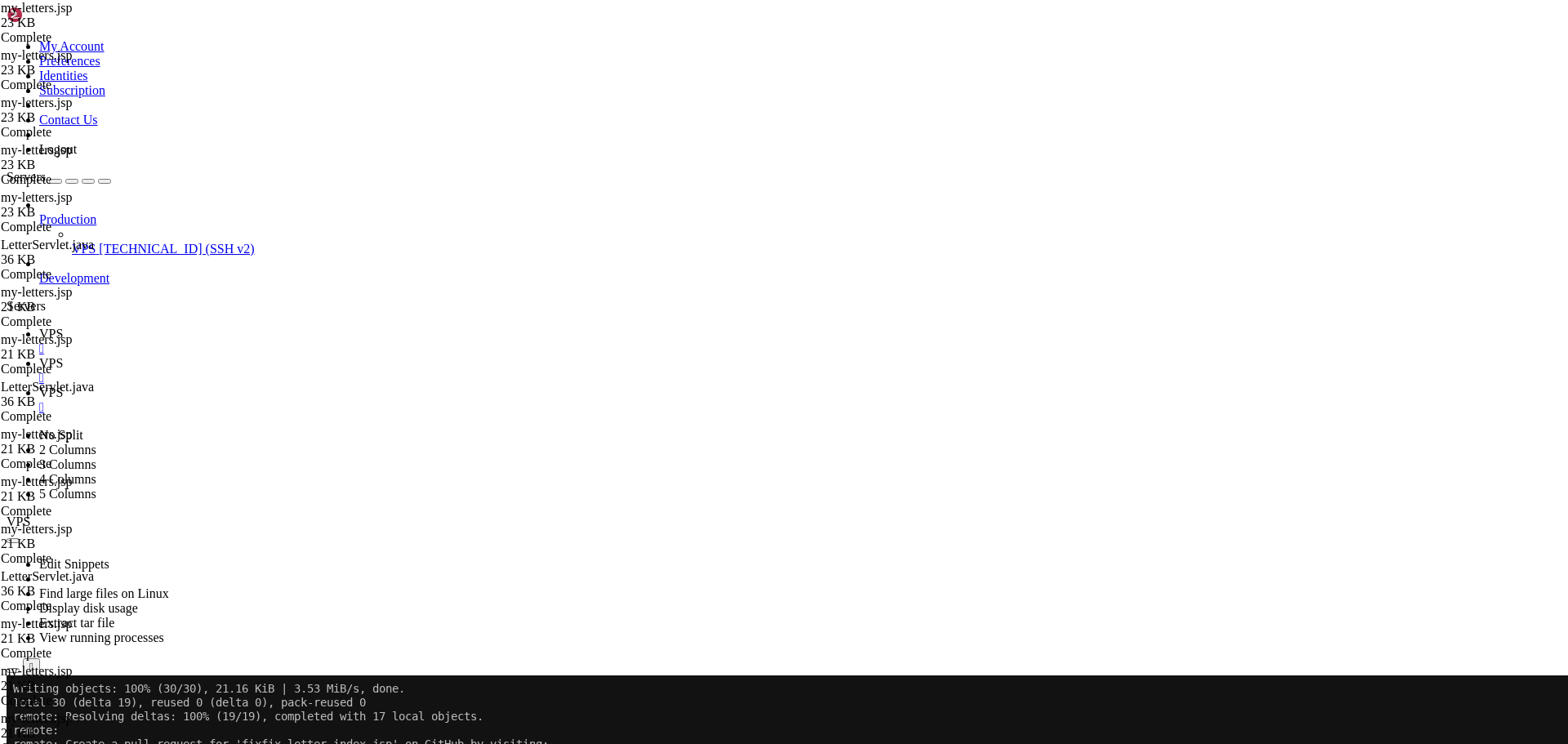
drag, startPoint x: 326, startPoint y: 1303, endPoint x: 371, endPoint y: 1314, distance: 46.3
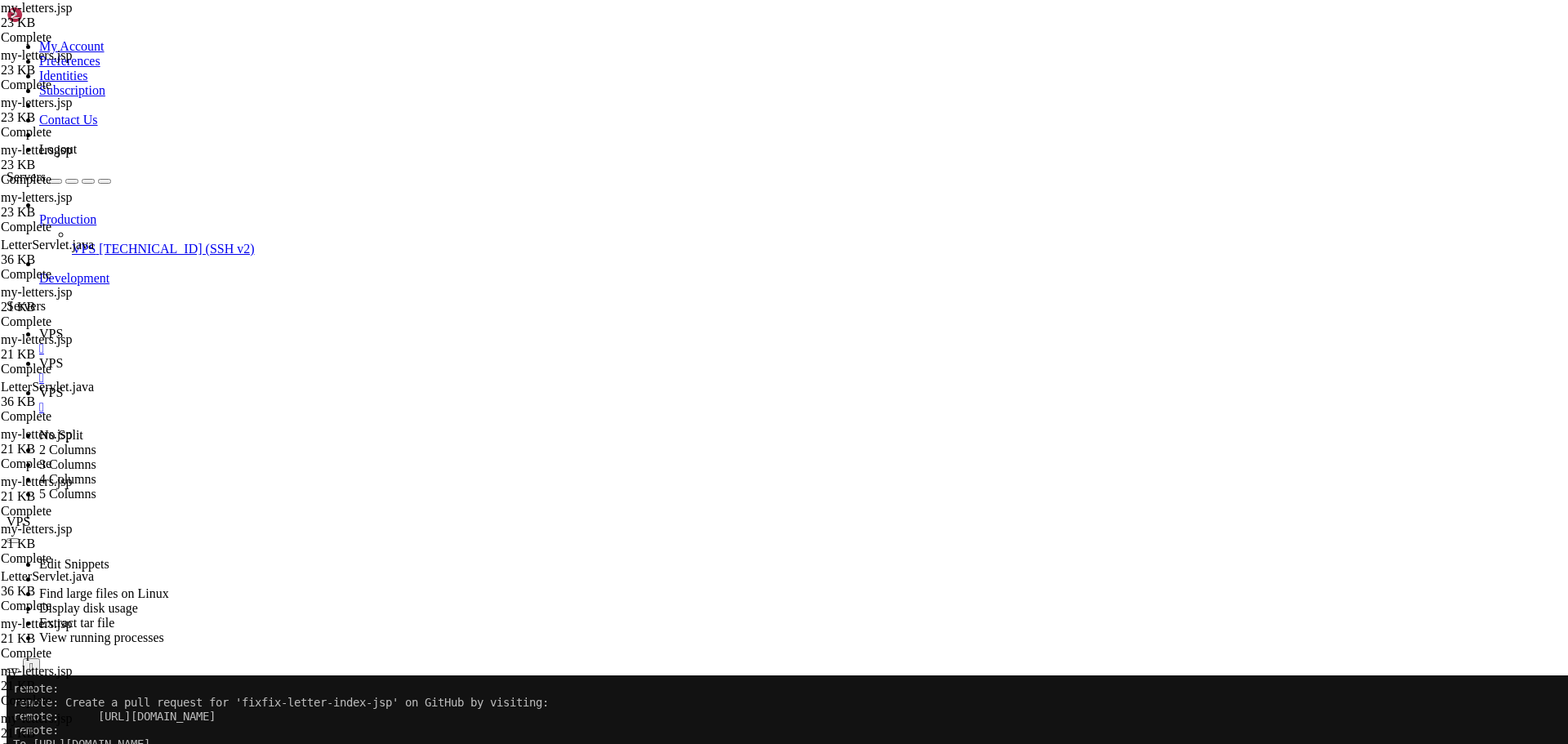
scroll to position [18483, 0]
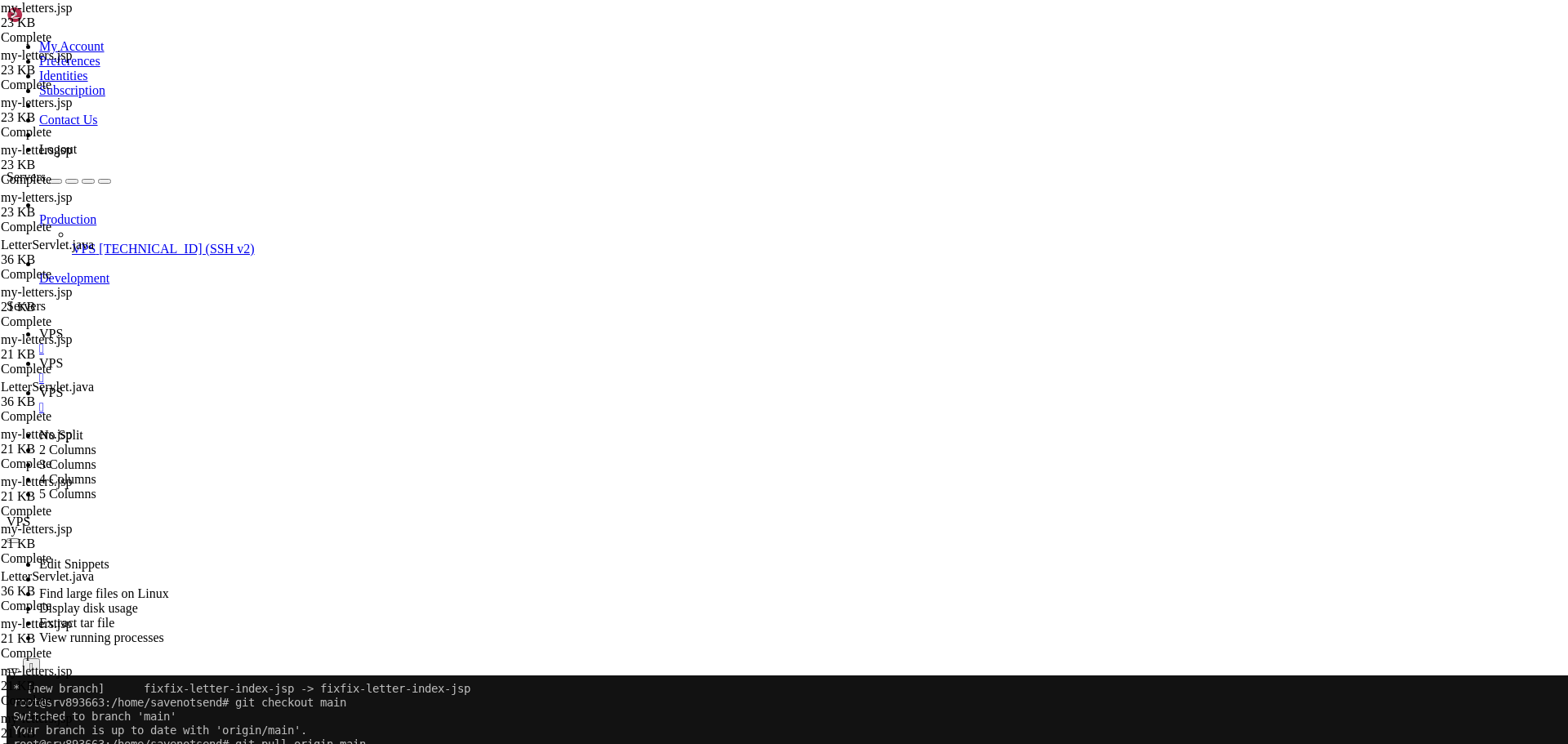
click at [40, 386] on icon at bounding box center [40, 392] width 0 height 13
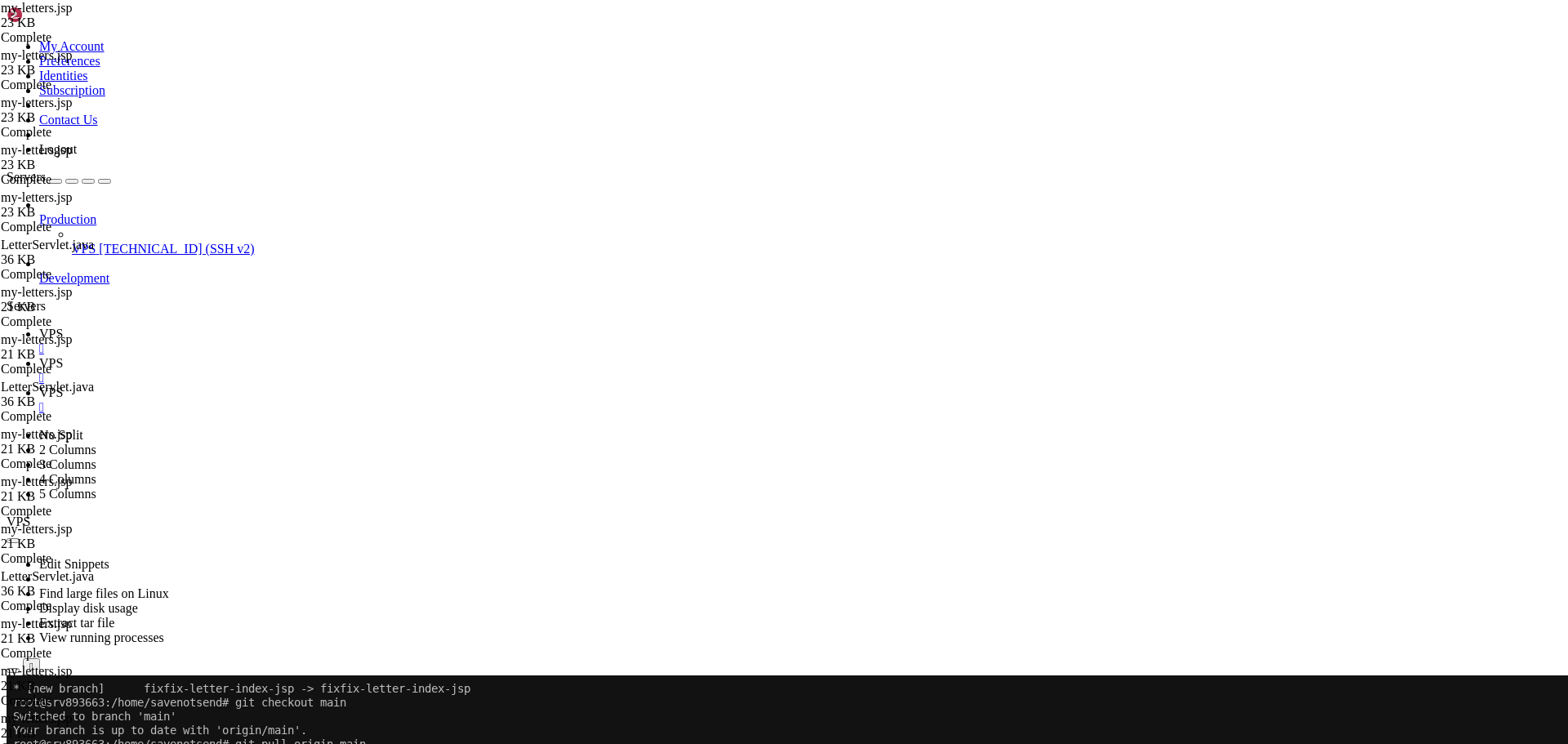
type input "/home/savenotsend/src/main/java/com/savenotsend/servlets"
type textarea "private VoteDAO voteDAO;"
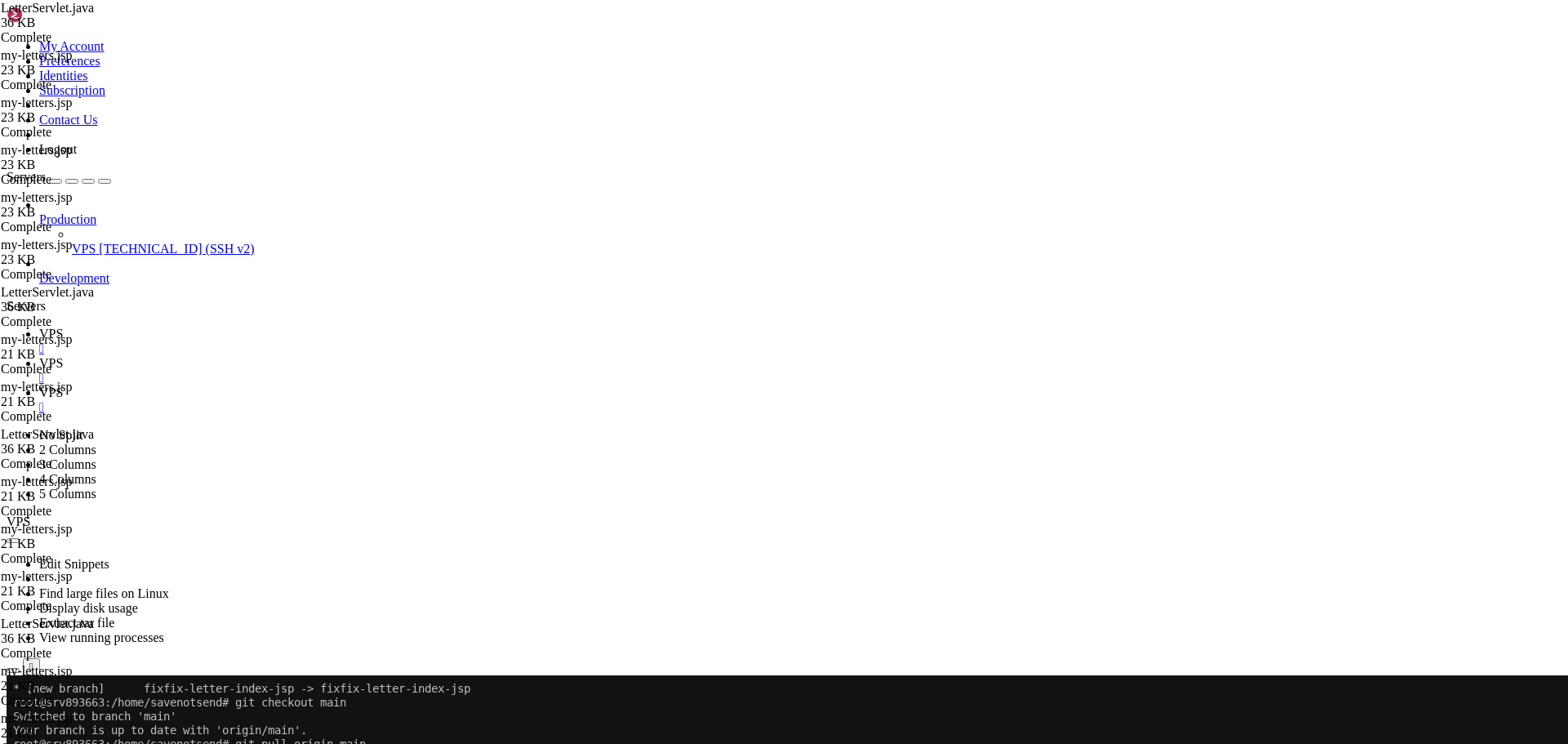
scroll to position [7019, 0]
type input "handleIndex"
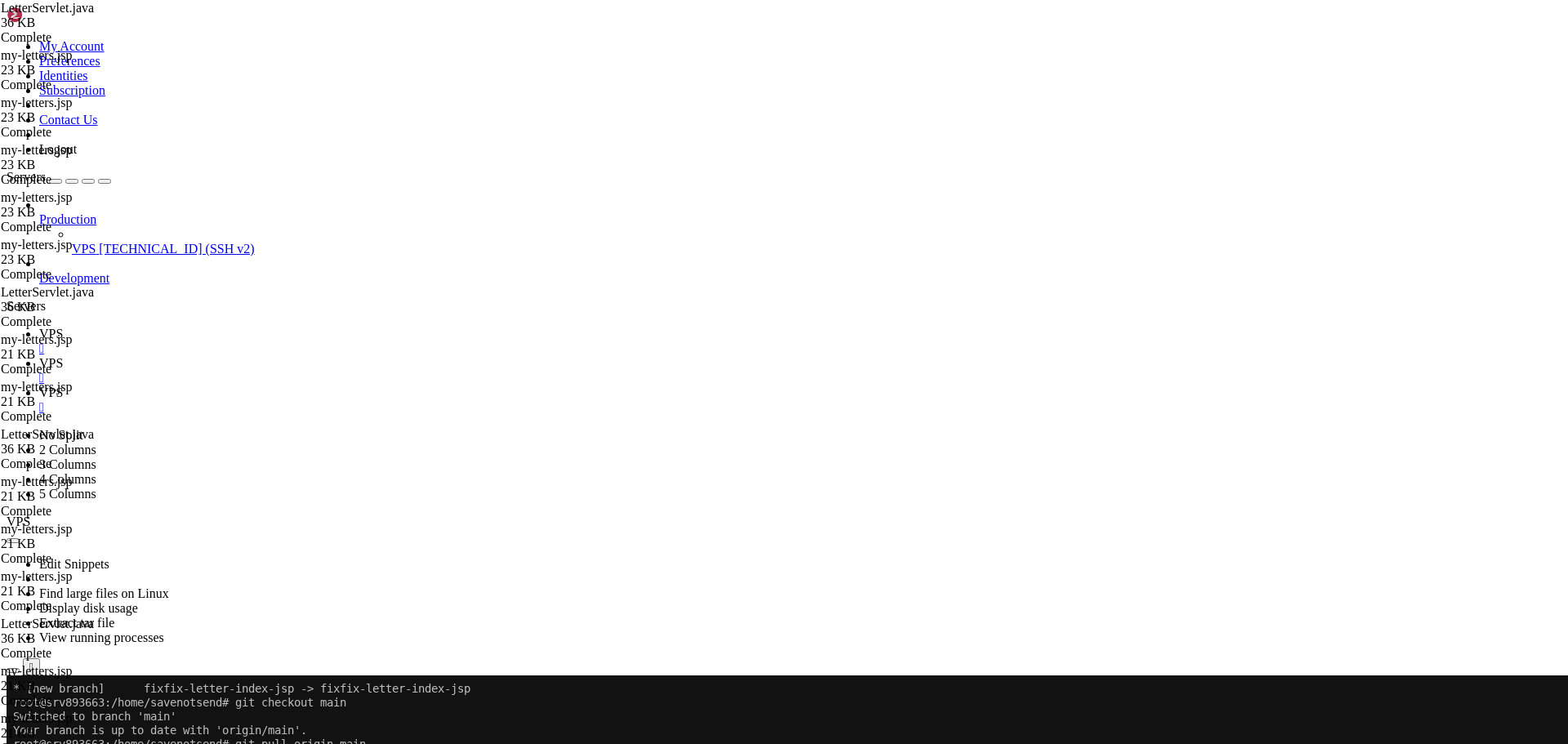
type textarea "categoryDAO = new CategoryDAO();"
drag, startPoint x: 1411, startPoint y: 91, endPoint x: 1147, endPoint y: 91, distance: 264.0
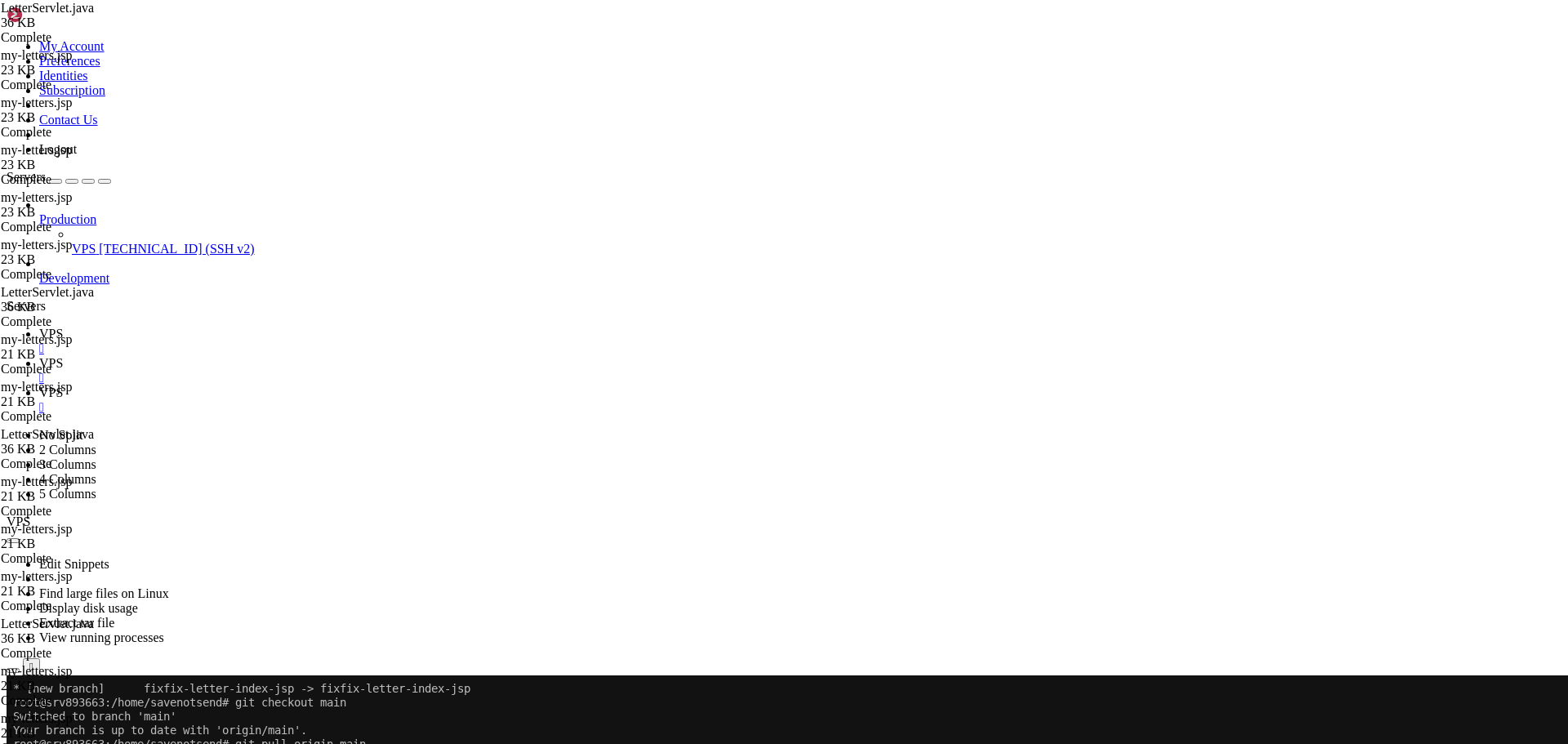
drag, startPoint x: 1357, startPoint y: 86, endPoint x: 1181, endPoint y: 79, distance: 176.1
paste input "Letter"
type input "handleLetterIndex"
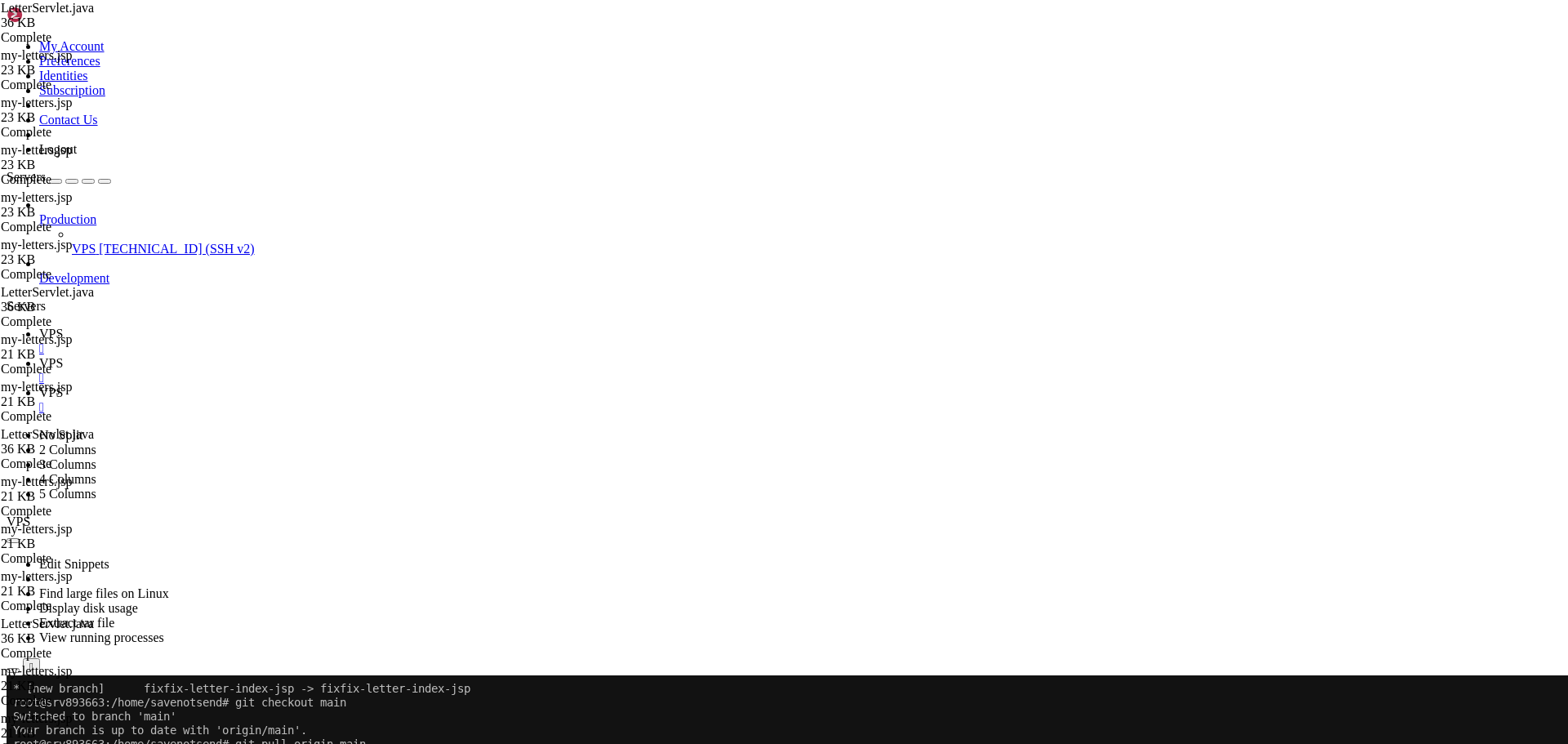
click at [63, 327] on span "VPS" at bounding box center [51, 333] width 23 height 13
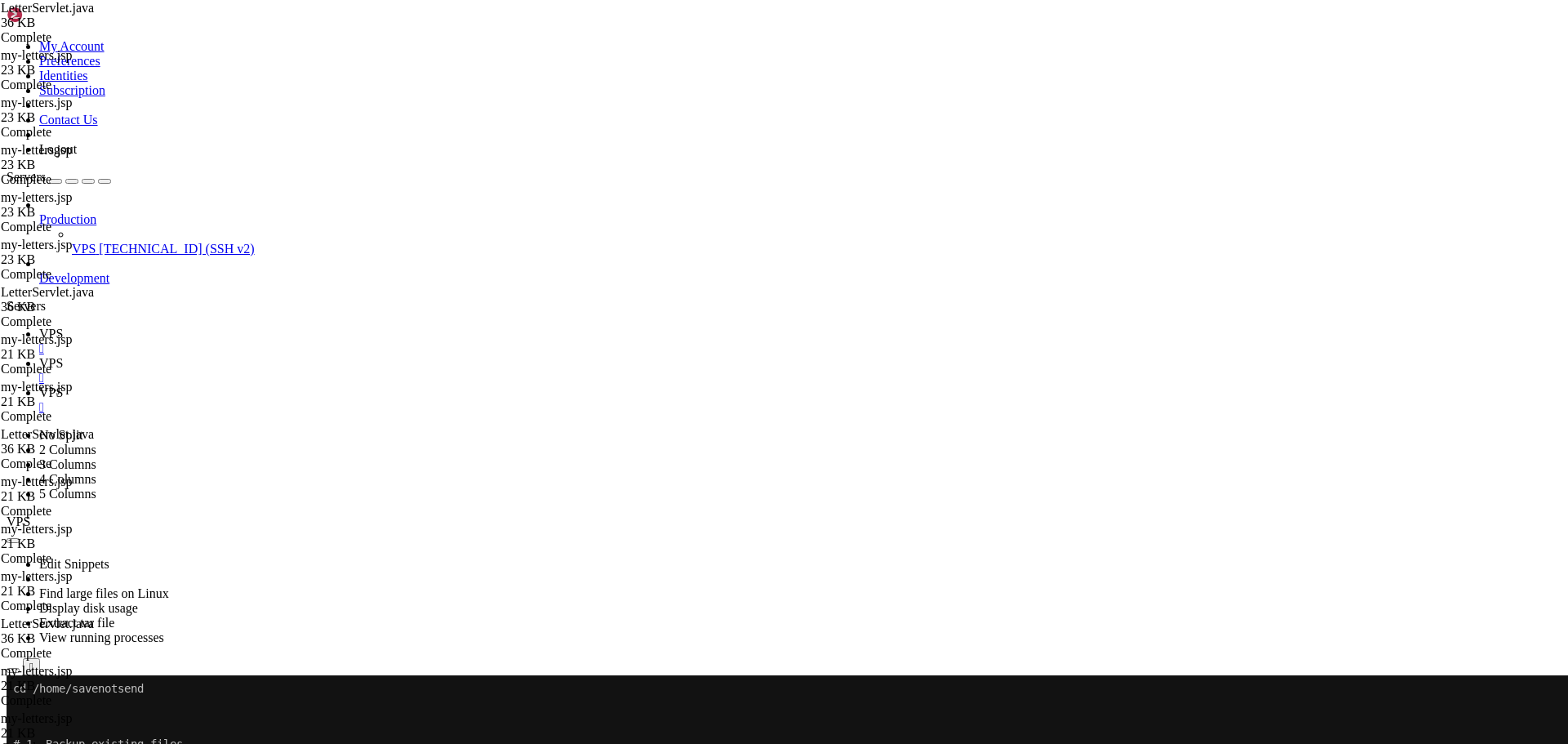
scroll to position [278, 0]
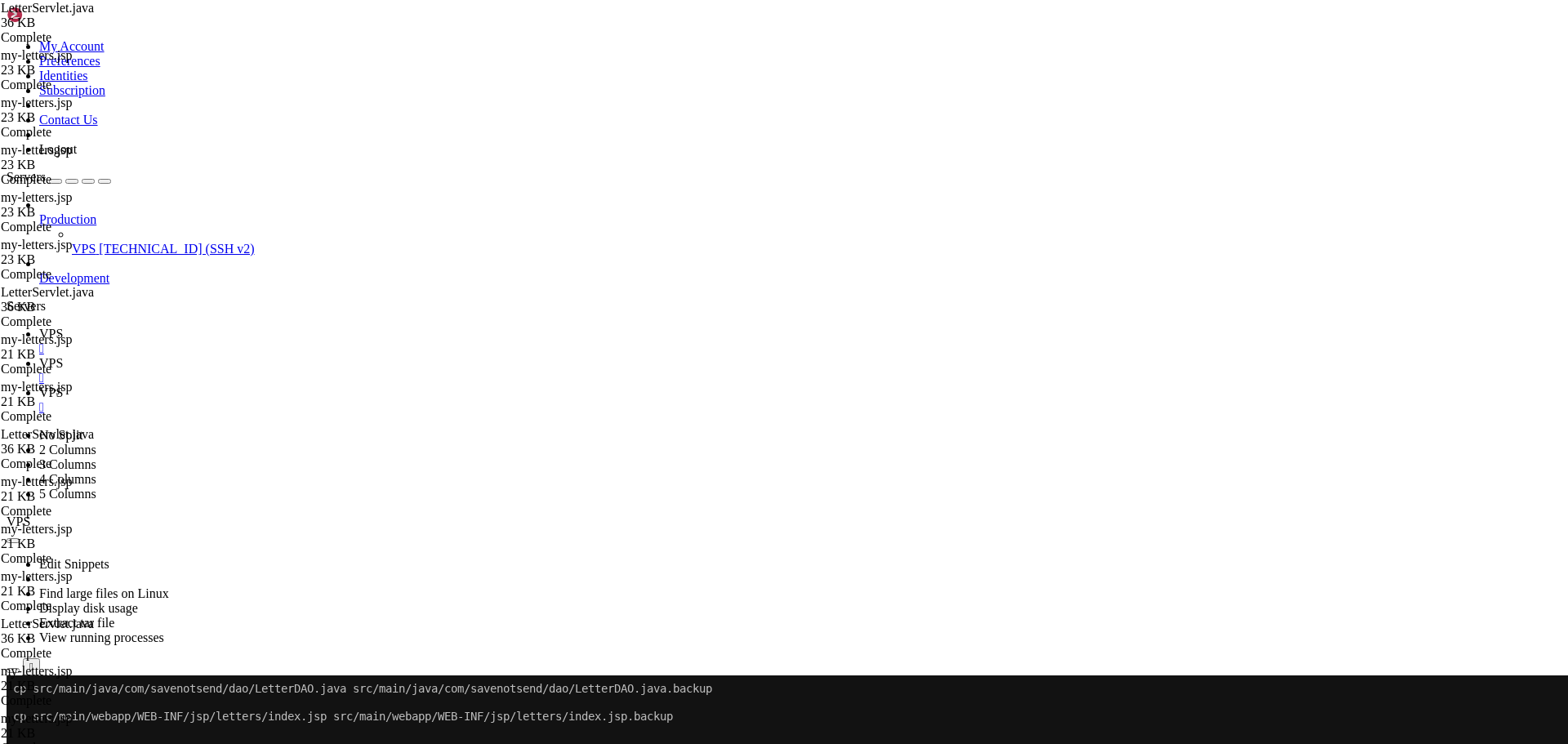
click at [40, 386] on icon at bounding box center [40, 392] width 0 height 13
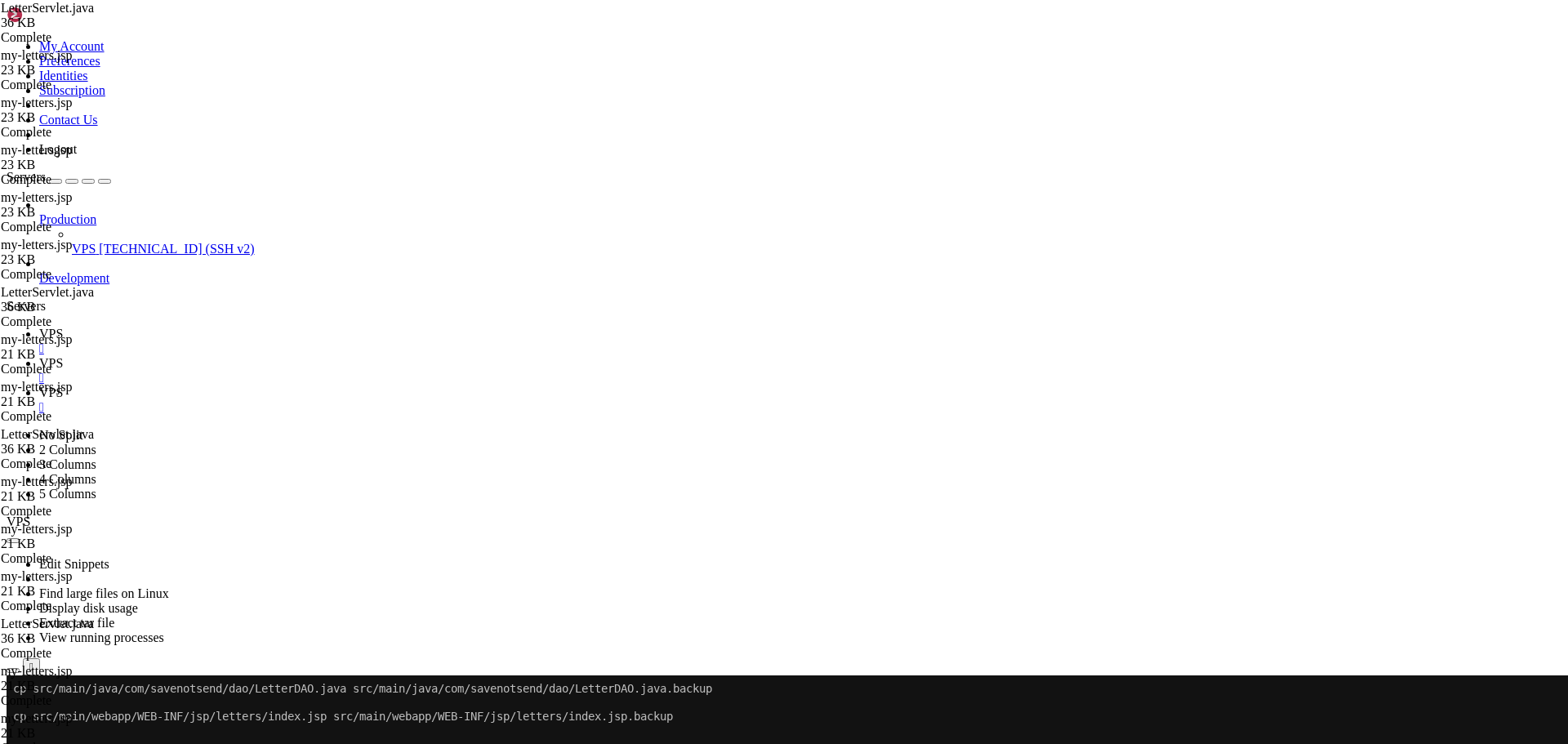
type input "/home/savenotsend/src/main/java/com/savenotsend/dao"
type textarea "/**"
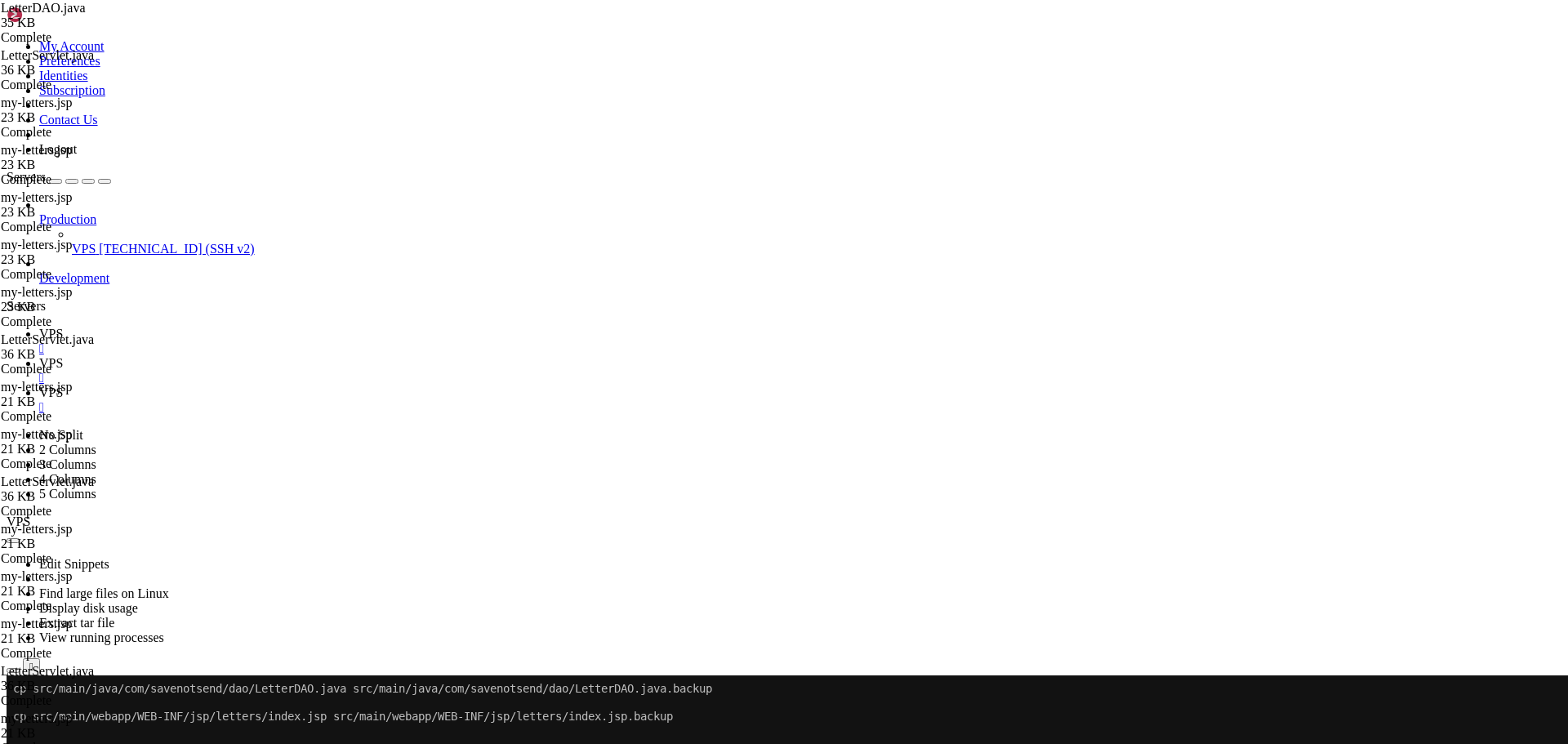
type input "getLetterCountByCategory"
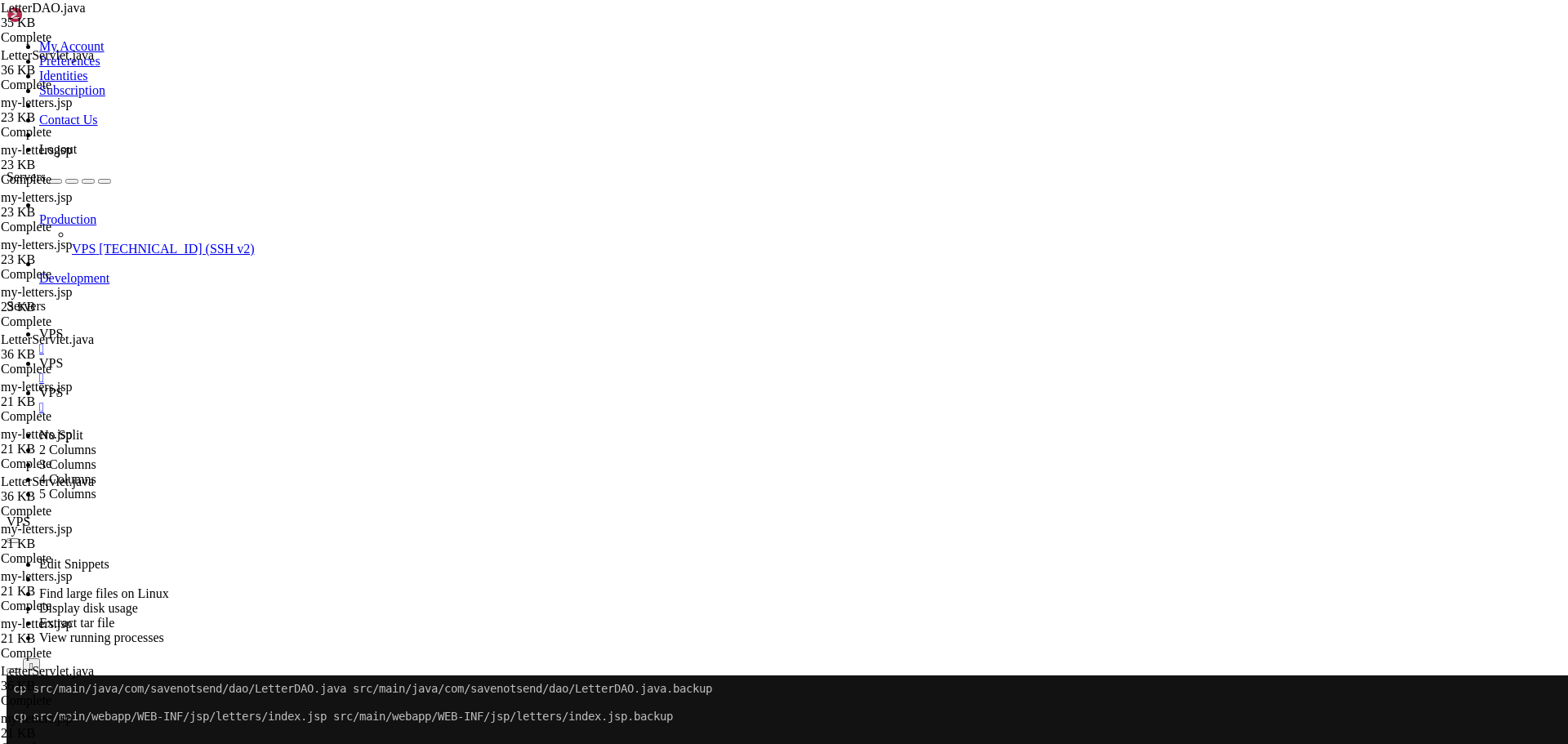
drag, startPoint x: 268, startPoint y: 406, endPoint x: 280, endPoint y: 542, distance: 136.5
paste textarea
type textarea "}"
drag, startPoint x: 1423, startPoint y: 91, endPoint x: 1238, endPoint y: 94, distance: 185.0
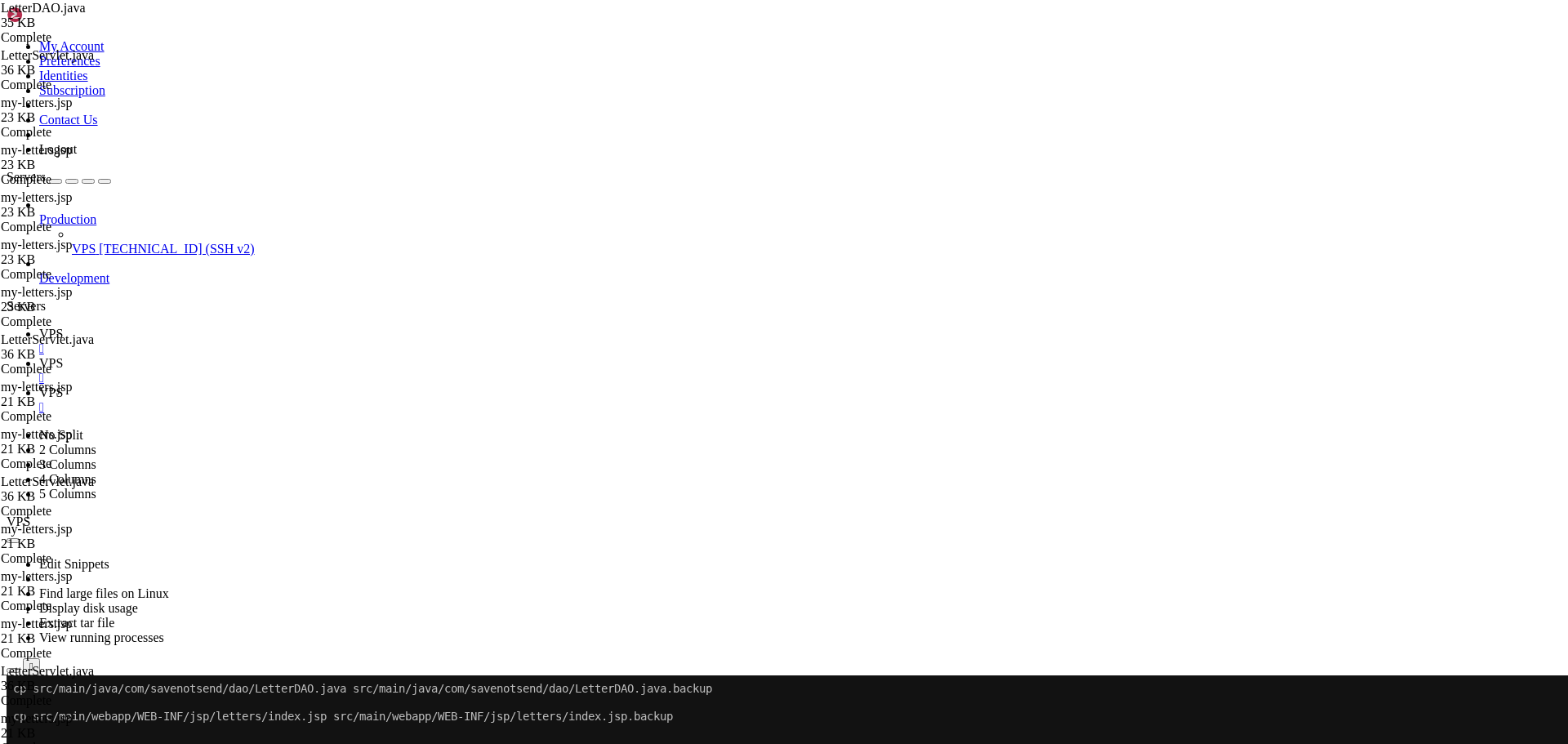
paste input "s"
type input "getLettersByCategory"
drag, startPoint x: 269, startPoint y: 308, endPoint x: 294, endPoint y: 585, distance: 278.1
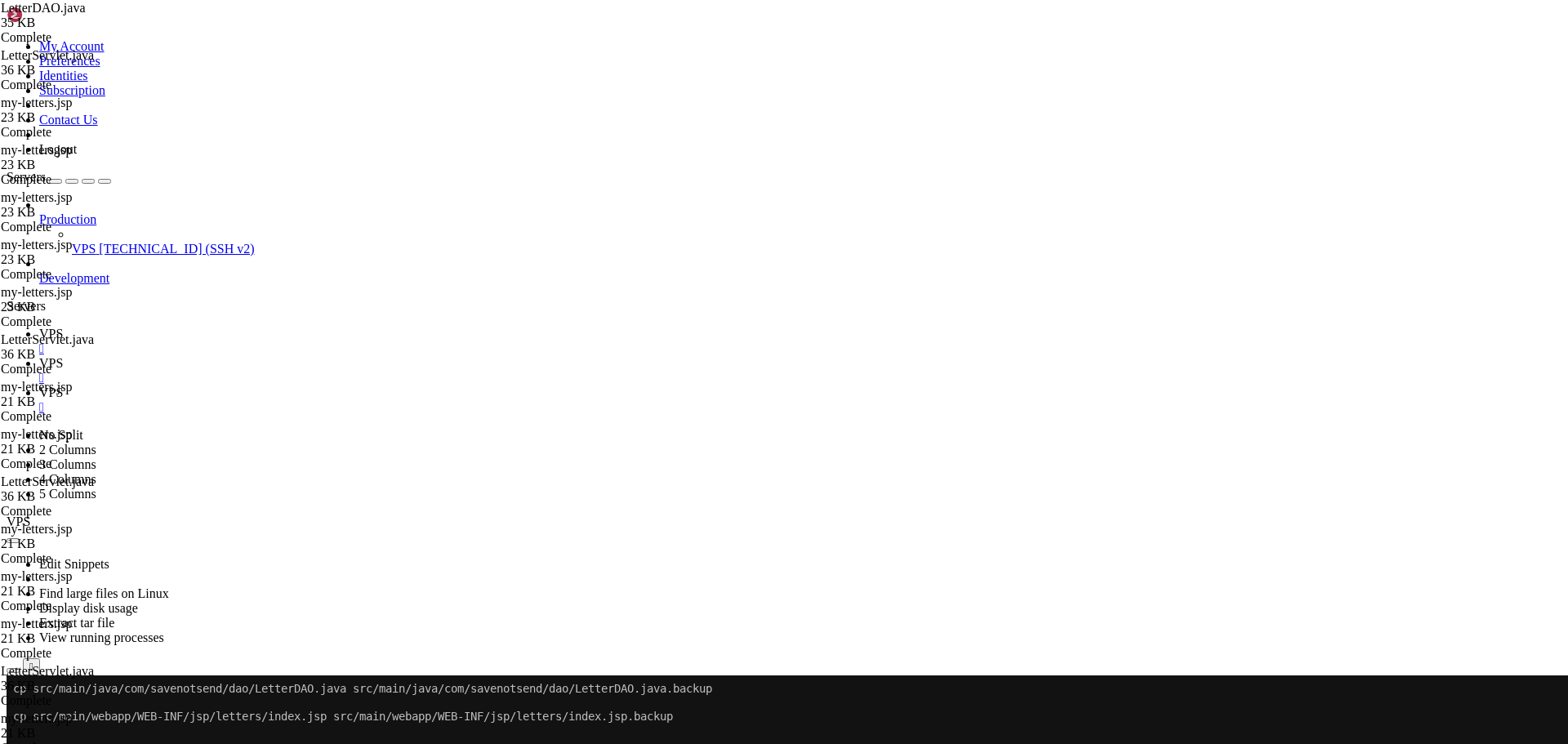
paste textarea
type textarea "}"
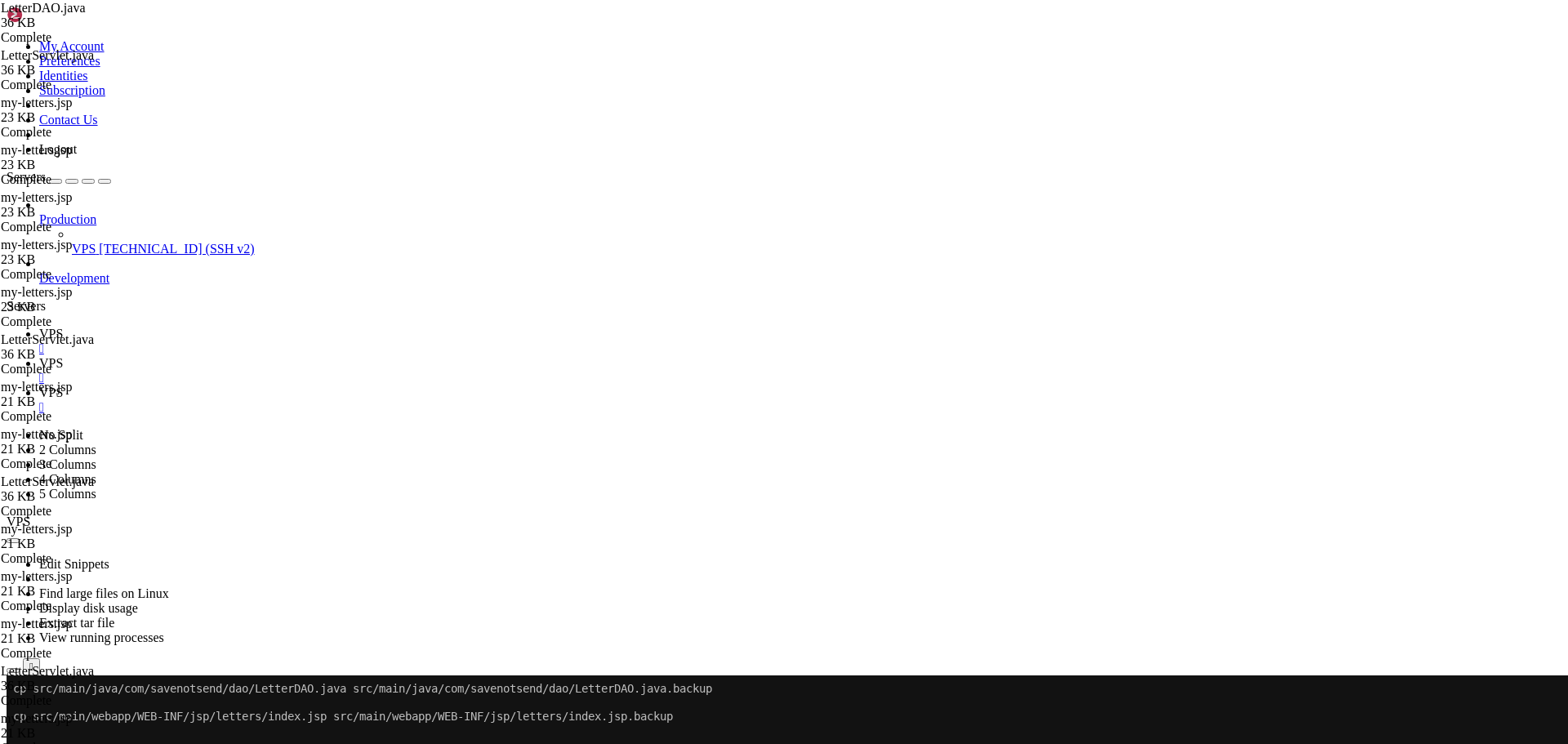
click at [232, 327] on link "VPS " at bounding box center [801, 341] width 1522 height 30
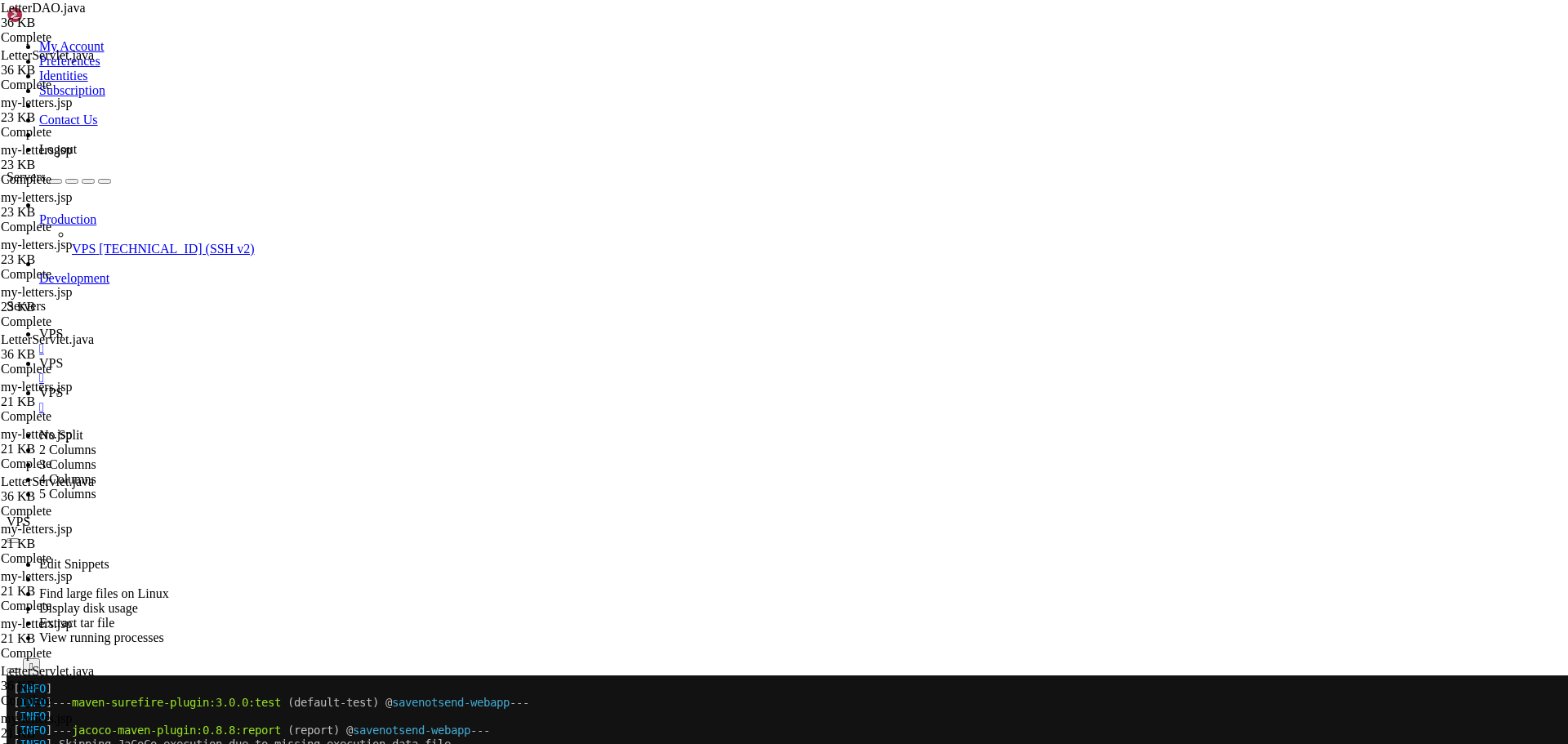
scroll to position [44519, 0]
click at [395, 386] on link "VPS " at bounding box center [801, 400] width 1522 height 30
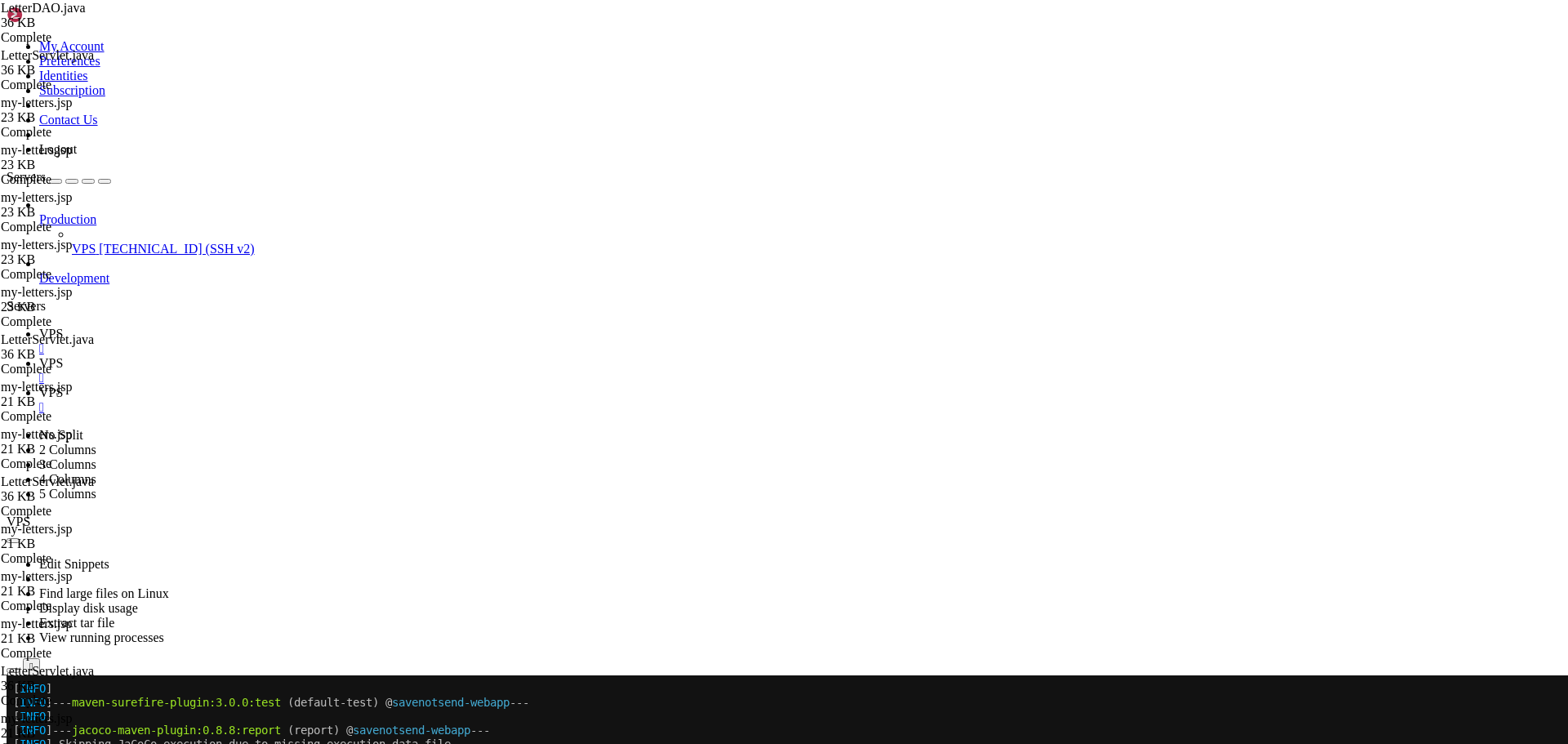
type input "/home/savenotsend/src/main/webapp/WEB-INF/jsp/letters"
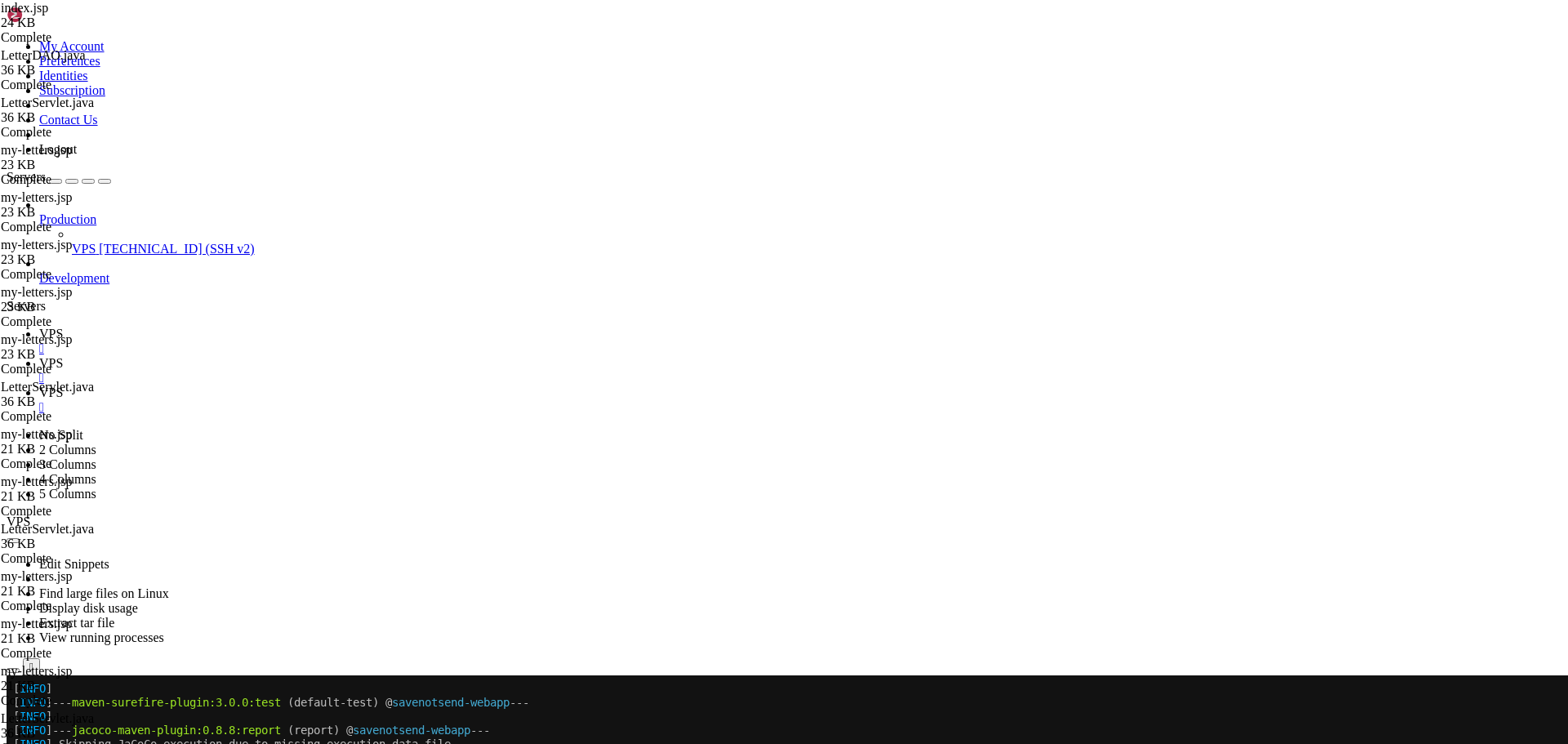
type textarea "}"
type input "class="letters-page-header""
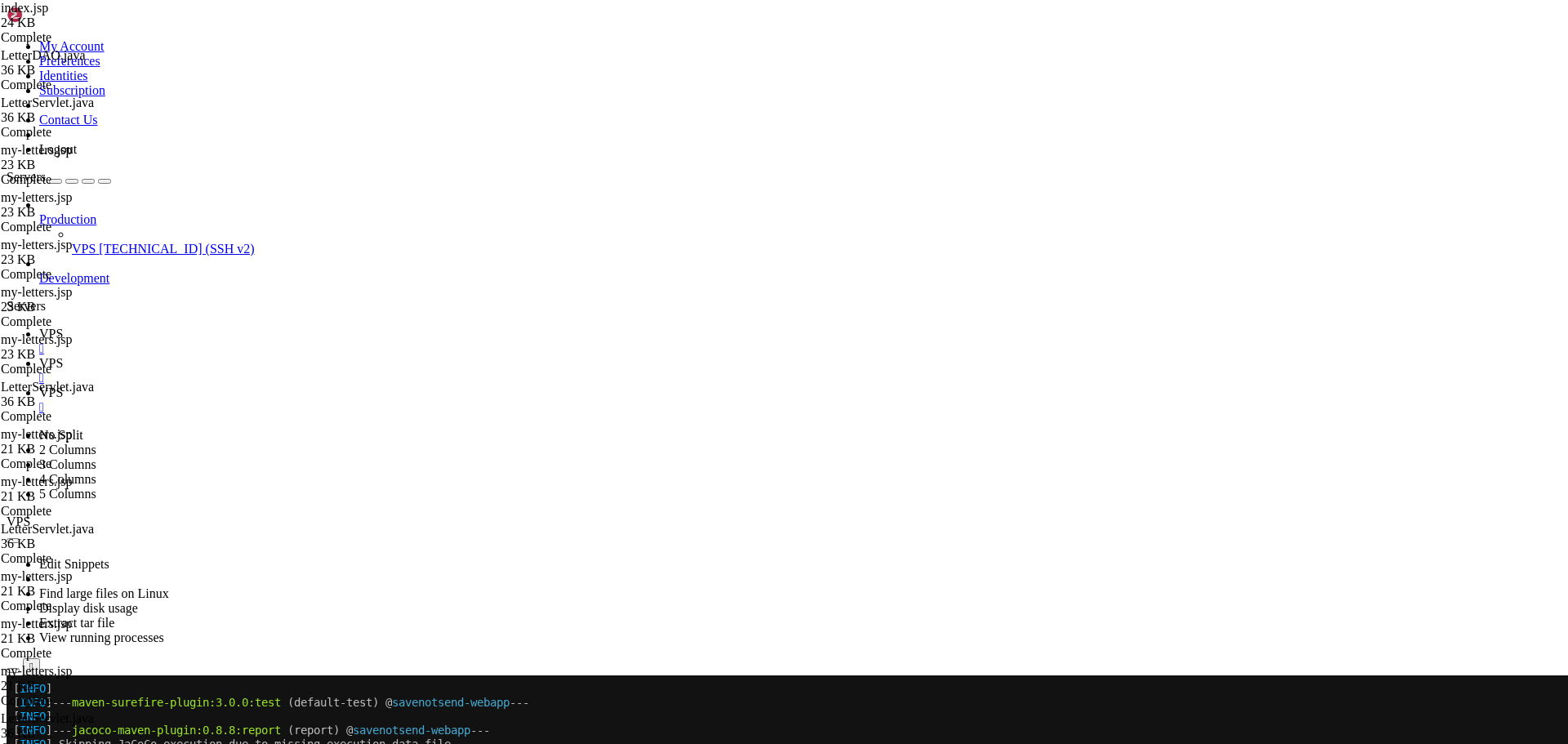
paste textarea
type textarea "<!-- Replace the letters-page-header section in index.jsp with this layout -->"
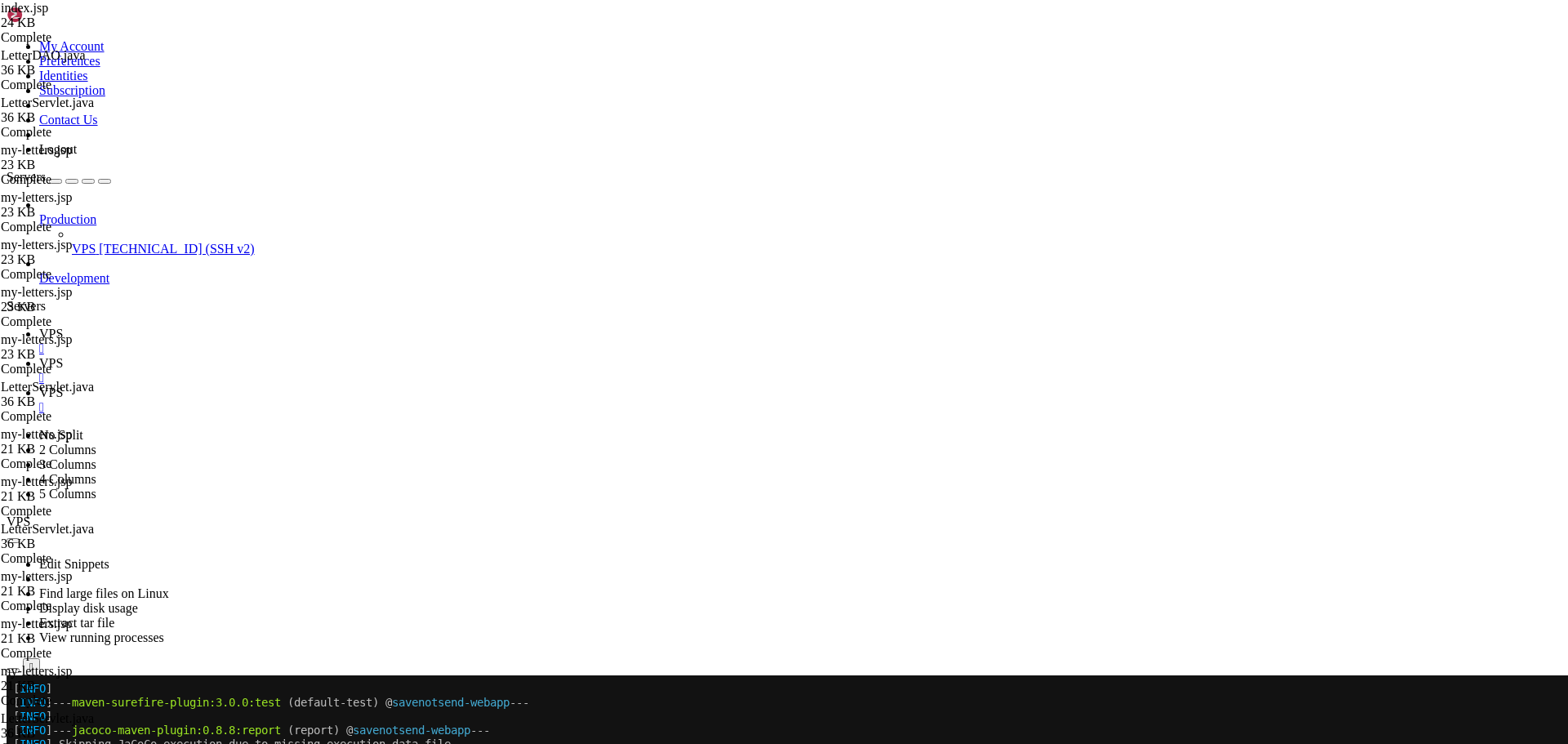
type textarea "<!-- Enhanced Page Header -->"
type textarea "<div class="container my-4">"
click at [309, 356] on link "VPS " at bounding box center [801, 371] width 1522 height 30
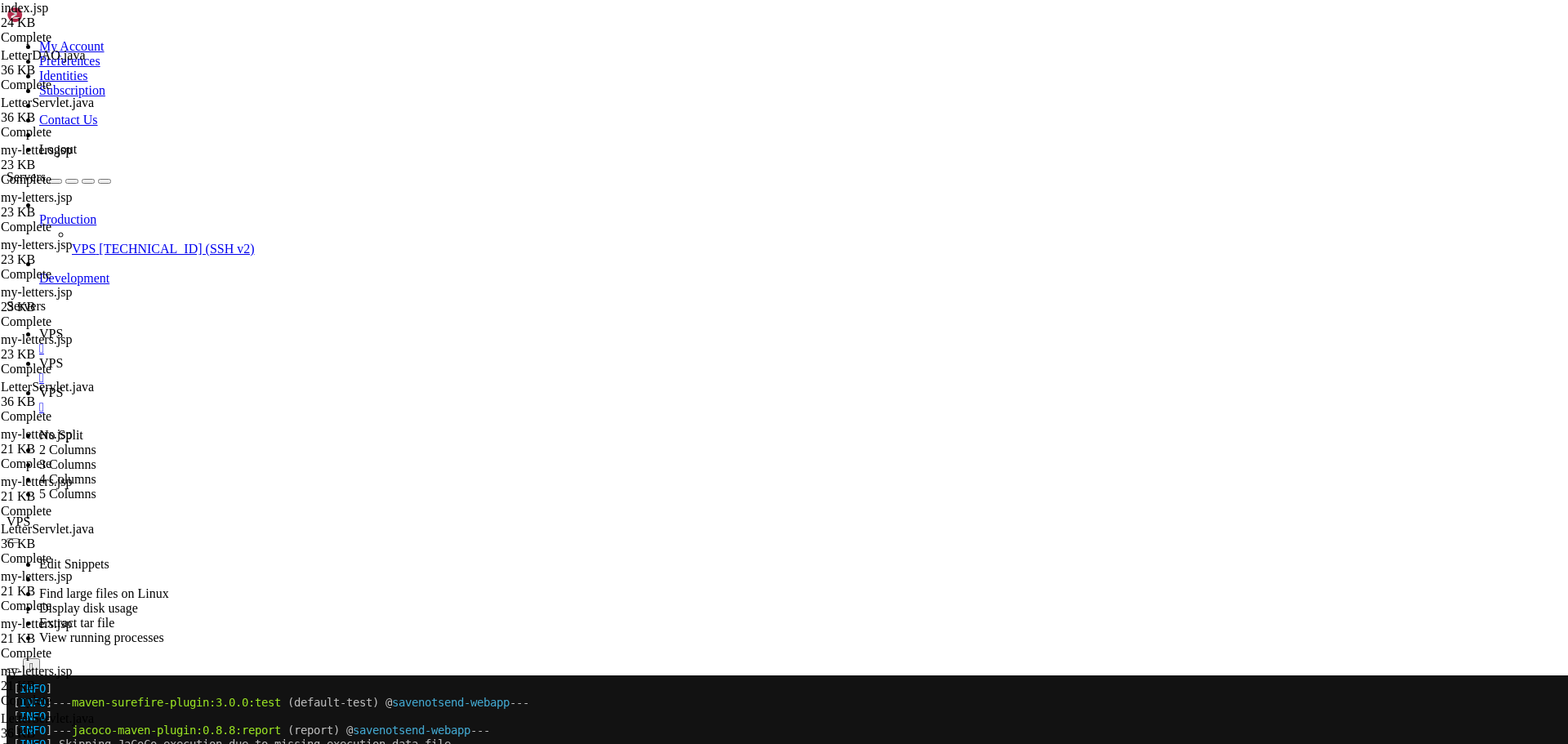
click at [63, 327] on span "VPS" at bounding box center [51, 333] width 23 height 13
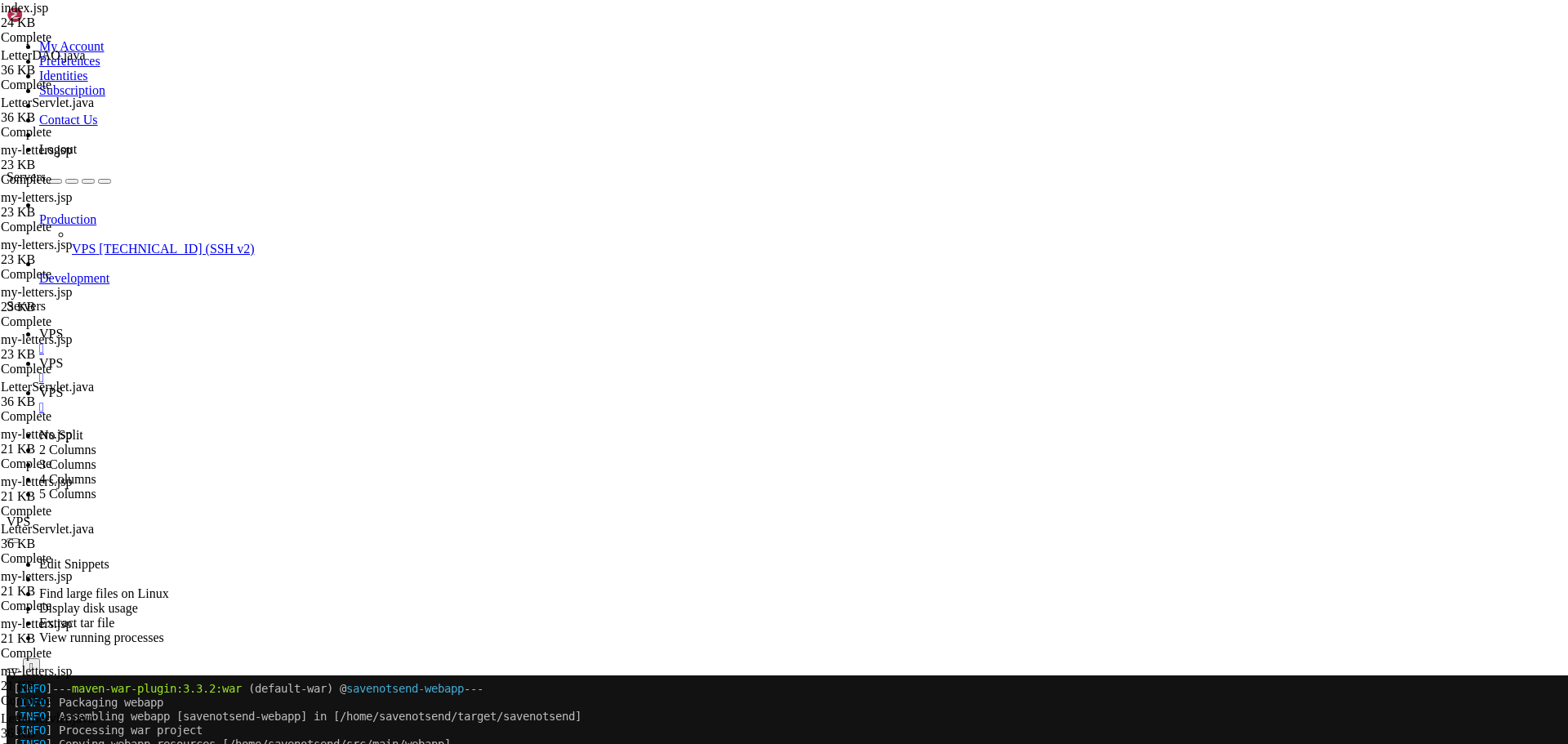
scroll to position [1708, 0]
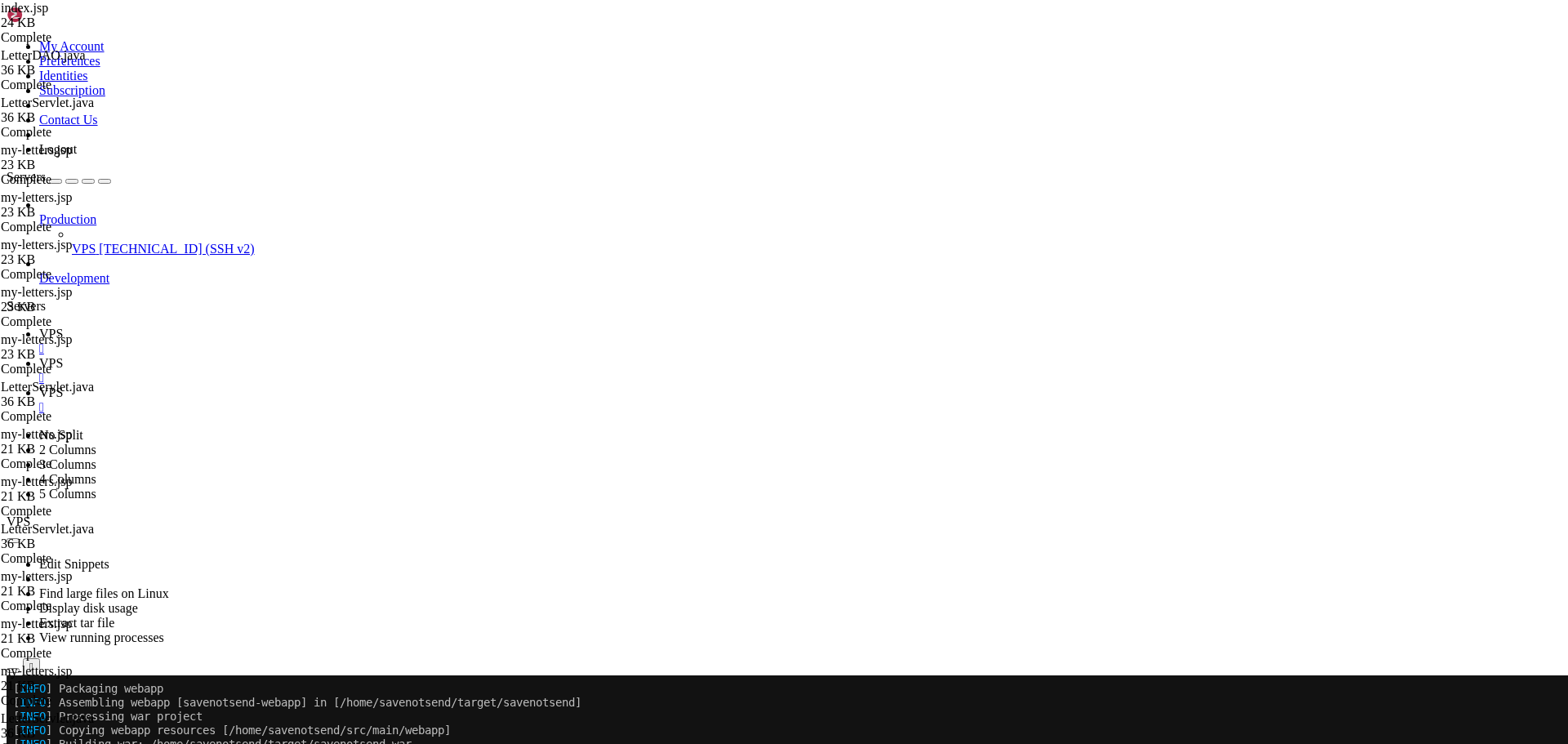
click at [40, 386] on icon at bounding box center [40, 392] width 0 height 13
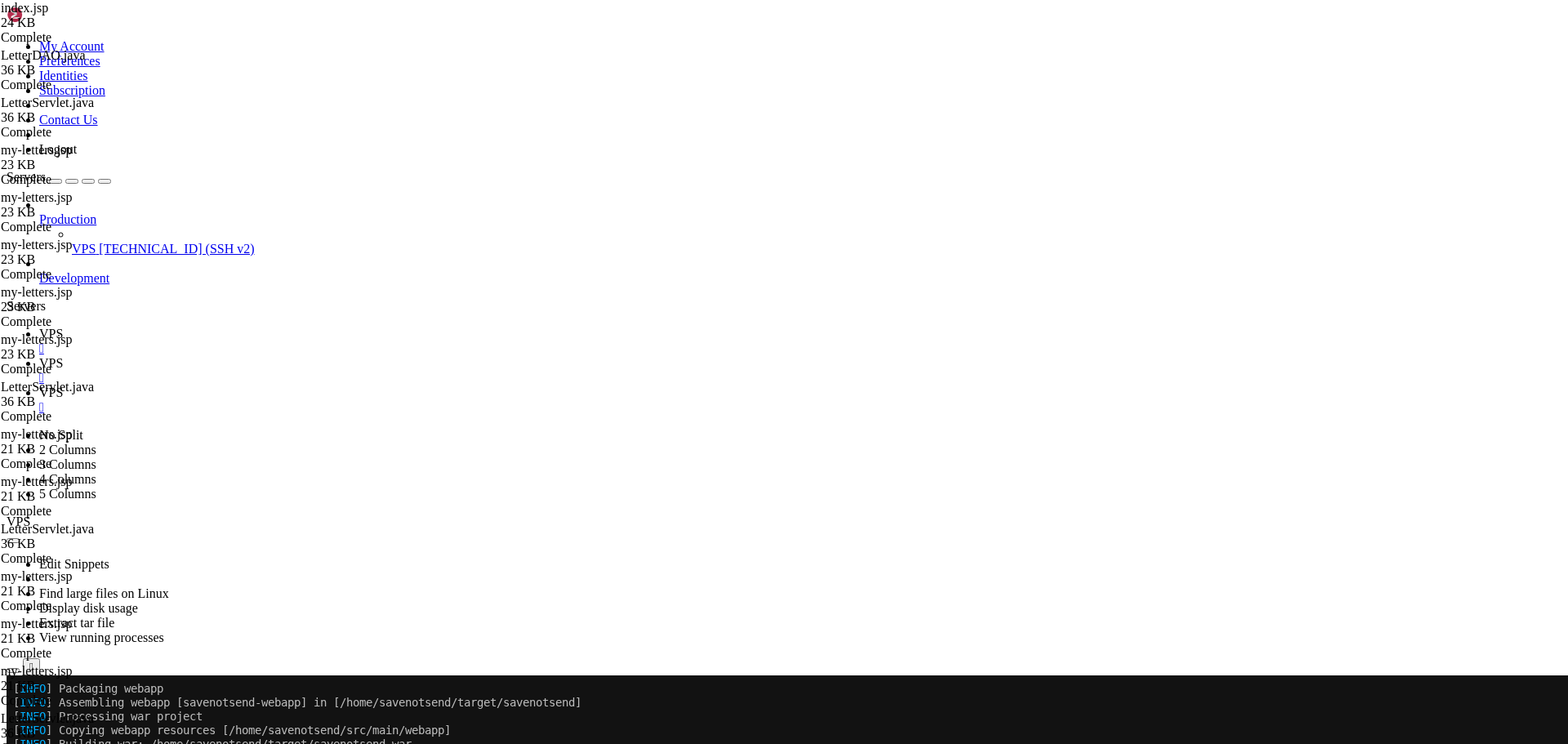
scroll to position [1931, 0]
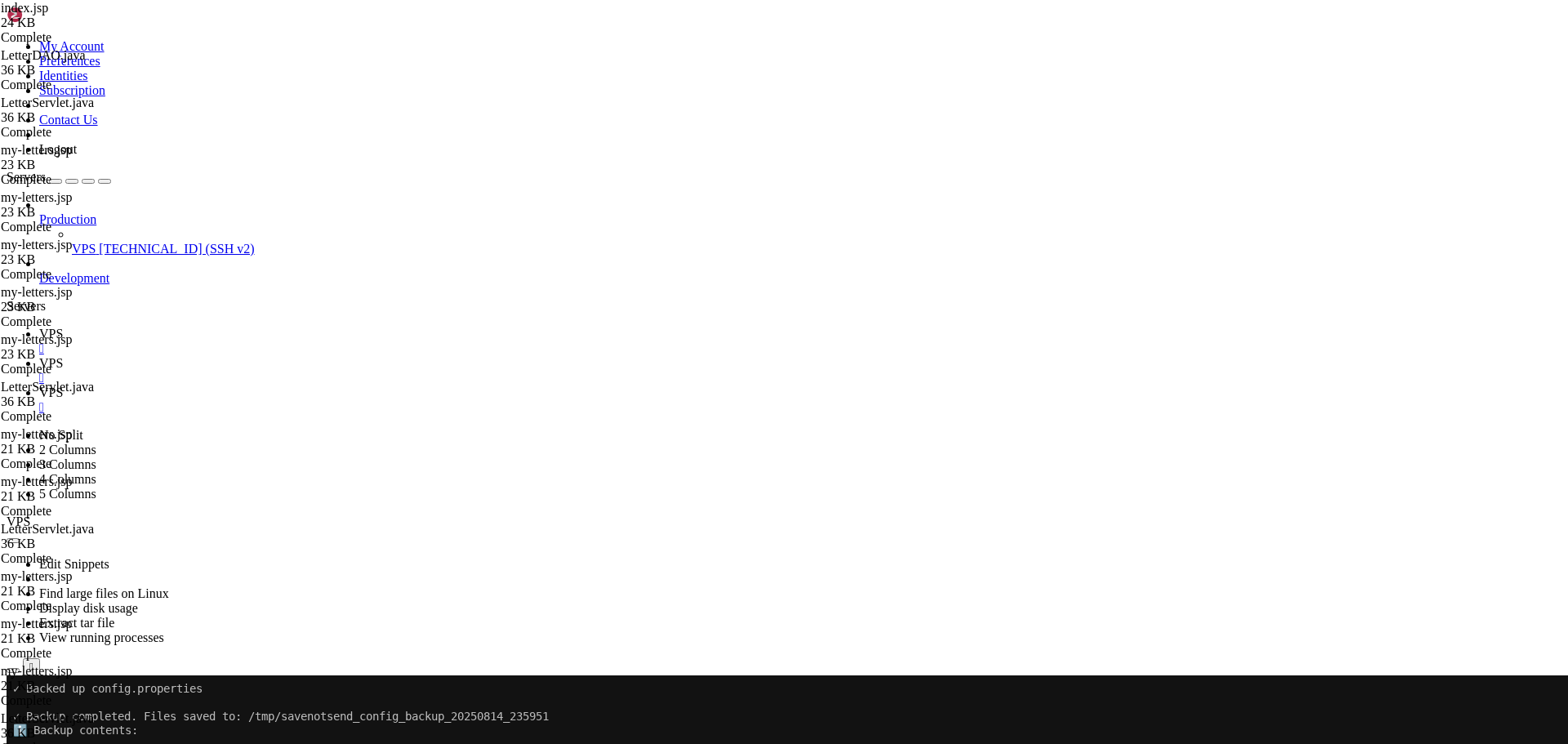
scroll to position [227, 0]
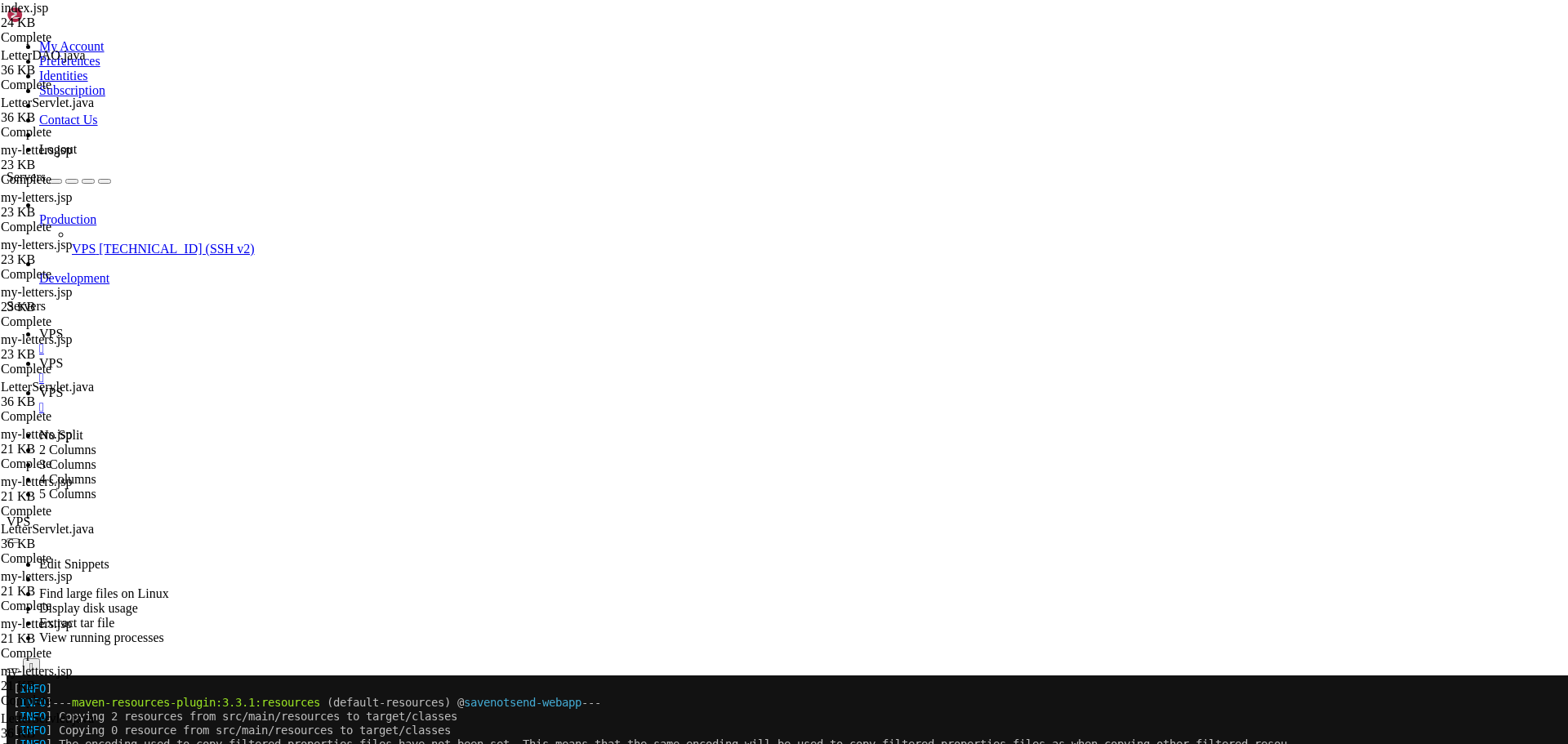
scroll to position [653, 0]
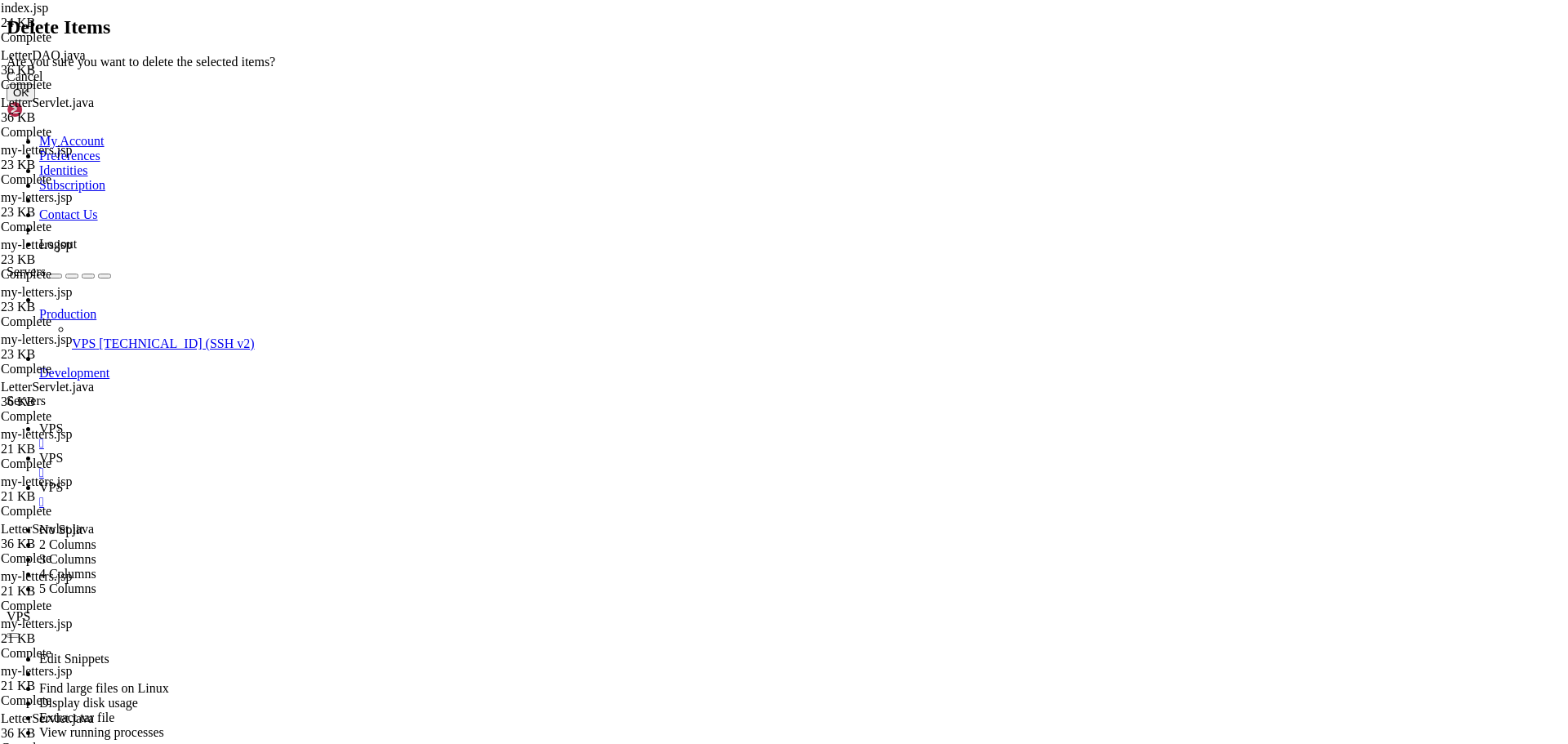
click at [35, 102] on button "OK" at bounding box center [21, 93] width 29 height 17
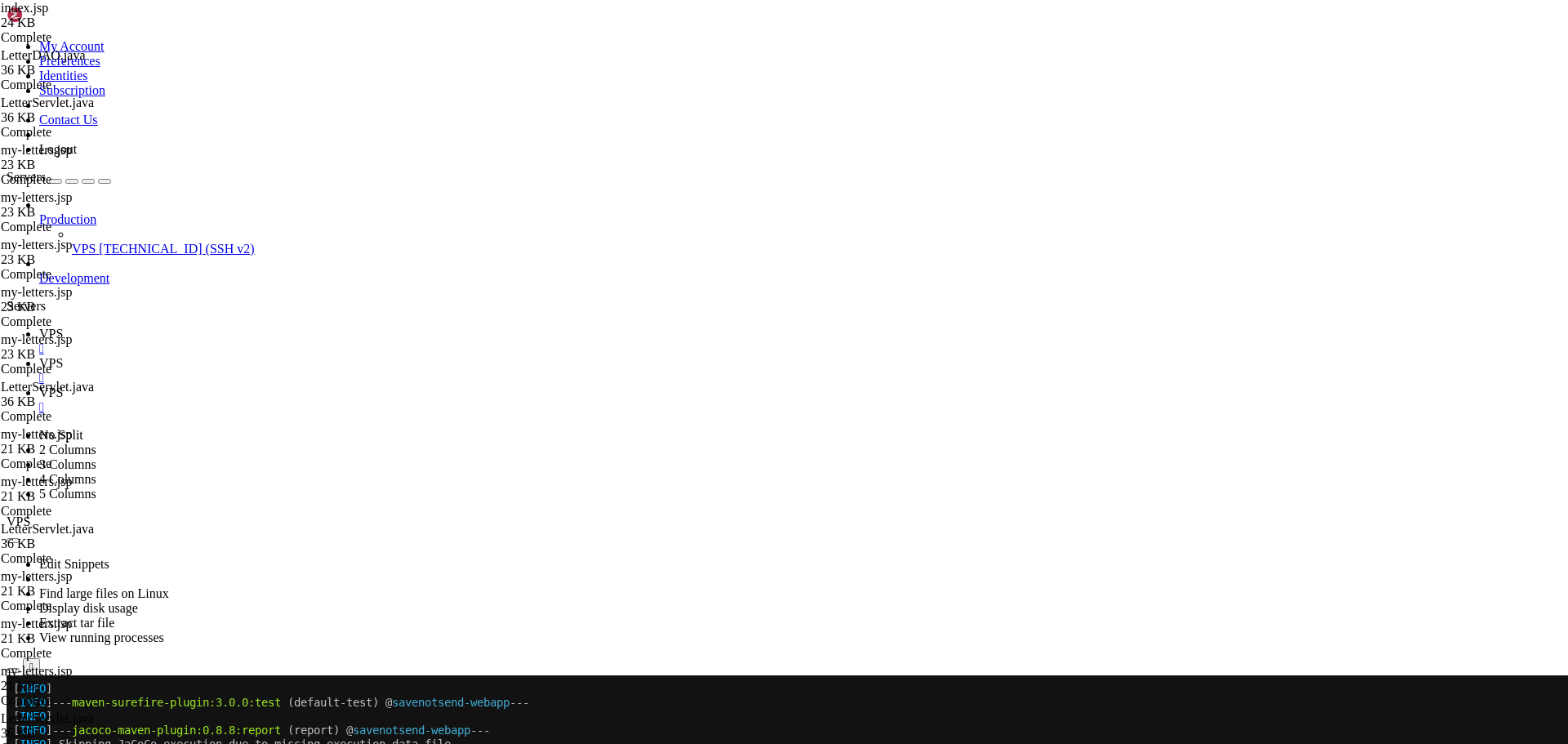
scroll to position [0, 0]
click at [63, 327] on span "VPS" at bounding box center [51, 333] width 23 height 13
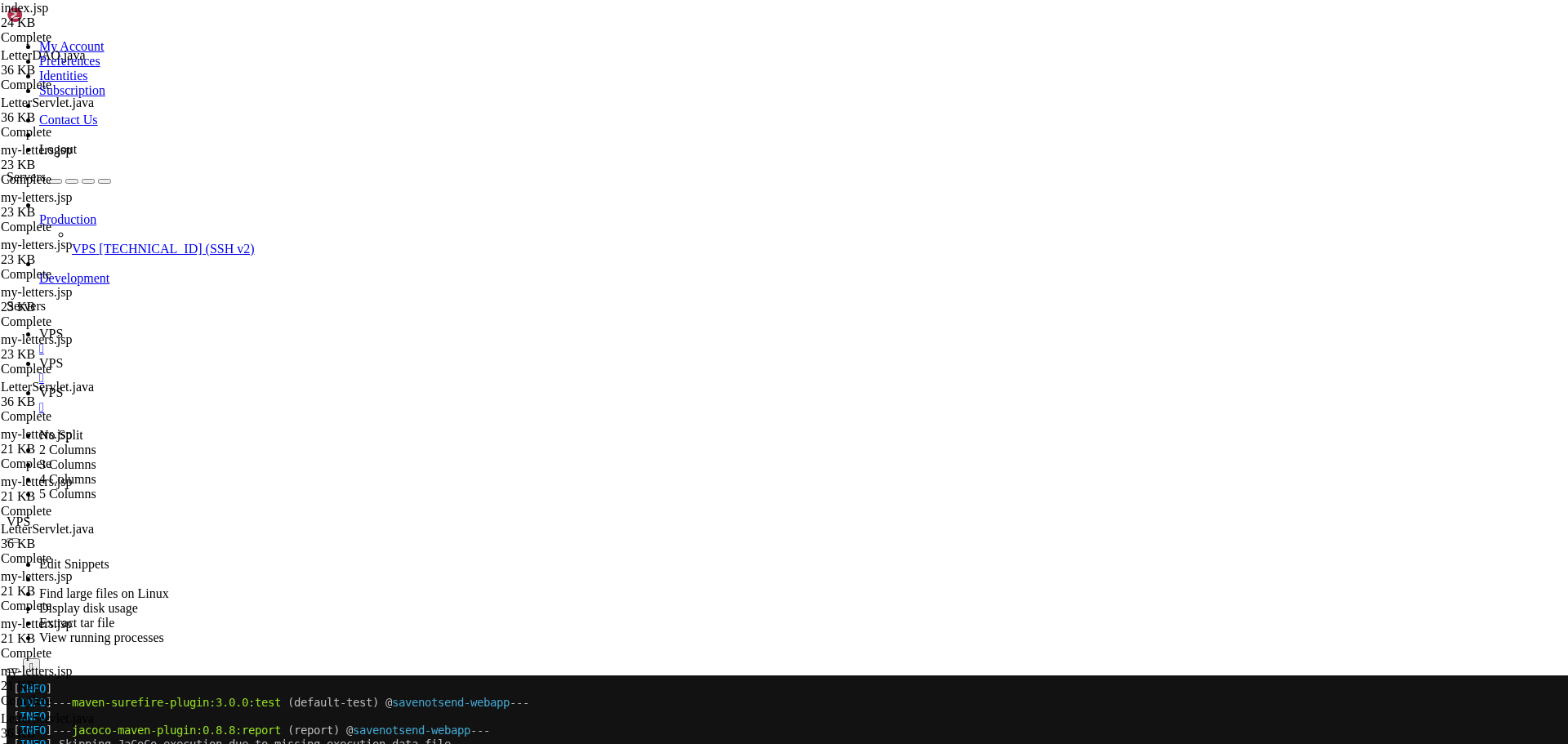
click at [63, 356] on span "VPS" at bounding box center [51, 363] width 23 height 13
click at [228, 327] on link "VPS " at bounding box center [801, 341] width 1522 height 30
click at [40, 356] on icon at bounding box center [40, 363] width 0 height 13
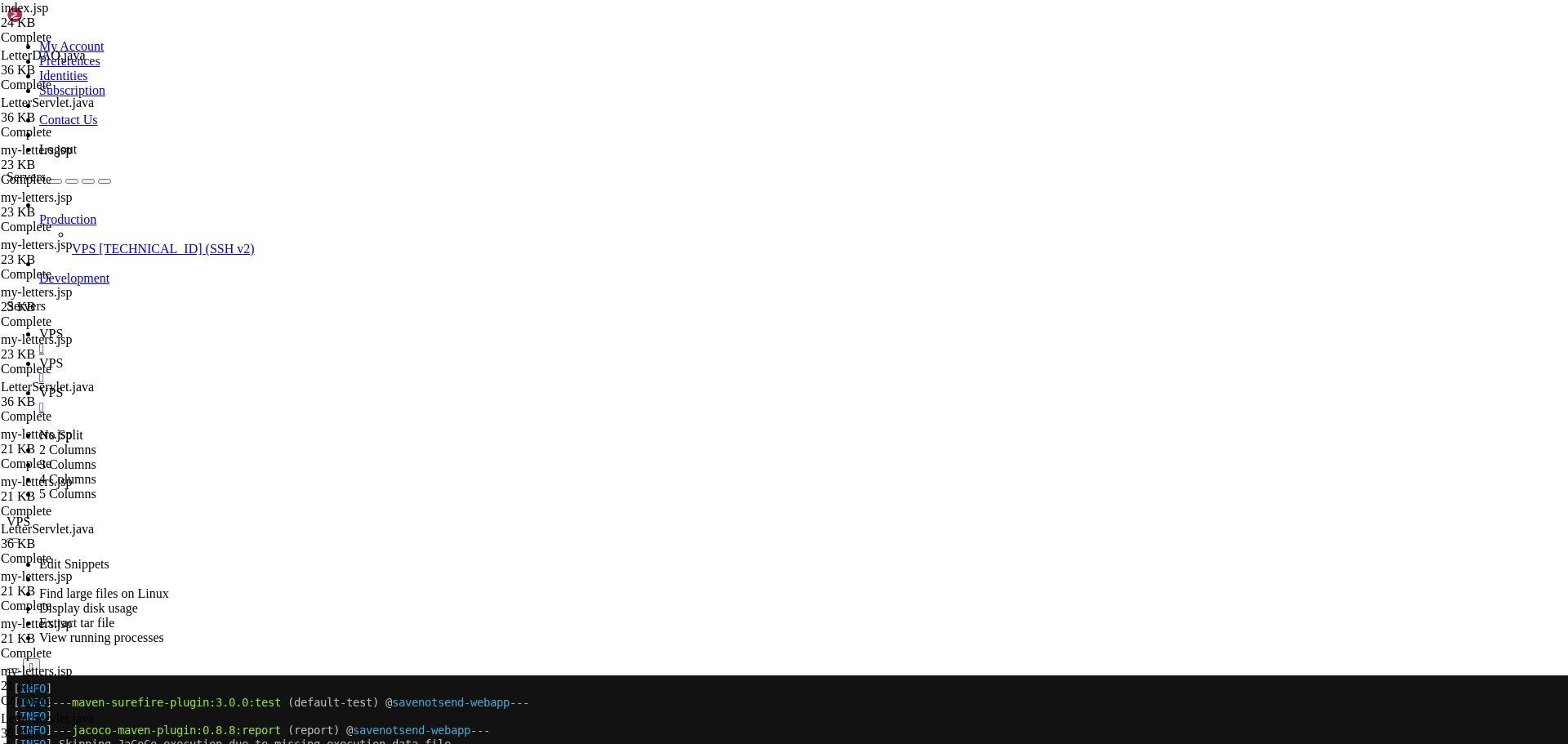
click at [227, 327] on link "VPS " at bounding box center [801, 341] width 1522 height 30
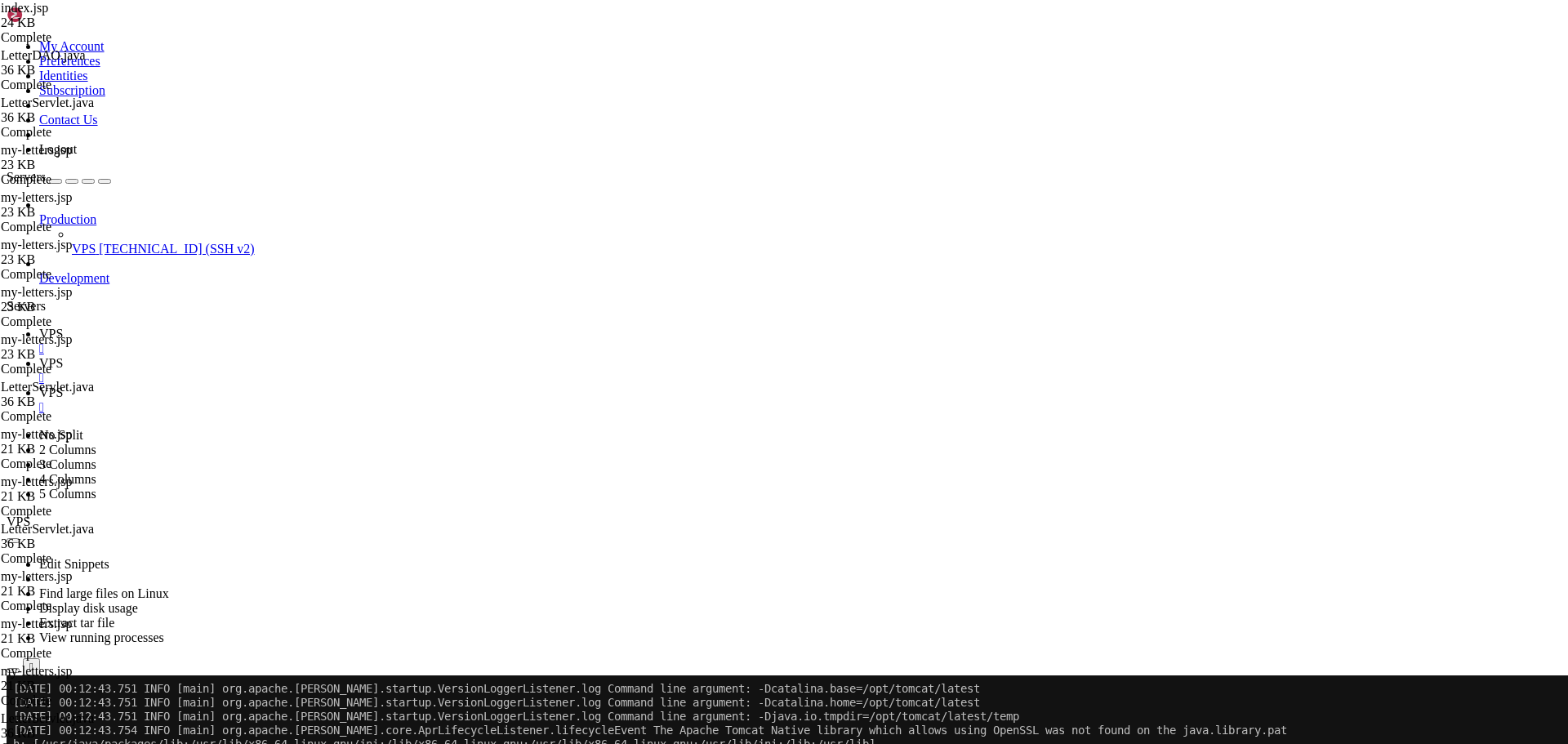
scroll to position [56, 0]
click at [13, 676] on div at bounding box center [9, 676] width 6 height 0
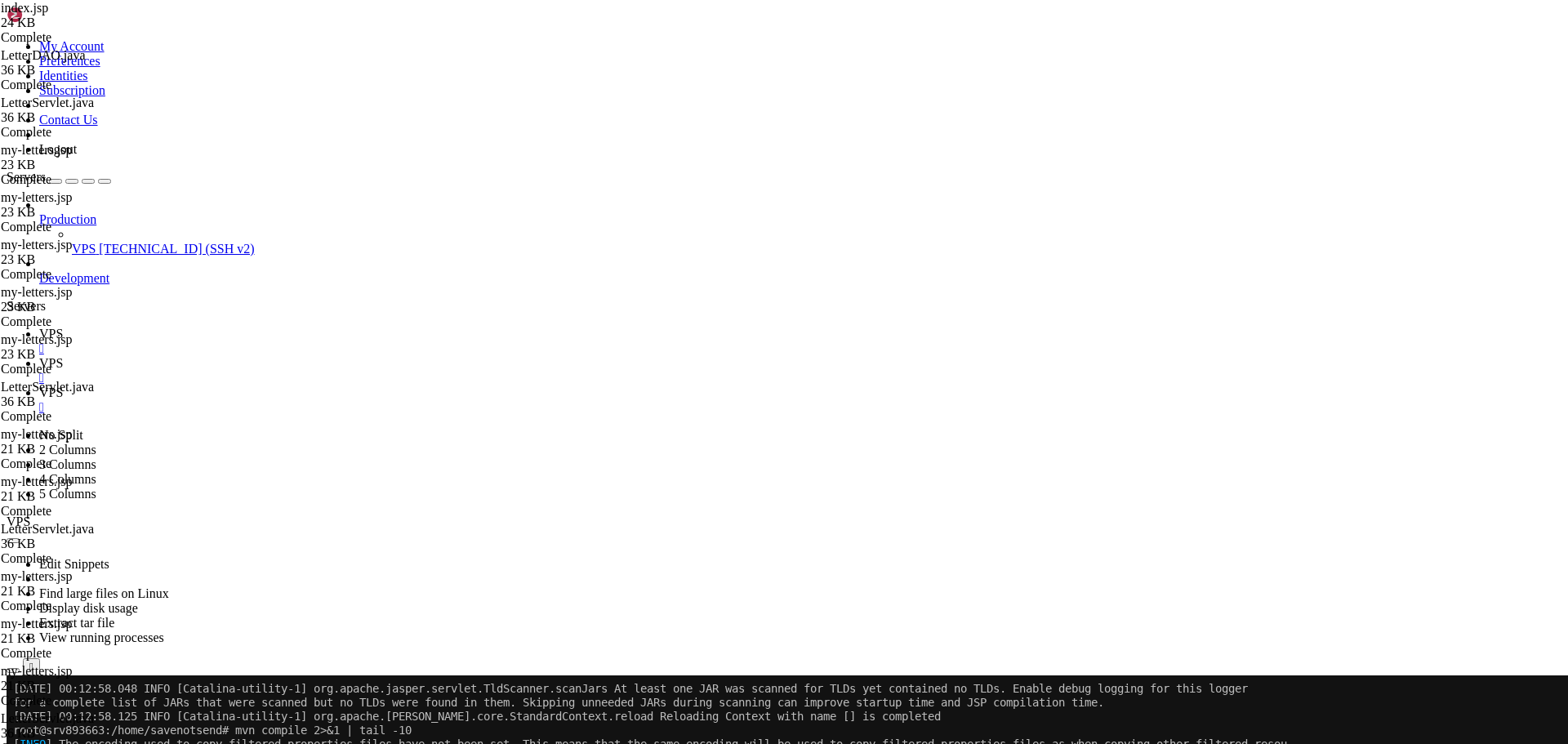
scroll to position [444, 0]
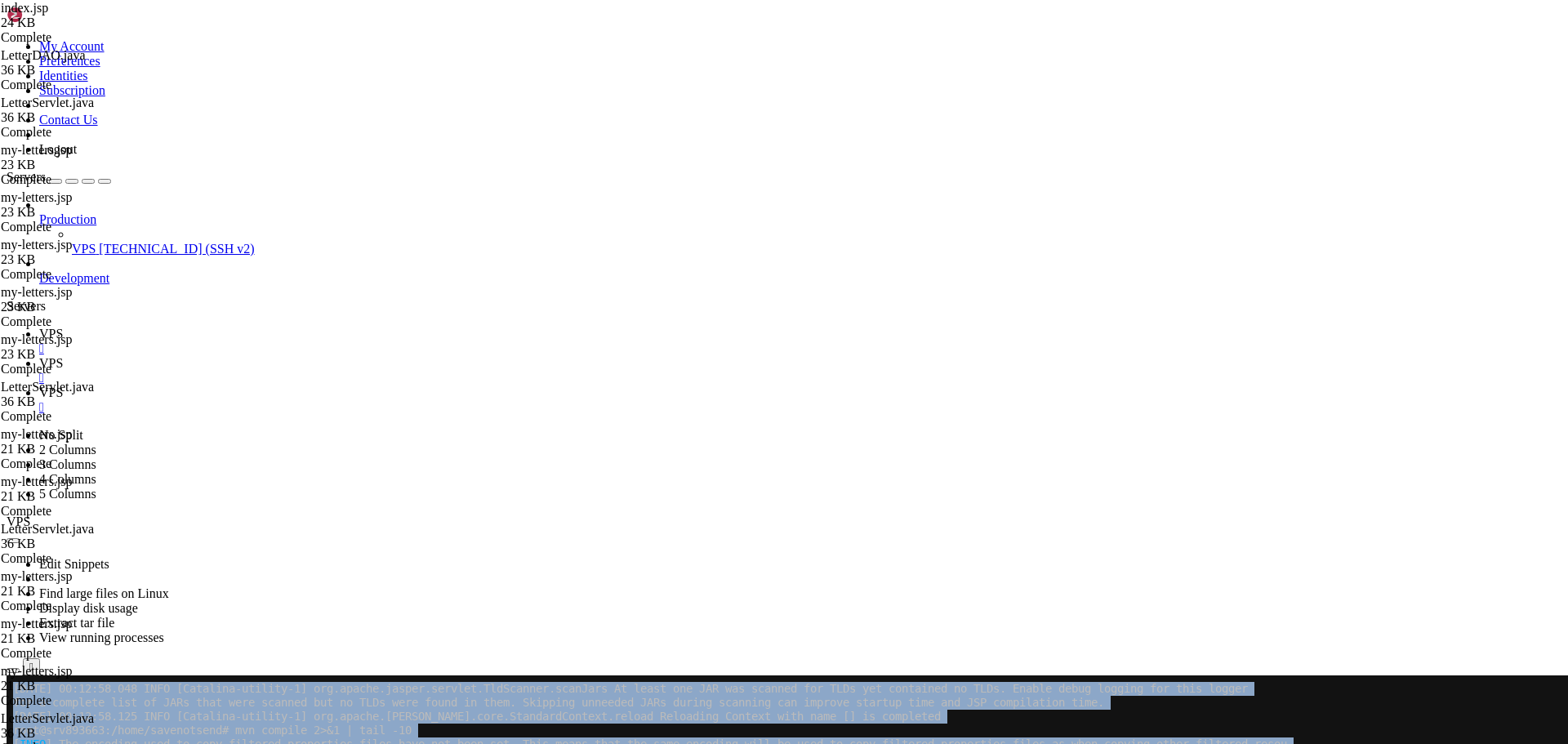
drag, startPoint x: 31, startPoint y: 1100, endPoint x: 206, endPoint y: 1172, distance: 189.2
click html "Page up 15-Aug-2025 00:12:58.048 INFO [Catalina-utility-1] org.apache.jasper.se…"
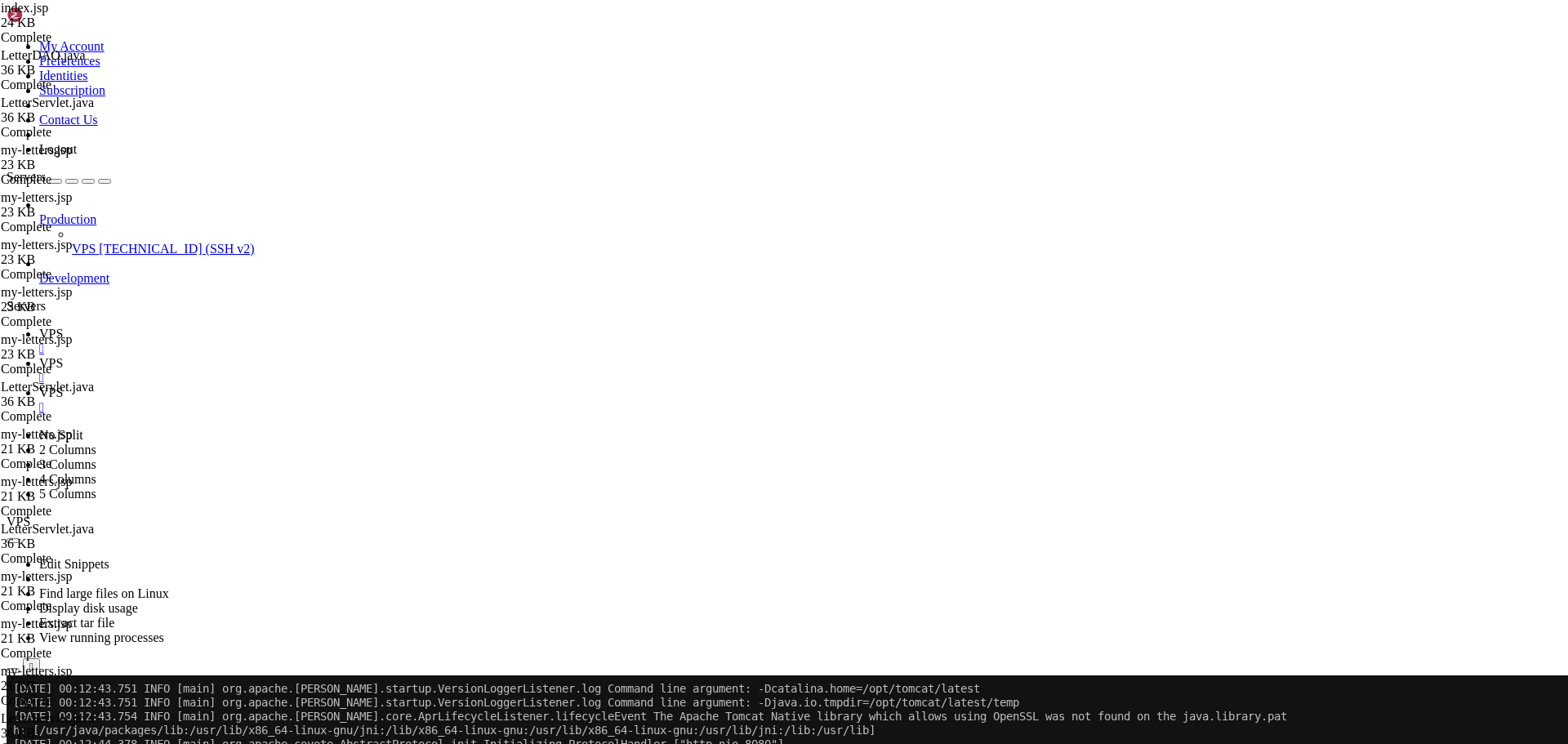
scroll to position [0, 0]
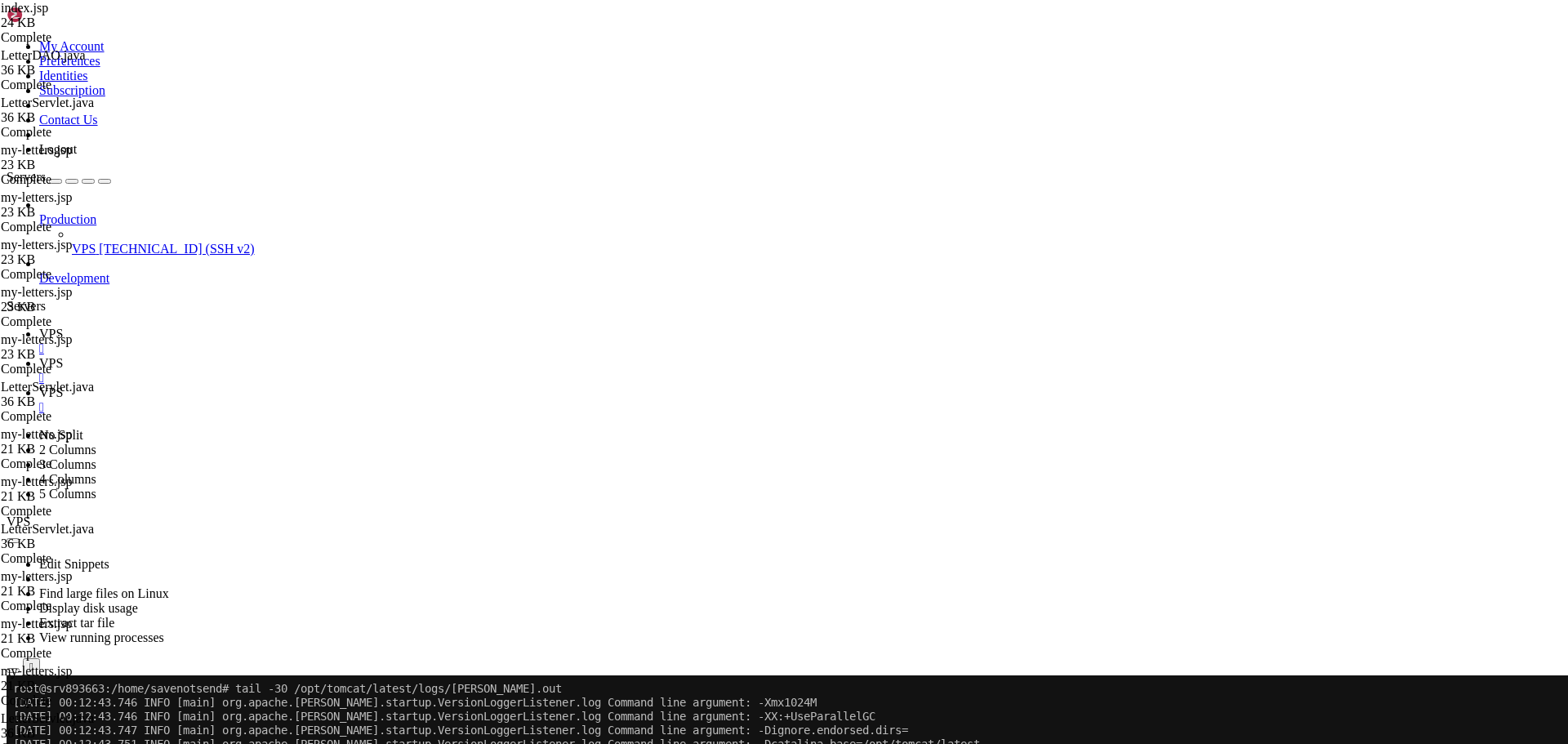
drag, startPoint x: 262, startPoint y: 1298, endPoint x: 13, endPoint y: 689, distance: 657.9
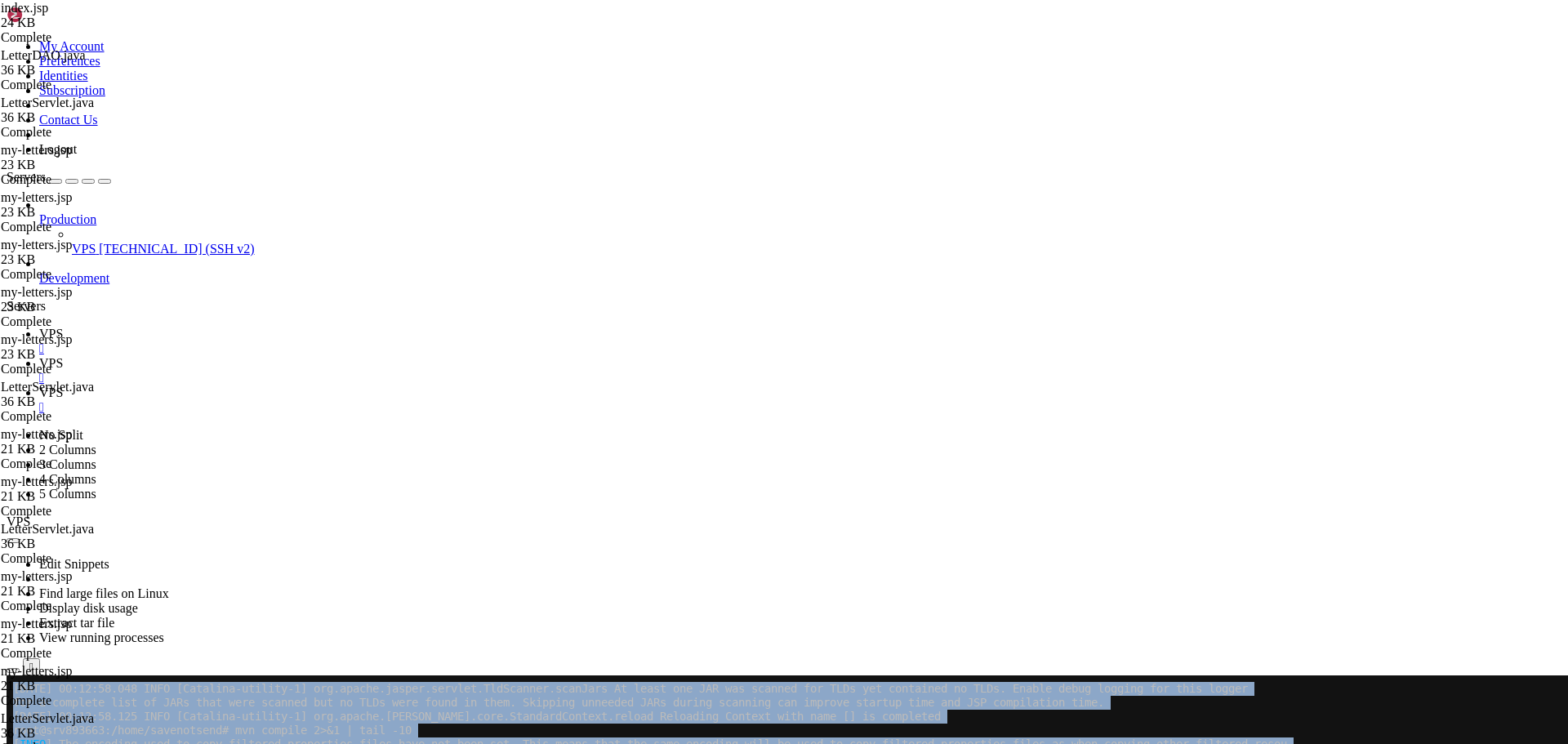
scroll to position [458, 0]
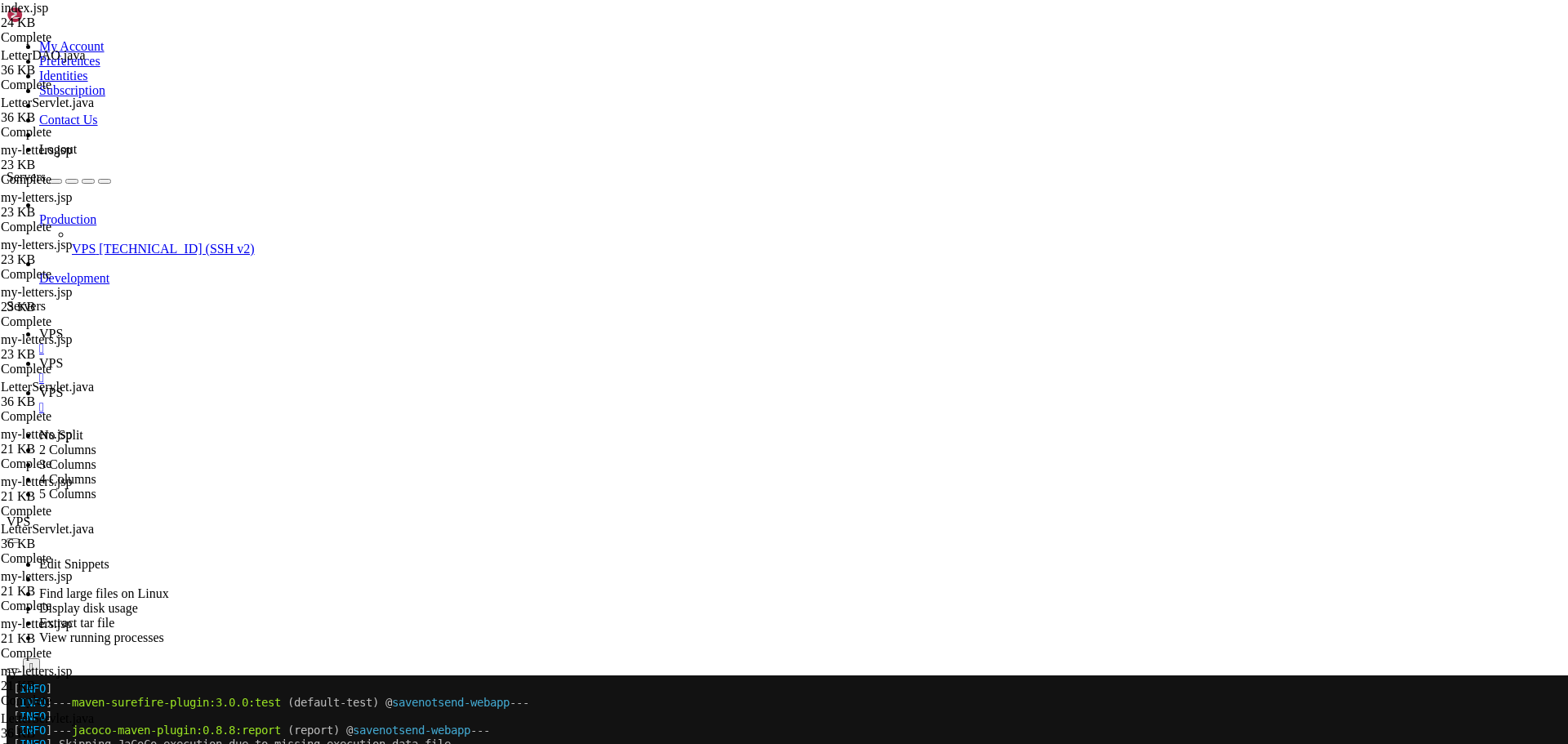
scroll to position [57962, 0]
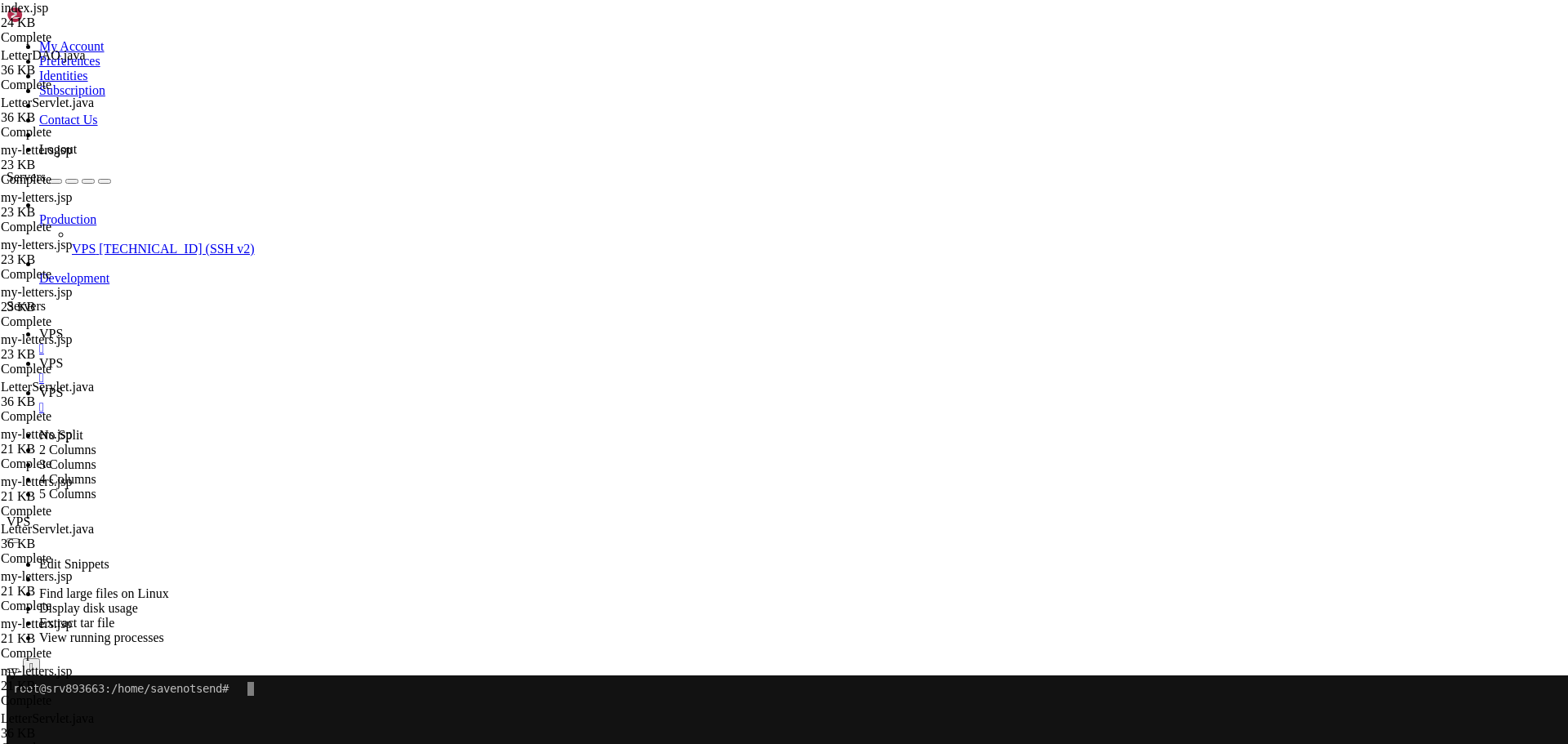
scroll to position [0, 0]
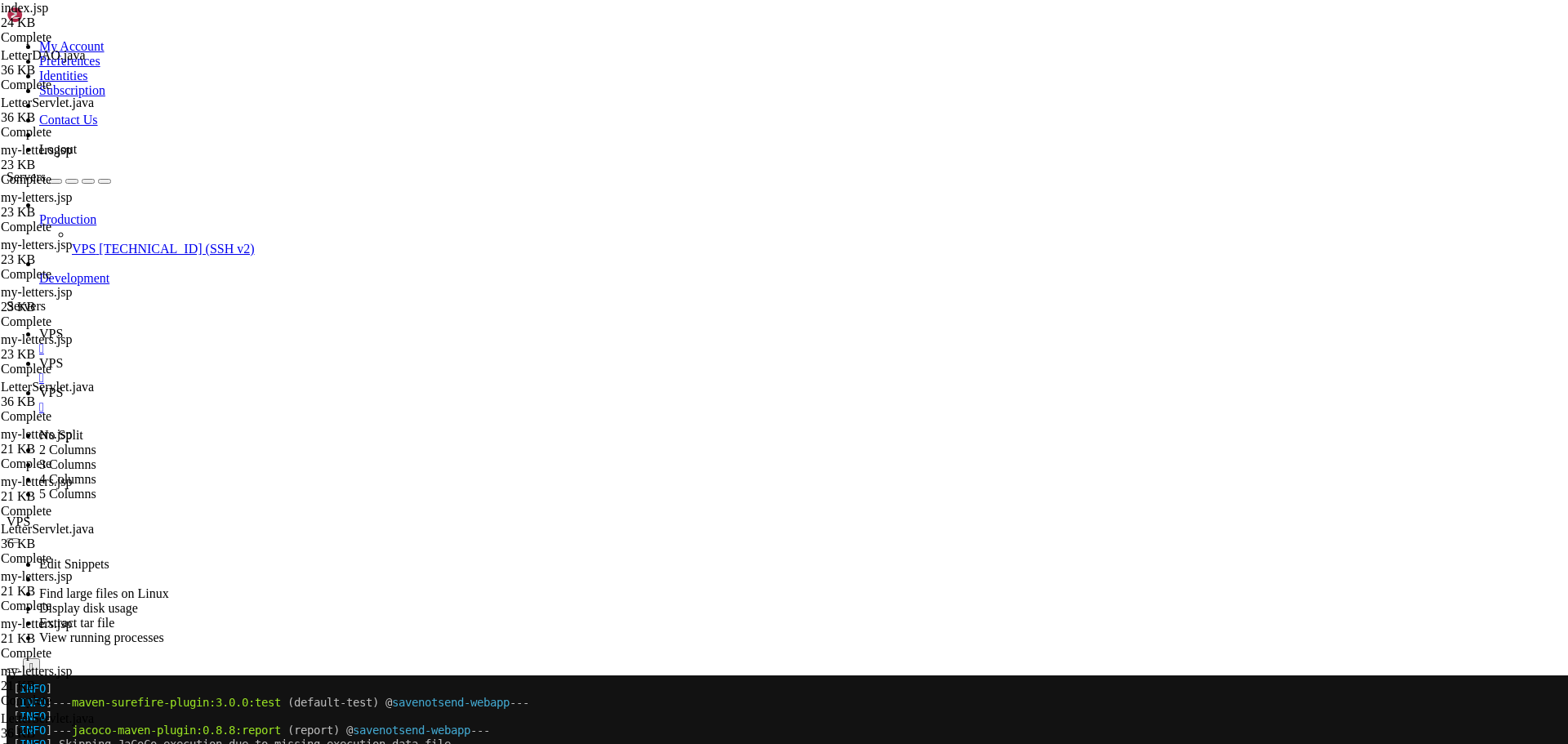
scroll to position [60183, 0]
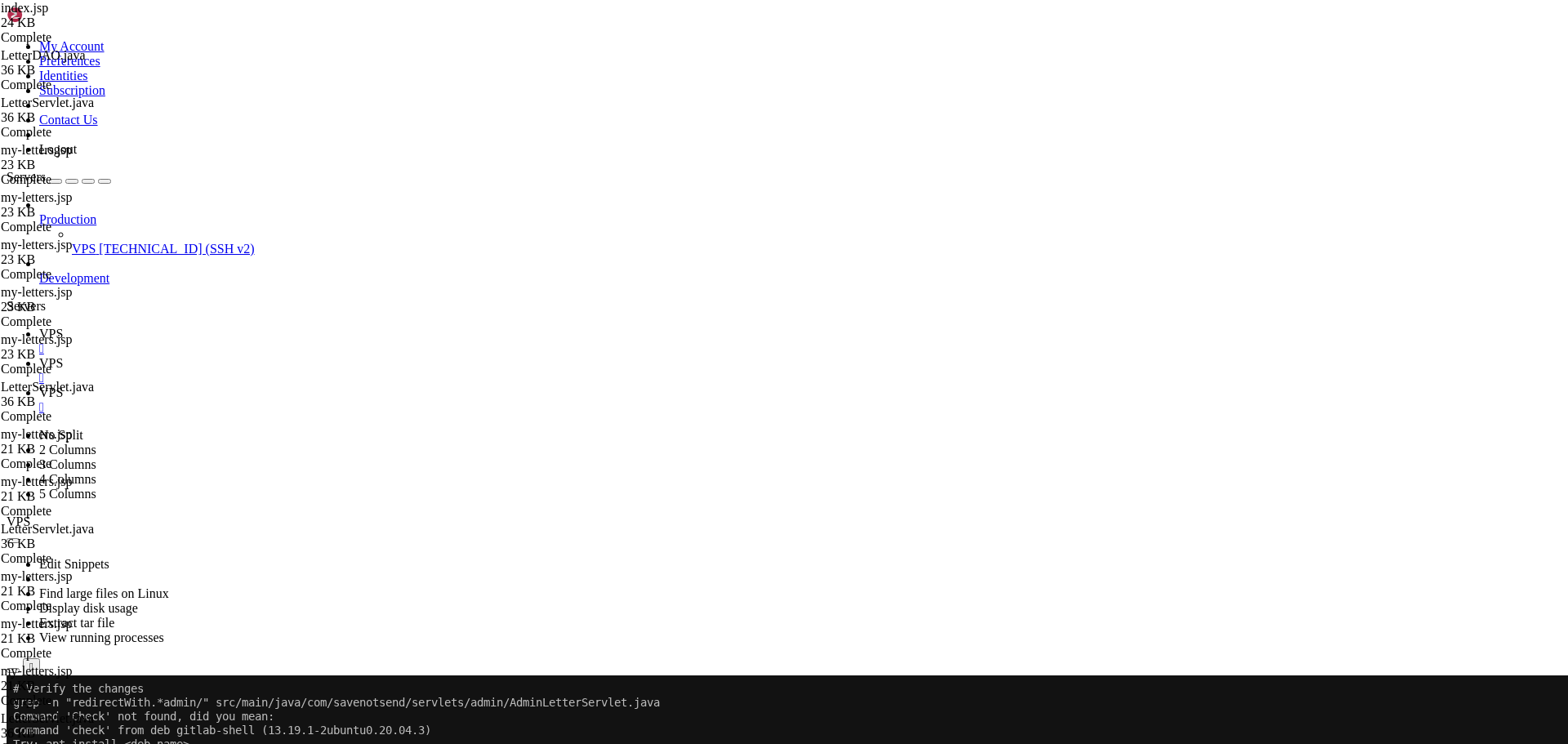
scroll to position [1750, 0]
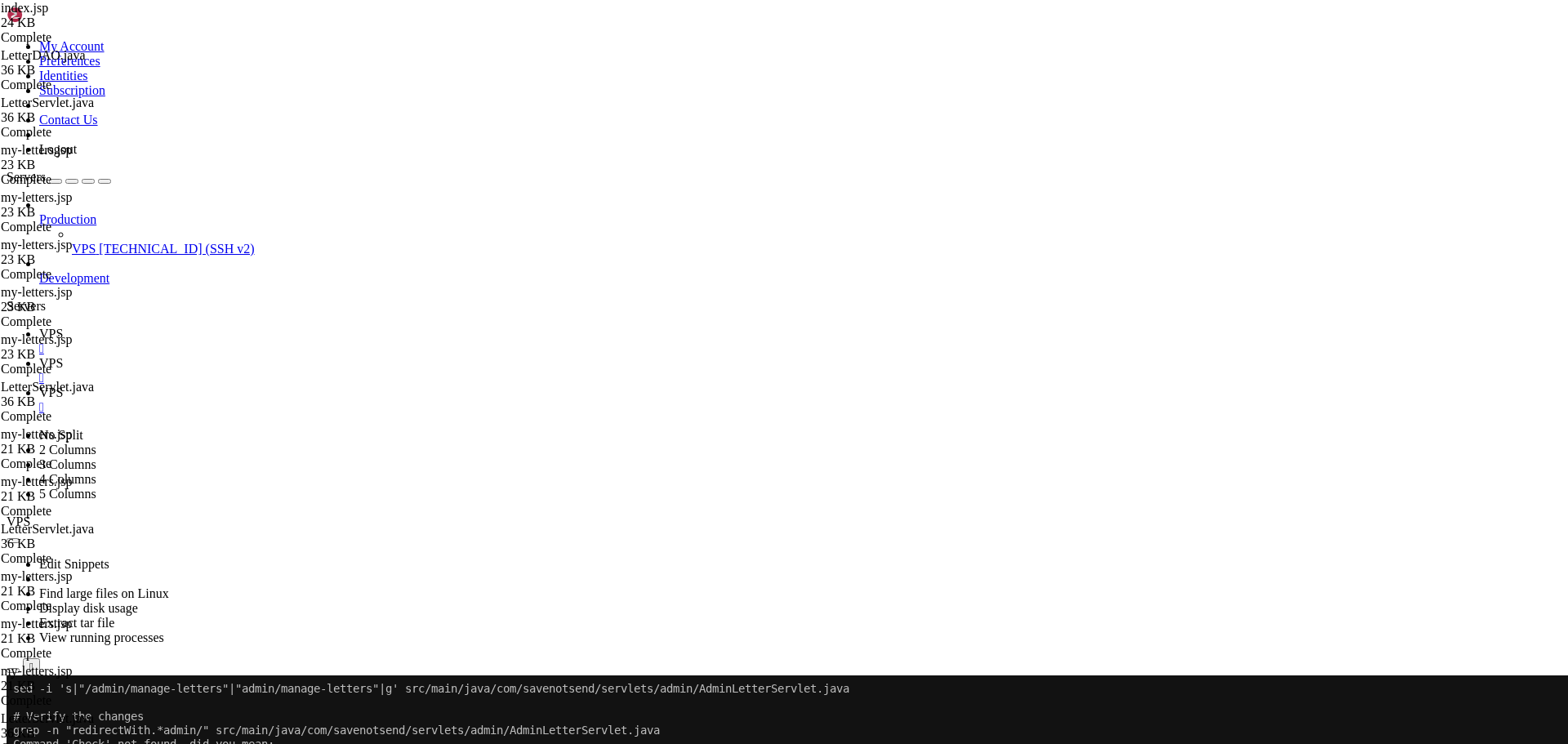
drag, startPoint x: 569, startPoint y: 1284, endPoint x: 14, endPoint y: 722, distance: 789.9
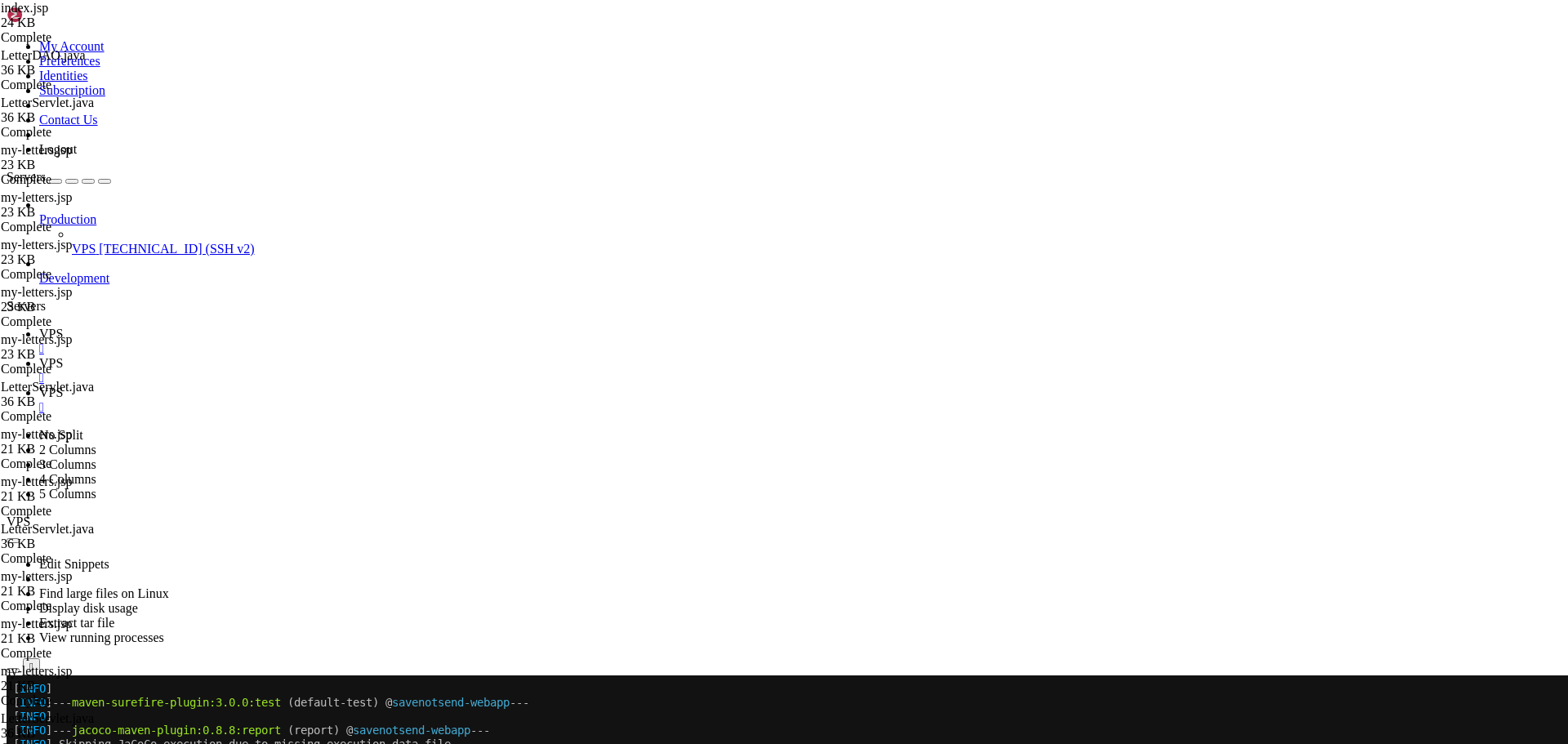
scroll to position [62349, 0]
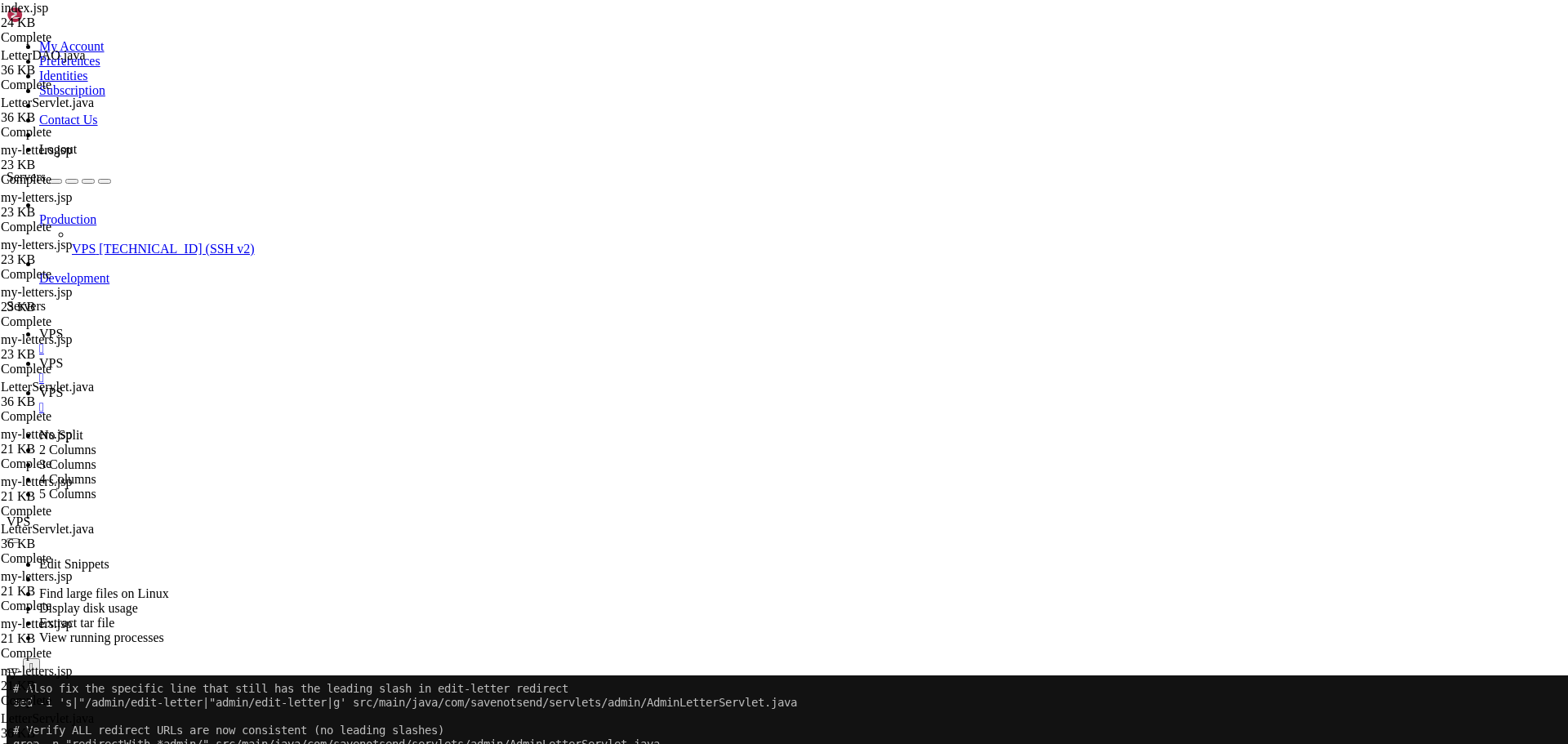
scroll to position [3888, 0]
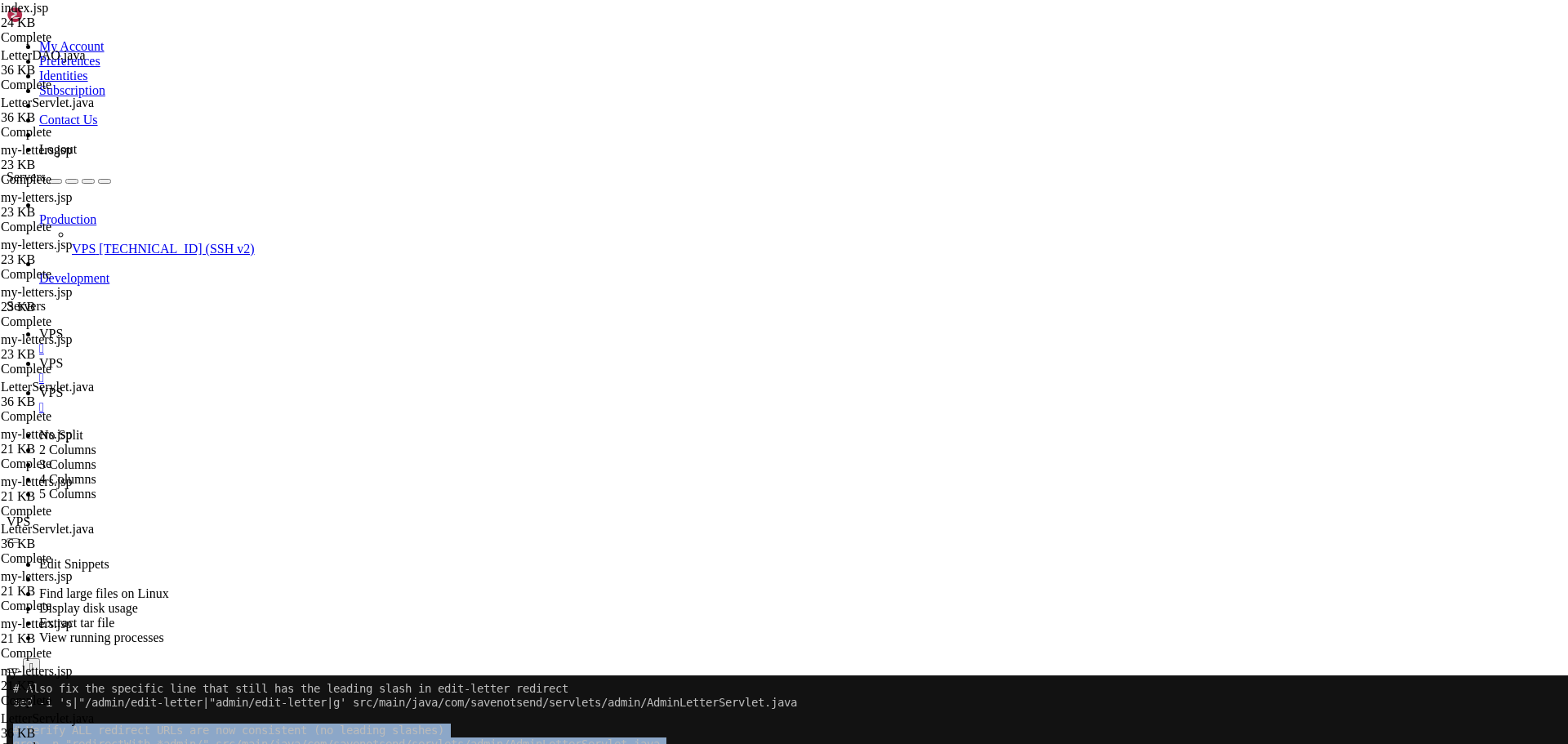
drag, startPoint x: 564, startPoint y: 1286, endPoint x: 13, endPoint y: 732, distance: 781.4
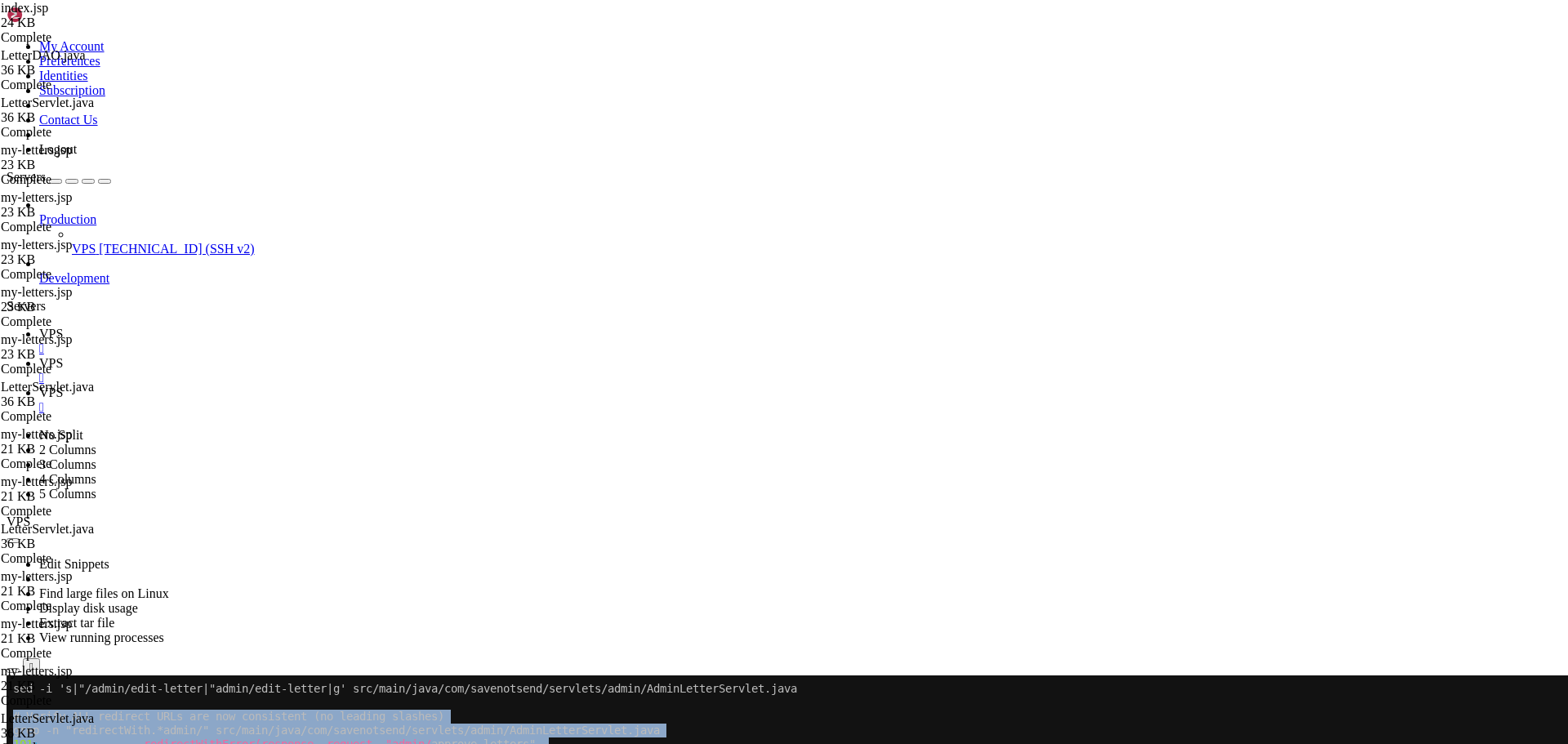
scroll to position [3902, 0]
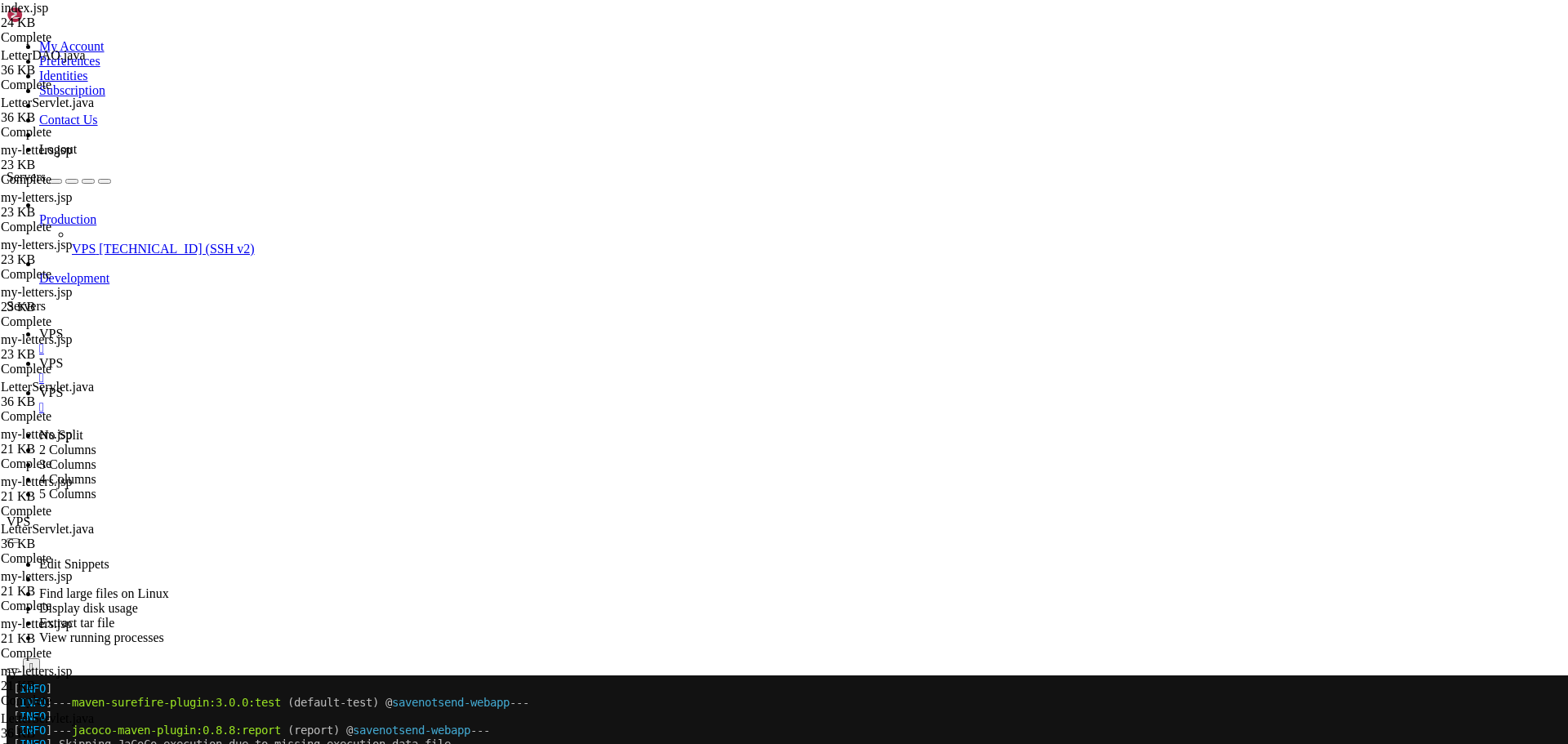
scroll to position [63433, 0]
click at [324, 356] on link "VPS " at bounding box center [801, 371] width 1522 height 30
click at [63, 327] on span "VPS" at bounding box center [51, 333] width 23 height 13
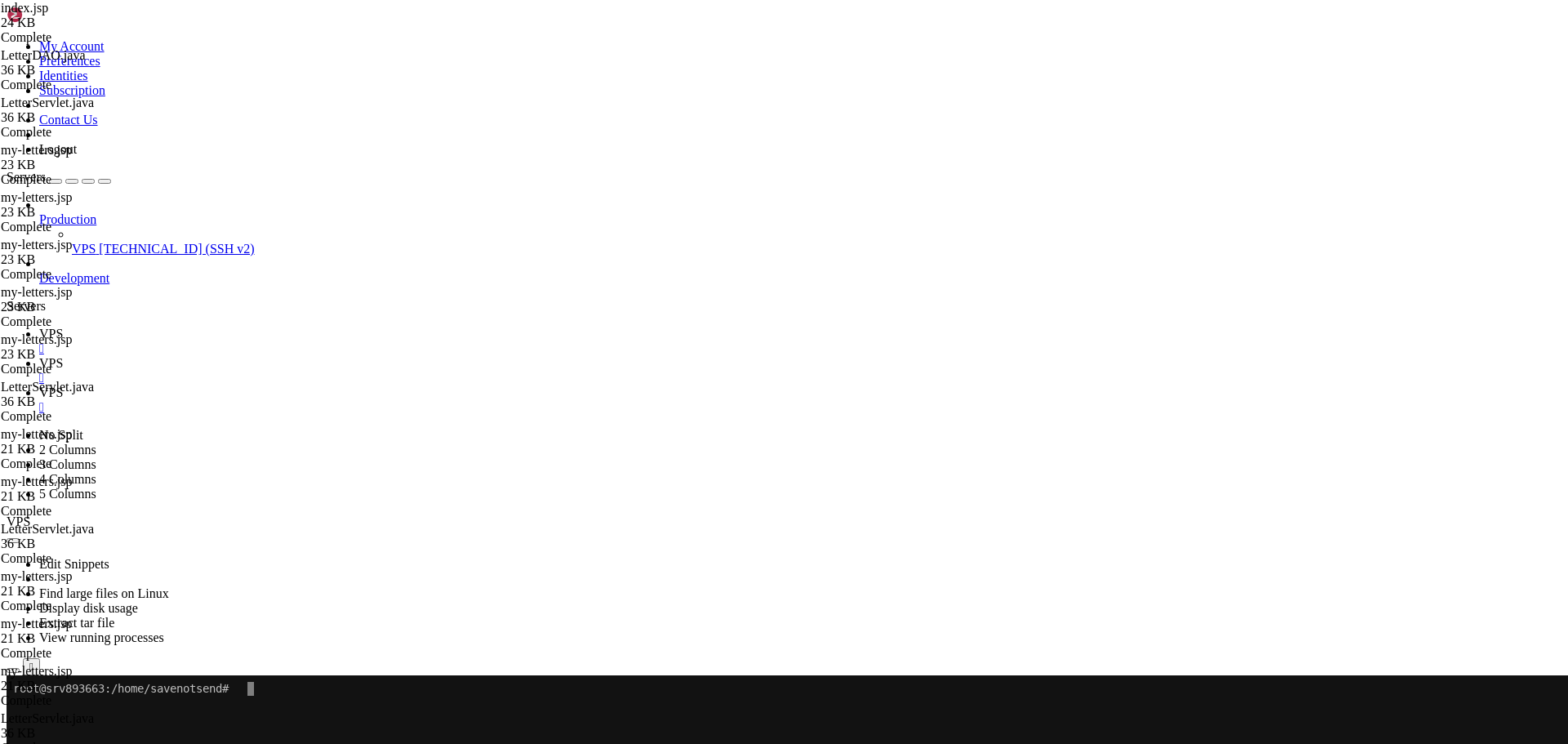
click at [931, 743] on x-row "To enrich screen reader interactions, please activate Accessibility in Grammarl…" at bounding box center [688, 757] width 1349 height 13
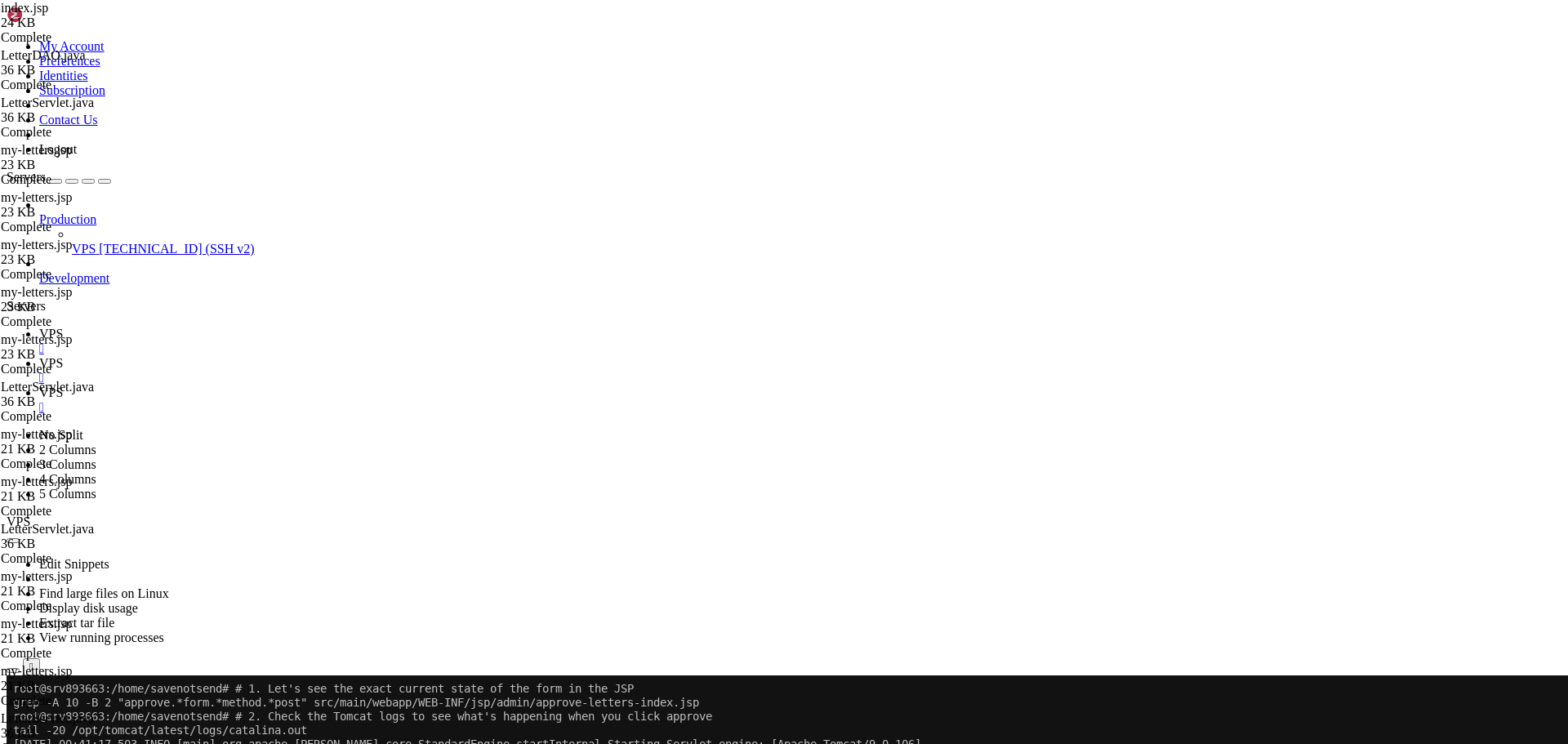
drag, startPoint x: 262, startPoint y: 1304, endPoint x: 266, endPoint y: 717, distance: 587.0
click html "Page up root@srv893663:/home/savenotsend# # 1. Let's see the exact current stat…"
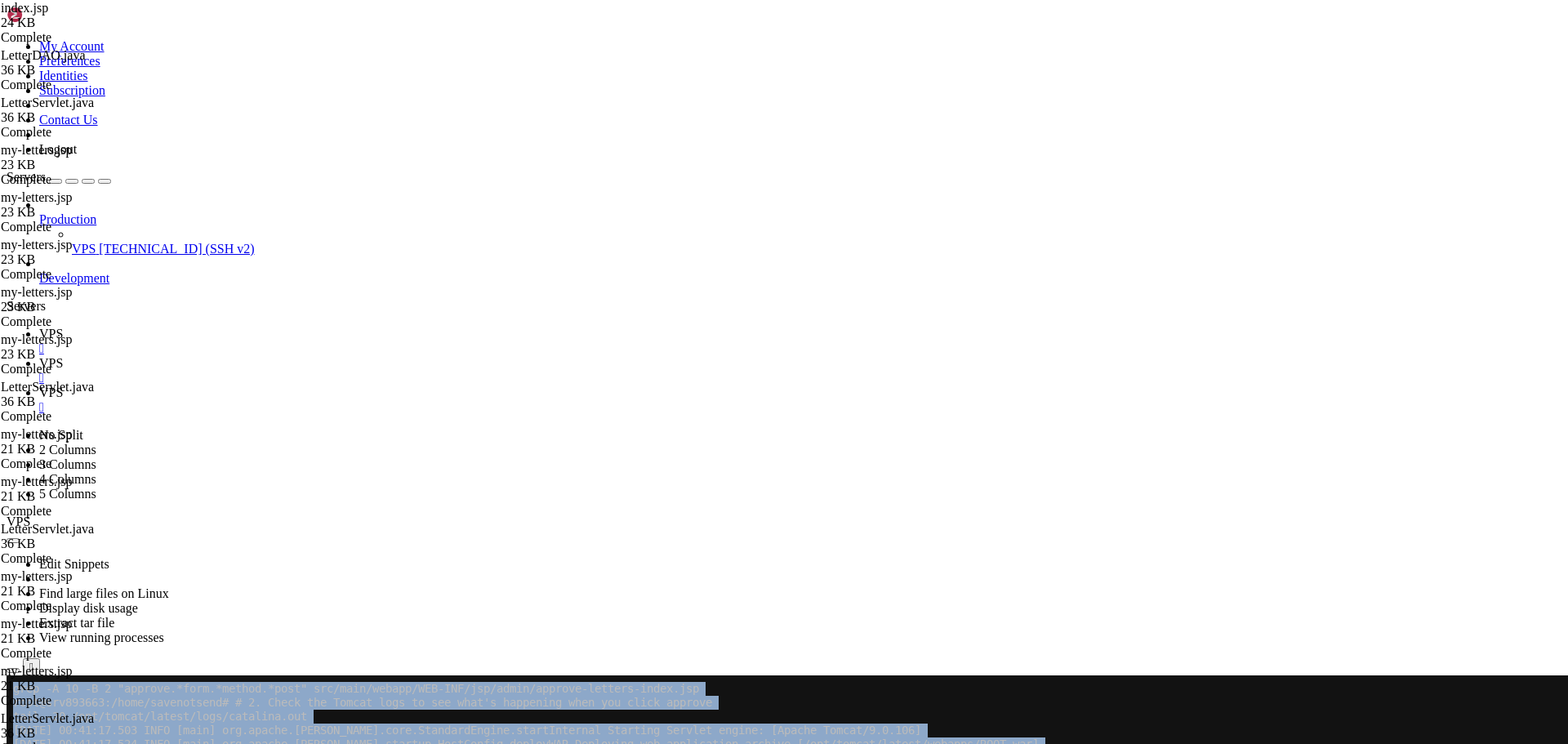
scroll to position [13, 0]
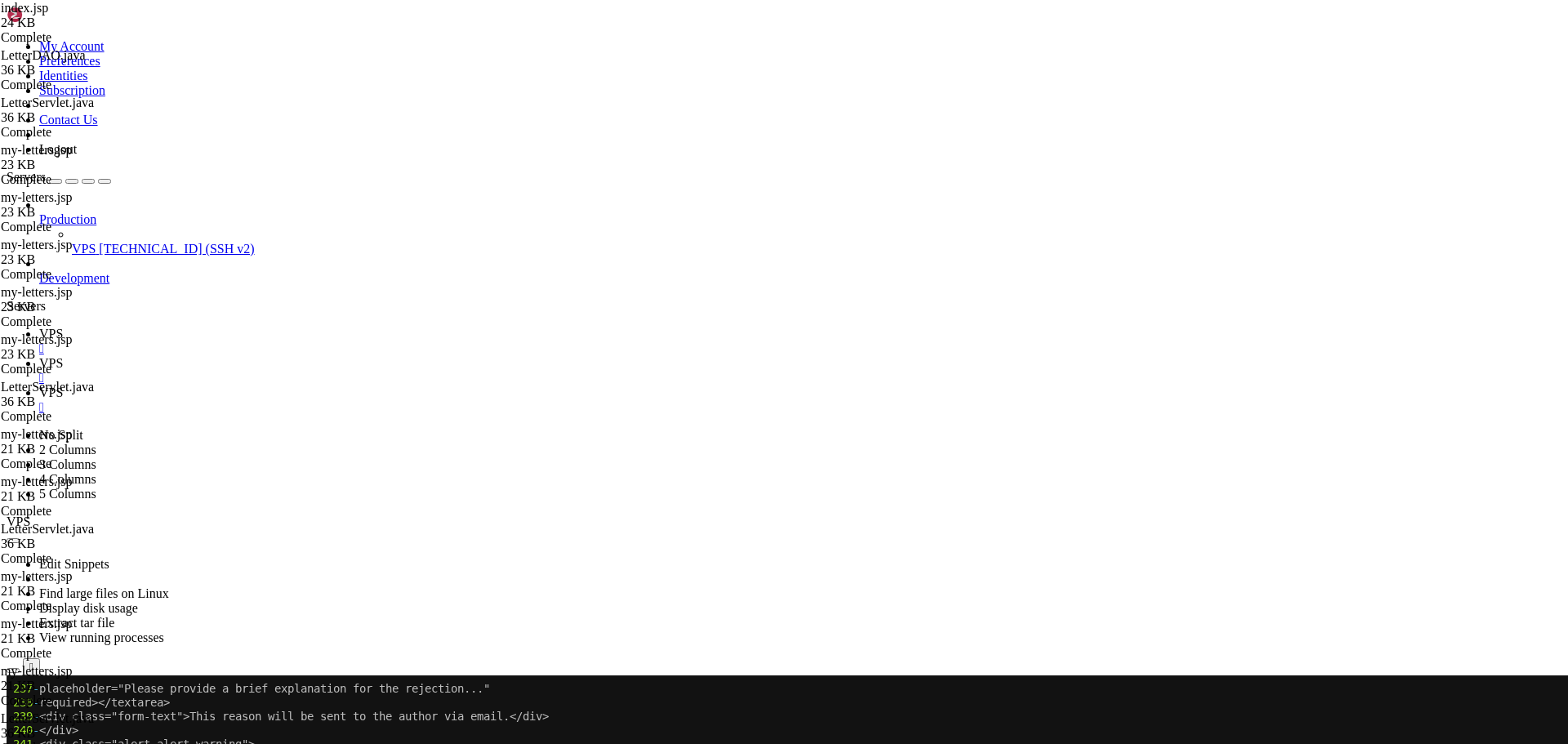
scroll to position [902, 0]
drag, startPoint x: 549, startPoint y: 1409, endPoint x: 291, endPoint y: 1313, distance: 275.3
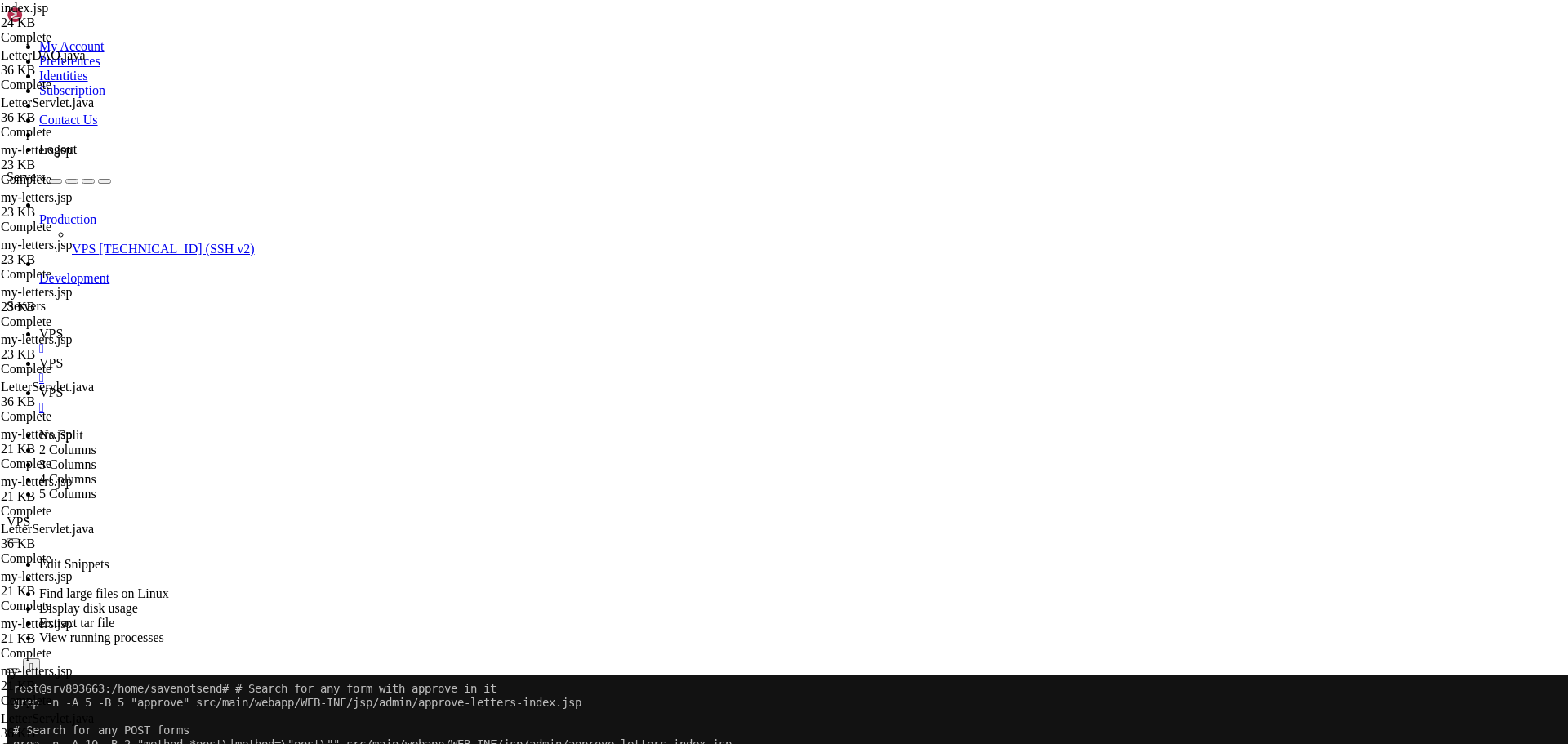
scroll to position [0, 0]
drag, startPoint x: 257, startPoint y: 1300, endPoint x: 12, endPoint y: 693, distance: 654.6
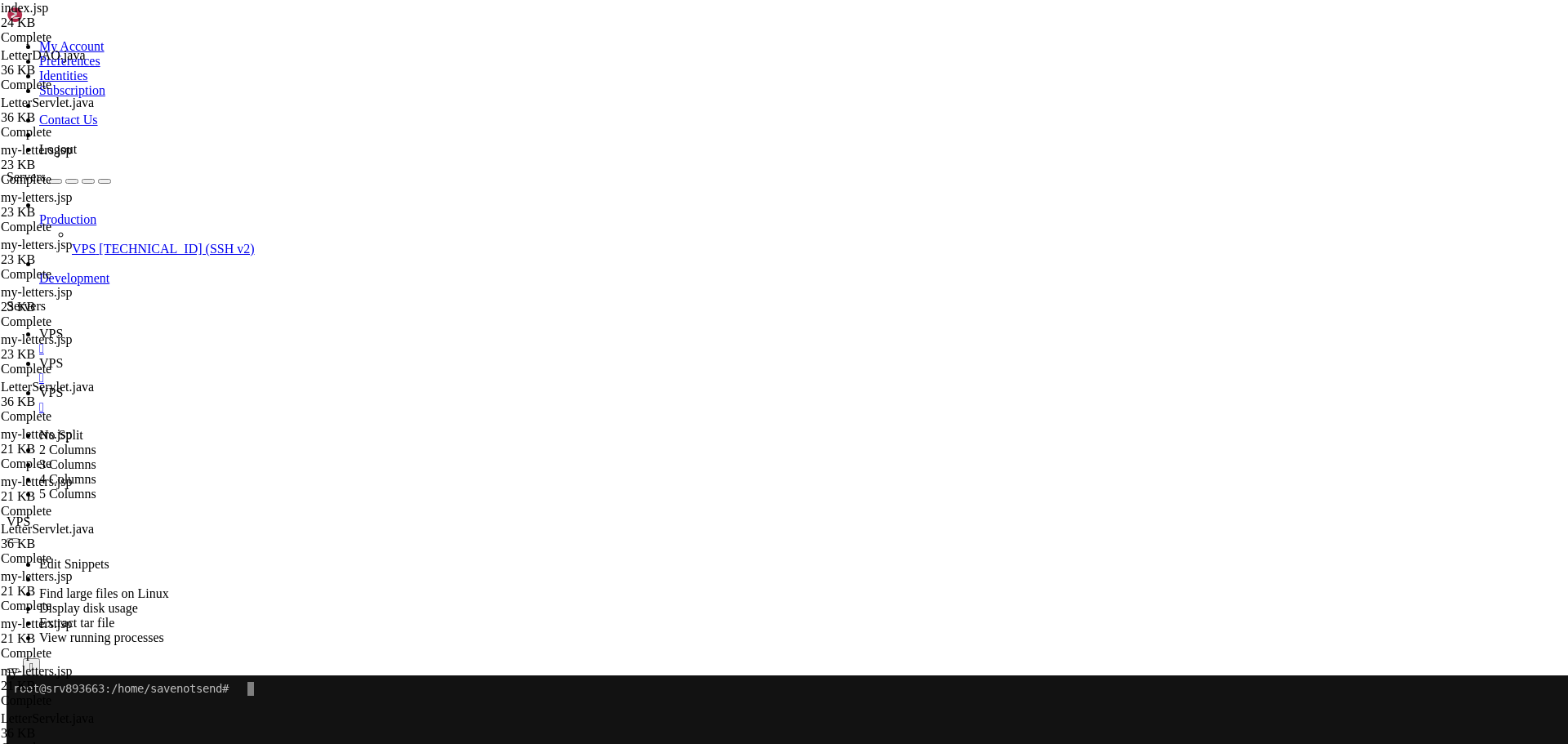
scroll to position [0, 0]
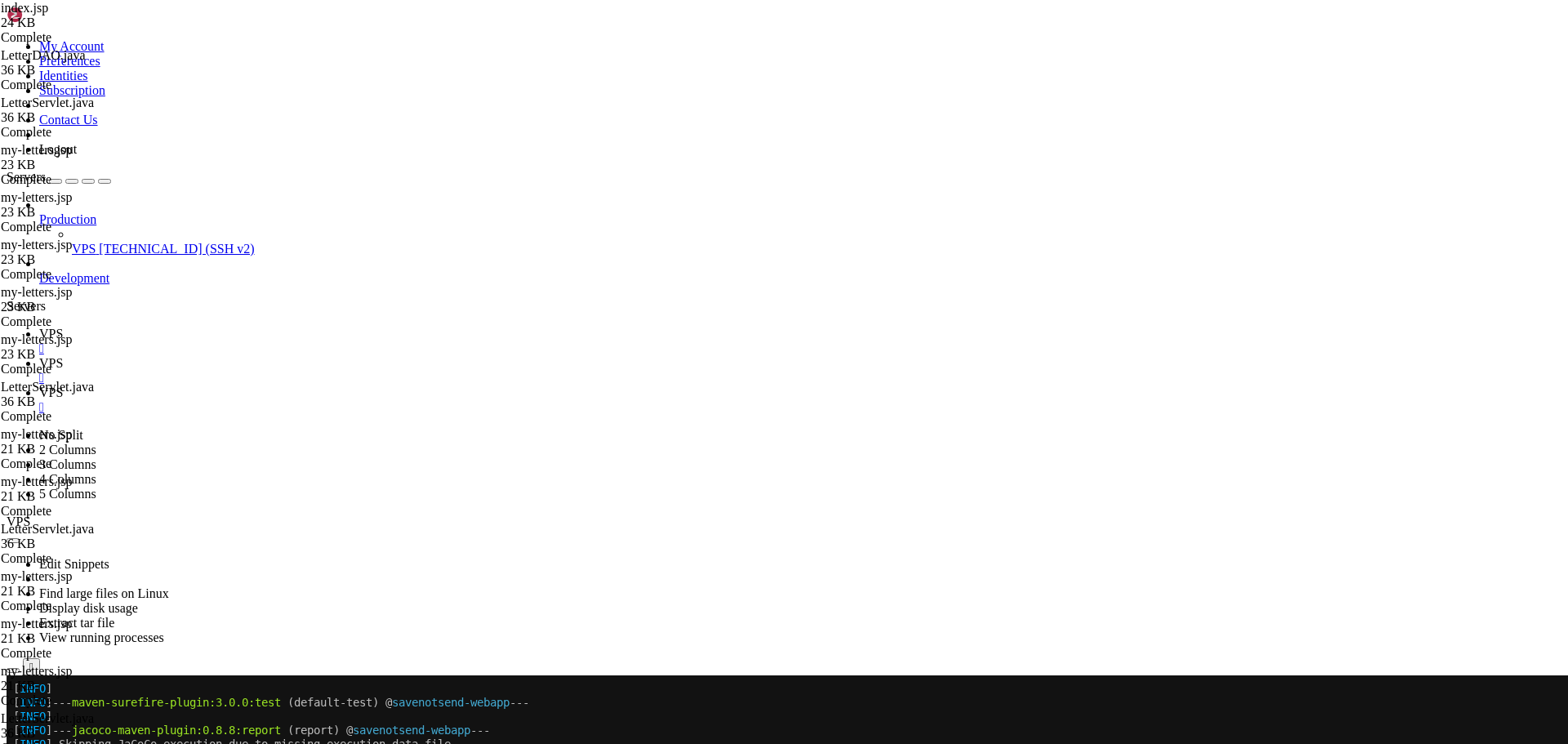
scroll to position [64516, 0]
click at [63, 356] on span "VPS" at bounding box center [51, 363] width 23 height 13
click at [63, 327] on span "VPS" at bounding box center [51, 333] width 23 height 13
click at [63, 356] on span "VPS" at bounding box center [51, 363] width 23 height 13
click at [351, 371] on div "" at bounding box center [801, 378] width 1522 height 14
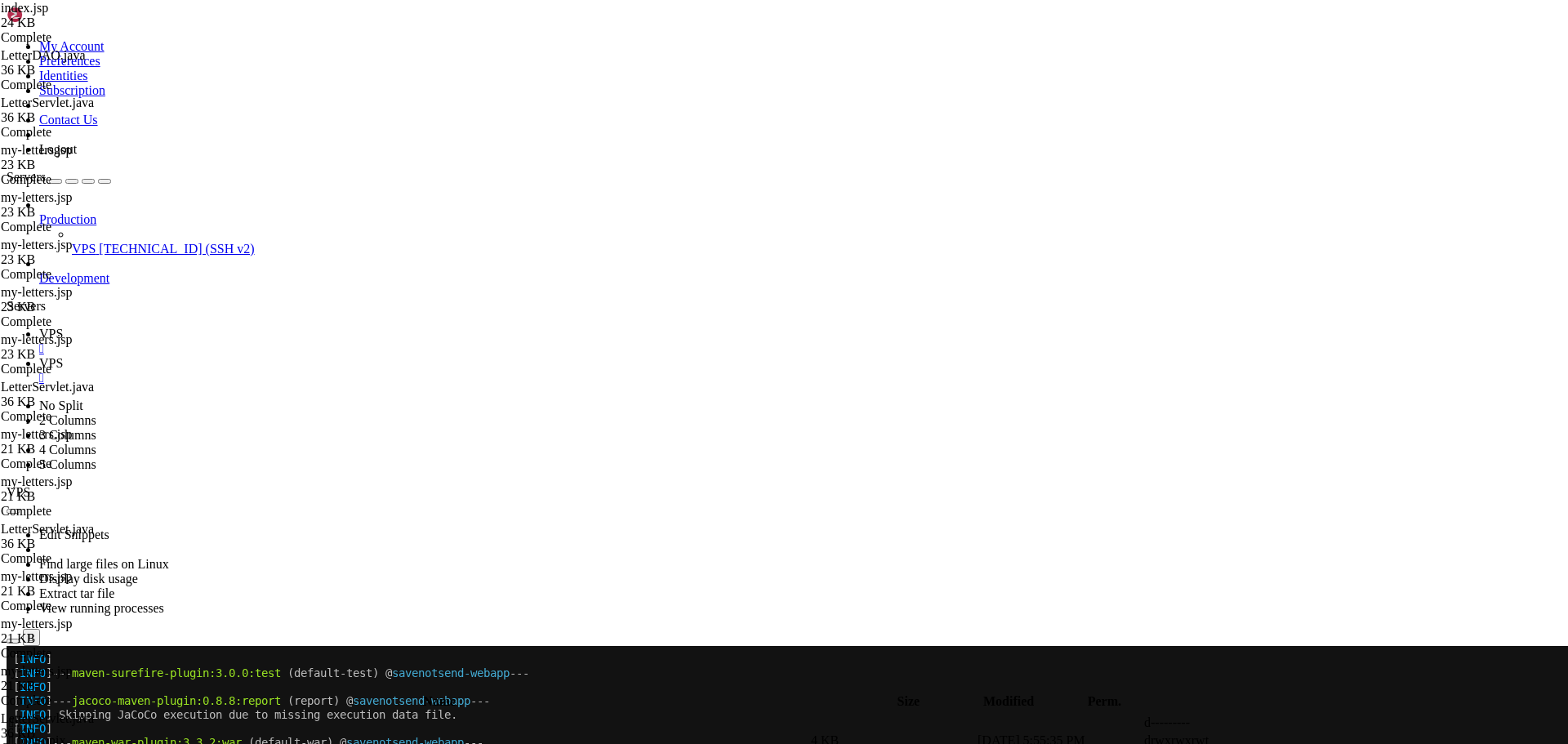
click at [63, 327] on span "VPS" at bounding box center [51, 333] width 23 height 13
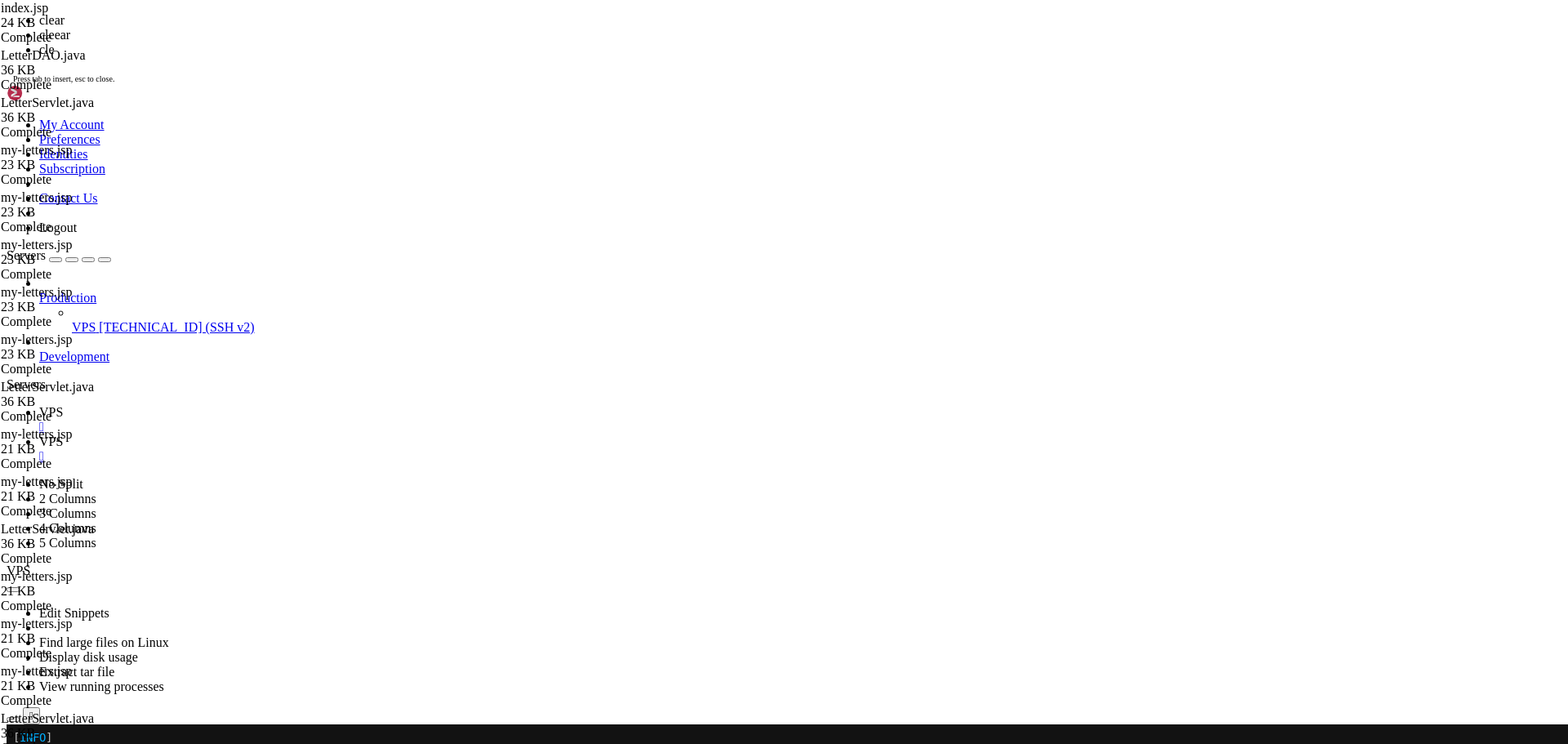
scroll to position [0, 0]
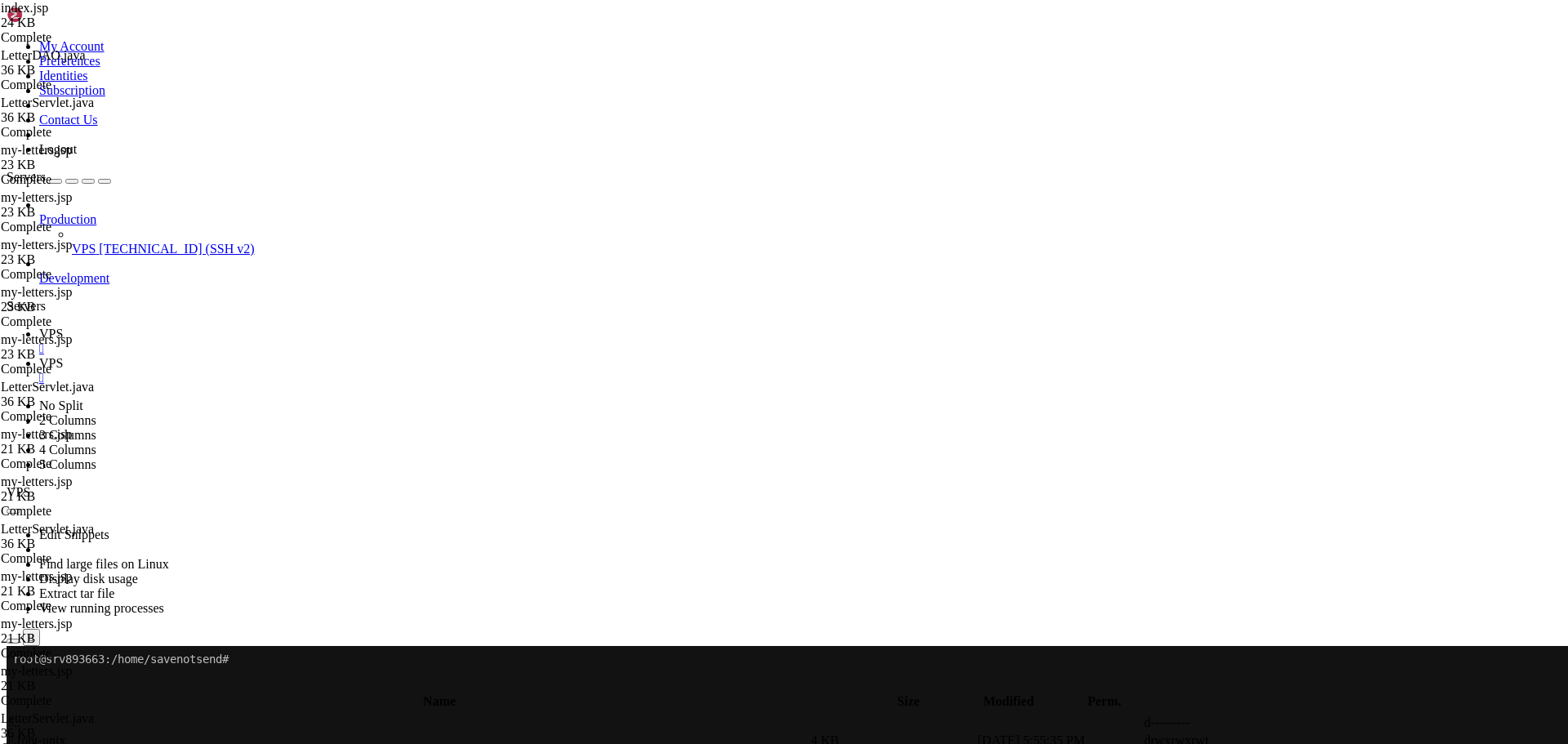
click at [253, 660] on x-row "root@srv893663:/home/savenotsend#" at bounding box center [688, 659] width 1349 height 13
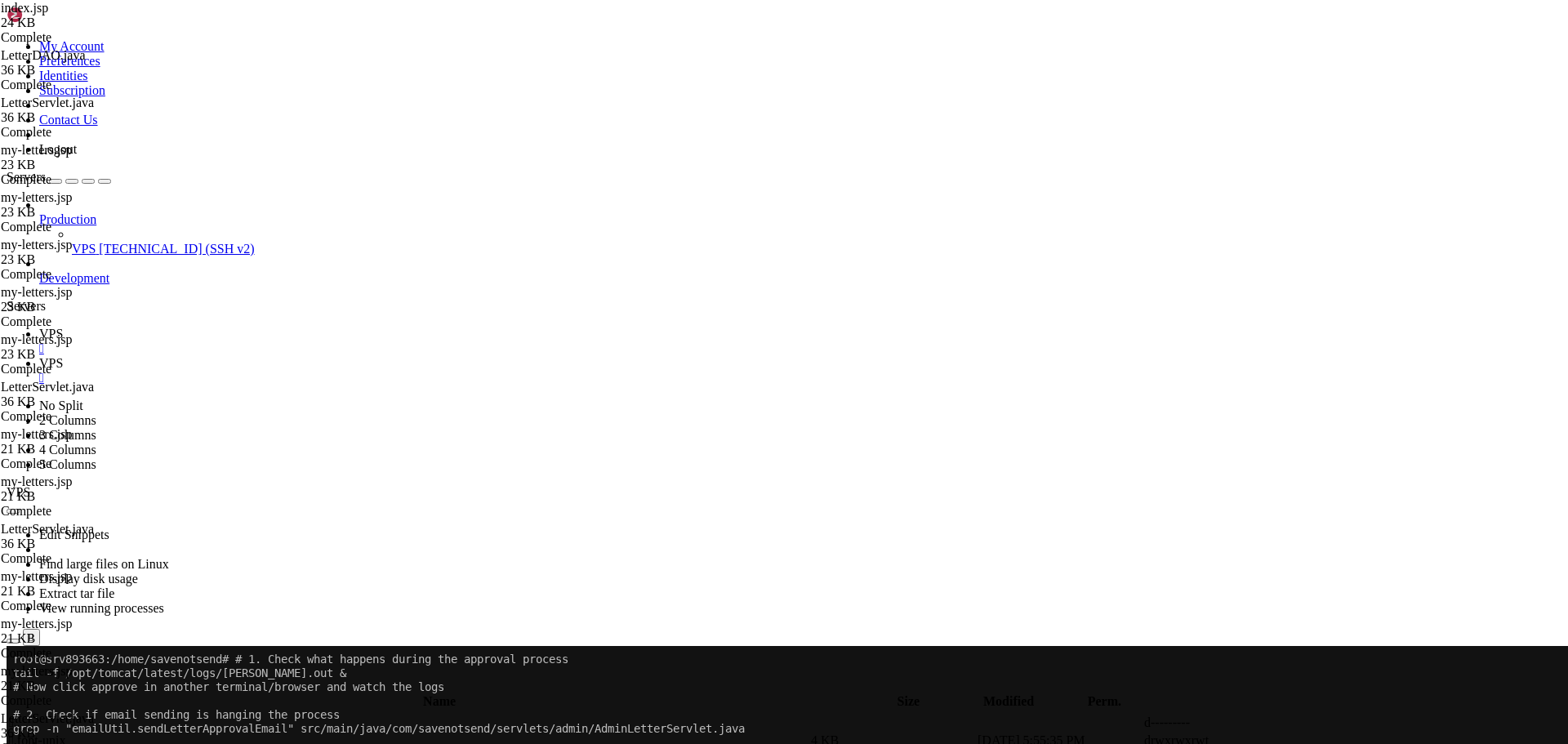
click at [63, 356] on span "VPS" at bounding box center [51, 363] width 23 height 13
click at [13, 687] on icon "button" at bounding box center [13, 687] width 0 height 0
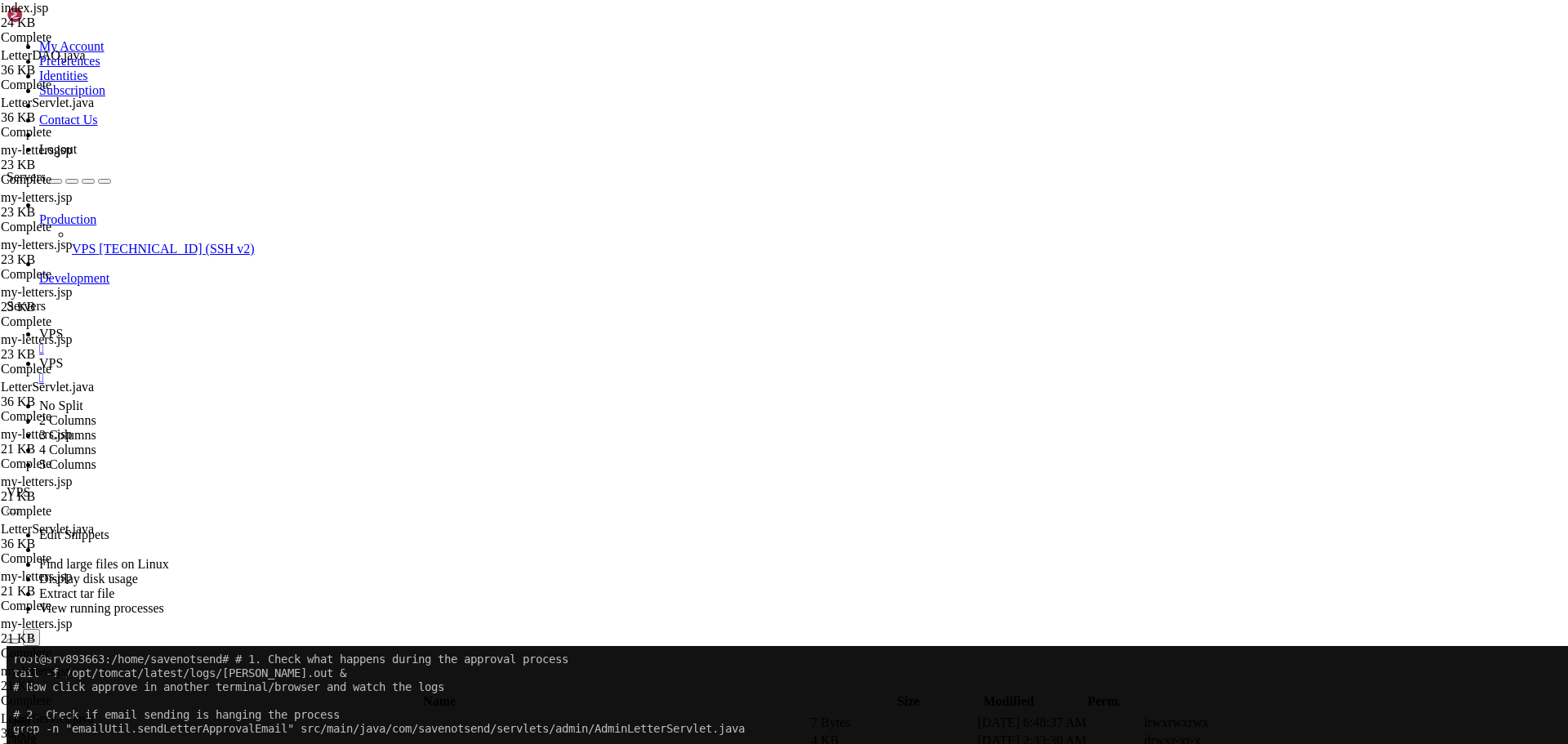
click at [77, 733] on span " savenotsend" at bounding box center [43, 740] width 68 height 13
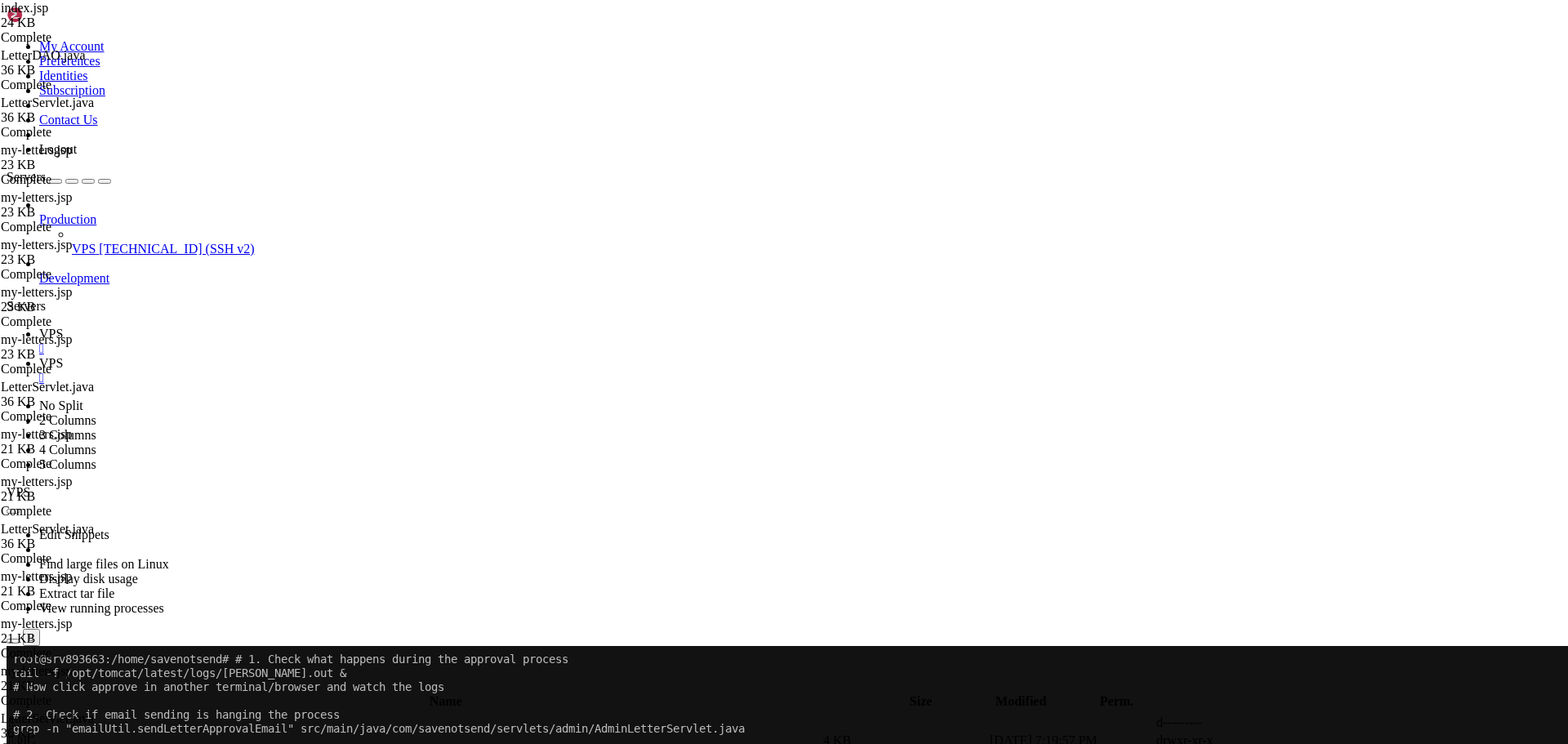
click at [40, 733] on span " main" at bounding box center [24, 740] width 31 height 13
click at [36, 733] on span " java" at bounding box center [22, 740] width 27 height 13
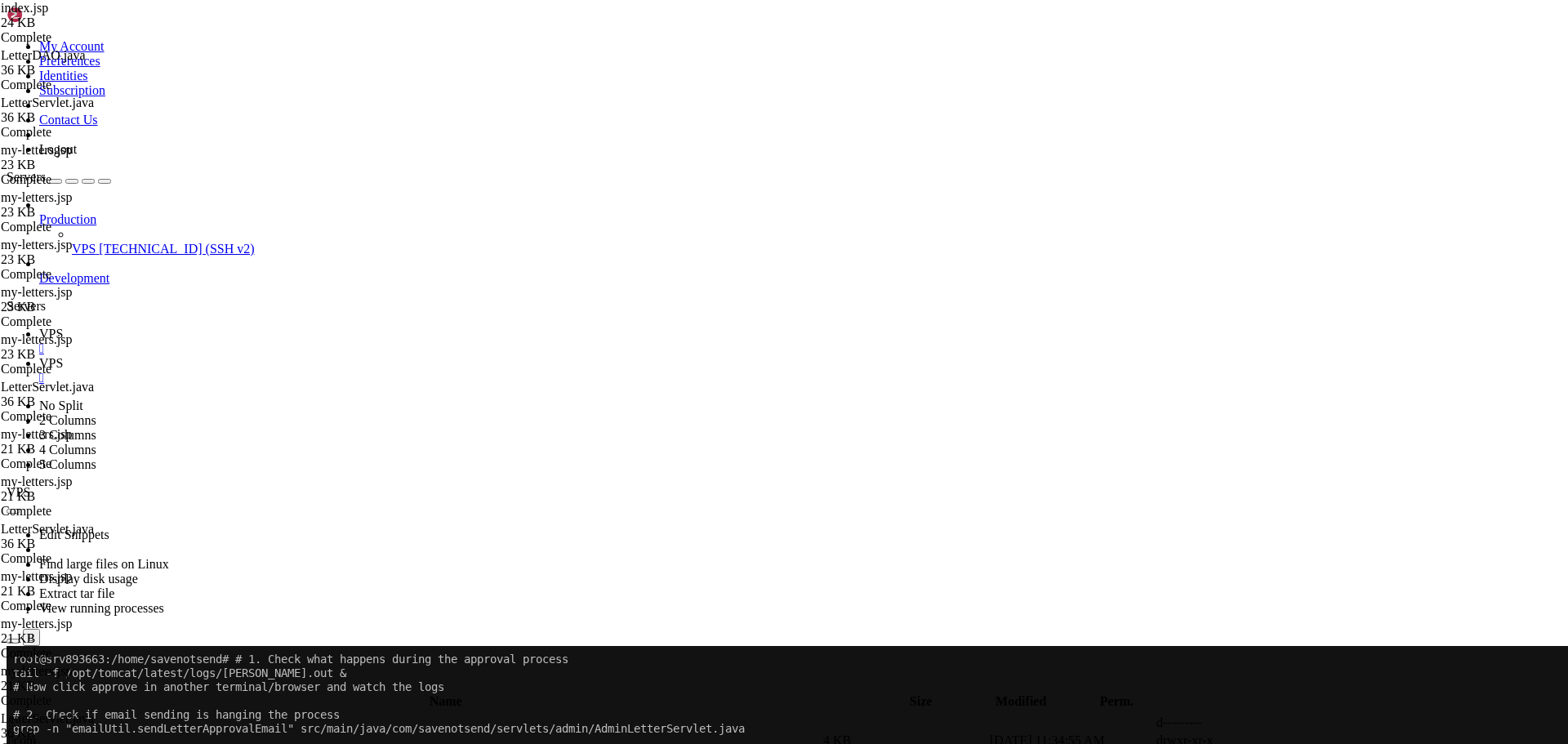
click at [255, 732] on td " com" at bounding box center [414, 740] width 812 height 16
click at [77, 733] on span " savenotsend" at bounding box center [43, 740] width 68 height 13
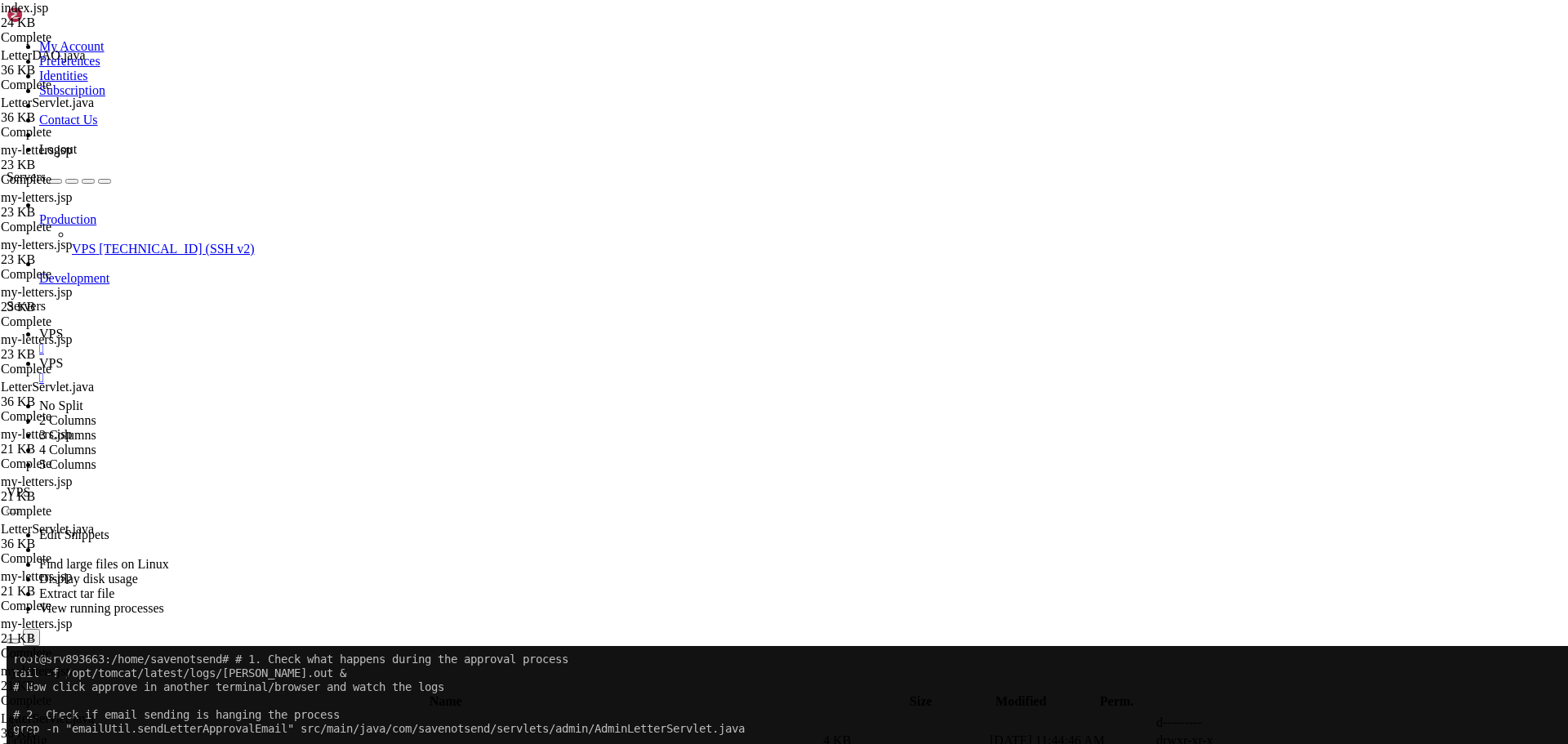
click at [47, 733] on span " admin" at bounding box center [28, 740] width 38 height 13
type input "/home/savenotsend/src/main/java/com/savenotsend/servlets/admin"
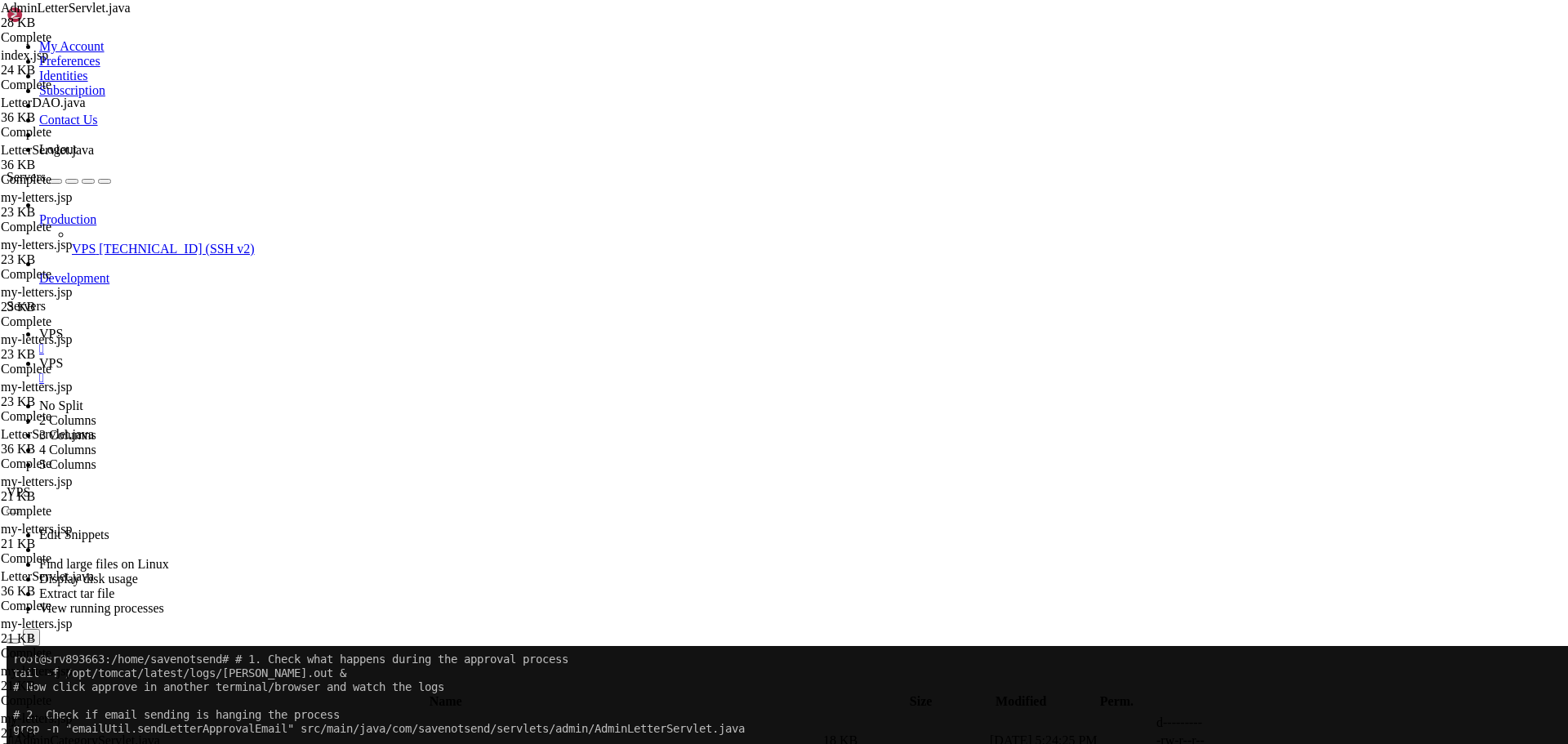
type textarea "} else {"
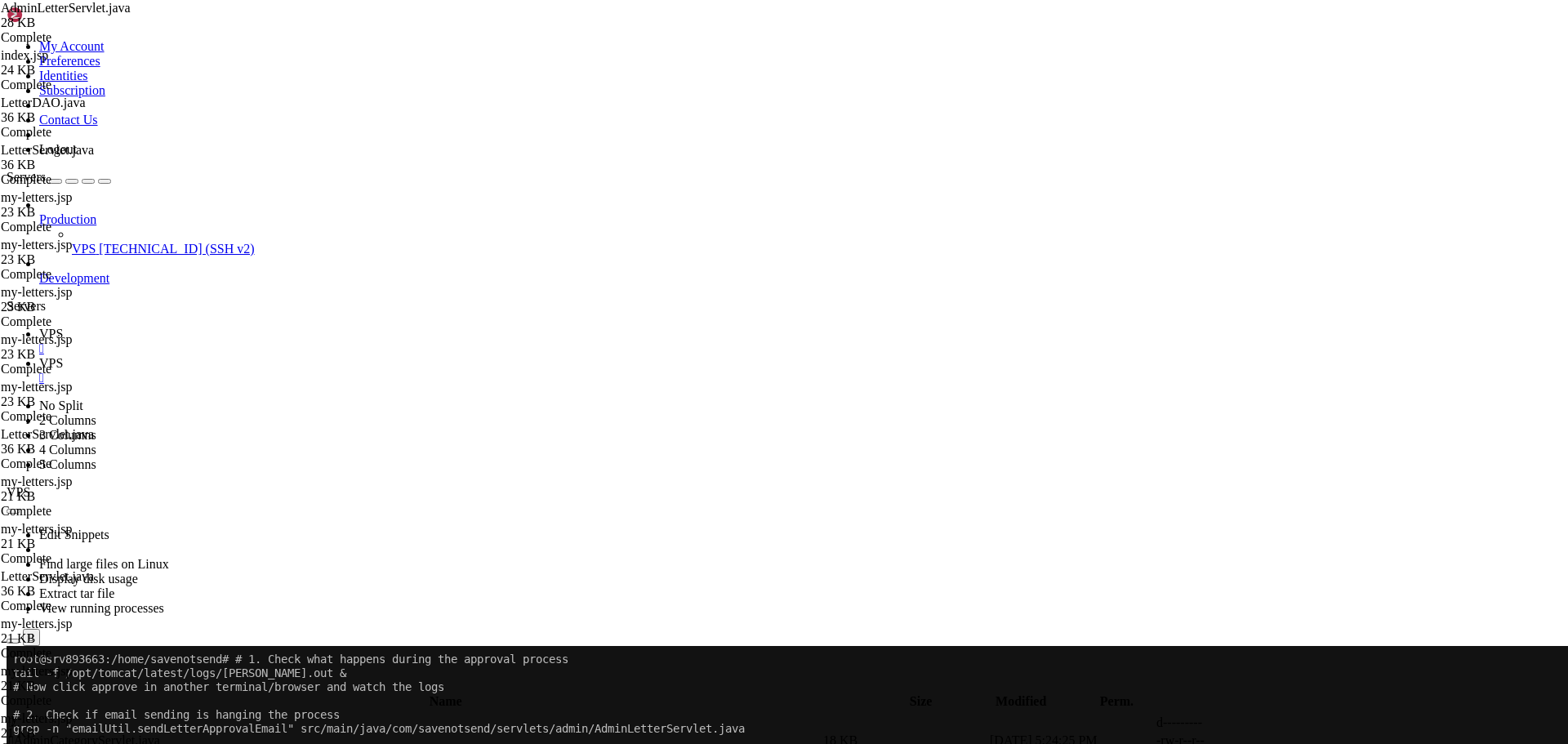
paste input "handleApproveLetter"
type input "handleApproveLetter"
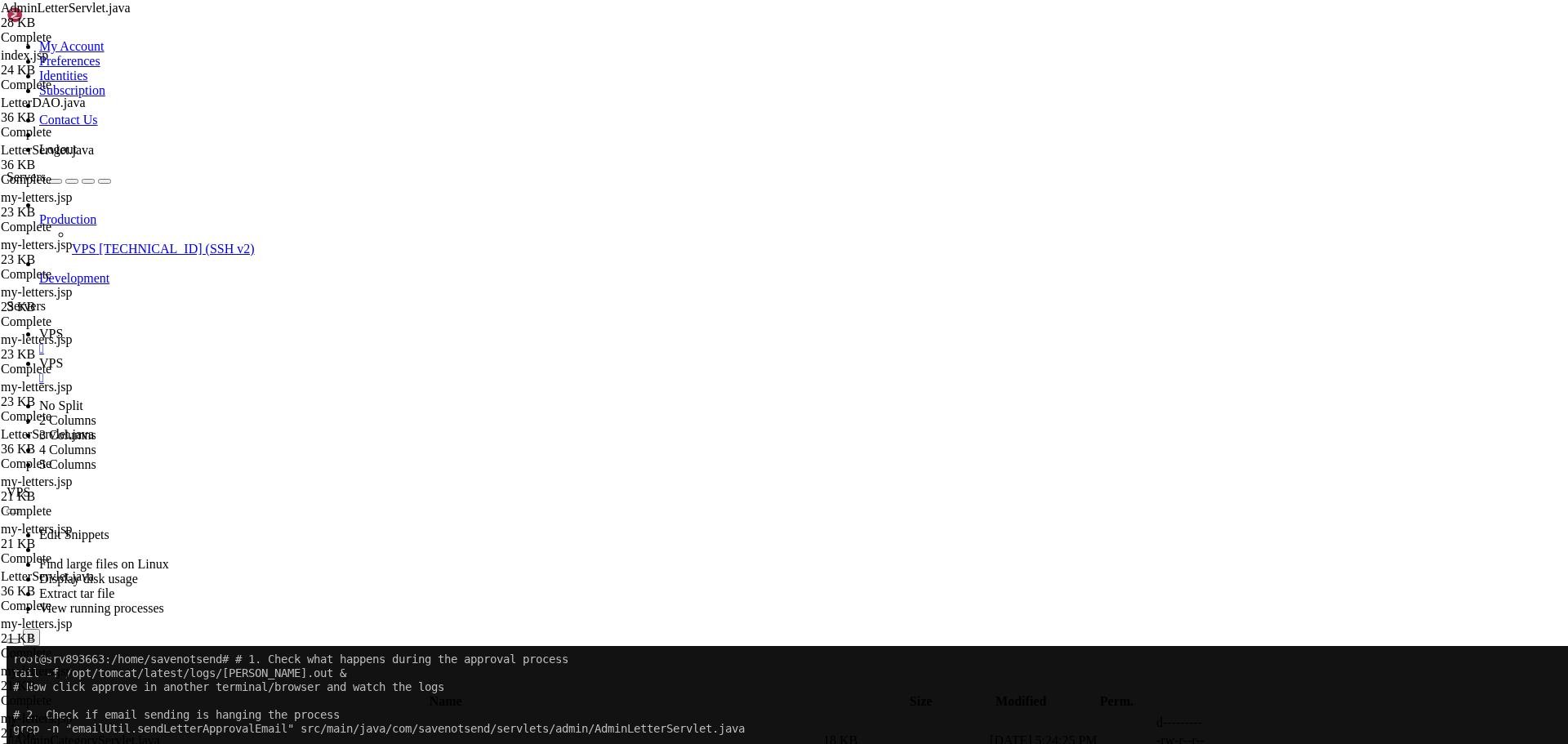
scroll to position [305, 0]
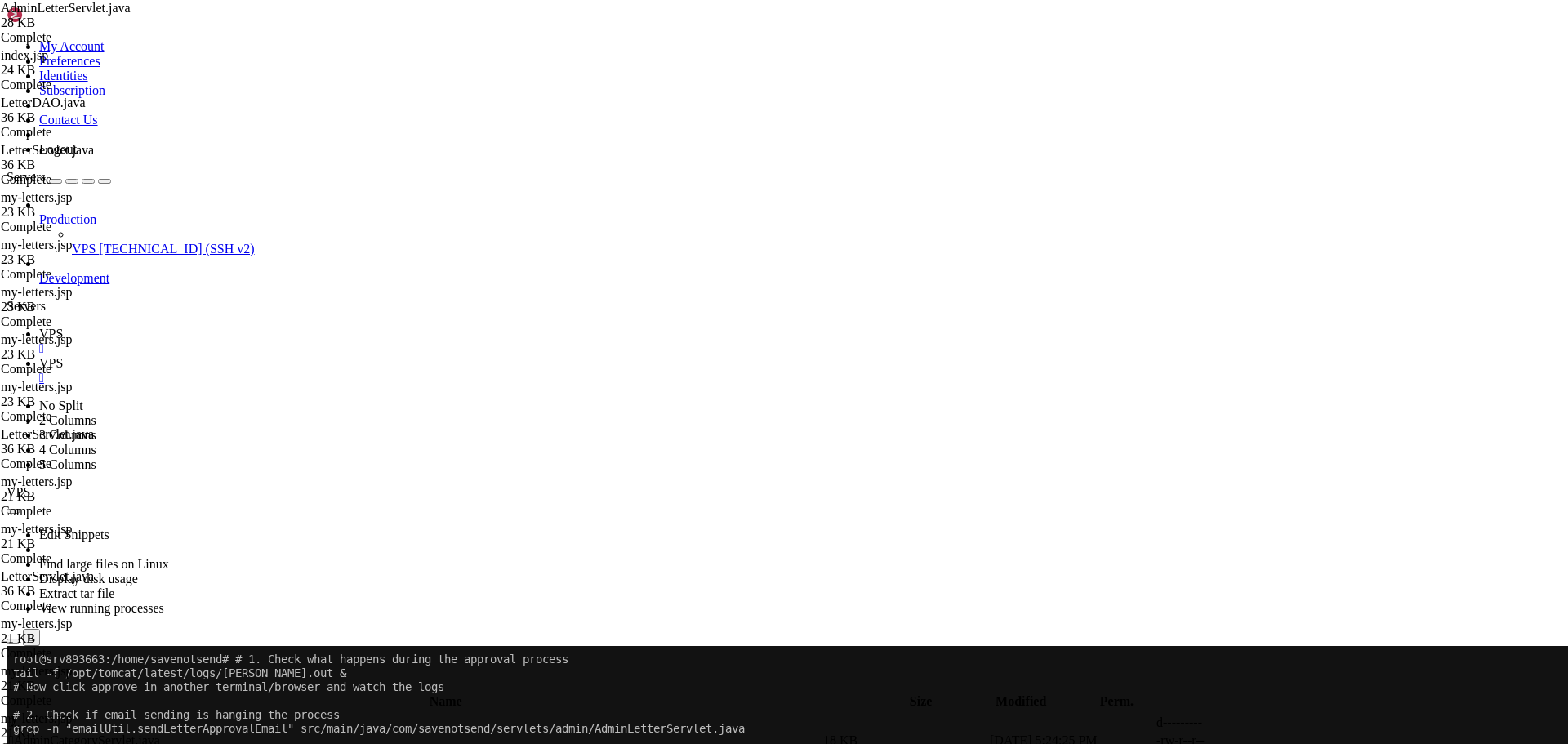
scroll to position [1735, 0]
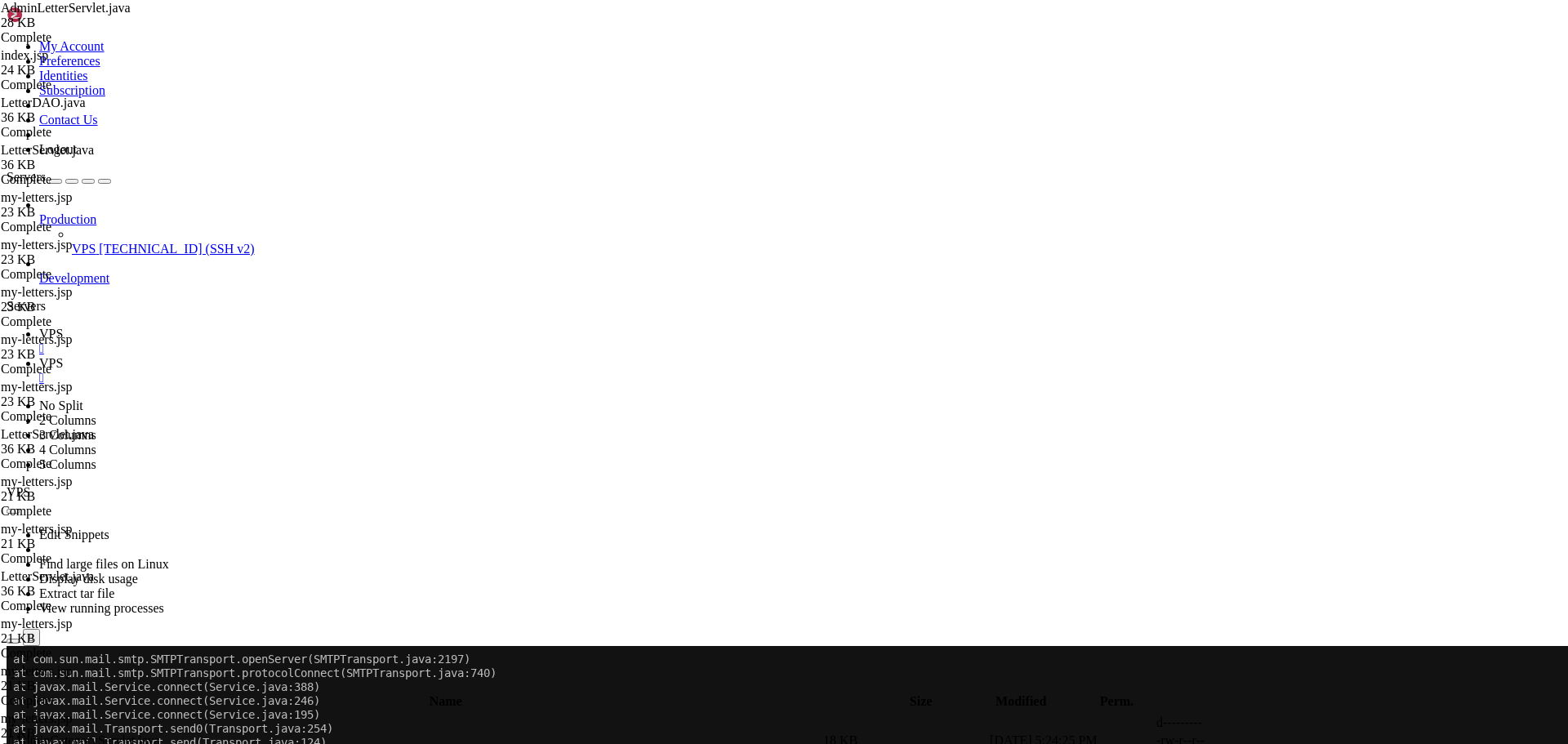
scroll to position [375, 0]
drag, startPoint x: 308, startPoint y: 386, endPoint x: 365, endPoint y: 541, distance: 165.1
drag, startPoint x: 275, startPoint y: 632, endPoint x: 271, endPoint y: 148, distance: 484.0
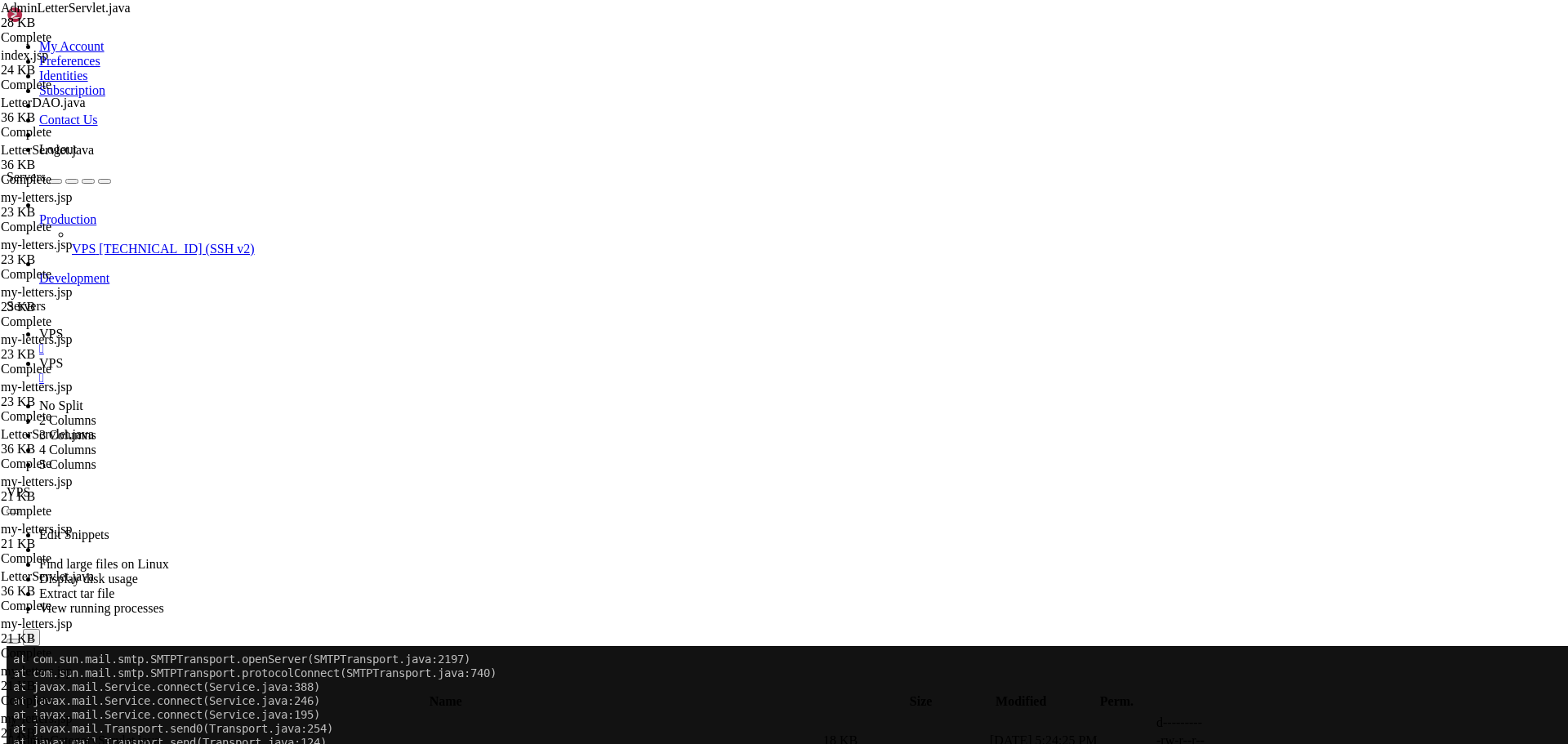
scroll to position [999, 0]
drag, startPoint x: 271, startPoint y: 151, endPoint x: 304, endPoint y: 625, distance: 475.1
paste textarea
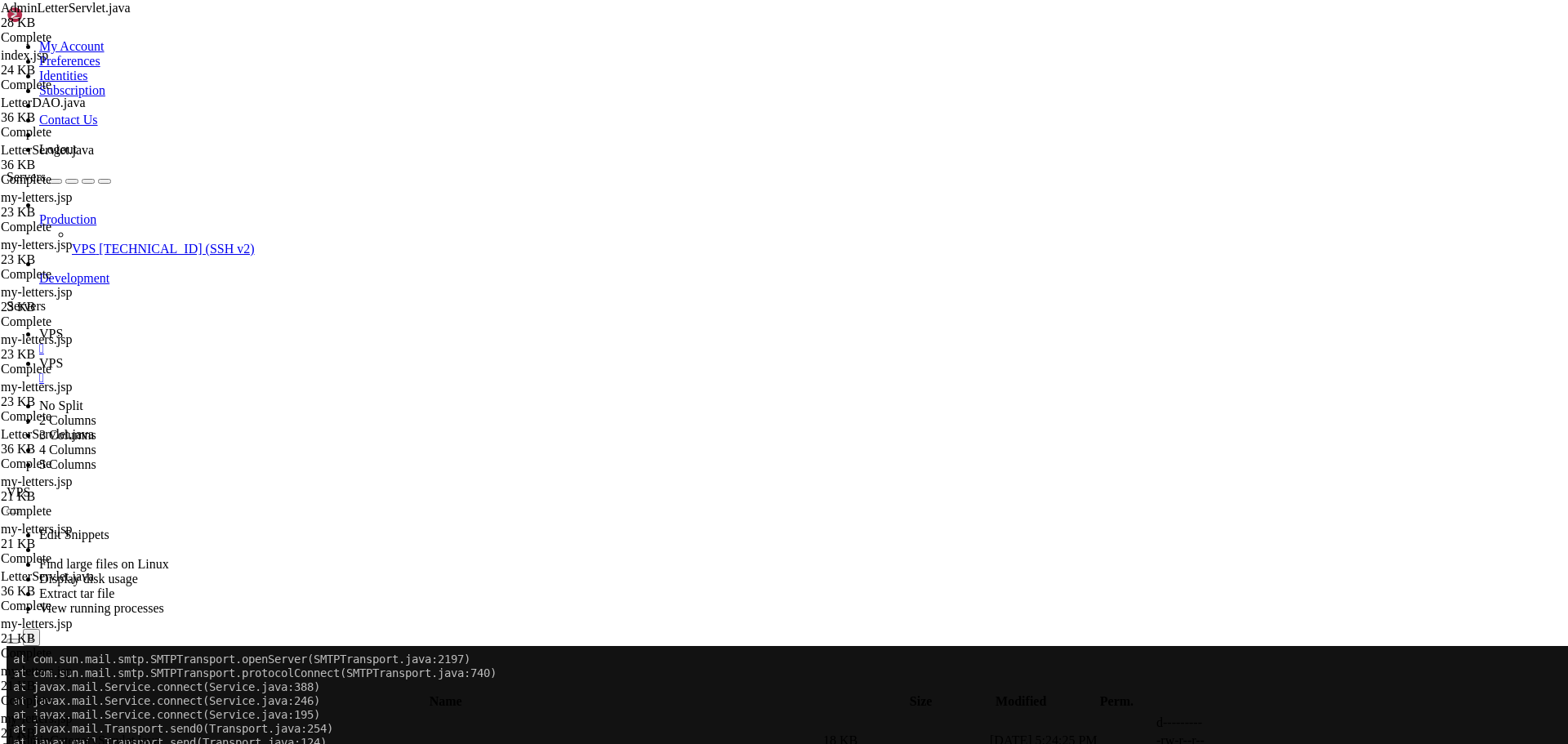
scroll to position [2197, 0]
type textarea "System.out.println("=== DEBUG: handleApproveLetter started ===");"
click at [234, 327] on link "VPS " at bounding box center [801, 341] width 1522 height 30
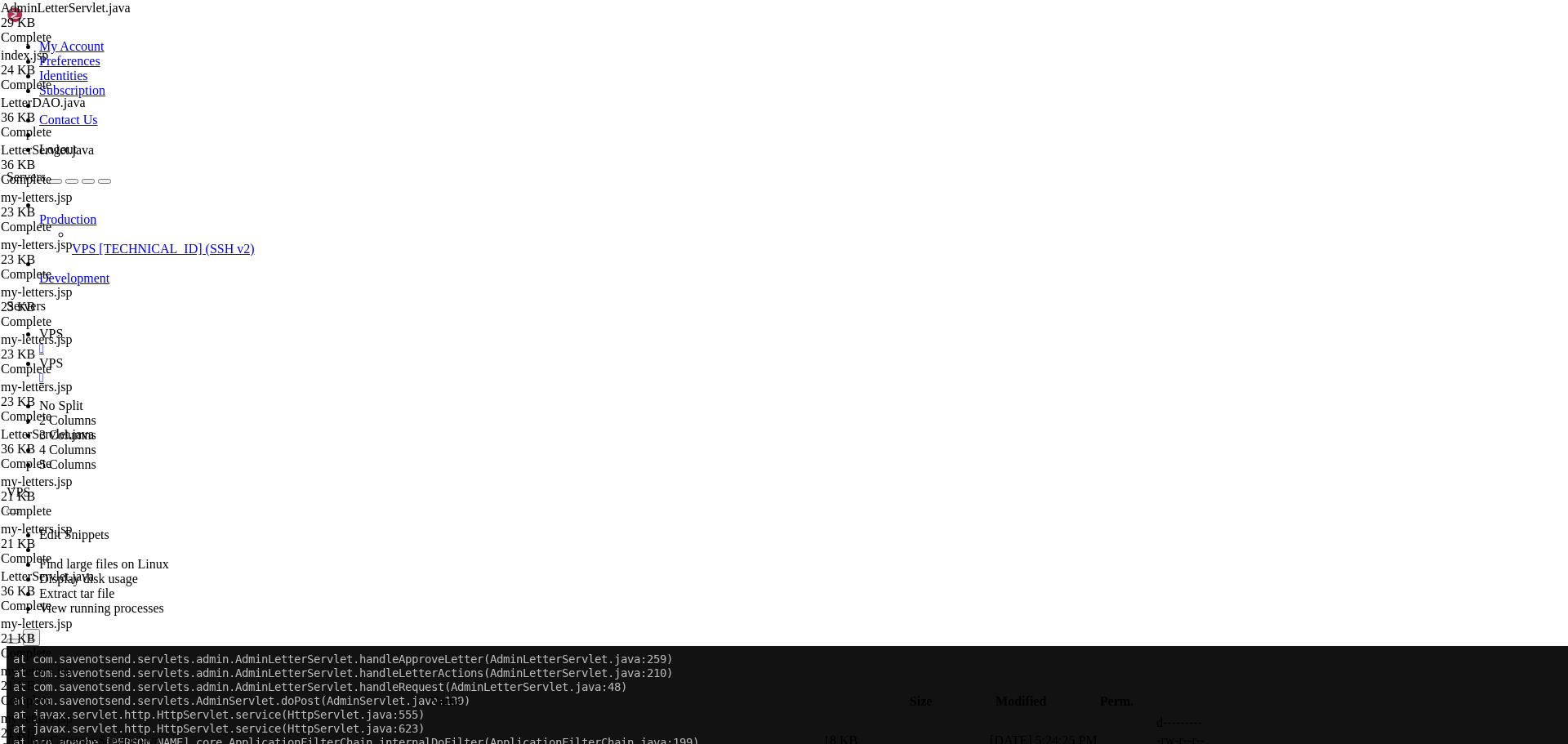
scroll to position [999, 0]
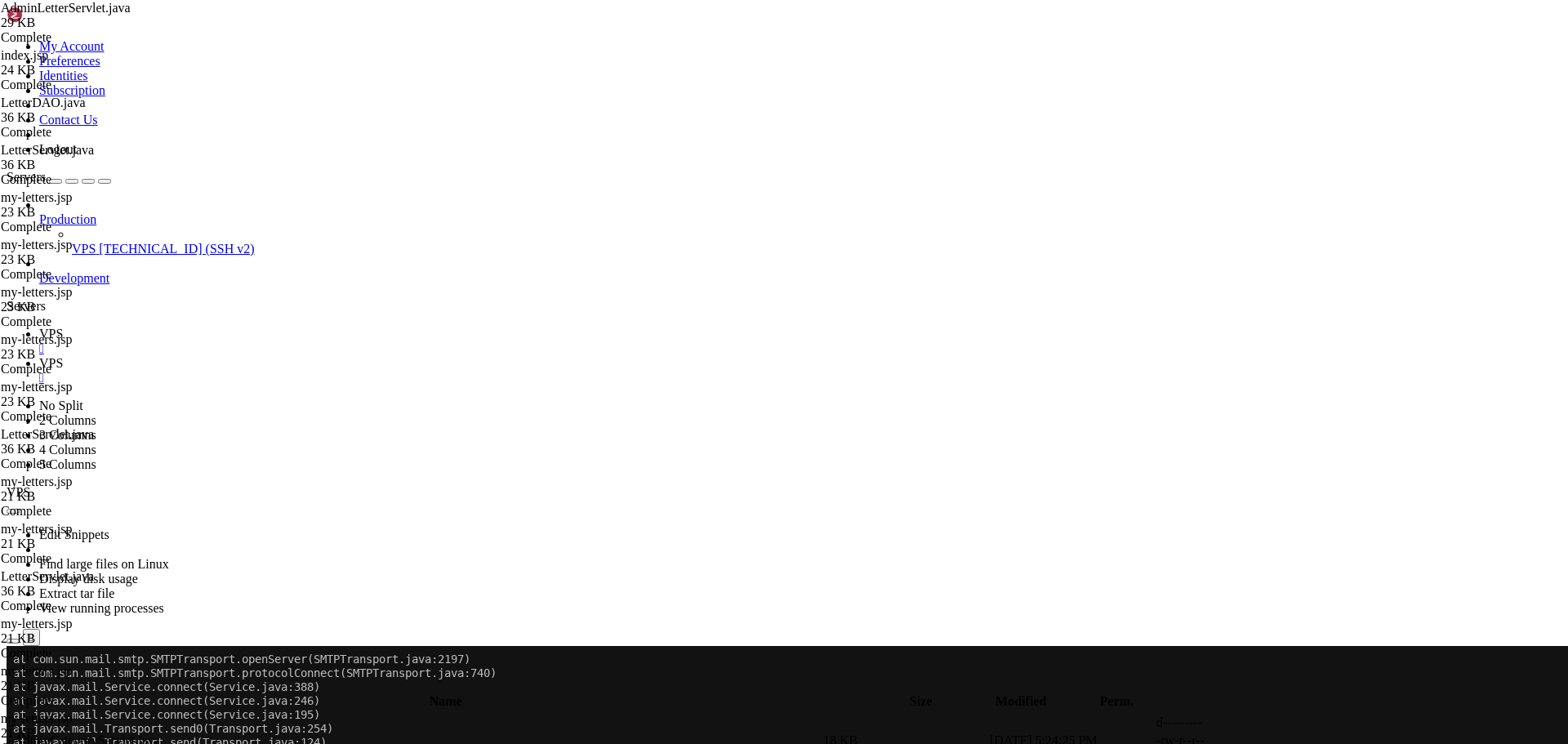
click at [95, 242] on span "VPS" at bounding box center [84, 248] width 23 height 13
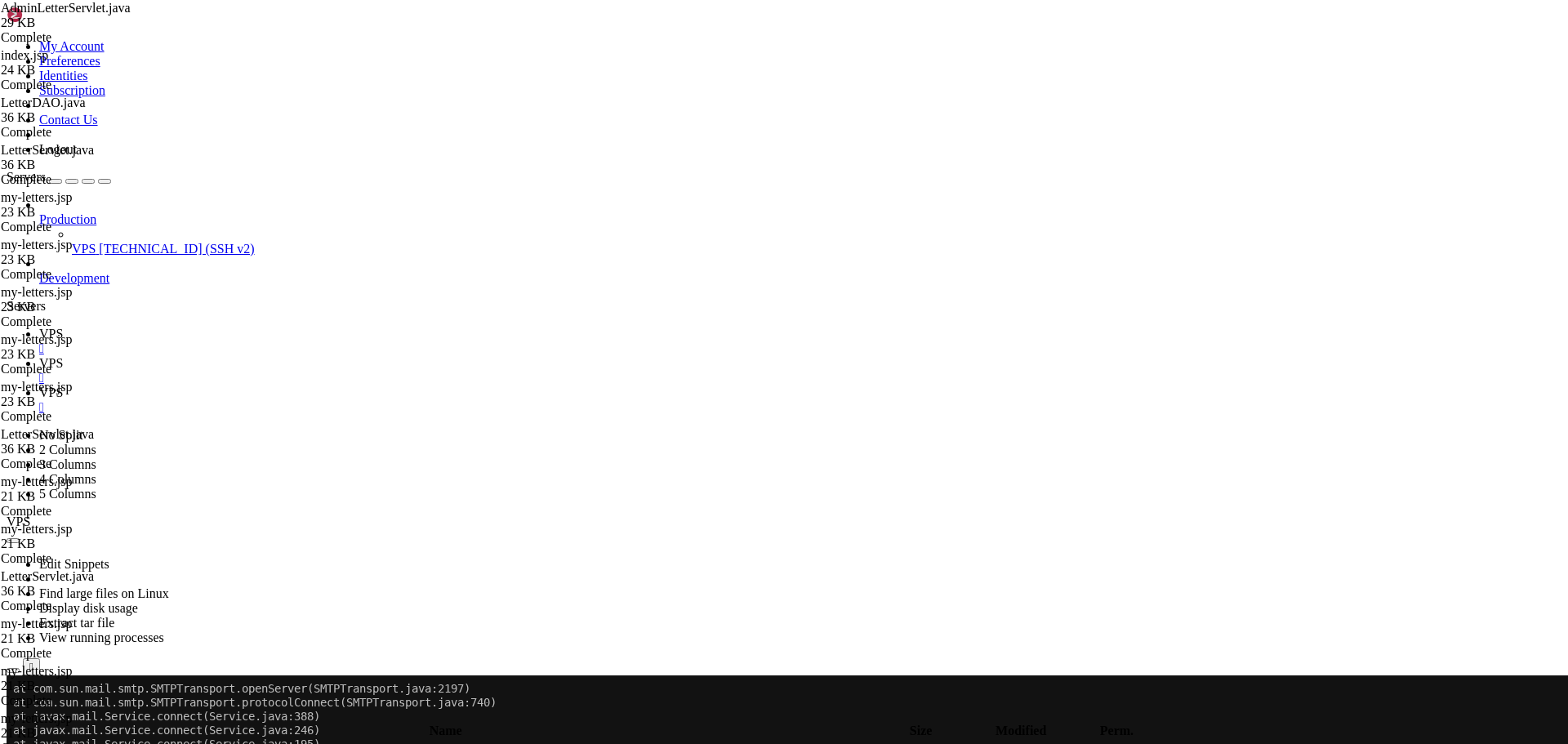
scroll to position [0, 0]
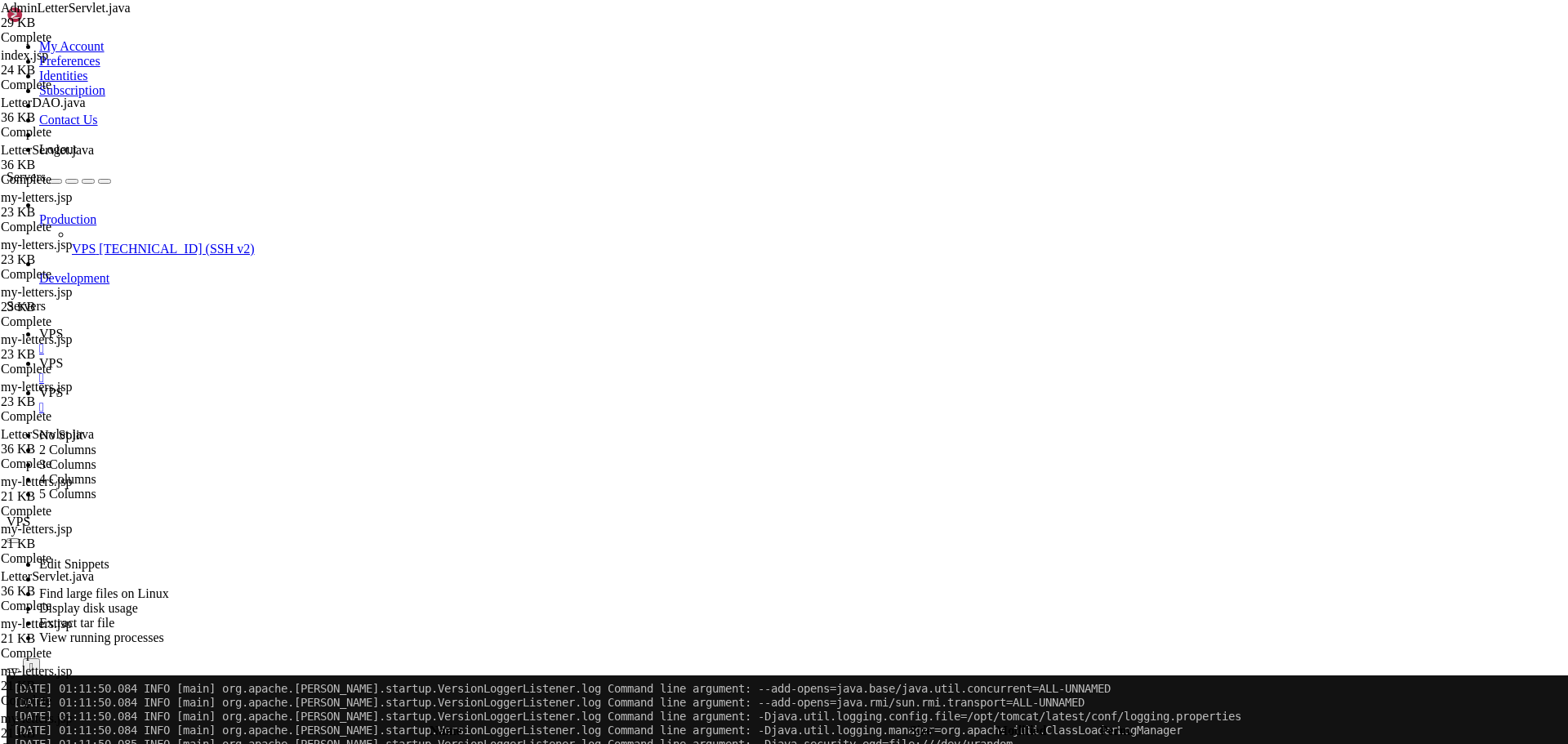
scroll to position [2083, 0]
click at [63, 327] on span "VPS" at bounding box center [51, 333] width 23 height 13
drag, startPoint x: 33, startPoint y: 1300, endPoint x: 13, endPoint y: 1145, distance: 156.3
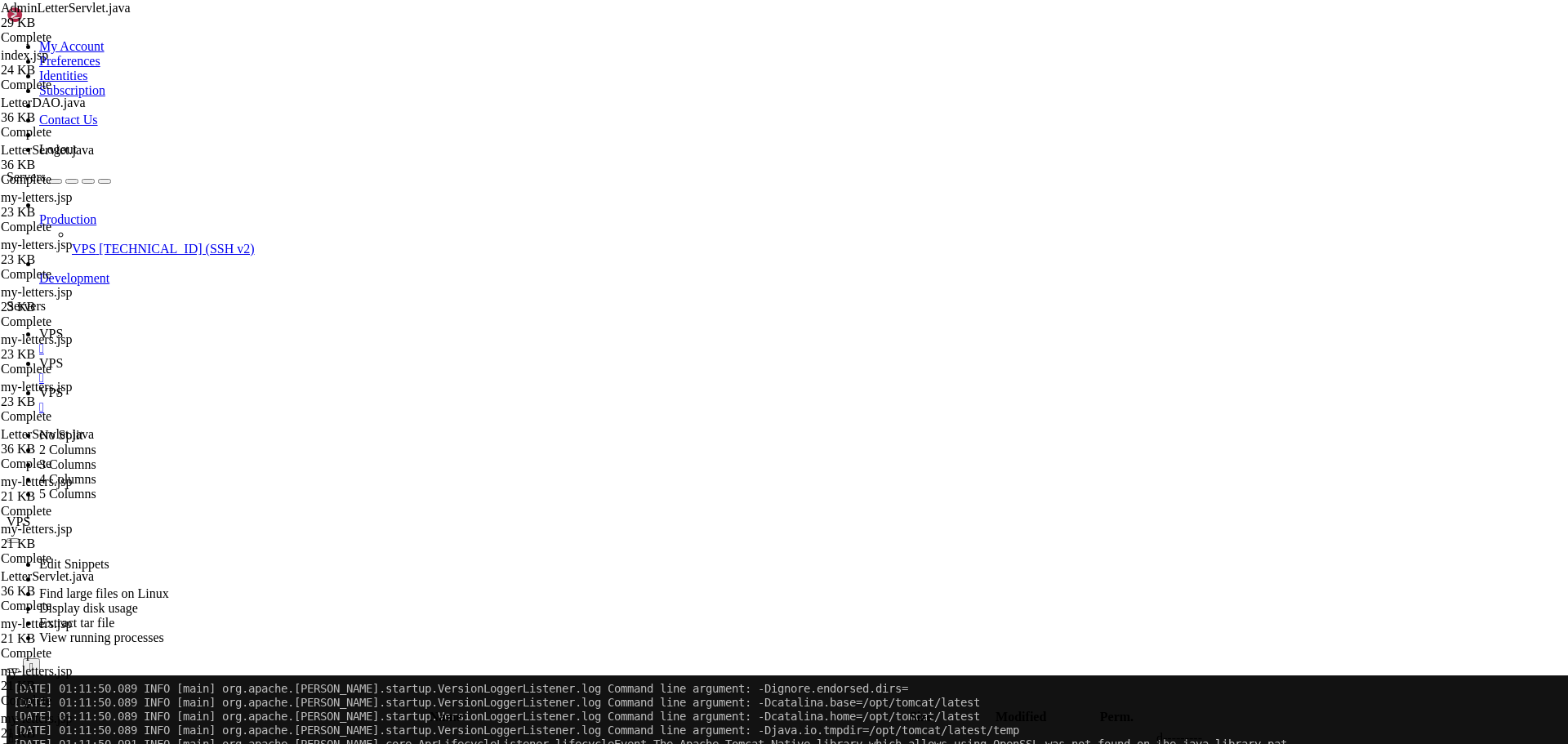
scroll to position [2250, 0]
click at [63, 356] on span "VPS" at bounding box center [51, 363] width 23 height 13
type textarea "@Override"
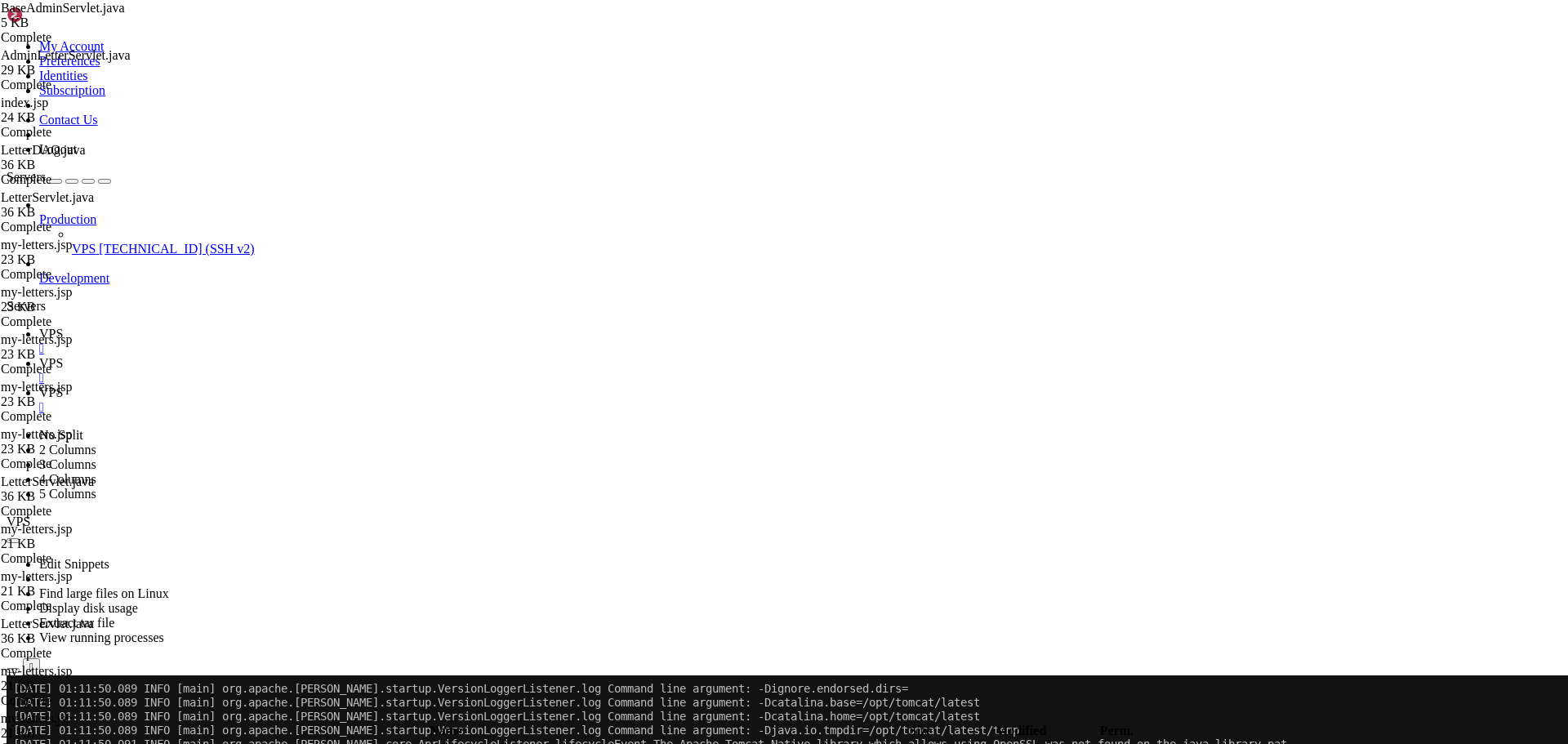
type input "redirectWithSuccess"
click at [63, 327] on span "VPS" at bounding box center [51, 333] width 23 height 13
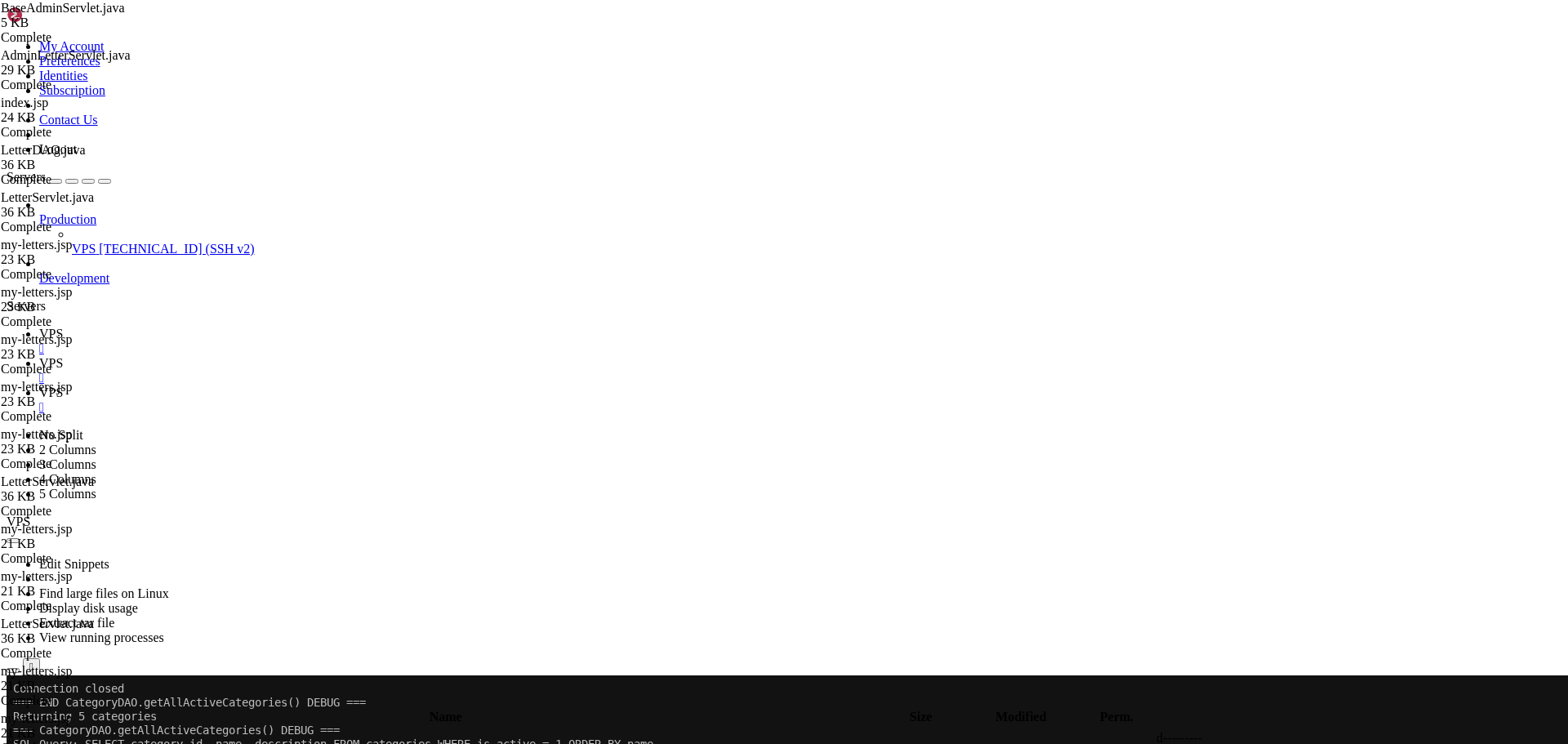
scroll to position [13026, 0]
click at [40, 386] on icon at bounding box center [40, 392] width 0 height 13
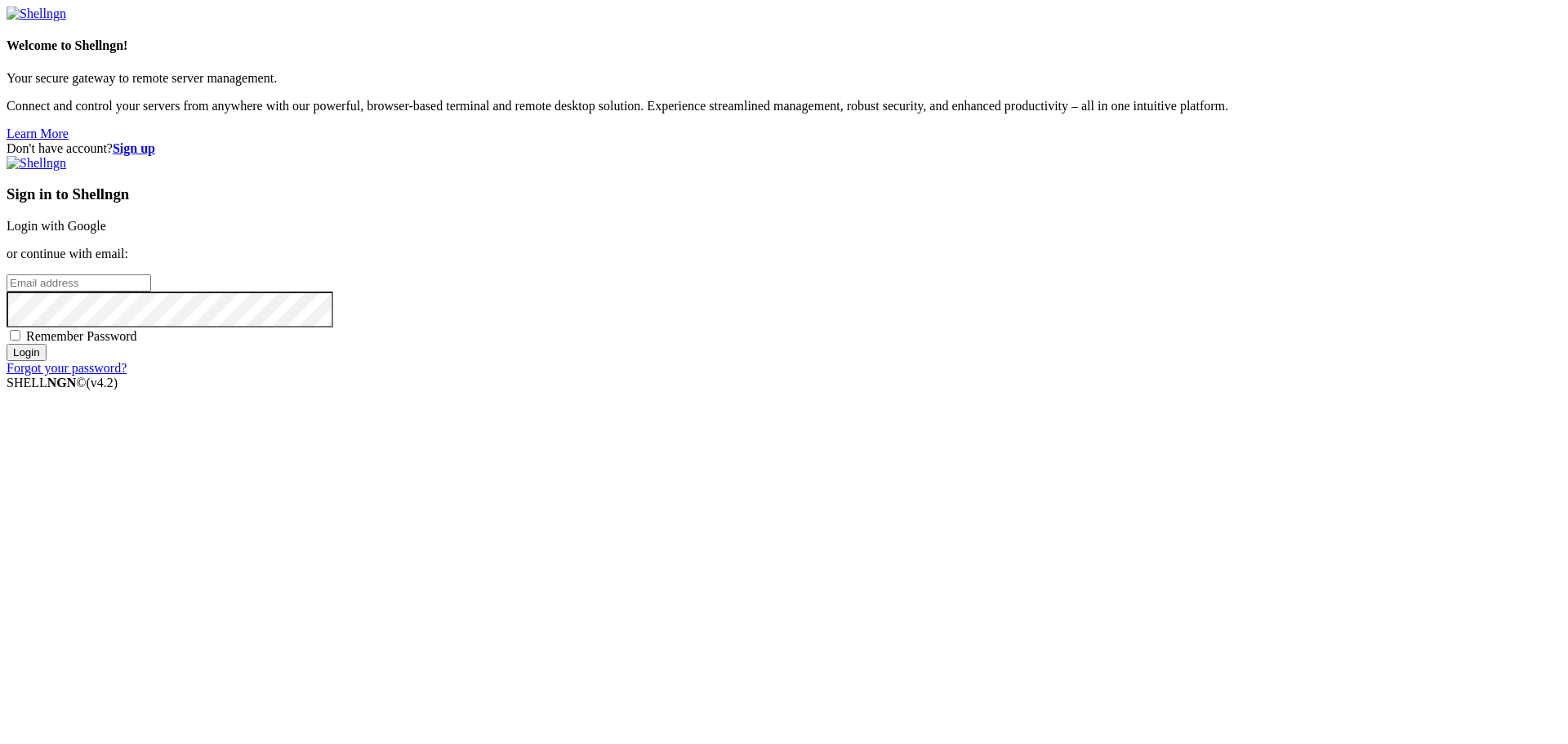
click at [106, 233] on link "Login with Google" at bounding box center [56, 225] width 100 height 13
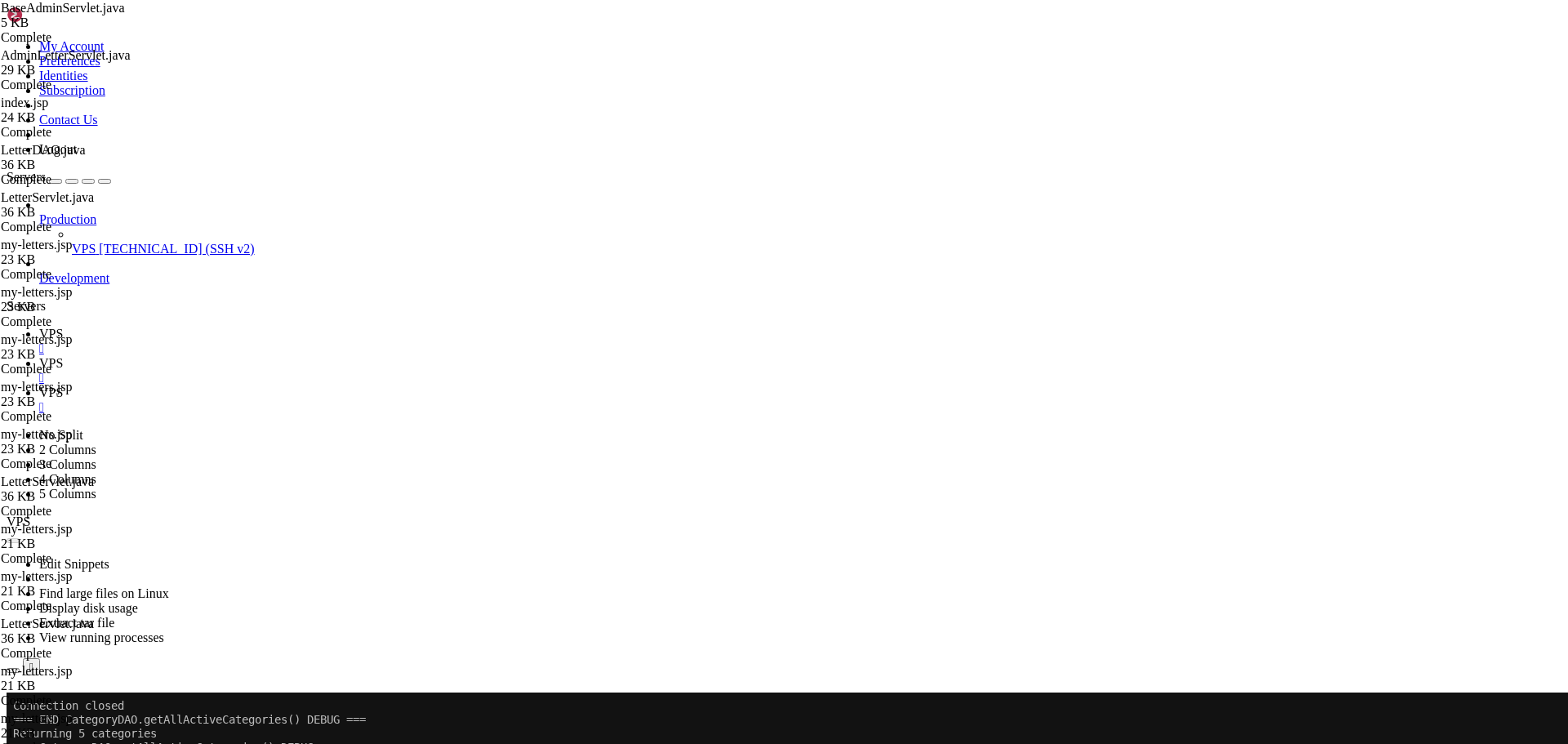
scroll to position [1222, 0]
click at [63, 356] on span "VPS" at bounding box center [51, 363] width 23 height 13
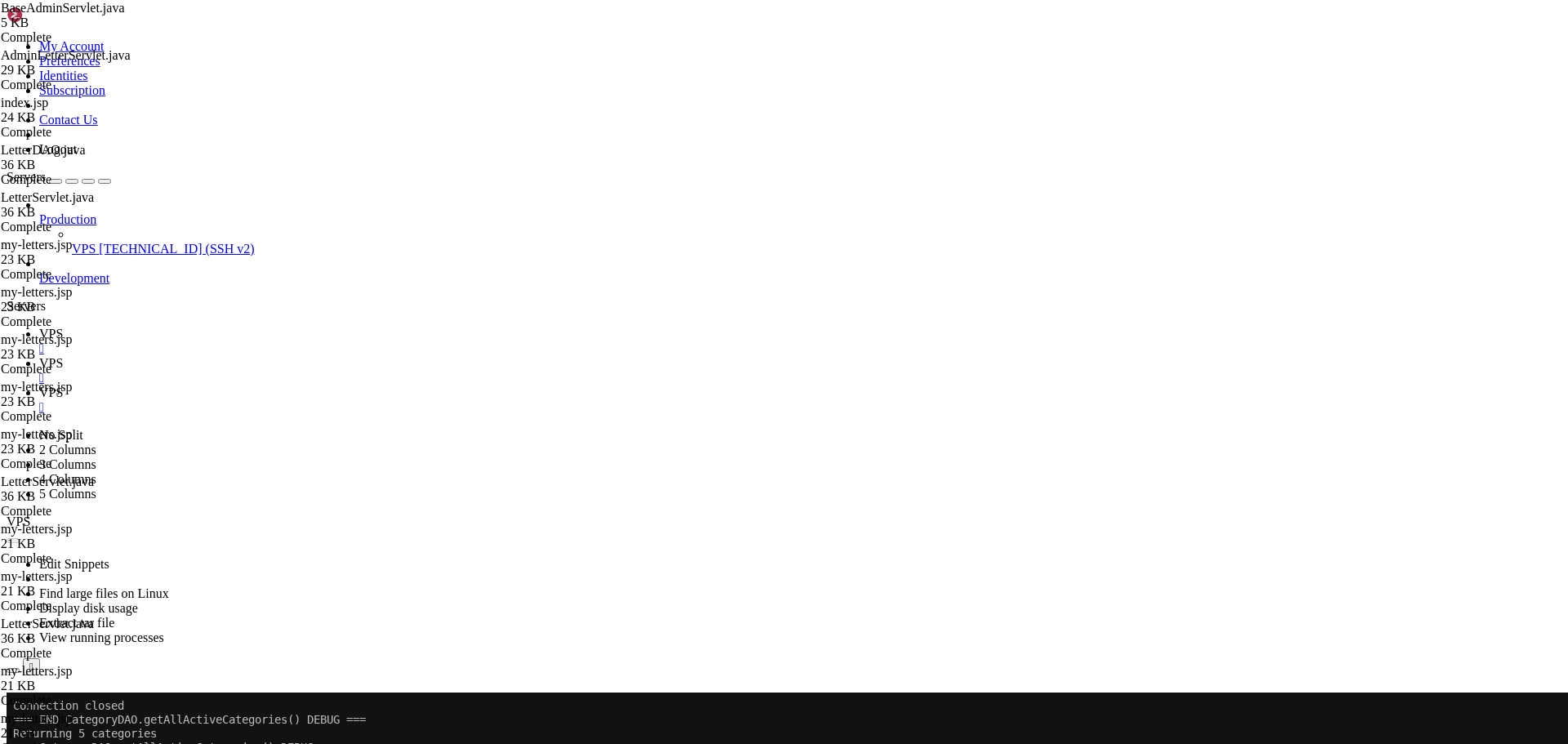
type input "/home/savenotsend/src/main/webapp/WEB-INF/jsp/letters"
type textarea "--success-color: #198754;"
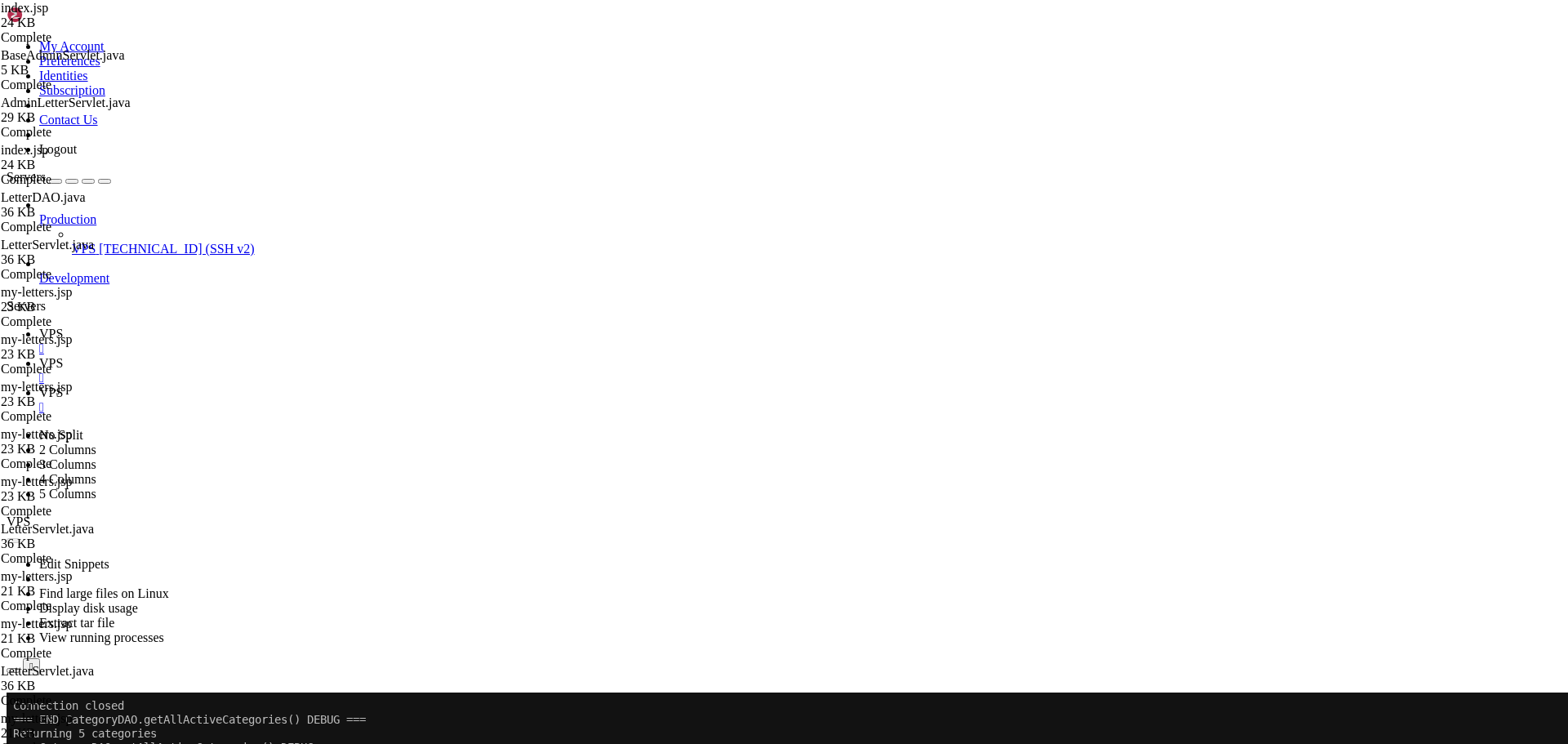
type input "oin our healing community"
drag, startPoint x: 365, startPoint y: 406, endPoint x: 330, endPoint y: 377, distance: 45.5
type textarea "<div class="stat-item"> <i class="fas fa-users"></i>"
type textarea "</c:if>"
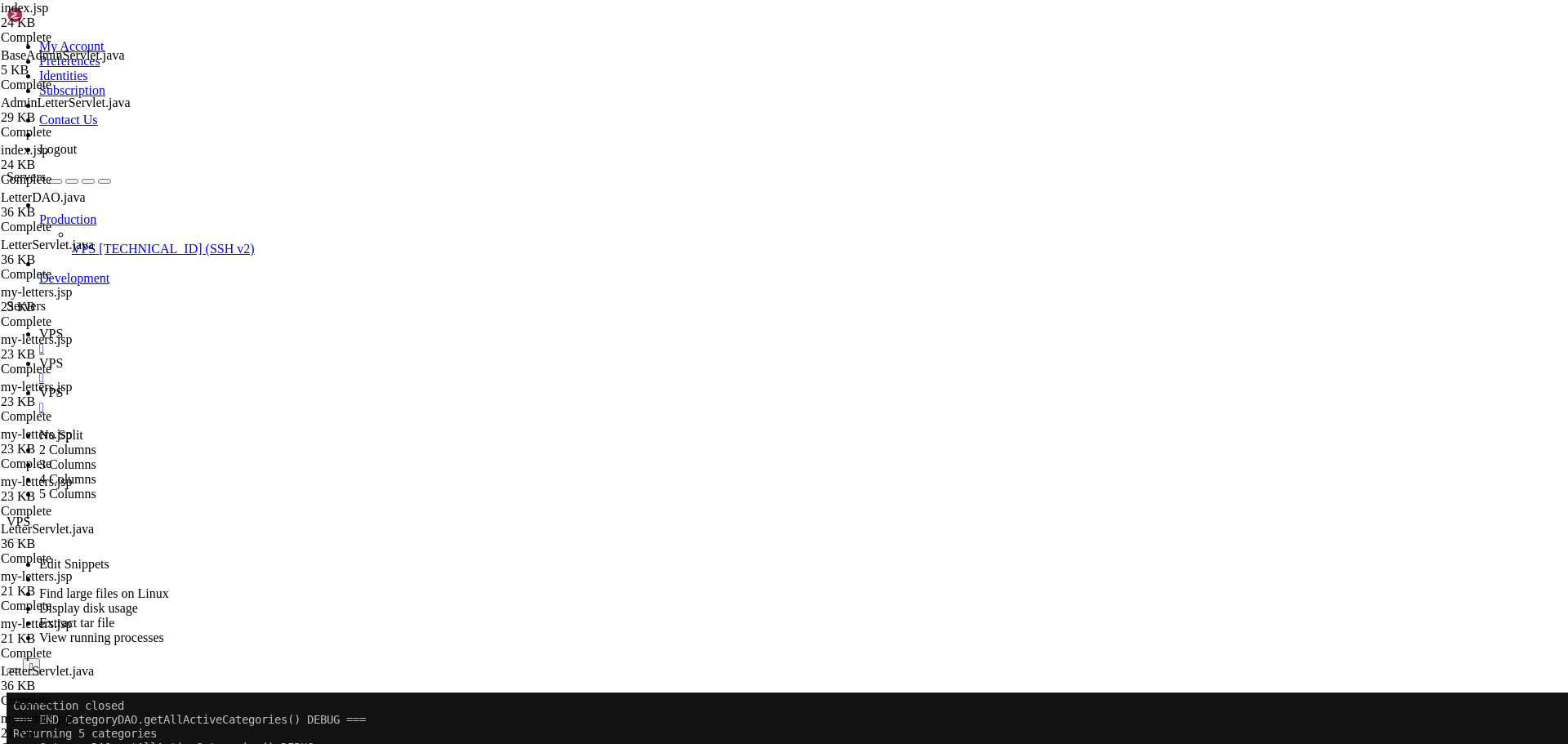
click at [396, 386] on link "VPS " at bounding box center [801, 400] width 1522 height 30
click at [63, 327] on span "VPS" at bounding box center [51, 333] width 23 height 13
click at [72, 707] on button "Reconnect" at bounding box center [39, 715] width 66 height 17
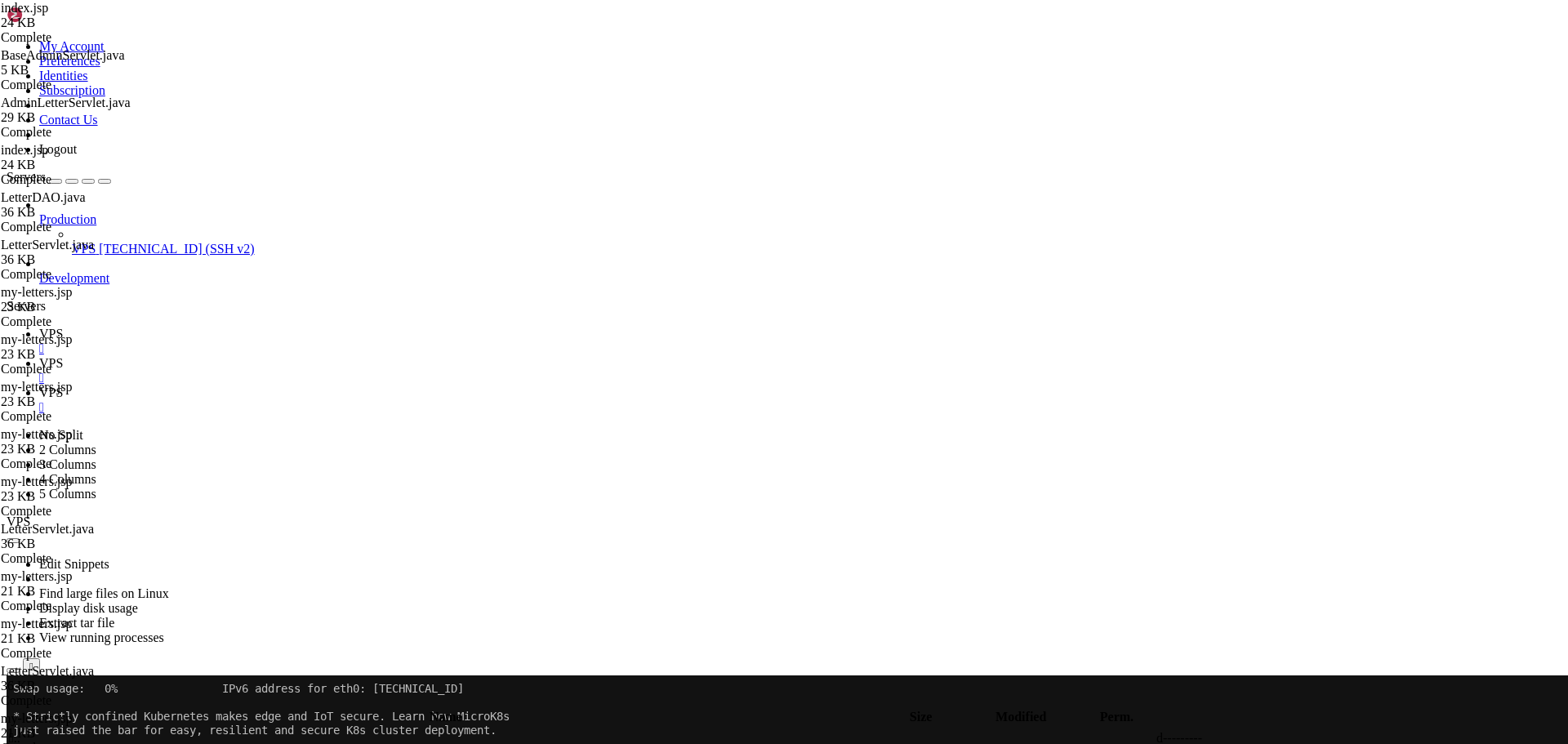
scroll to position [13220, 0]
click at [63, 386] on span "VPS" at bounding box center [51, 392] width 23 height 13
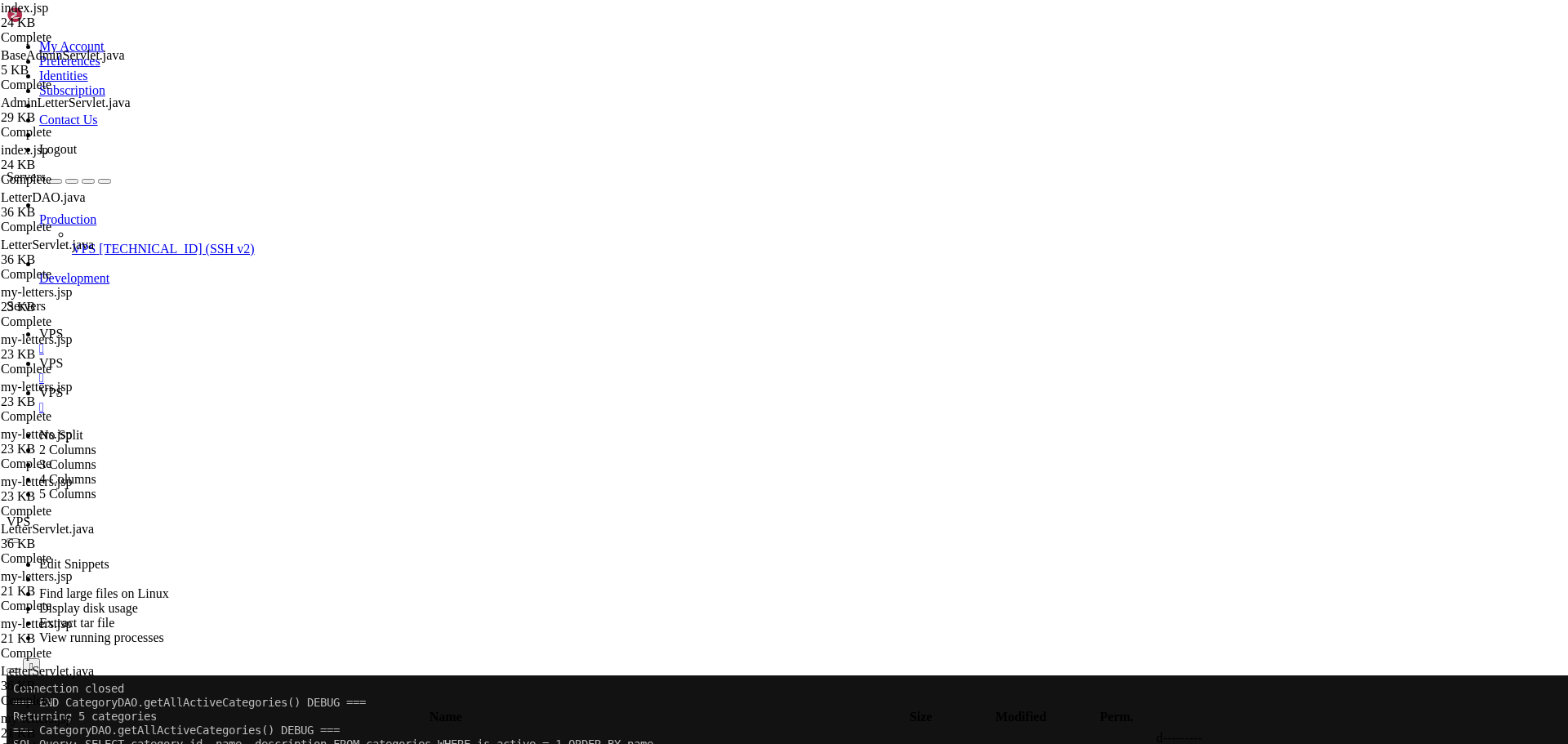
scroll to position [15497, 0]
click at [40, 356] on icon at bounding box center [40, 363] width 0 height 13
click at [1323, 743] on icon at bounding box center [1323, 757] width 0 height 0
type textarea "<%-- WEB-INF/jsp/letters/index.jsp - Community letters listing page --%>"
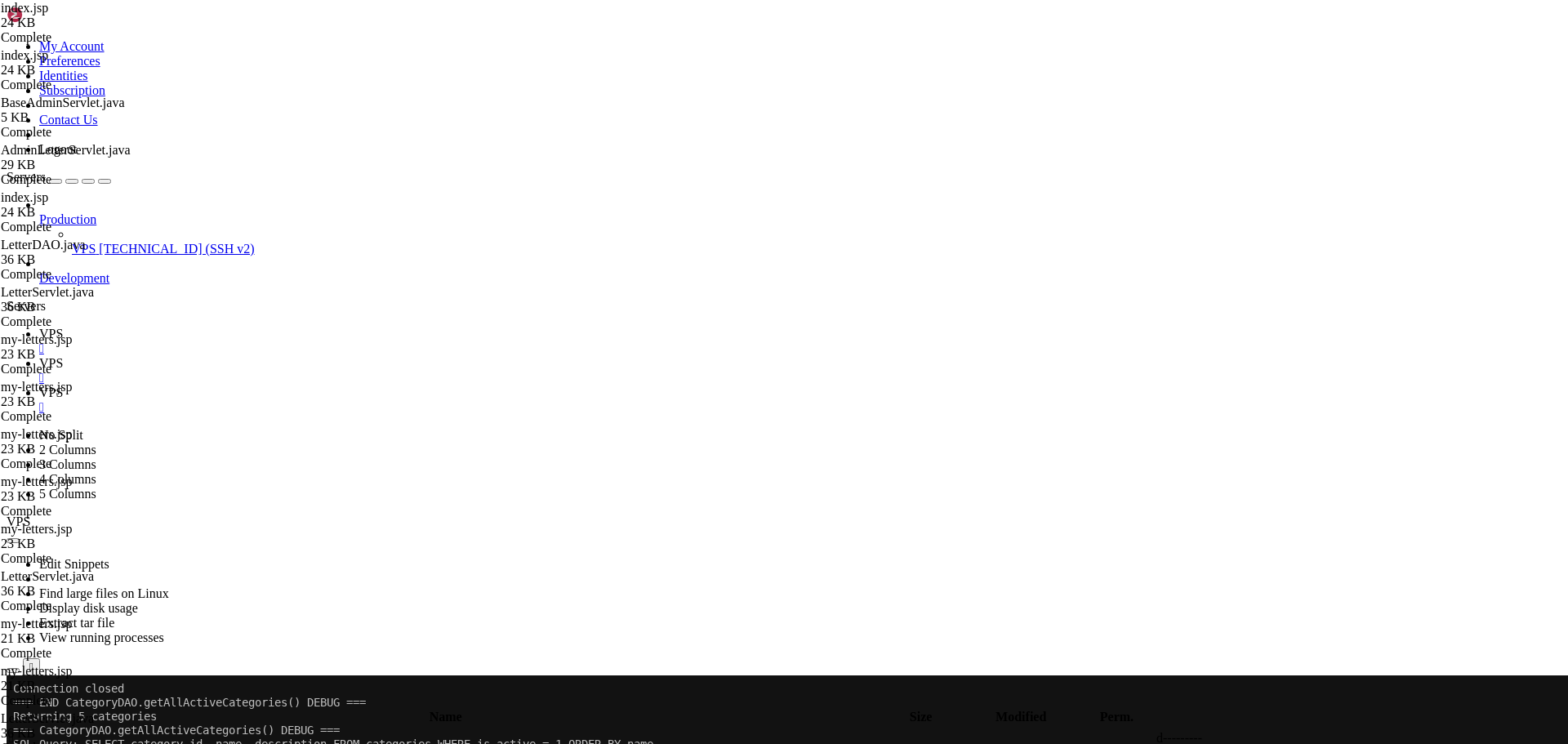
type input "welcom"
type textarea "</c:if> </div>"
type textarea "</div>"
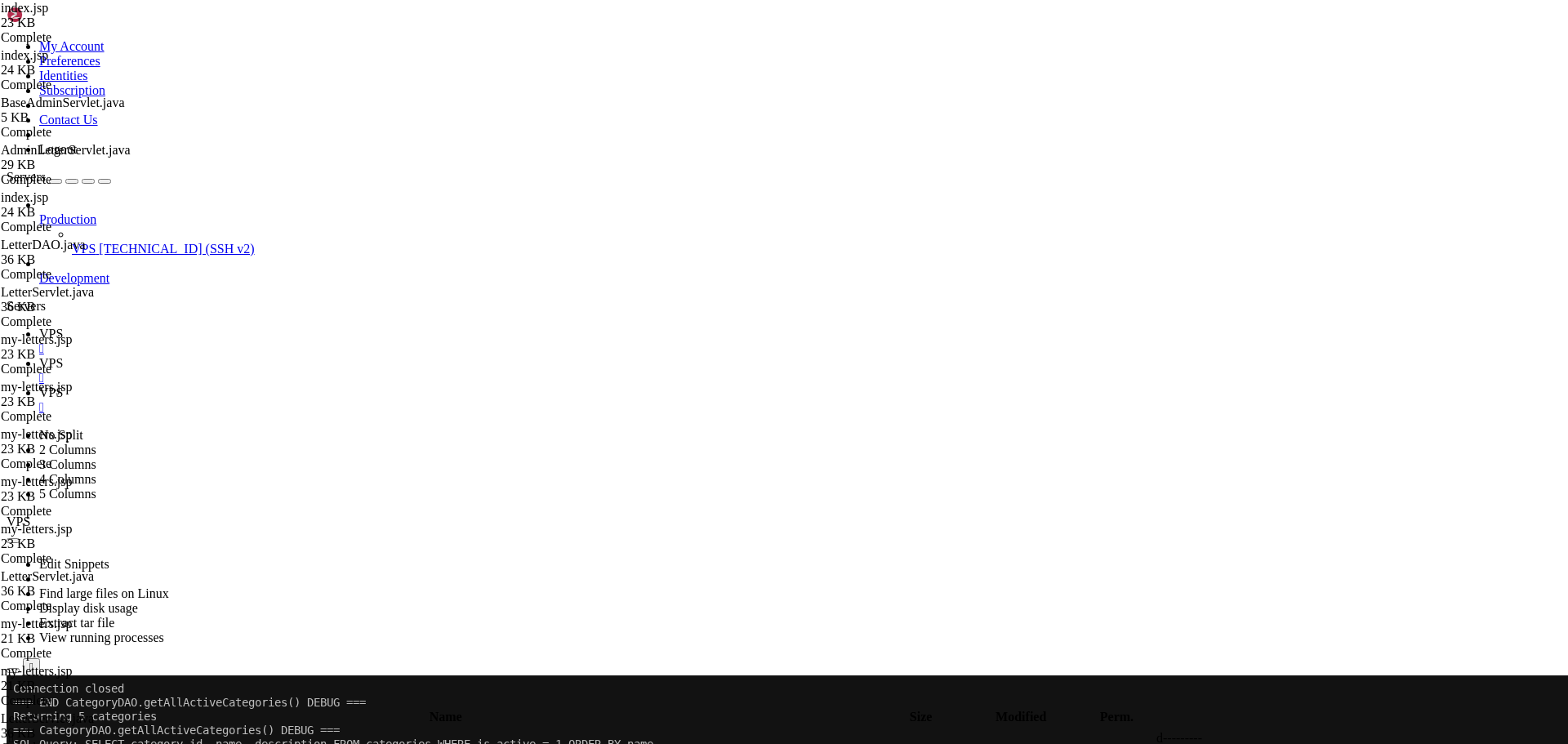
click at [63, 386] on span "VPS" at bounding box center [51, 392] width 23 height 13
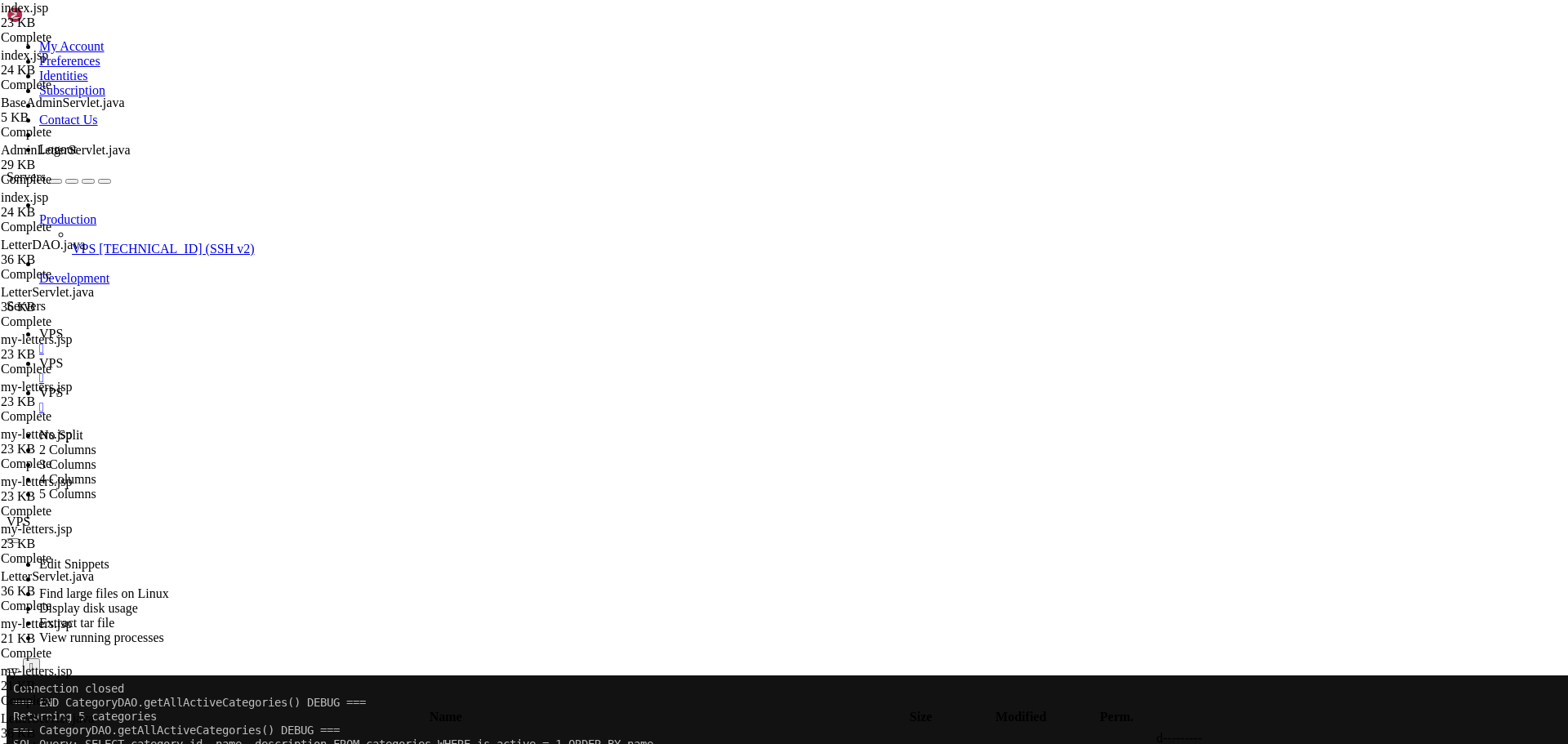
scroll to position [4110, 0]
